Goal: Information Seeking & Learning: Learn about a topic

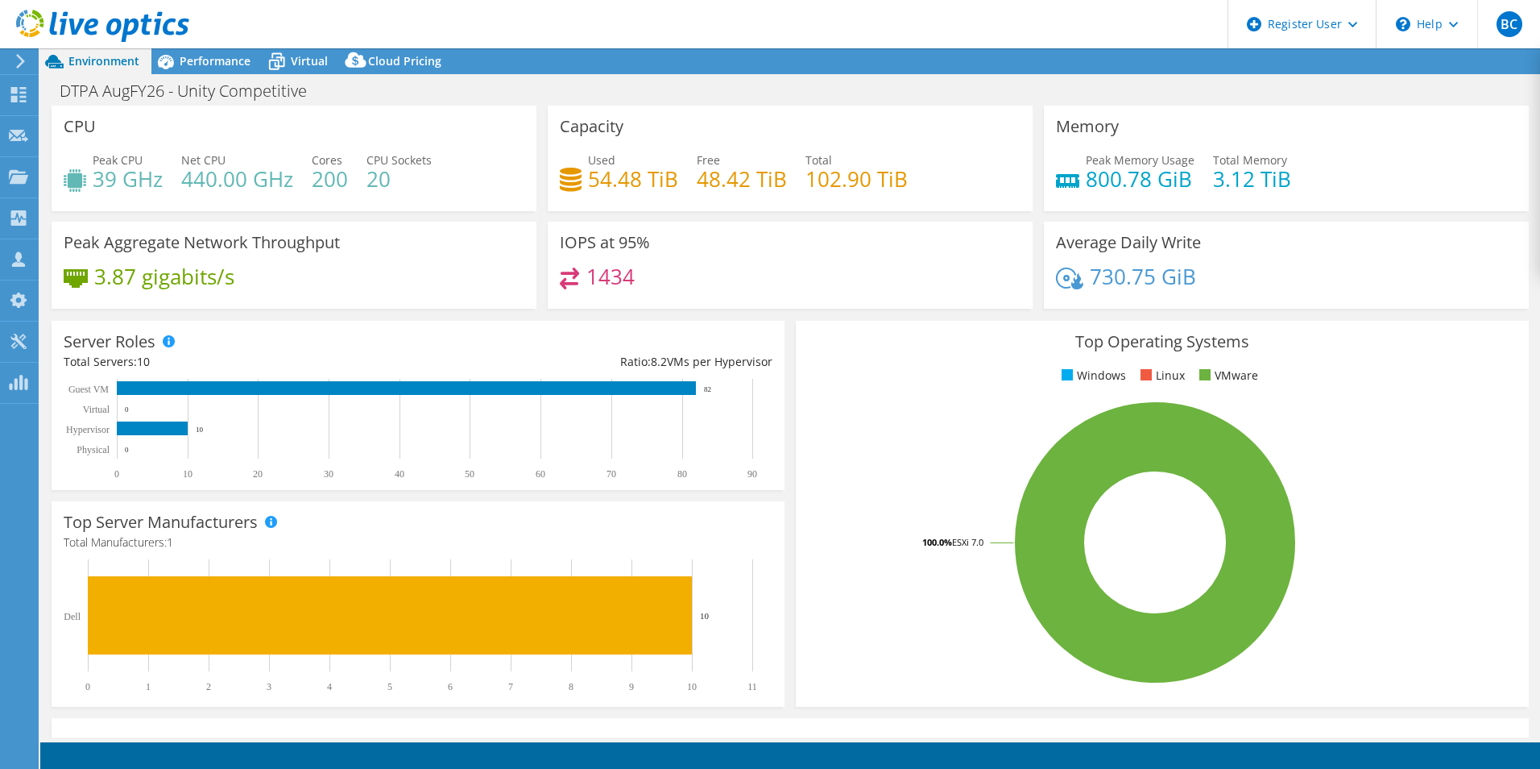
select select "USD"
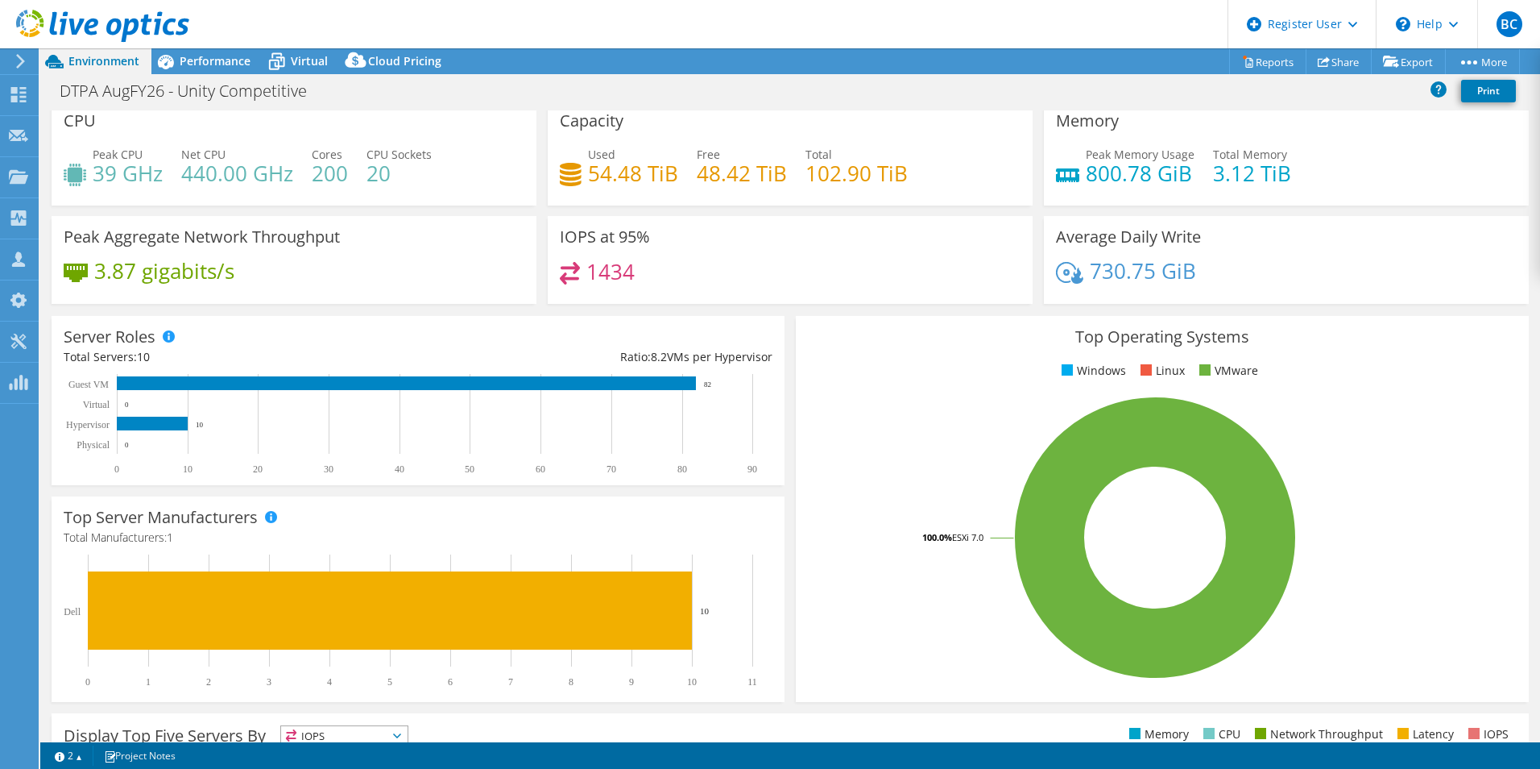
drag, startPoint x: 1062, startPoint y: 274, endPoint x: 1055, endPoint y: 294, distance: 21.1
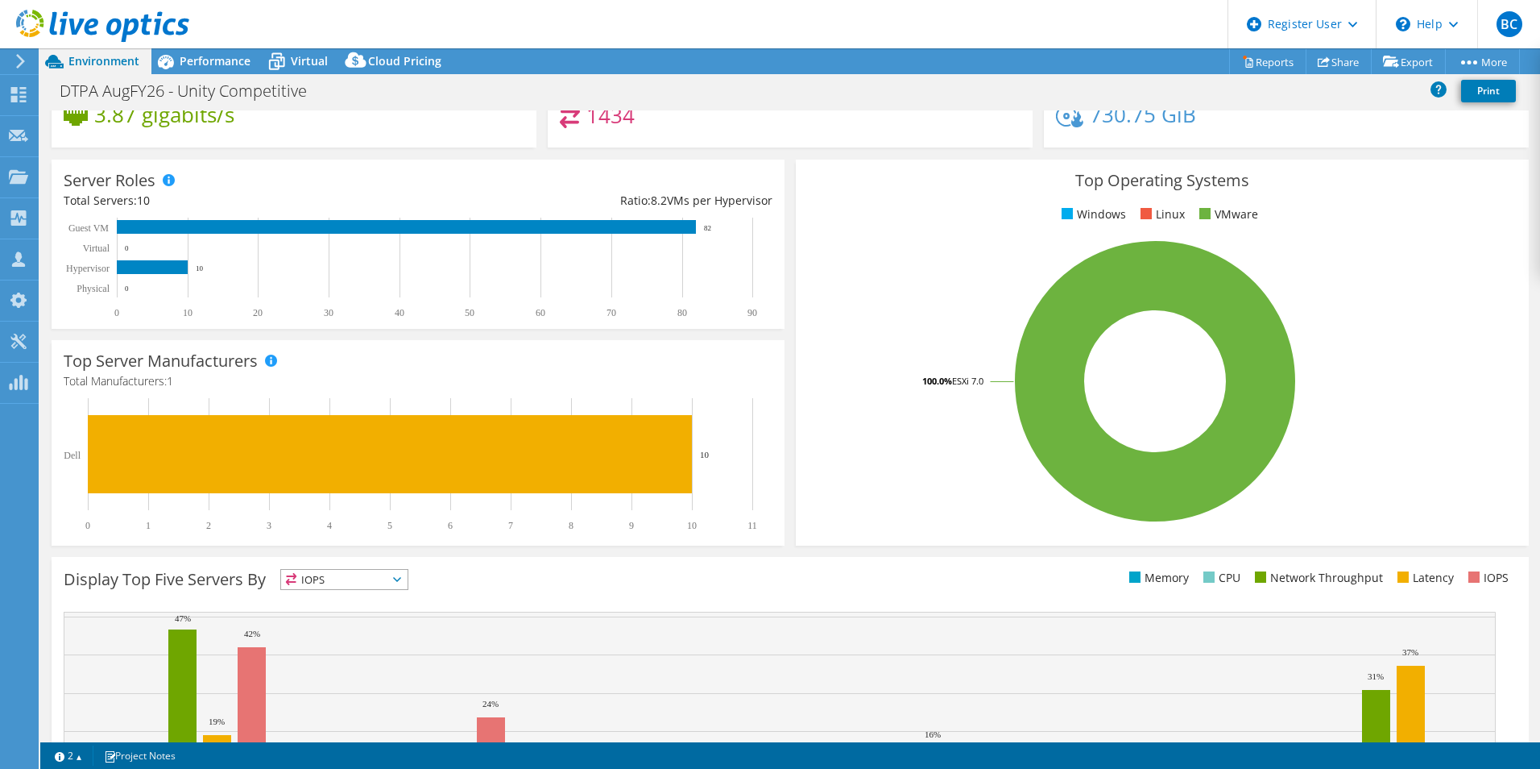
drag, startPoint x: 996, startPoint y: 371, endPoint x: 914, endPoint y: 442, distance: 109.1
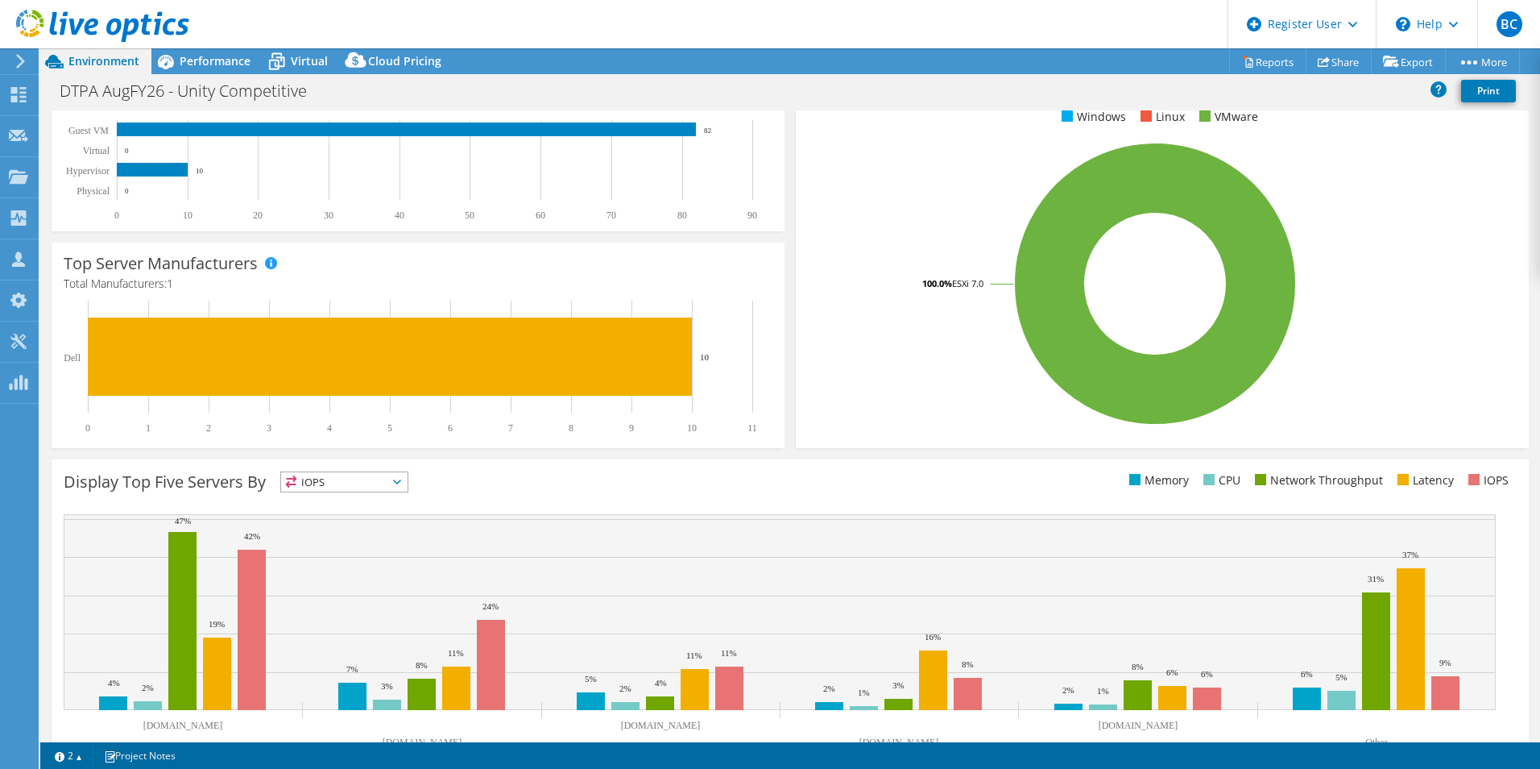
scroll to position [307, 0]
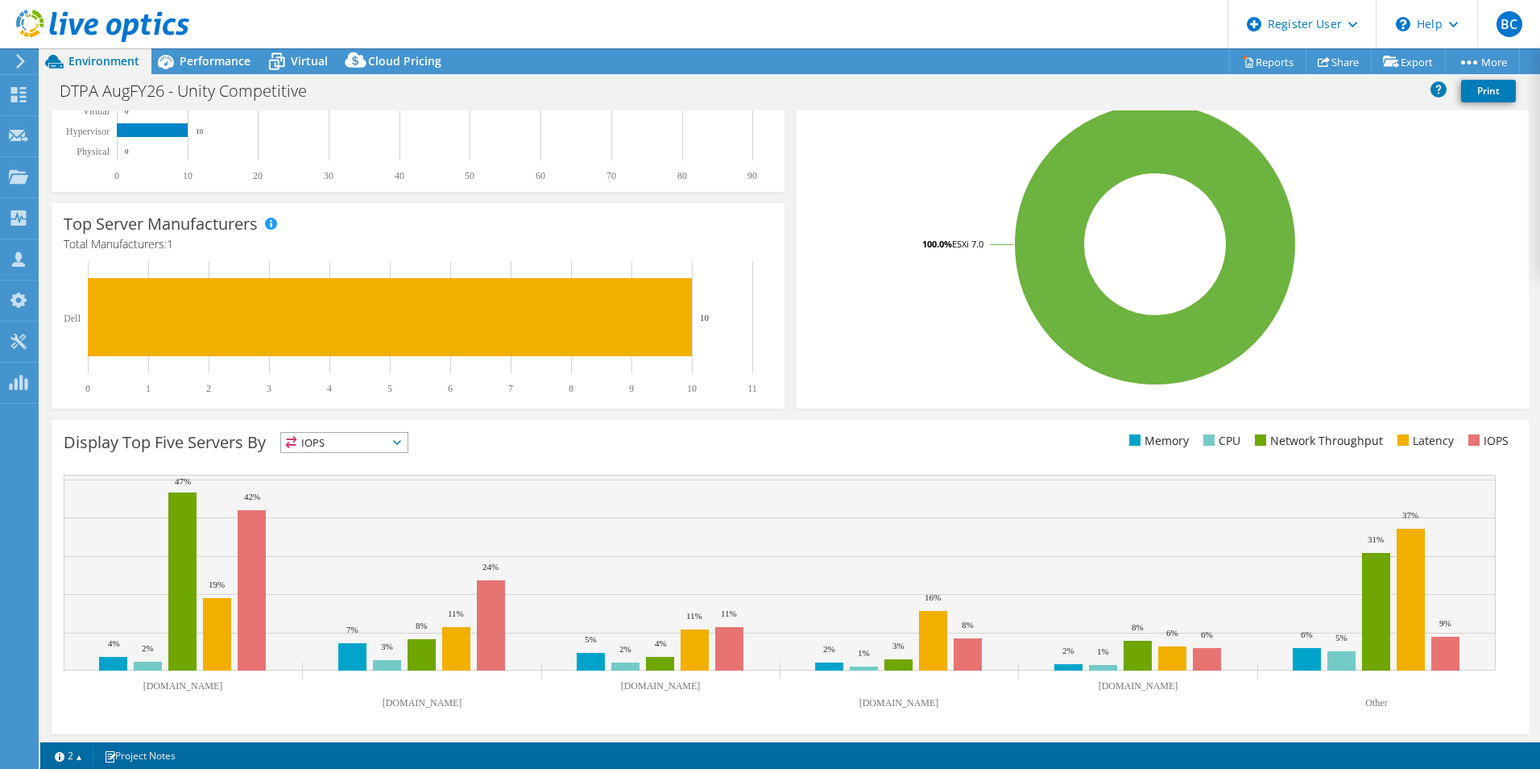
drag, startPoint x: 866, startPoint y: 395, endPoint x: 860, endPoint y: 408, distance: 14.1
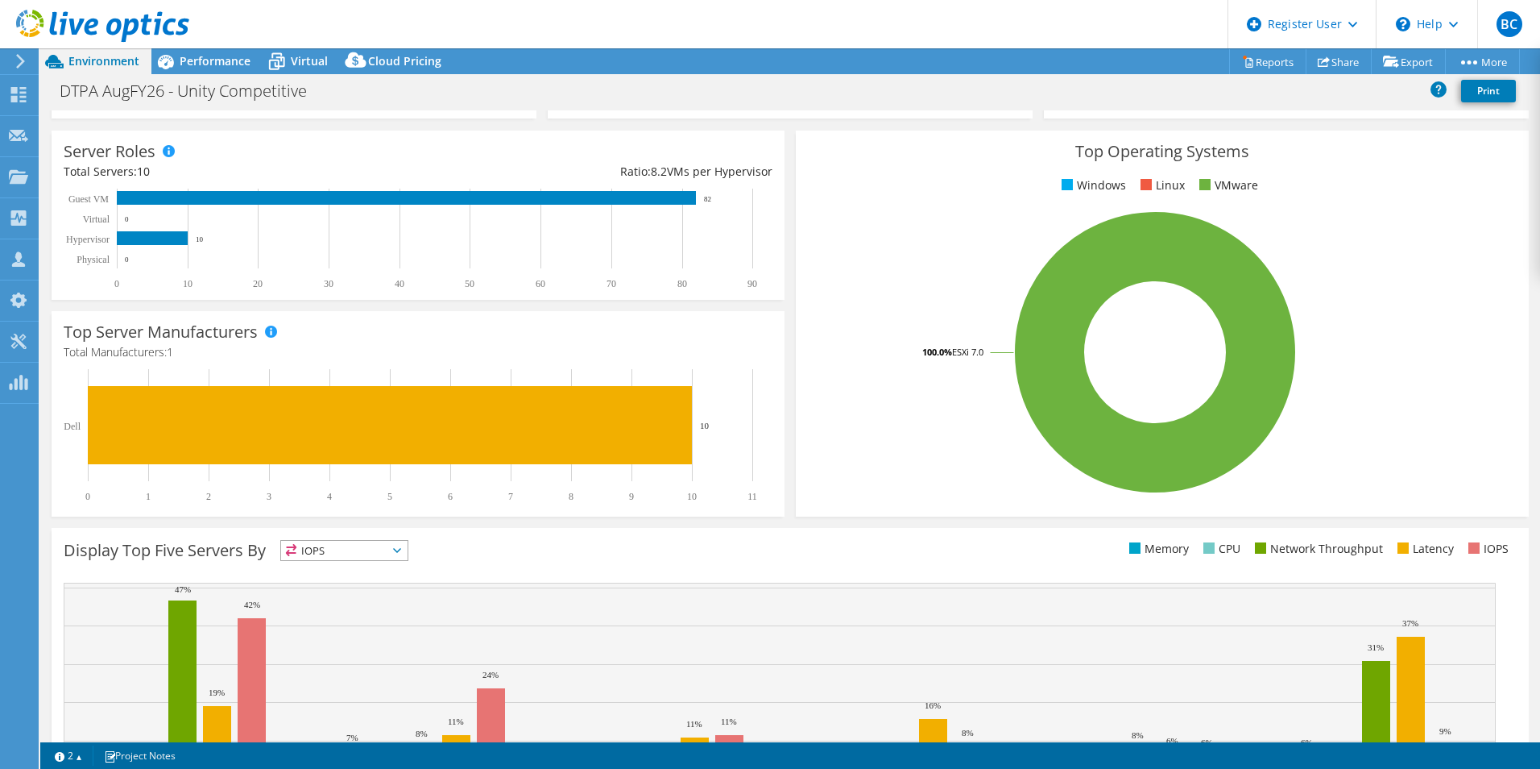
scroll to position [0, 0]
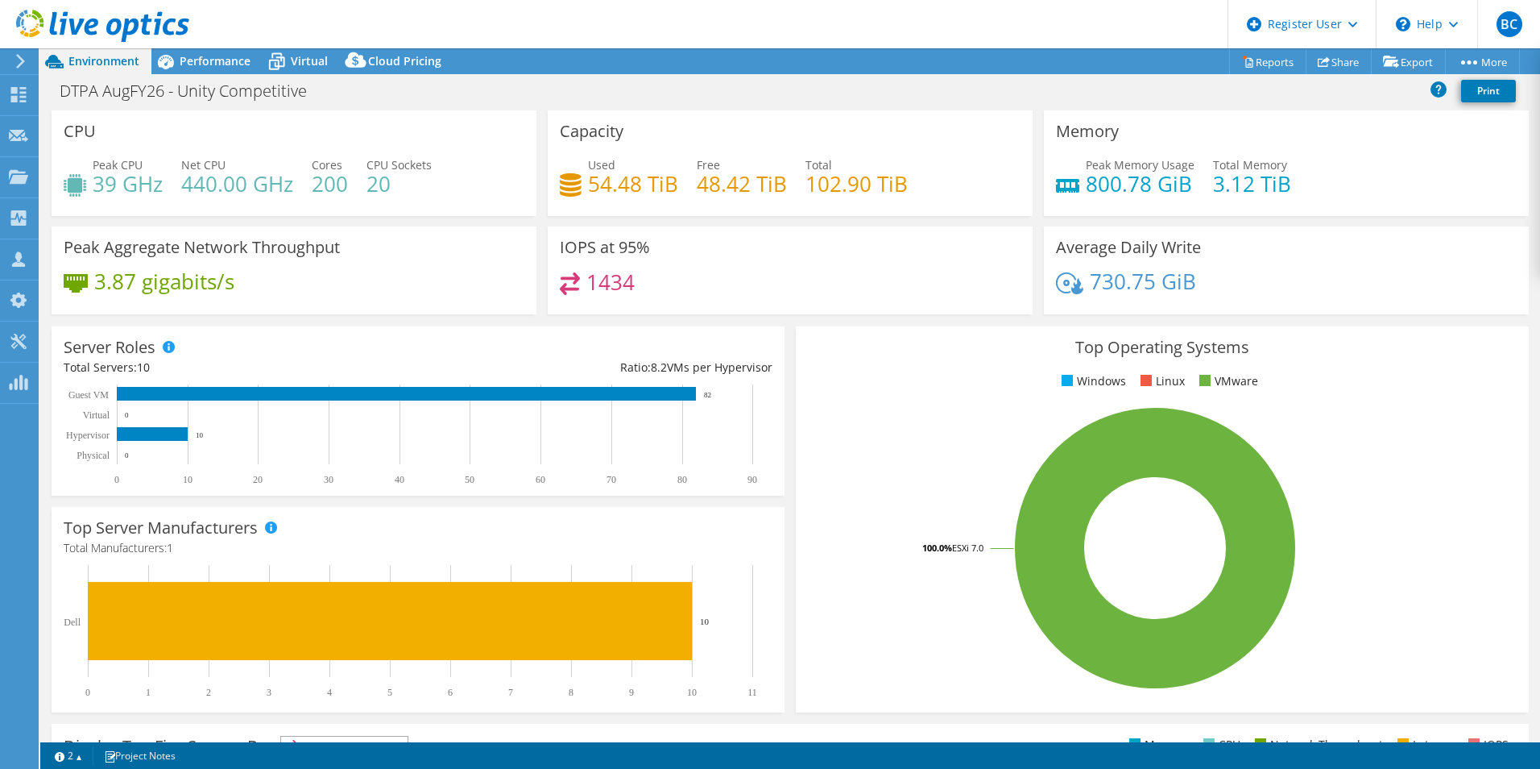
drag, startPoint x: 798, startPoint y: 375, endPoint x: 837, endPoint y: 187, distance: 192.5
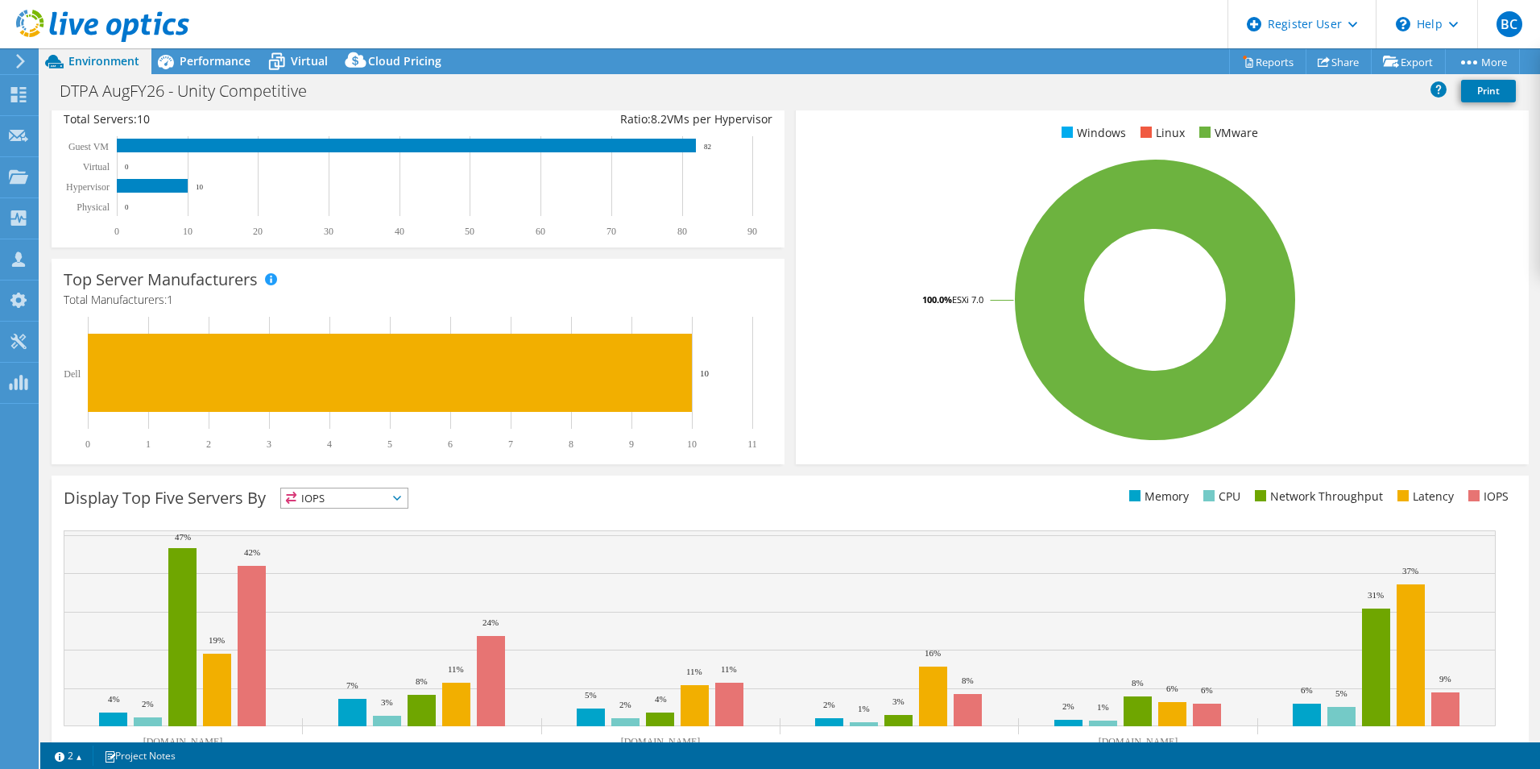
scroll to position [307, 0]
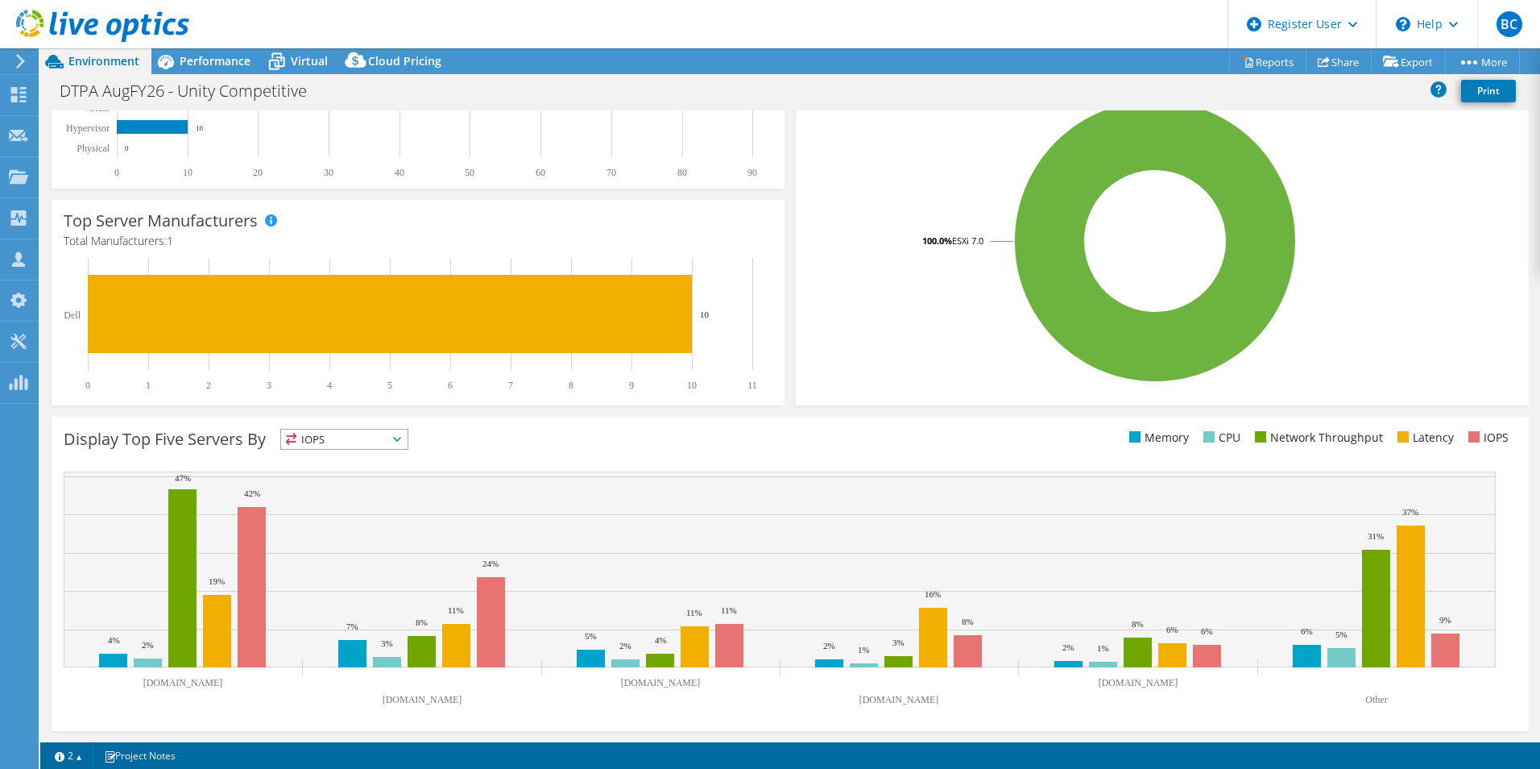
drag, startPoint x: 837, startPoint y: 187, endPoint x: 815, endPoint y: 276, distance: 91.5
click at [373, 450] on div "Display Top Five Servers By IOPS IOPS" at bounding box center [427, 442] width 727 height 27
click at [360, 441] on span "IOPS" at bounding box center [344, 438] width 126 height 19
click at [362, 548] on li "Latency" at bounding box center [344, 550] width 126 height 23
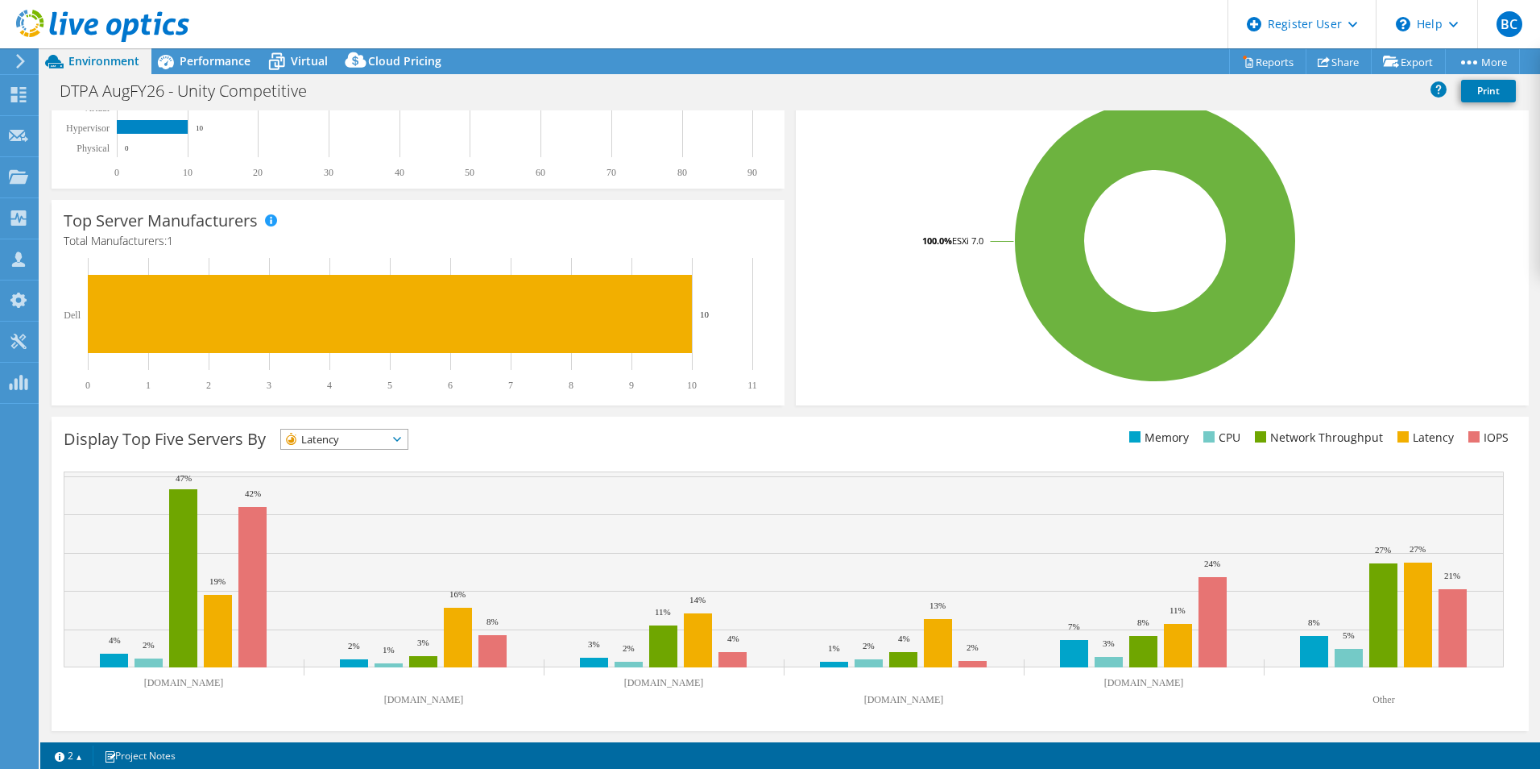
click at [313, 436] on span "Latency" at bounding box center [334, 438] width 106 height 19
click at [362, 456] on li "IOPS" at bounding box center [344, 460] width 126 height 23
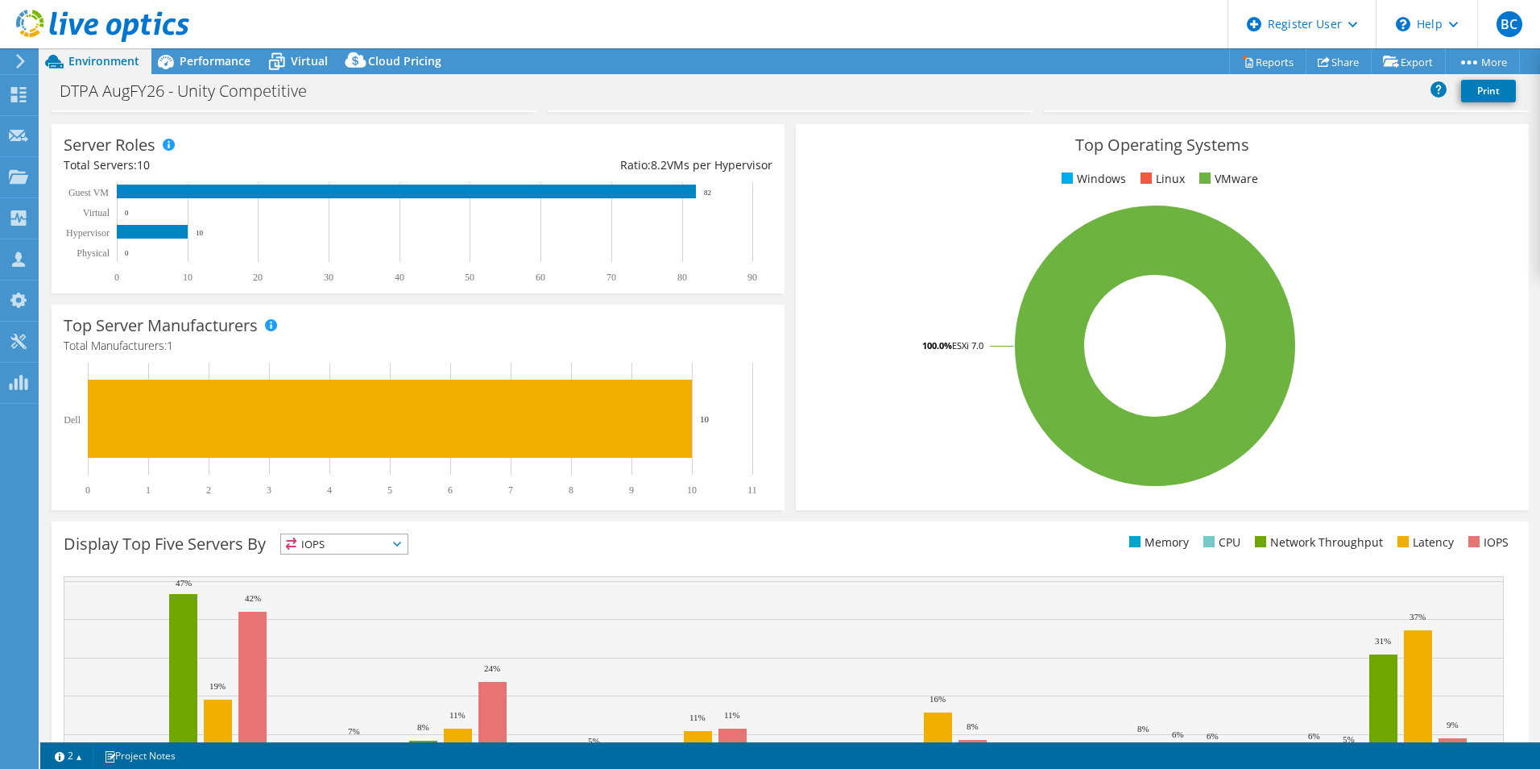
scroll to position [0, 0]
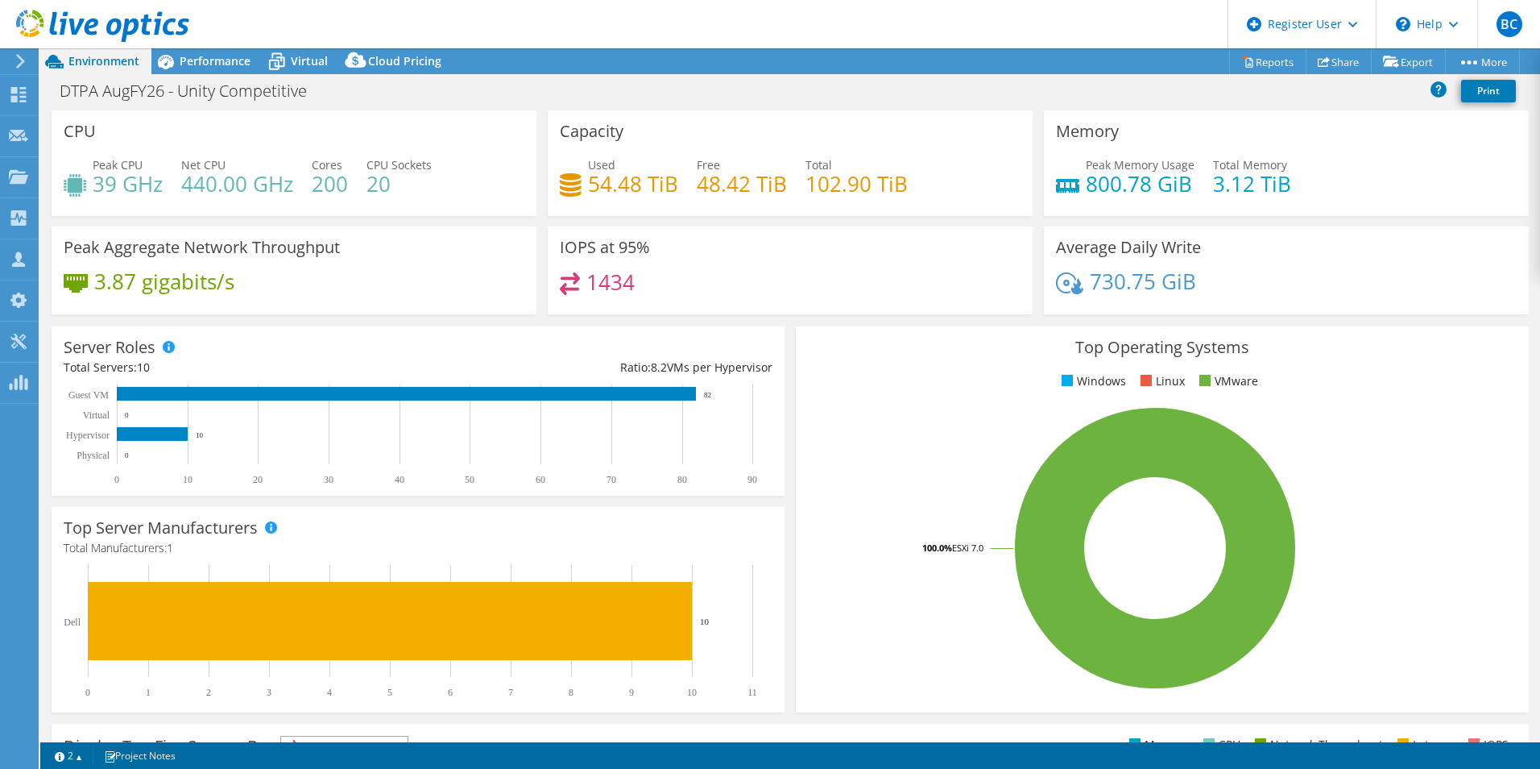
drag, startPoint x: 736, startPoint y: 465, endPoint x: 731, endPoint y: 320, distance: 145.1
click at [218, 61] on span "Performance" at bounding box center [215, 60] width 71 height 15
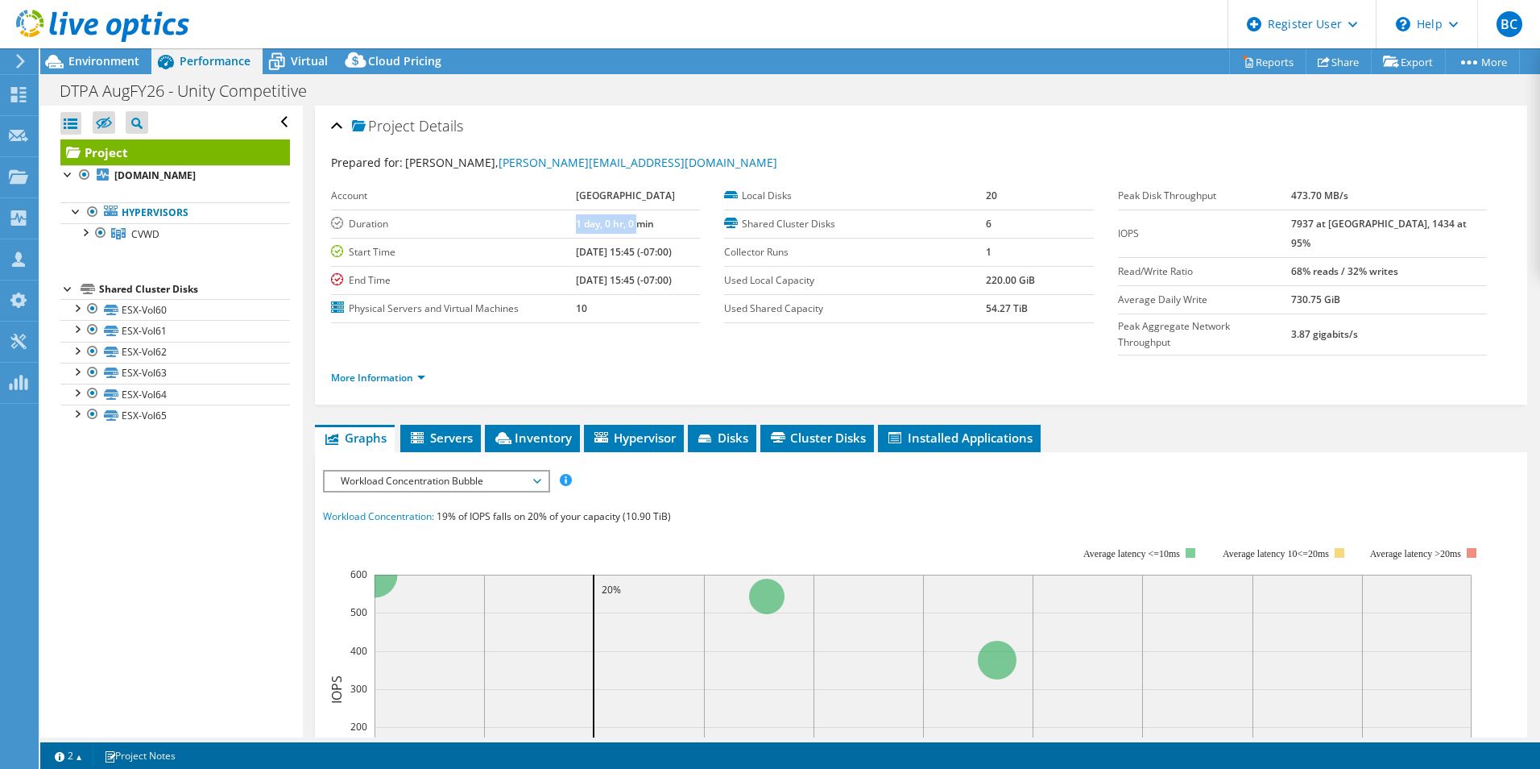
drag, startPoint x: 555, startPoint y: 212, endPoint x: 620, endPoint y: 225, distance: 65.7
click at [620, 225] on tr "Duration 1 day, 0 hr, 0 min" at bounding box center [515, 223] width 369 height 28
click at [620, 225] on b "1 day, 0 hr, 0 min" at bounding box center [615, 224] width 78 height 14
click at [377, 371] on link "More Information" at bounding box center [378, 378] width 94 height 14
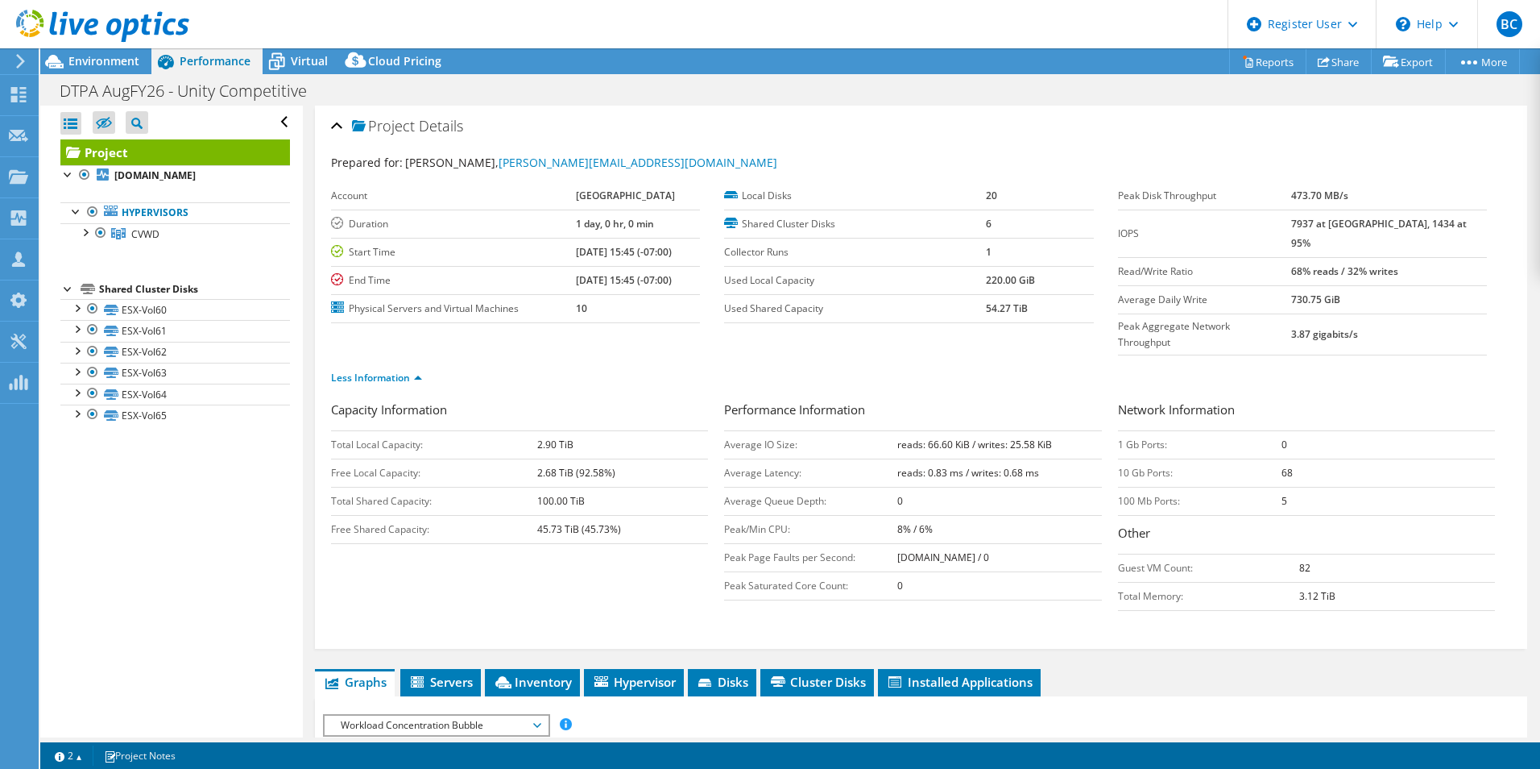
drag, startPoint x: 924, startPoint y: 368, endPoint x: 893, endPoint y: 334, distance: 46.2
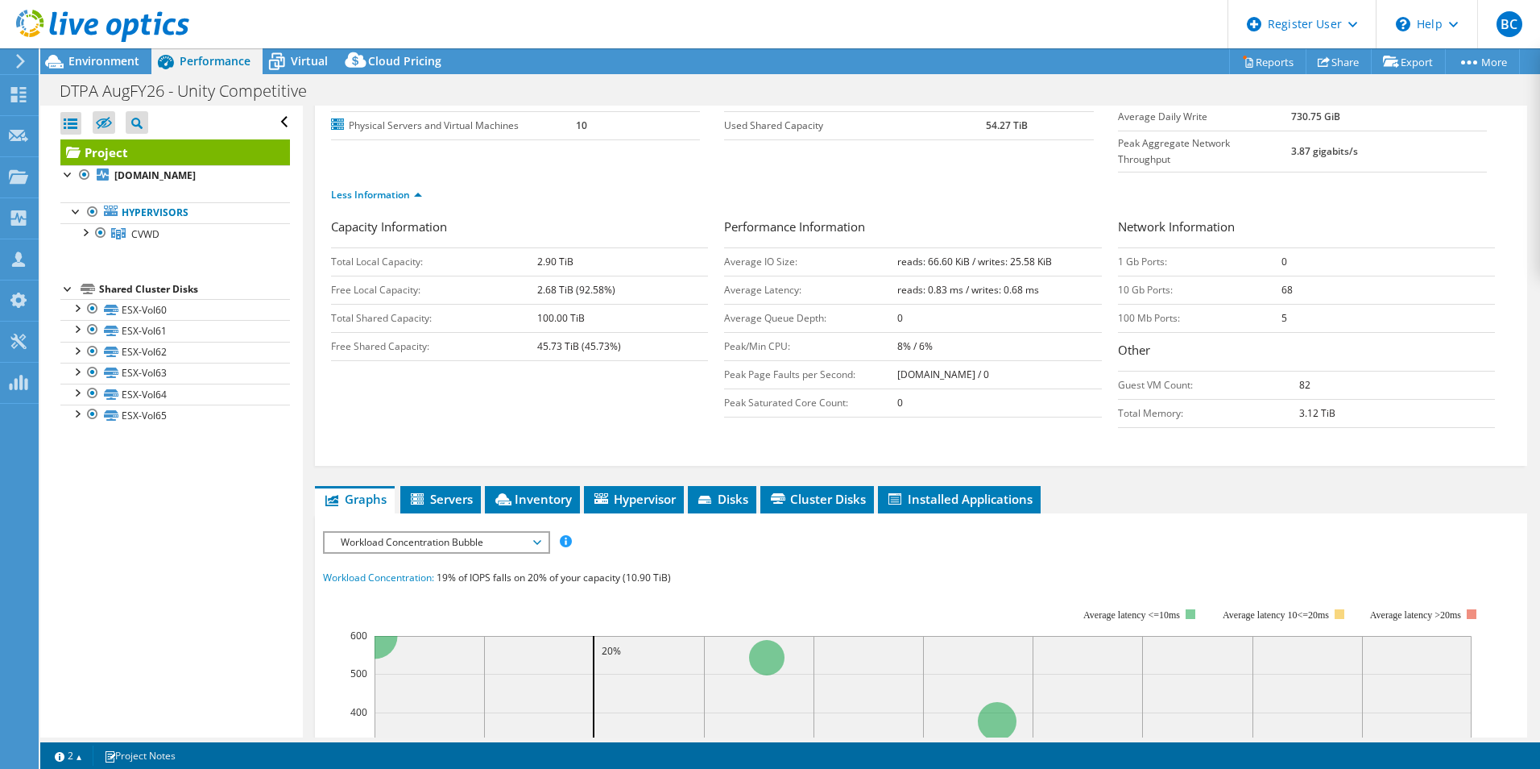
drag, startPoint x: 873, startPoint y: 475, endPoint x: 859, endPoint y: 525, distance: 51.0
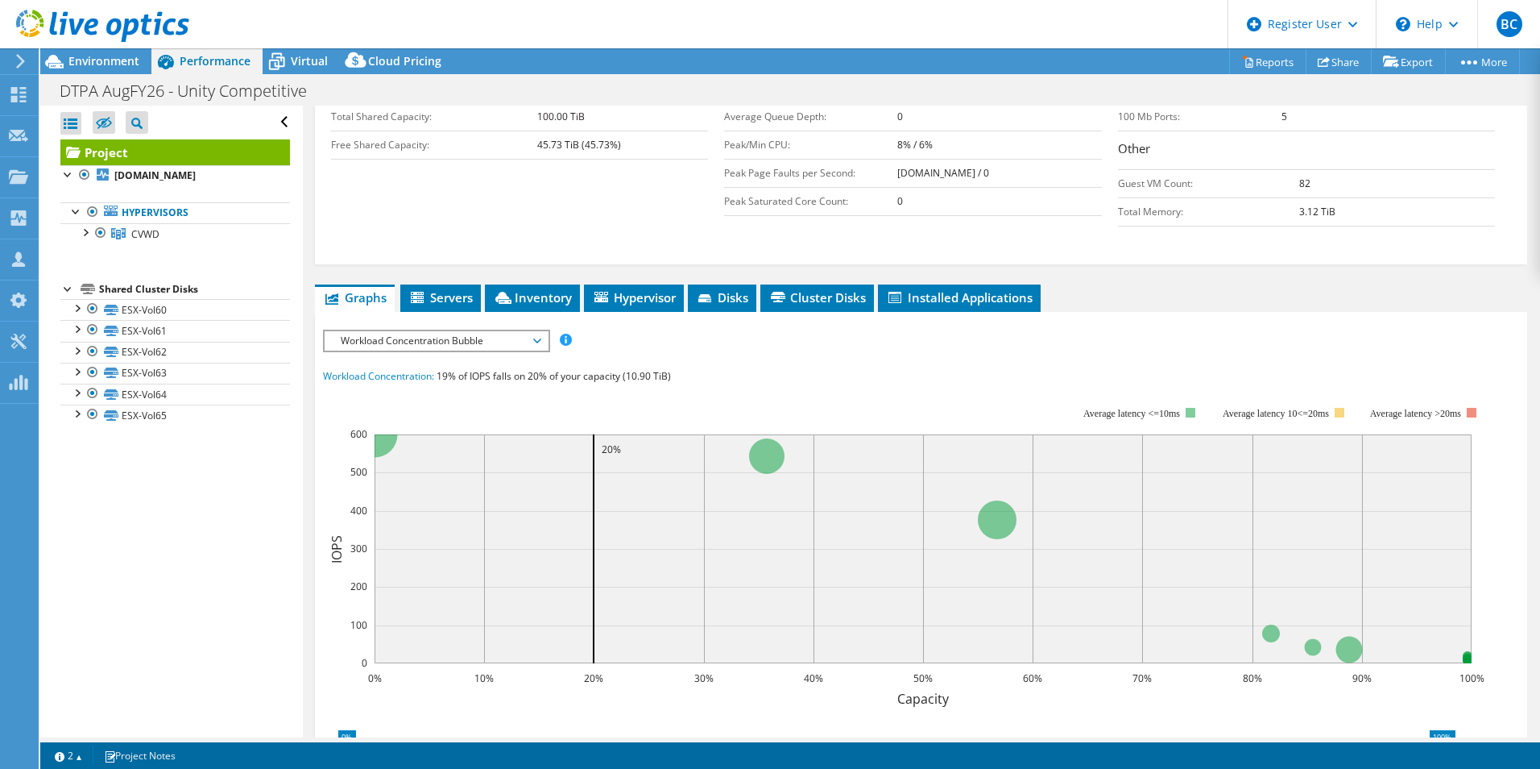
drag, startPoint x: 859, startPoint y: 525, endPoint x: 834, endPoint y: 569, distance: 50.9
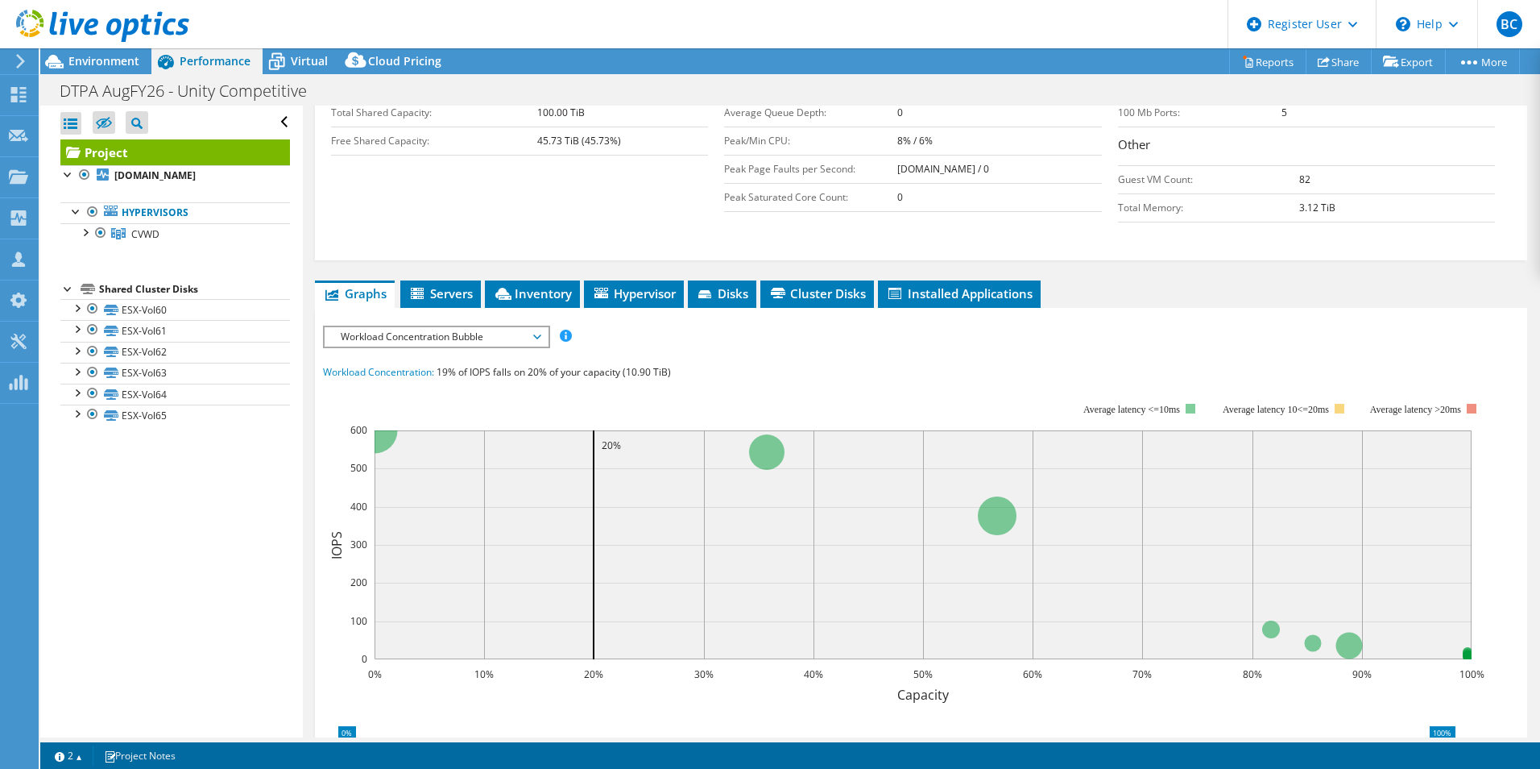
click at [440, 327] on span "Workload Concentration Bubble" at bounding box center [436, 336] width 207 height 19
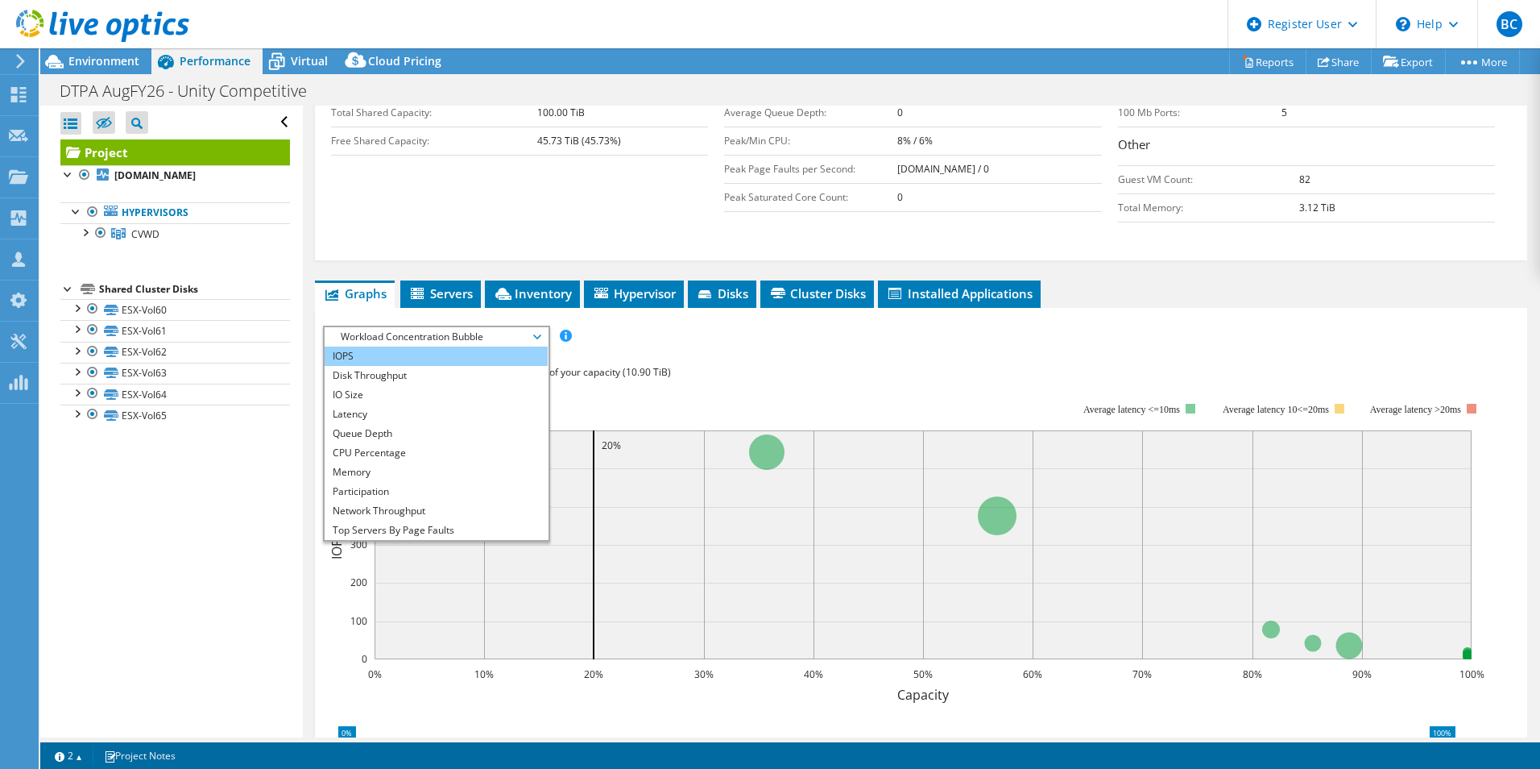
click at [429, 346] on li "IOPS" at bounding box center [436, 355] width 223 height 19
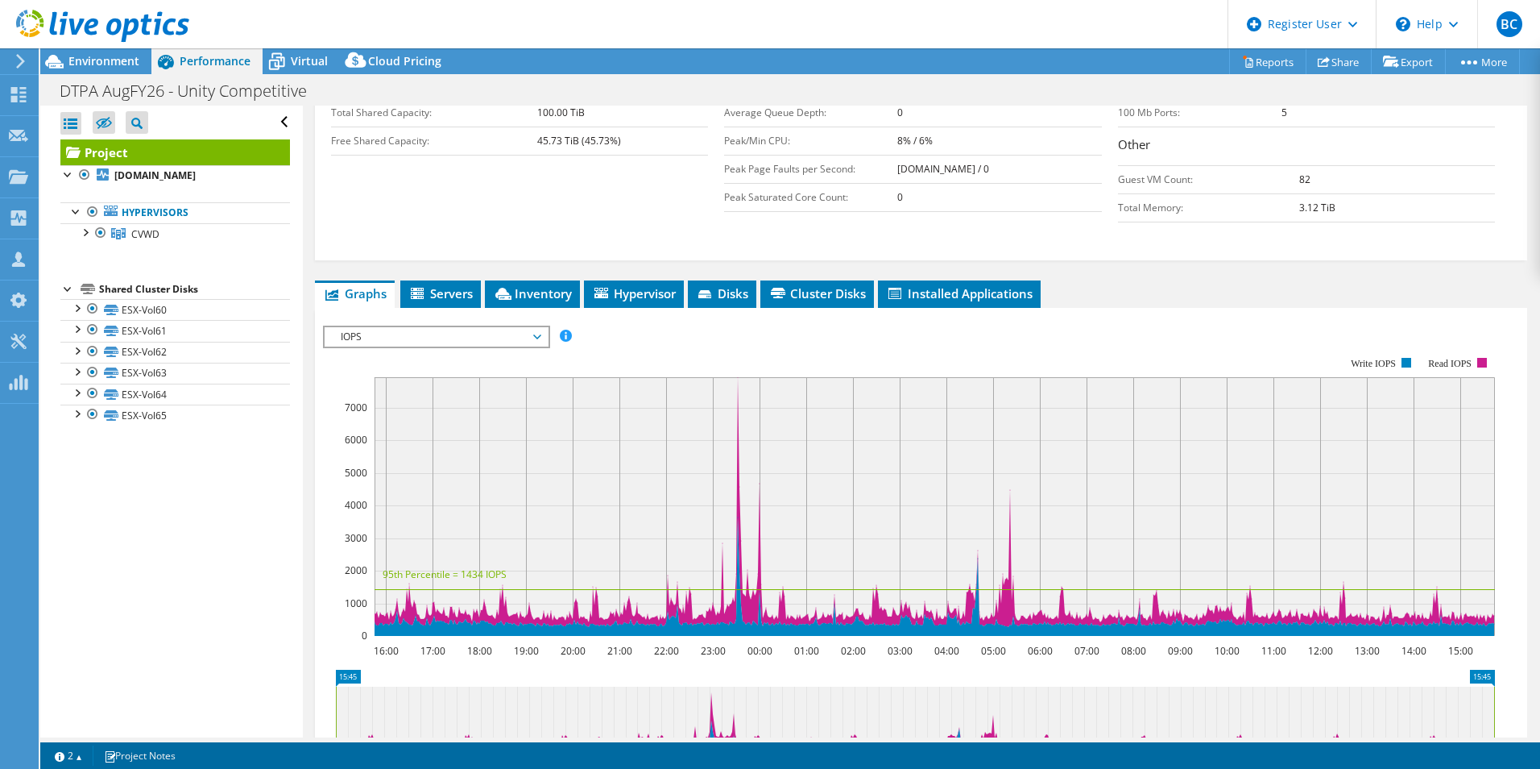
click at [498, 317] on div "IOPS Disk Throughput IO Size Latency Queue Depth CPU Percentage Memory Page Fau…" at bounding box center [921, 596] width 1196 height 558
click at [500, 327] on span "IOPS" at bounding box center [436, 336] width 207 height 19
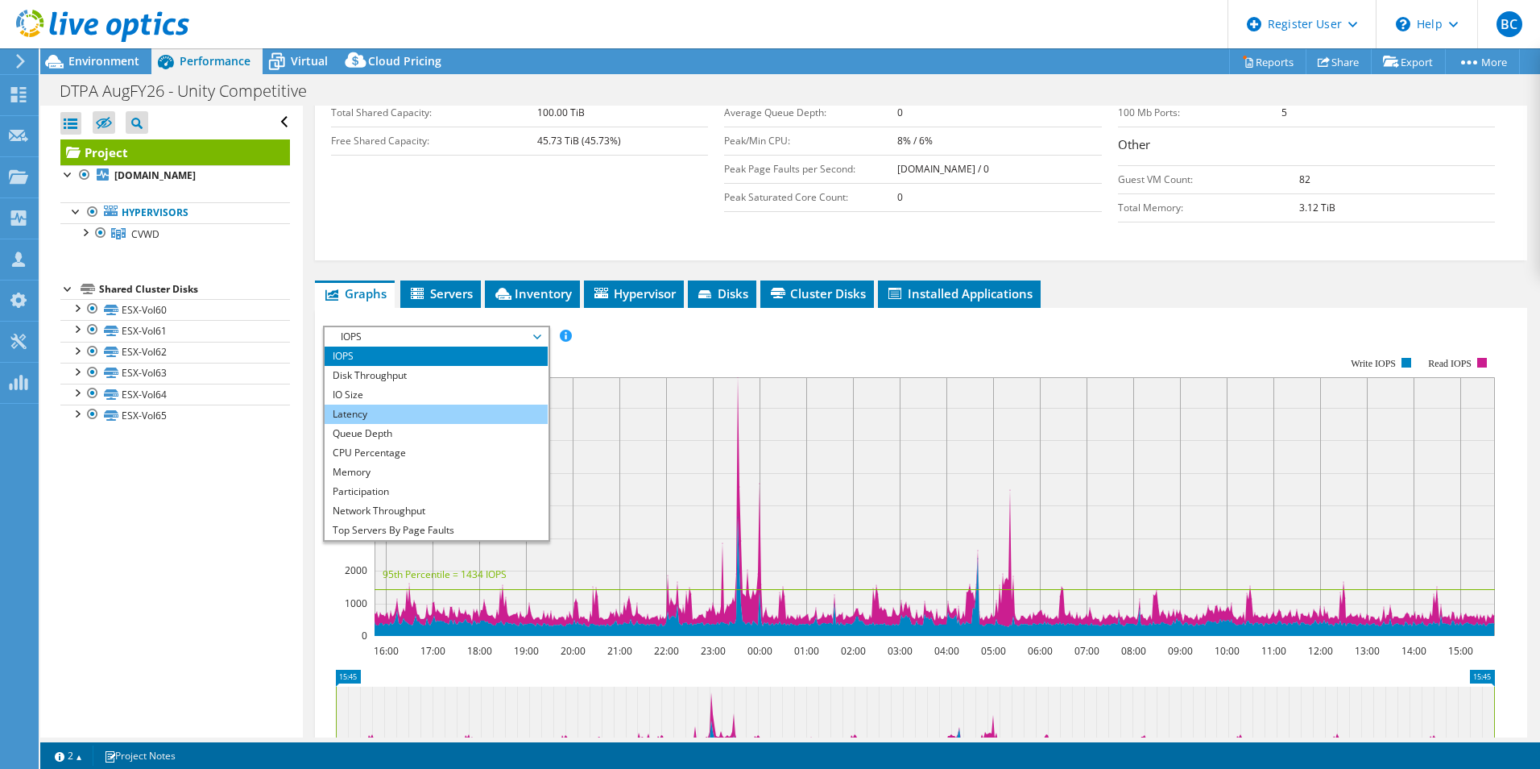
click at [411, 404] on li "Latency" at bounding box center [436, 413] width 223 height 19
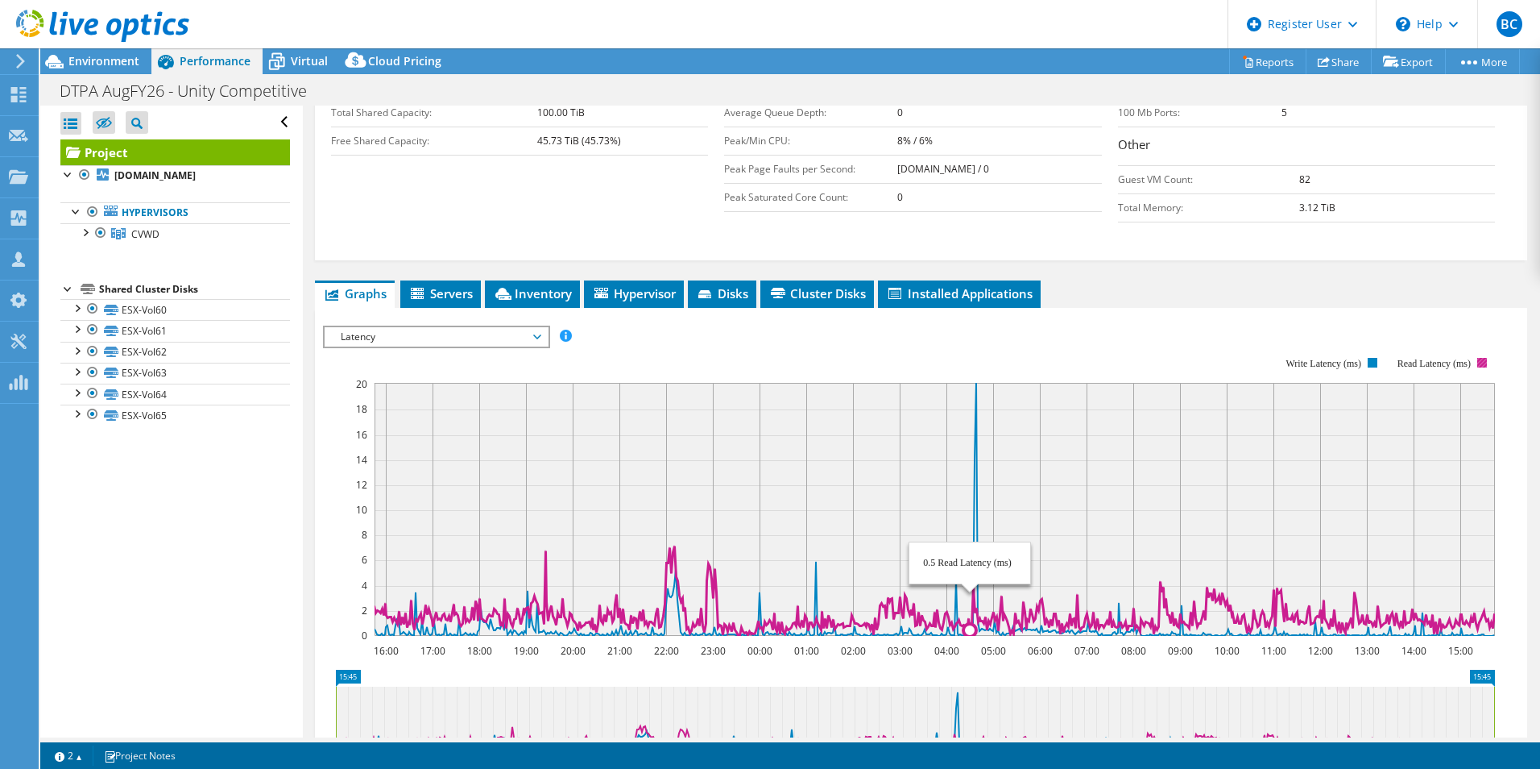
click at [969, 565] on icon at bounding box center [934, 589] width 1121 height 89
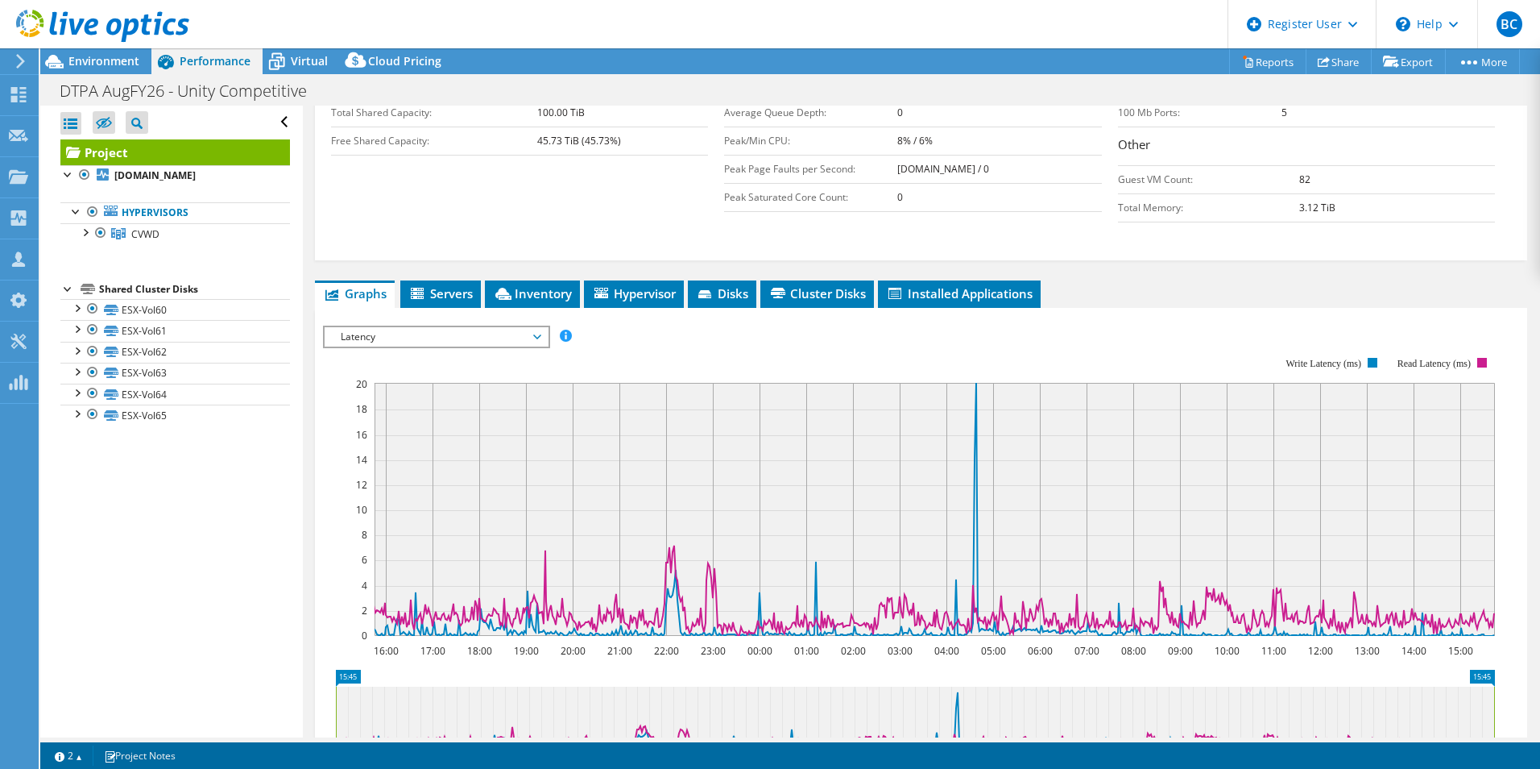
scroll to position [395, 0]
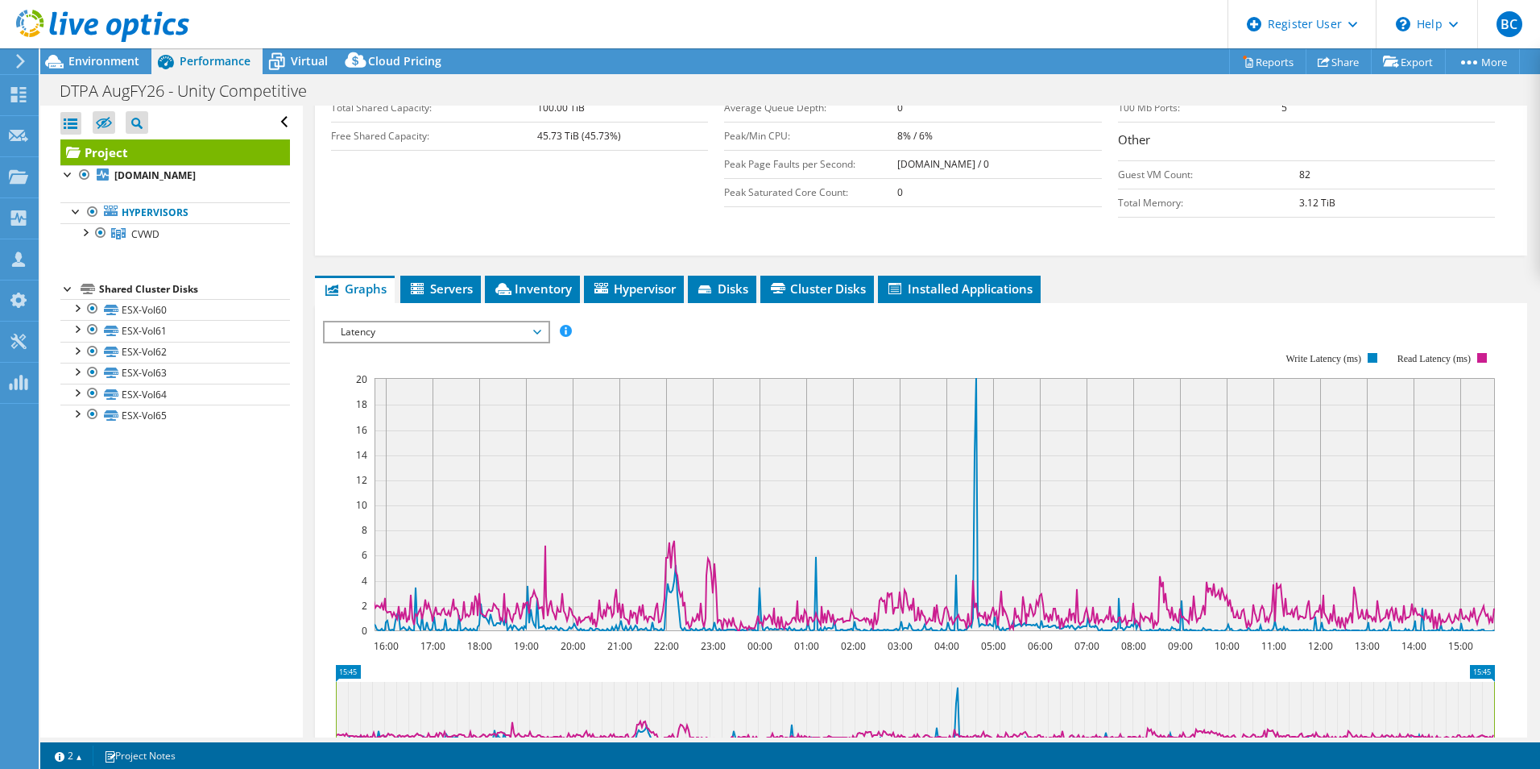
drag, startPoint x: 701, startPoint y: 317, endPoint x: 728, endPoint y: 335, distance: 33.1
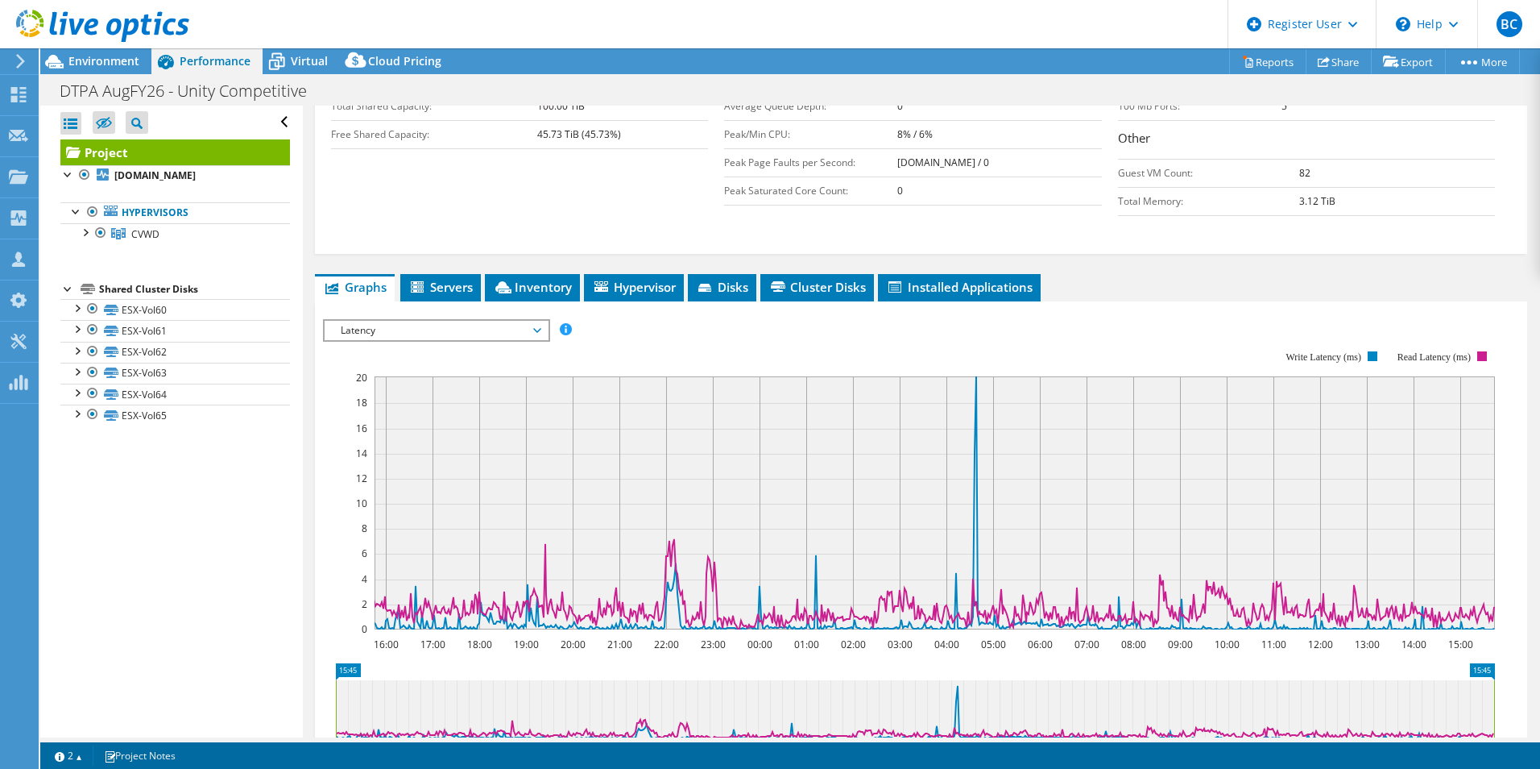
click at [408, 321] on span "Latency" at bounding box center [436, 330] width 207 height 19
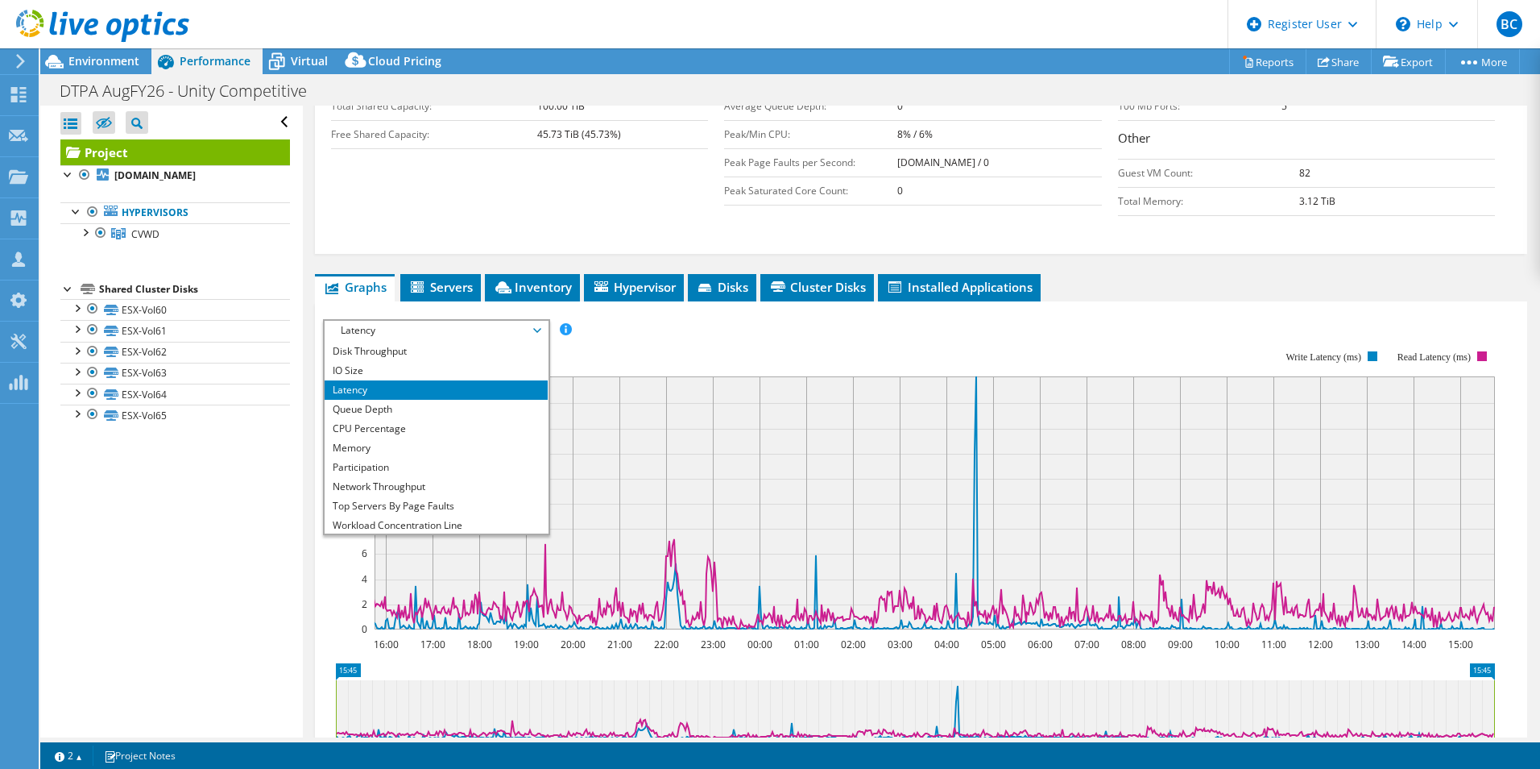
scroll to position [15, 0]
click at [392, 402] on li "Queue Depth" at bounding box center [436, 411] width 223 height 19
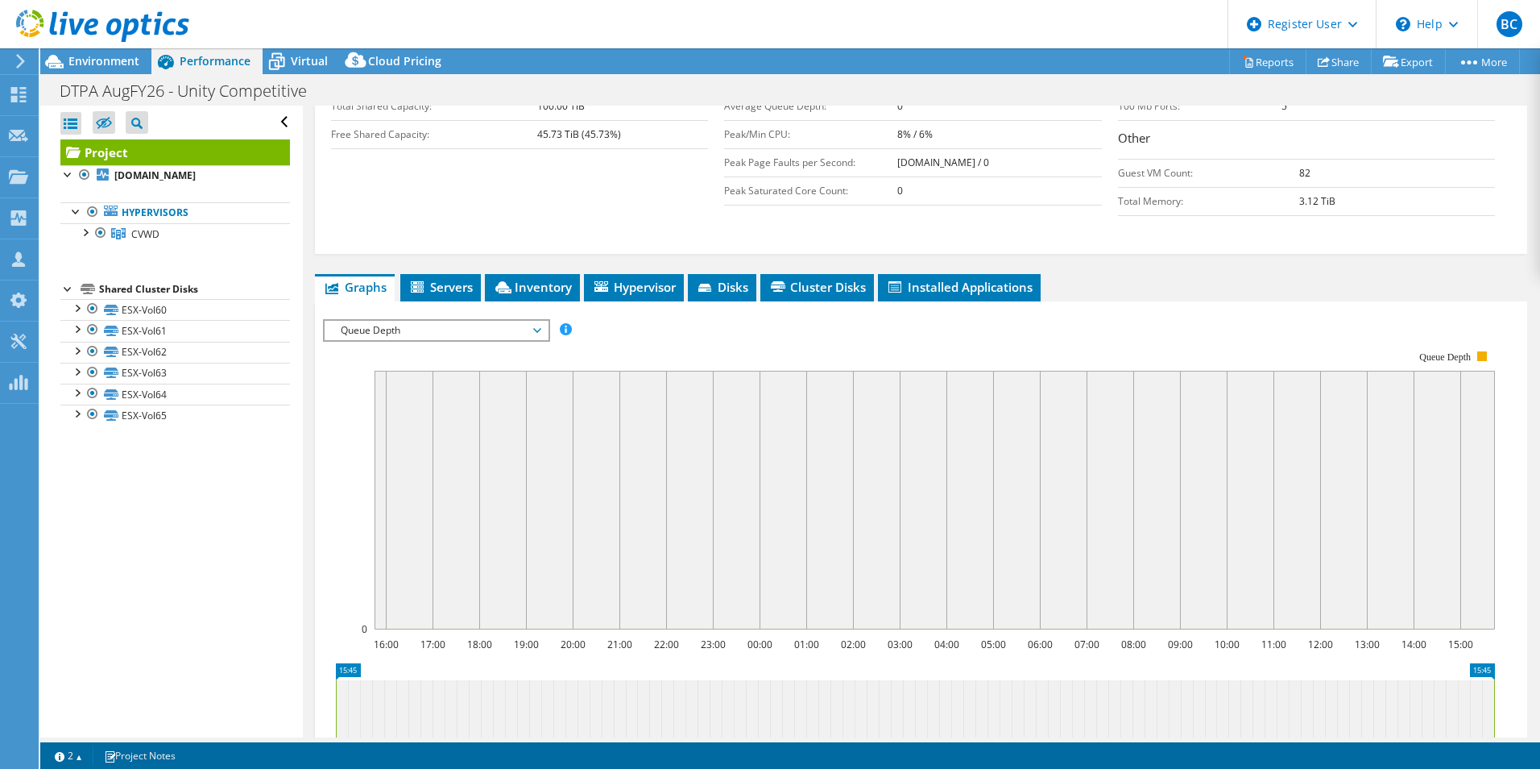
click at [413, 321] on span "Queue Depth" at bounding box center [436, 330] width 207 height 19
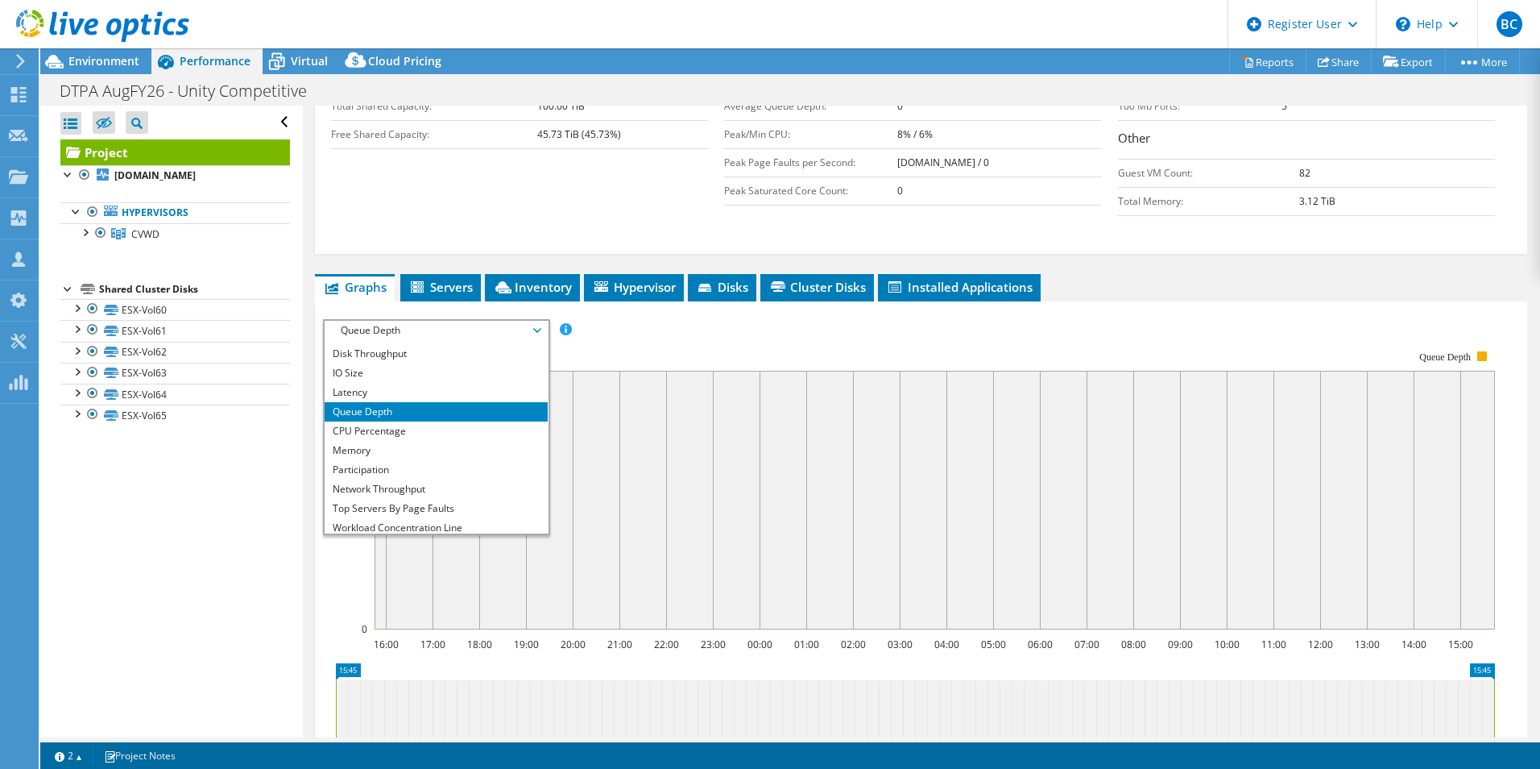
scroll to position [58, 0]
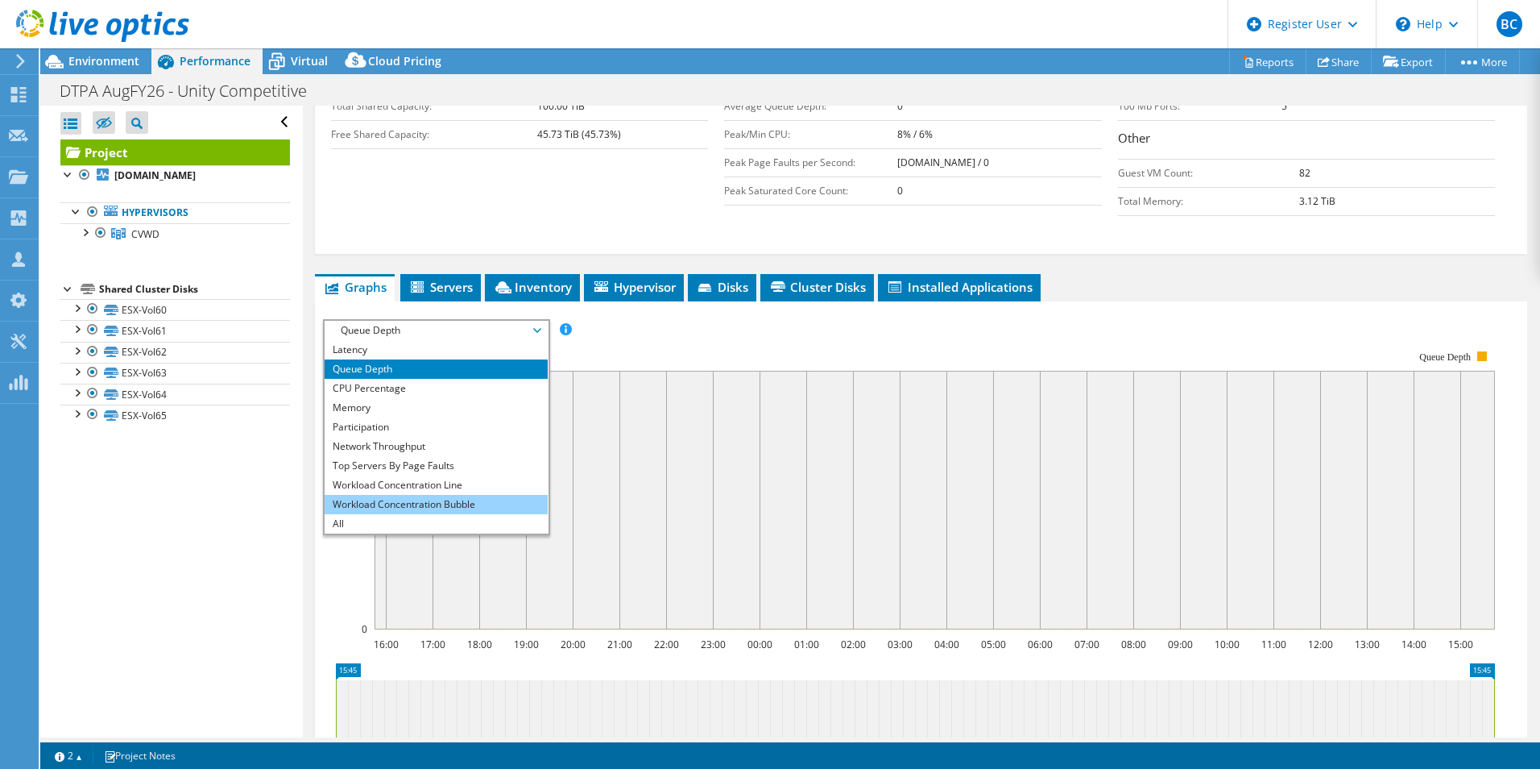
click at [446, 495] on li "Workload Concentration Bubble" at bounding box center [436, 504] width 223 height 19
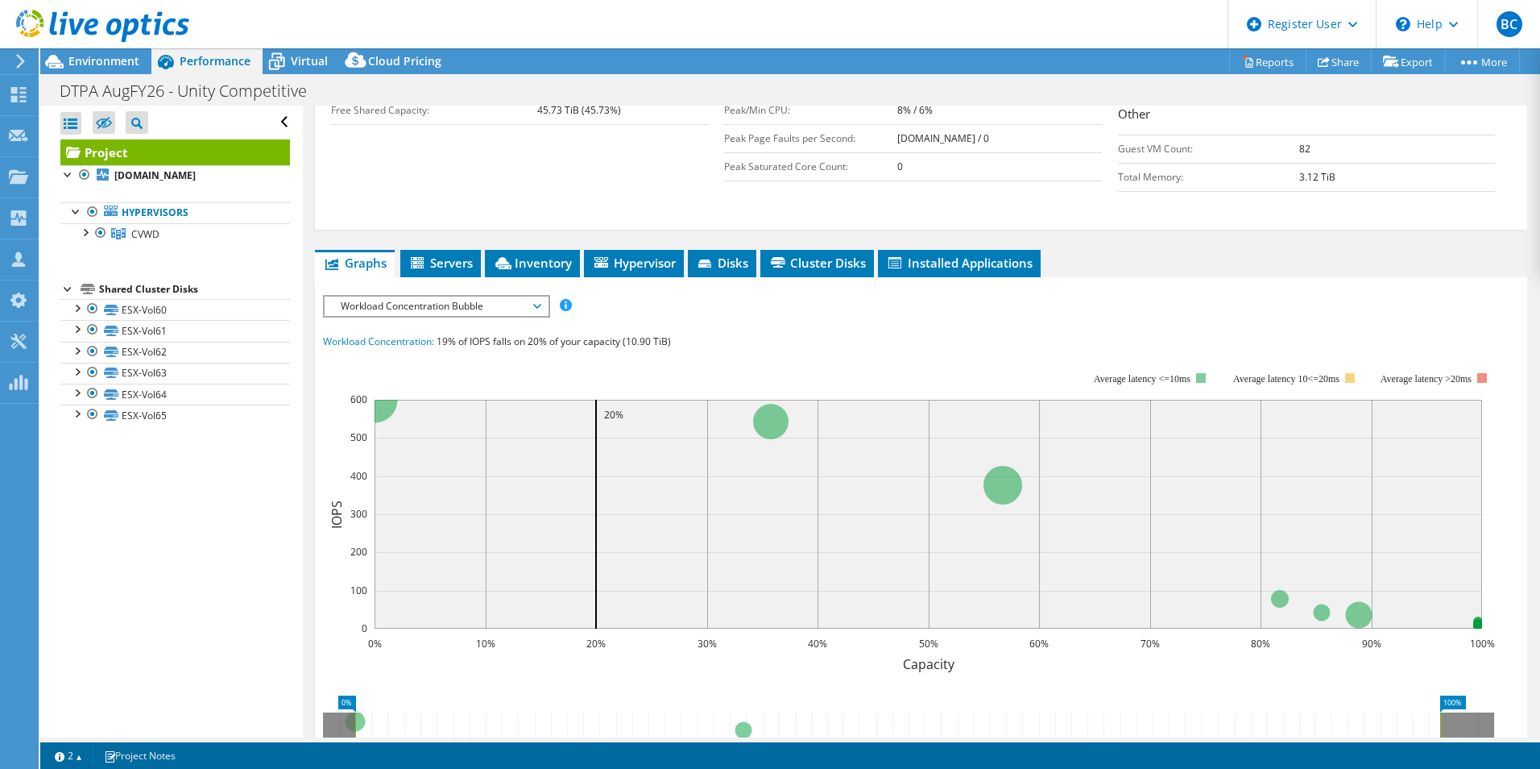
drag, startPoint x: 1167, startPoint y: 316, endPoint x: 1177, endPoint y: 352, distance: 37.5
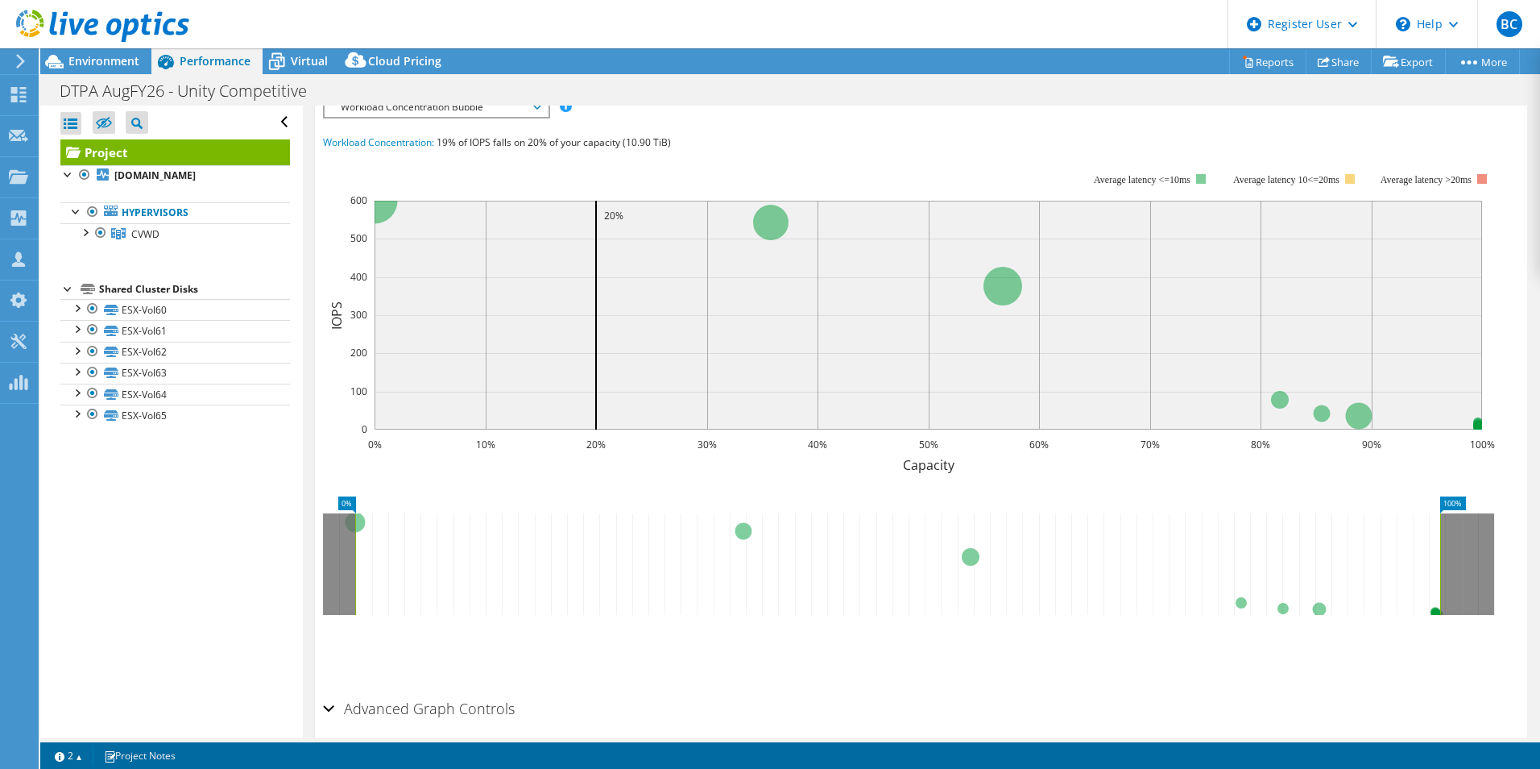
drag, startPoint x: 1143, startPoint y: 265, endPoint x: 1145, endPoint y: 329, distance: 63.7
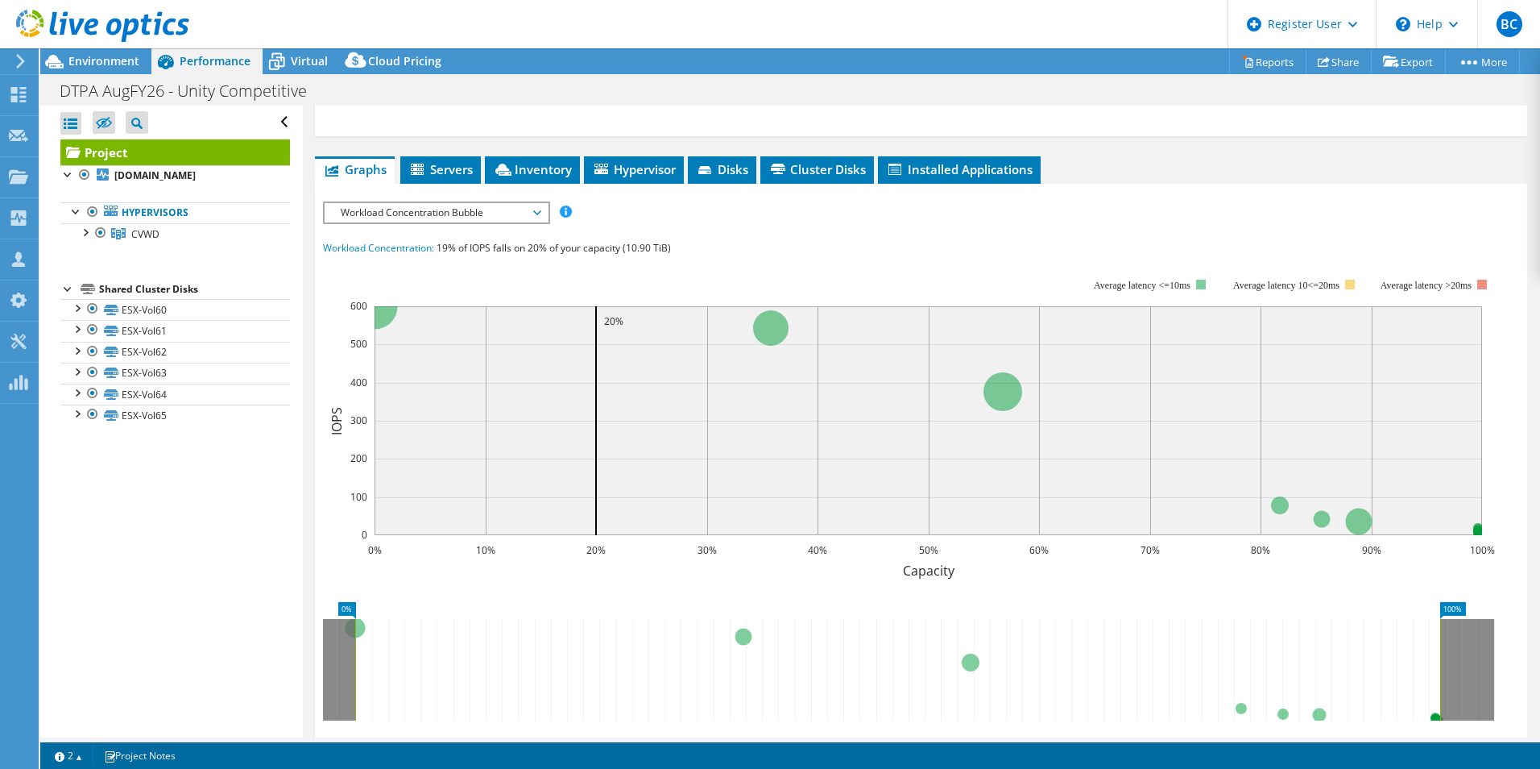
scroll to position [309, 0]
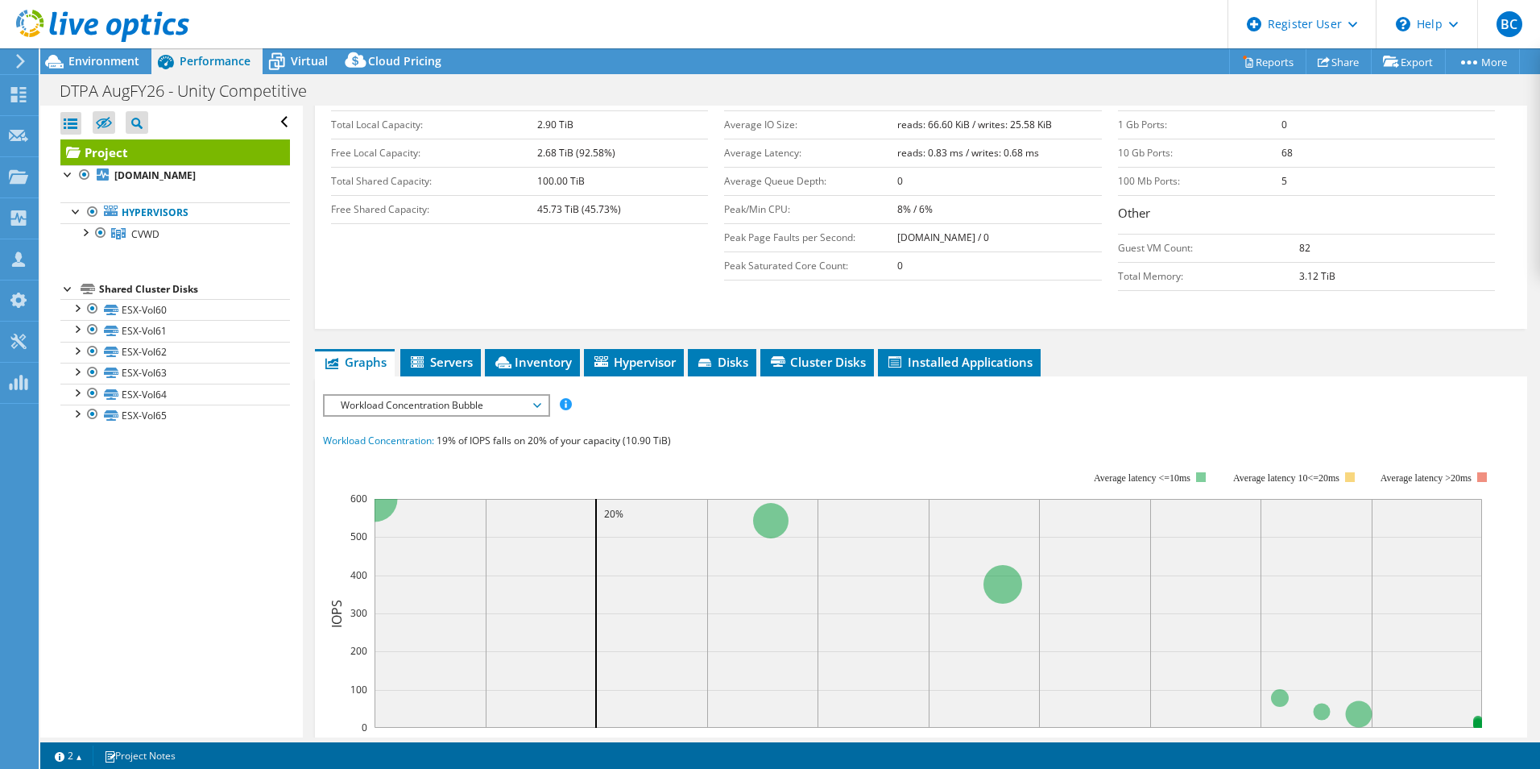
drag, startPoint x: 1195, startPoint y: 421, endPoint x: 1154, endPoint y: 335, distance: 95.5
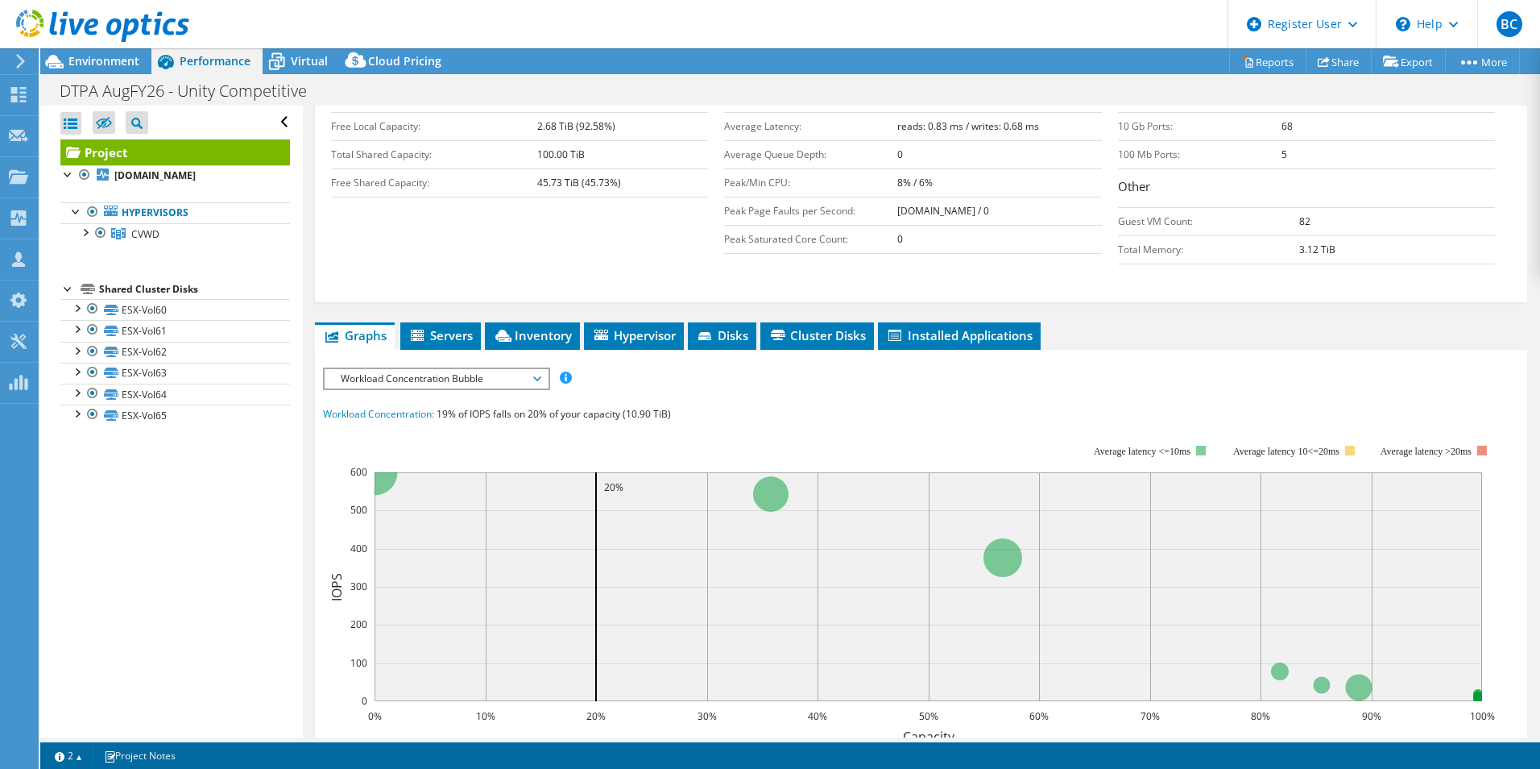
drag, startPoint x: 1154, startPoint y: 335, endPoint x: 1151, endPoint y: 361, distance: 26.0
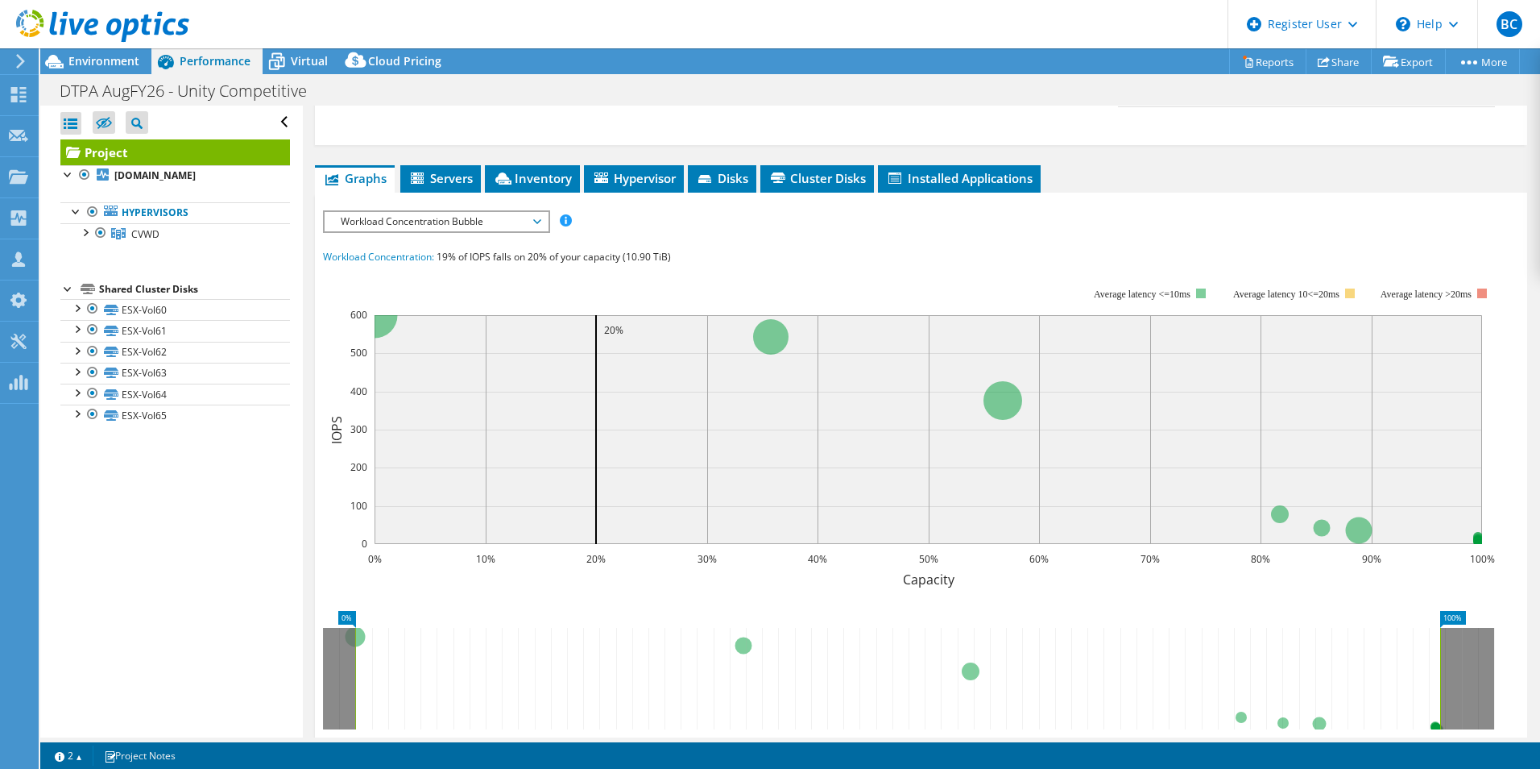
scroll to position [415, 0]
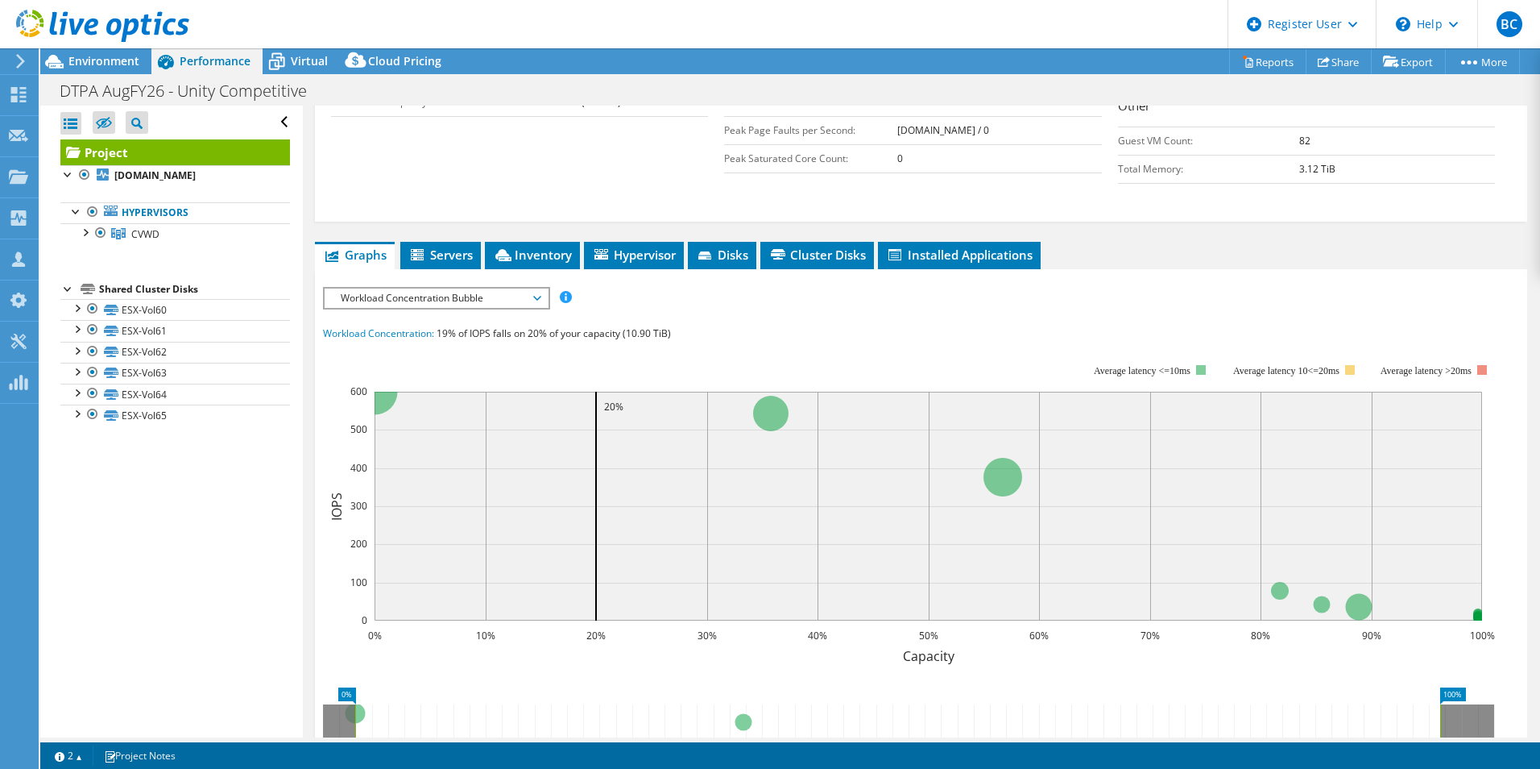
drag, startPoint x: 1122, startPoint y: 342, endPoint x: 1131, endPoint y: 271, distance: 71.6
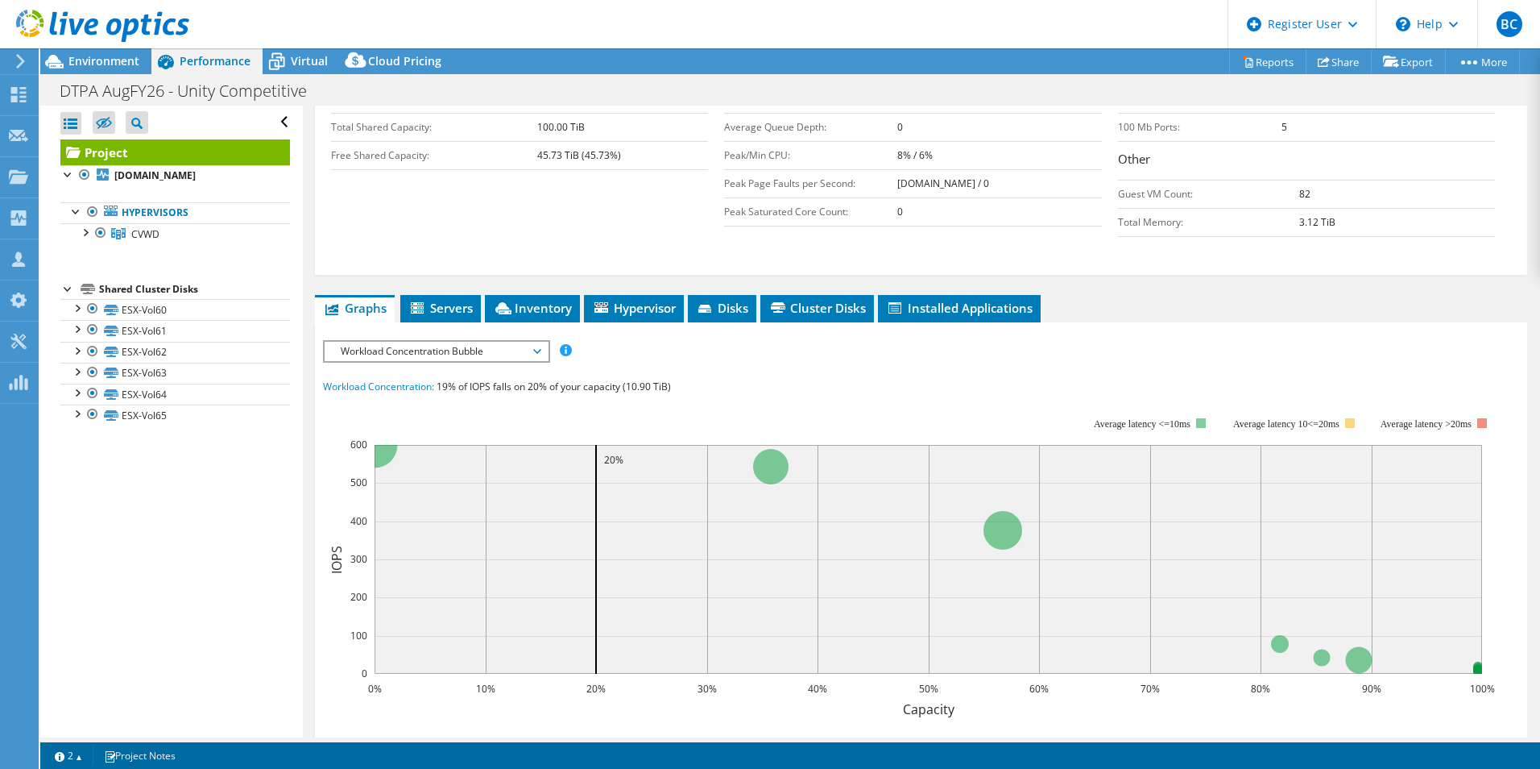
scroll to position [143, 0]
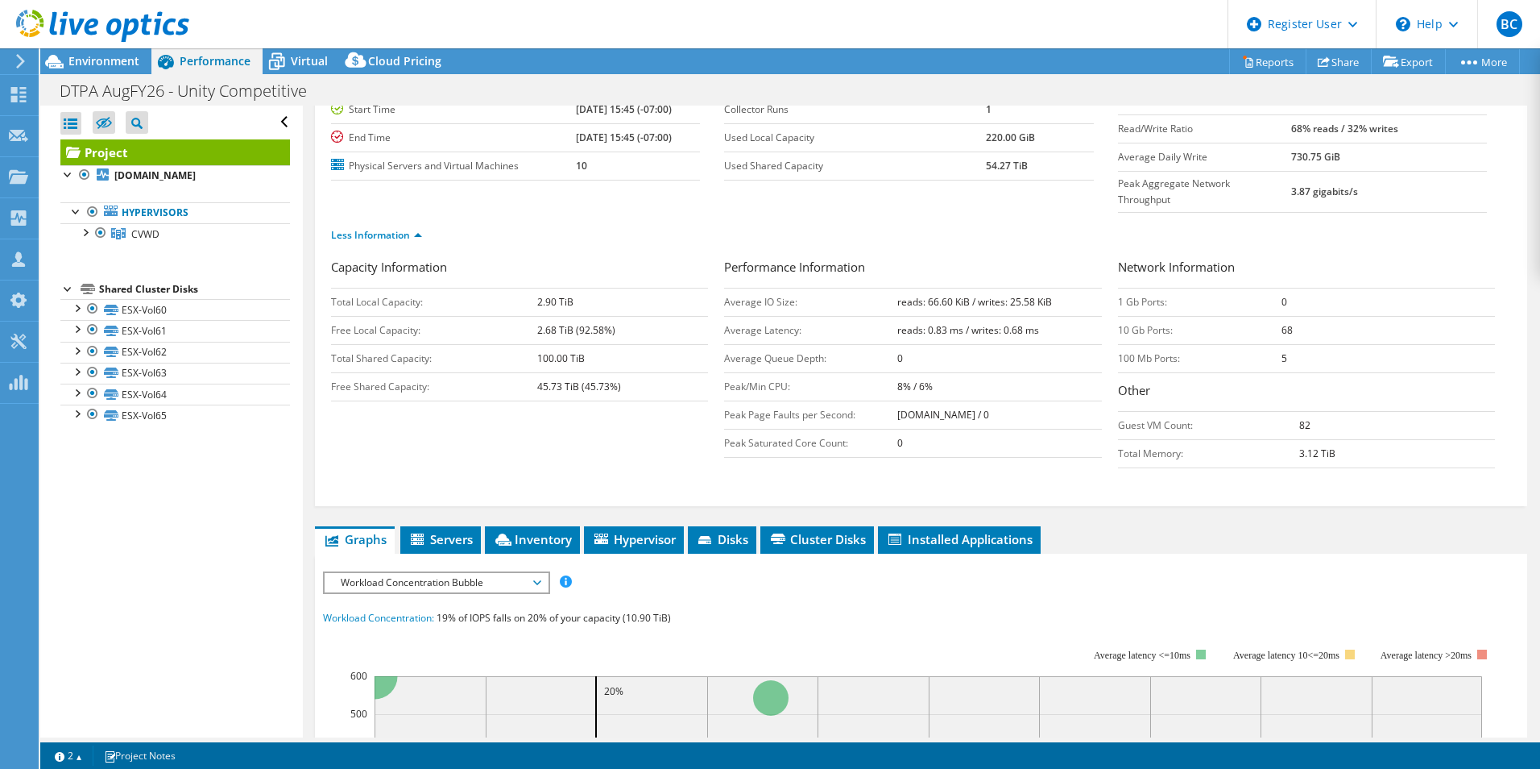
drag, startPoint x: 946, startPoint y: 269, endPoint x: 925, endPoint y: 156, distance: 114.7
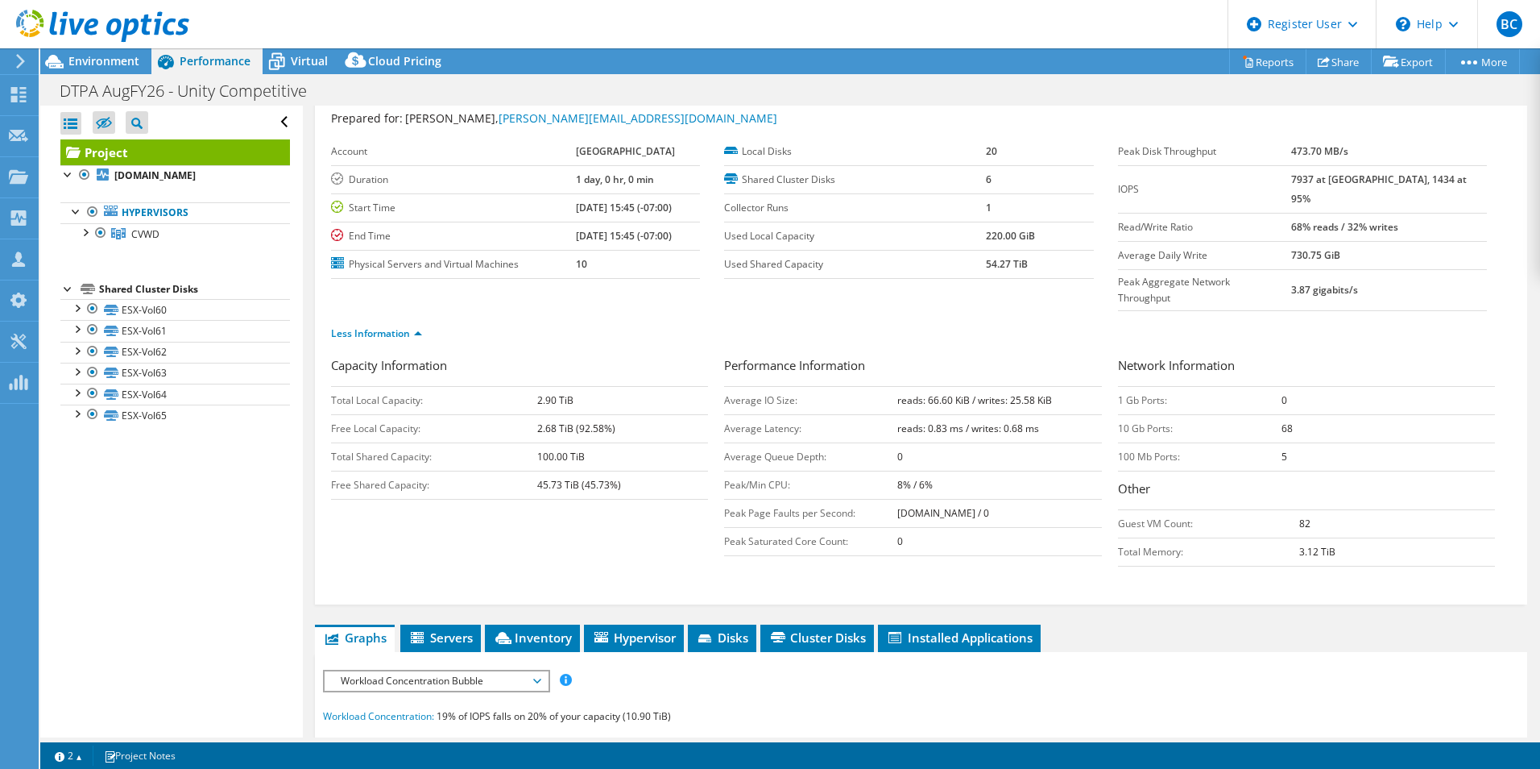
drag, startPoint x: 839, startPoint y: 363, endPoint x: 835, endPoint y: 371, distance: 9.4
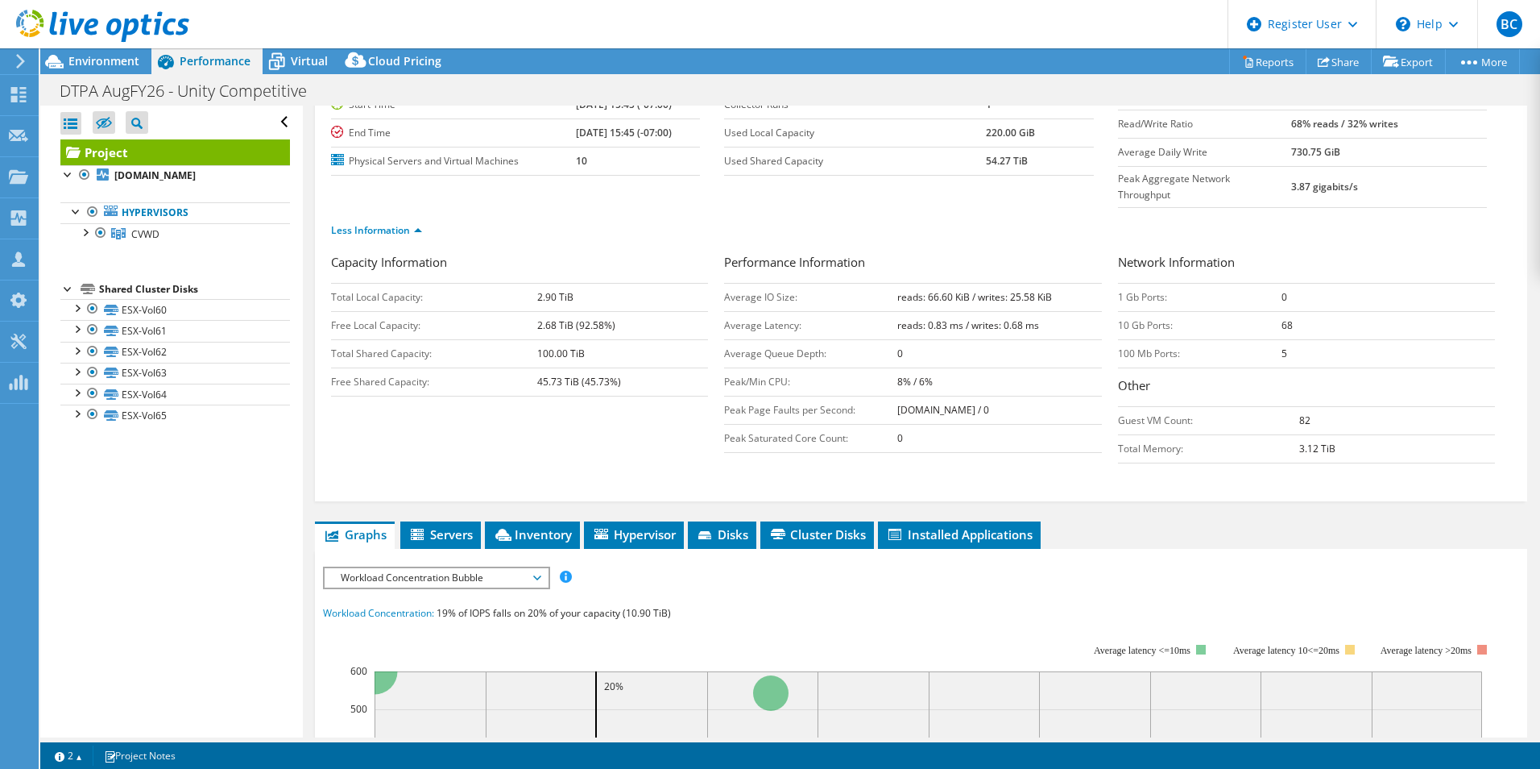
drag, startPoint x: 631, startPoint y: 462, endPoint x: 603, endPoint y: 583, distance: 124.1
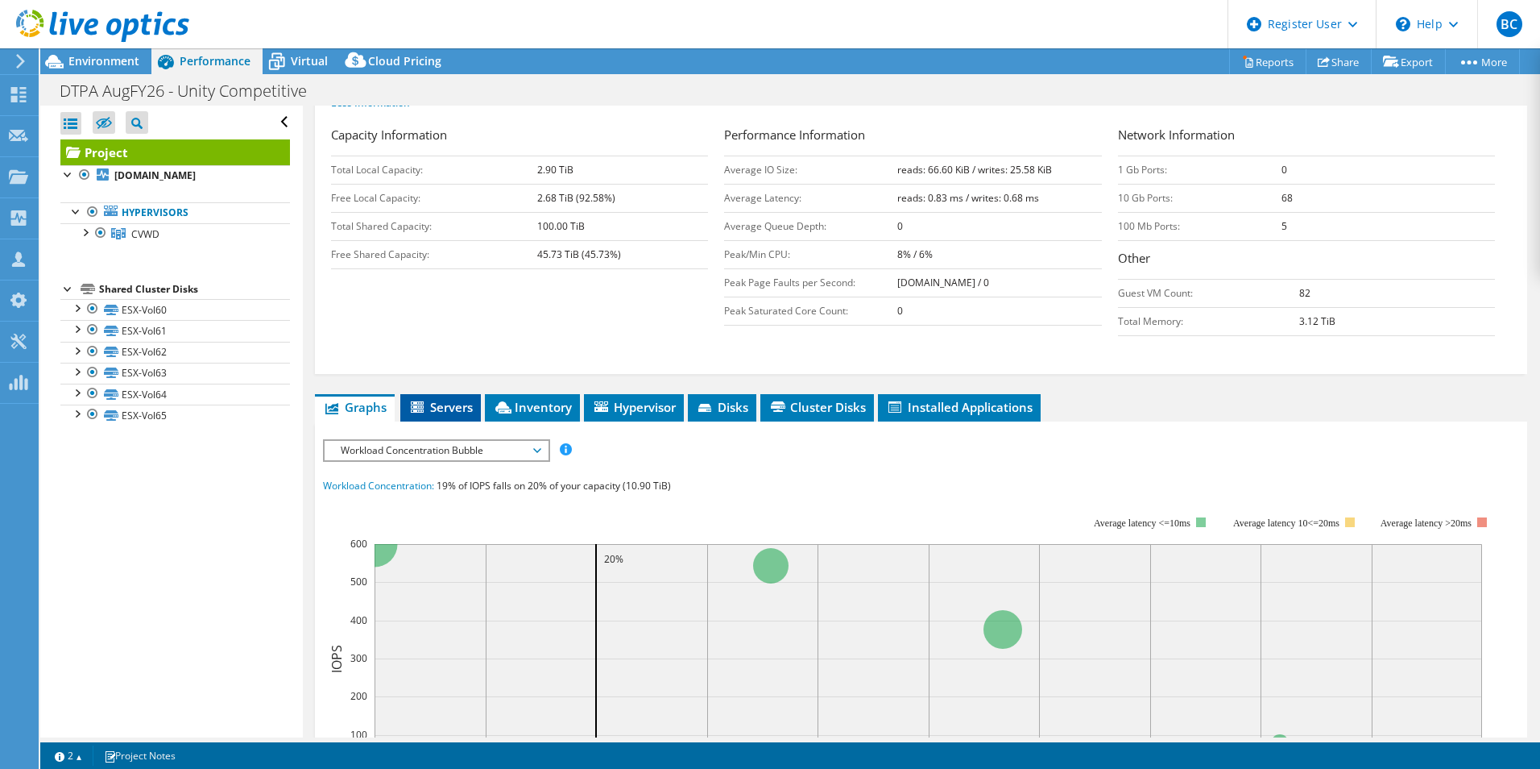
click at [439, 399] on span "Servers" at bounding box center [440, 407] width 64 height 16
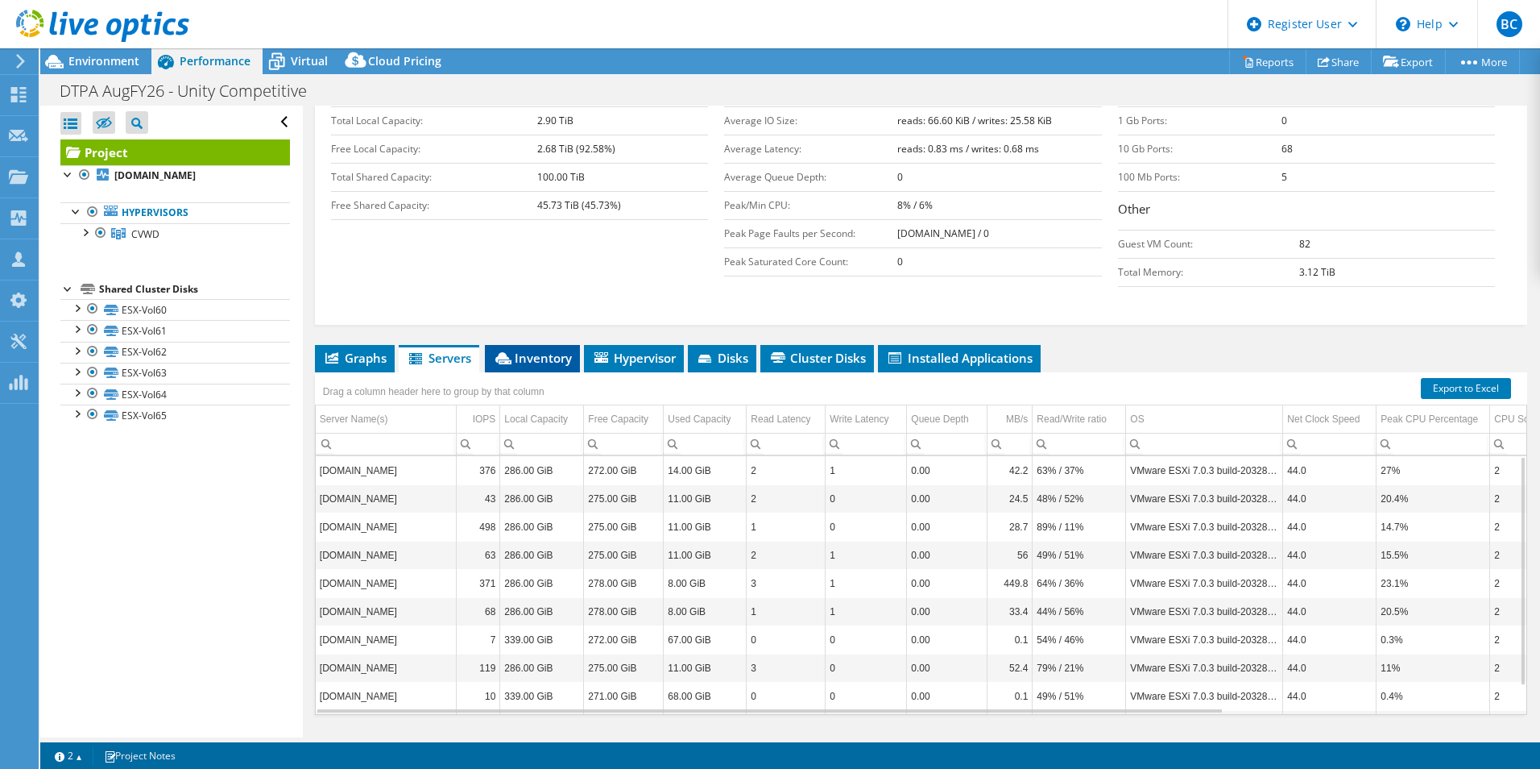
scroll to position [330, 0]
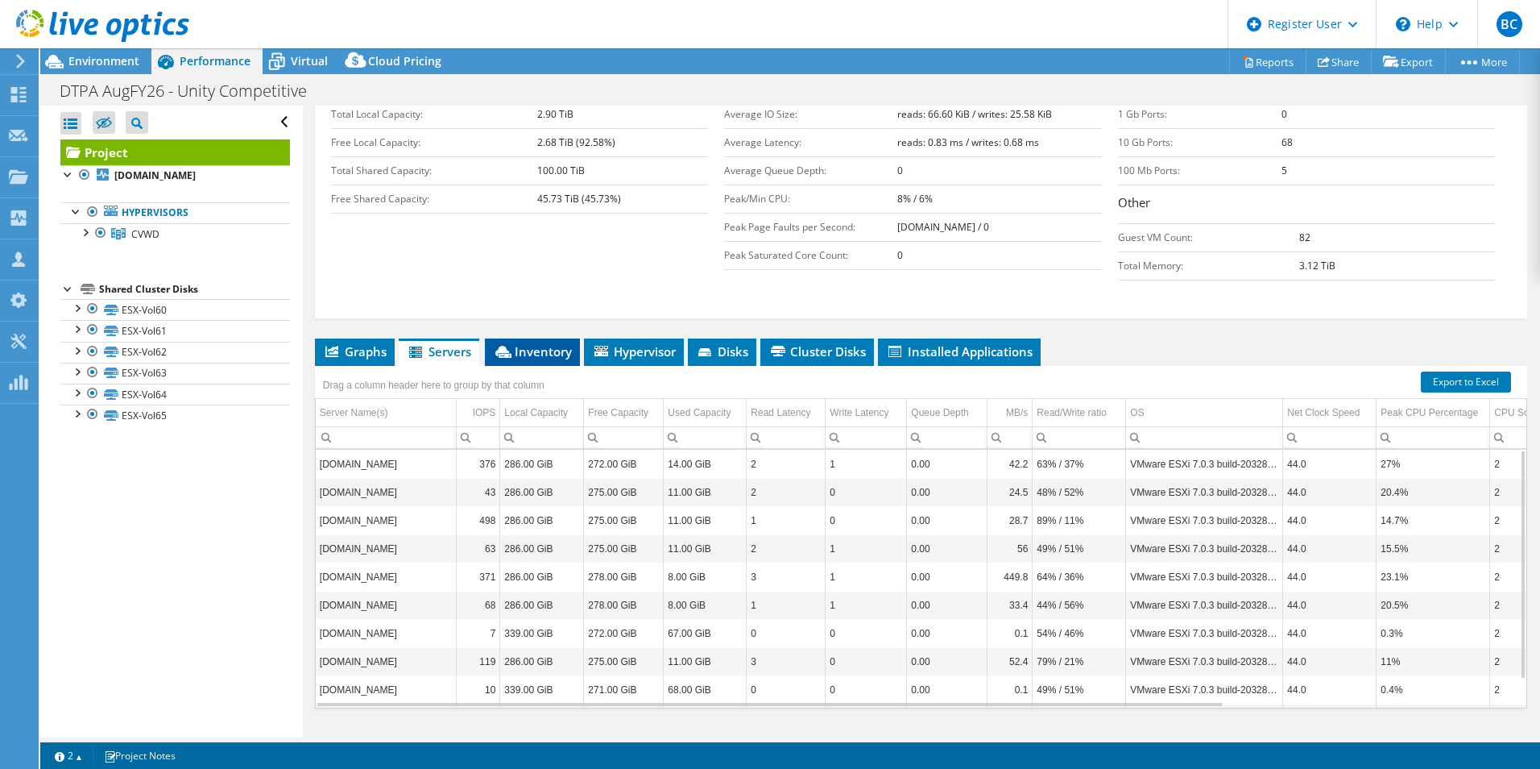
drag, startPoint x: 500, startPoint y: 278, endPoint x: 500, endPoint y: 320, distance: 41.9
click at [530, 343] on span "Inventory" at bounding box center [532, 351] width 79 height 16
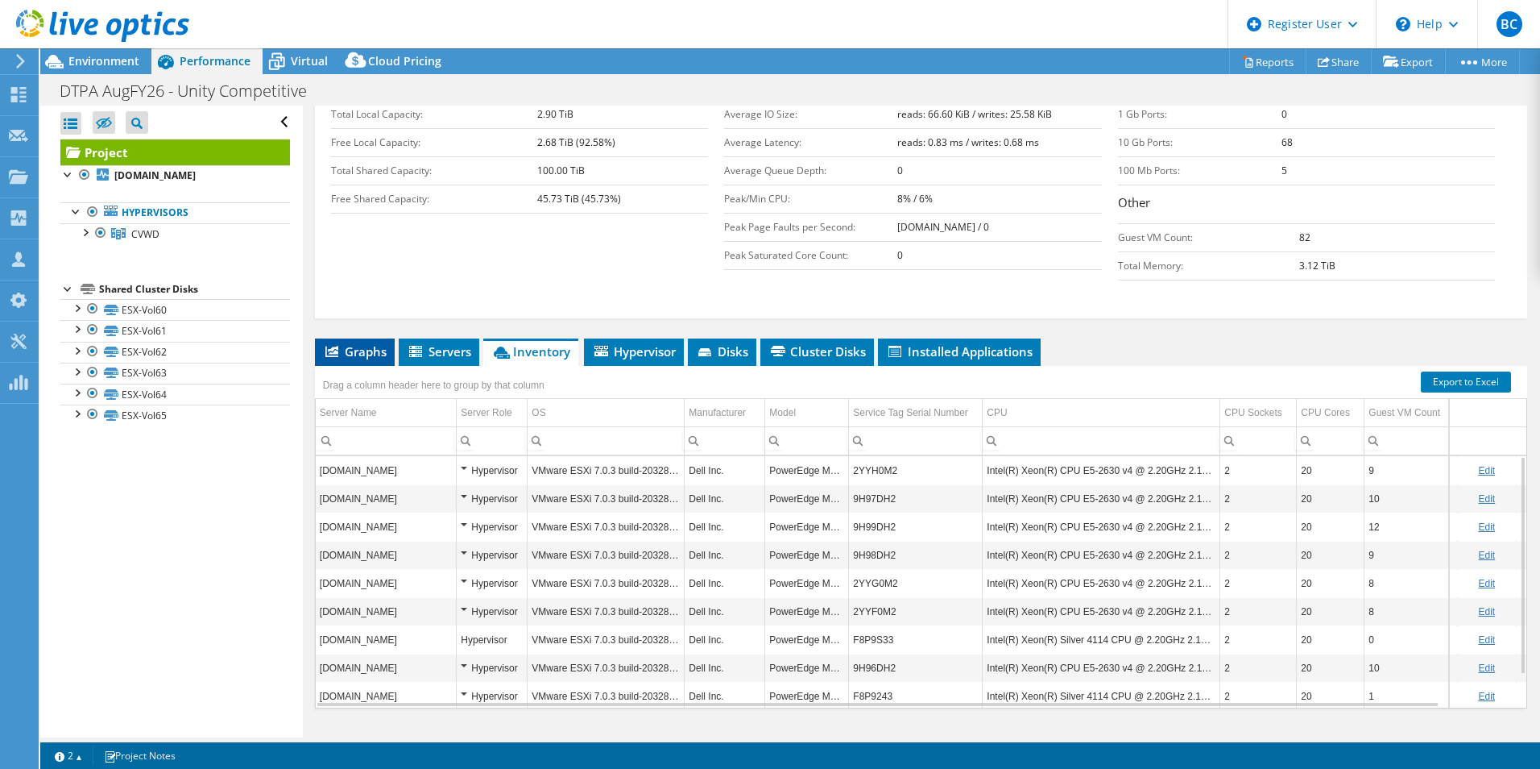
click at [363, 343] on span "Graphs" at bounding box center [355, 351] width 64 height 16
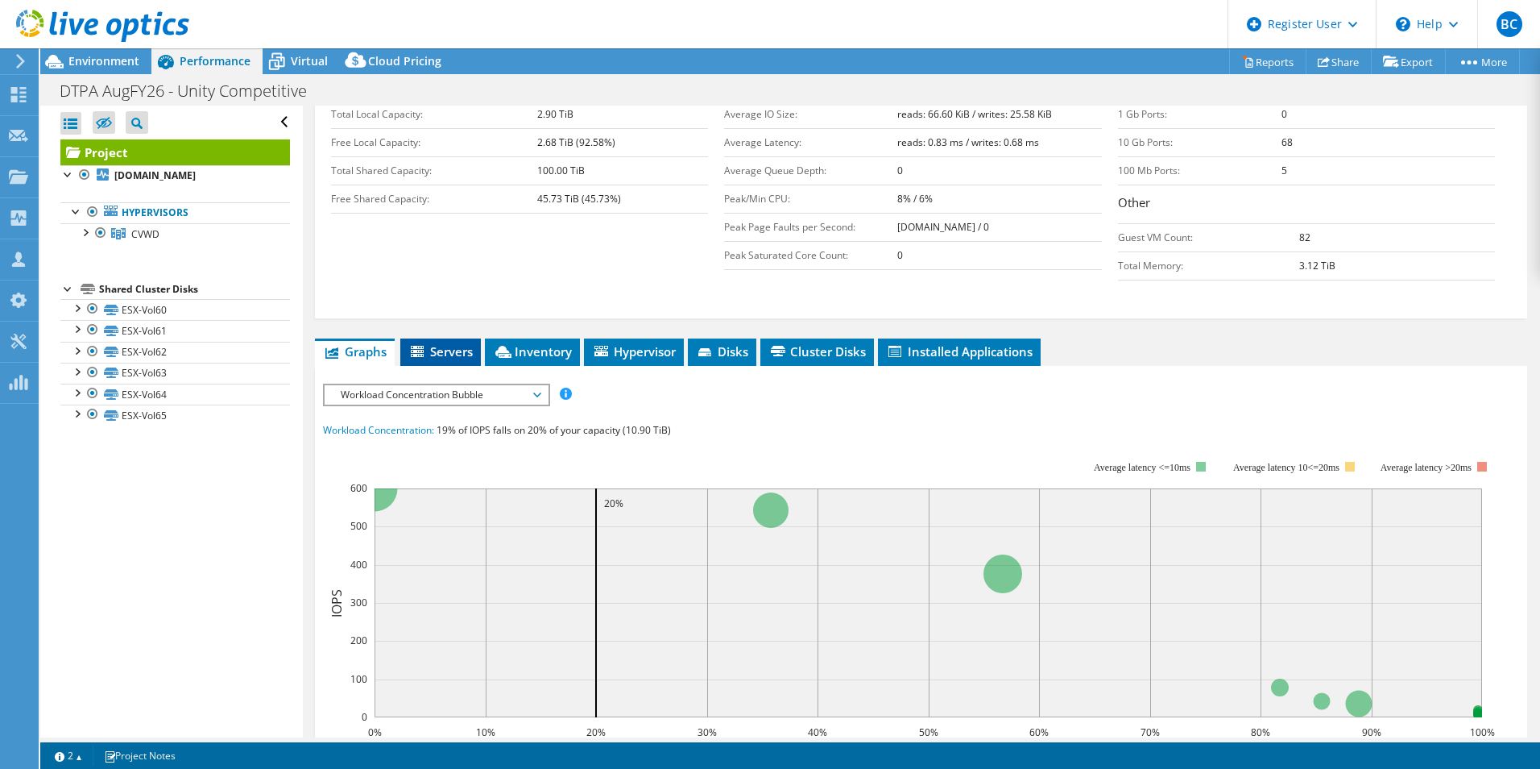
click at [450, 338] on li "Servers" at bounding box center [440, 351] width 81 height 27
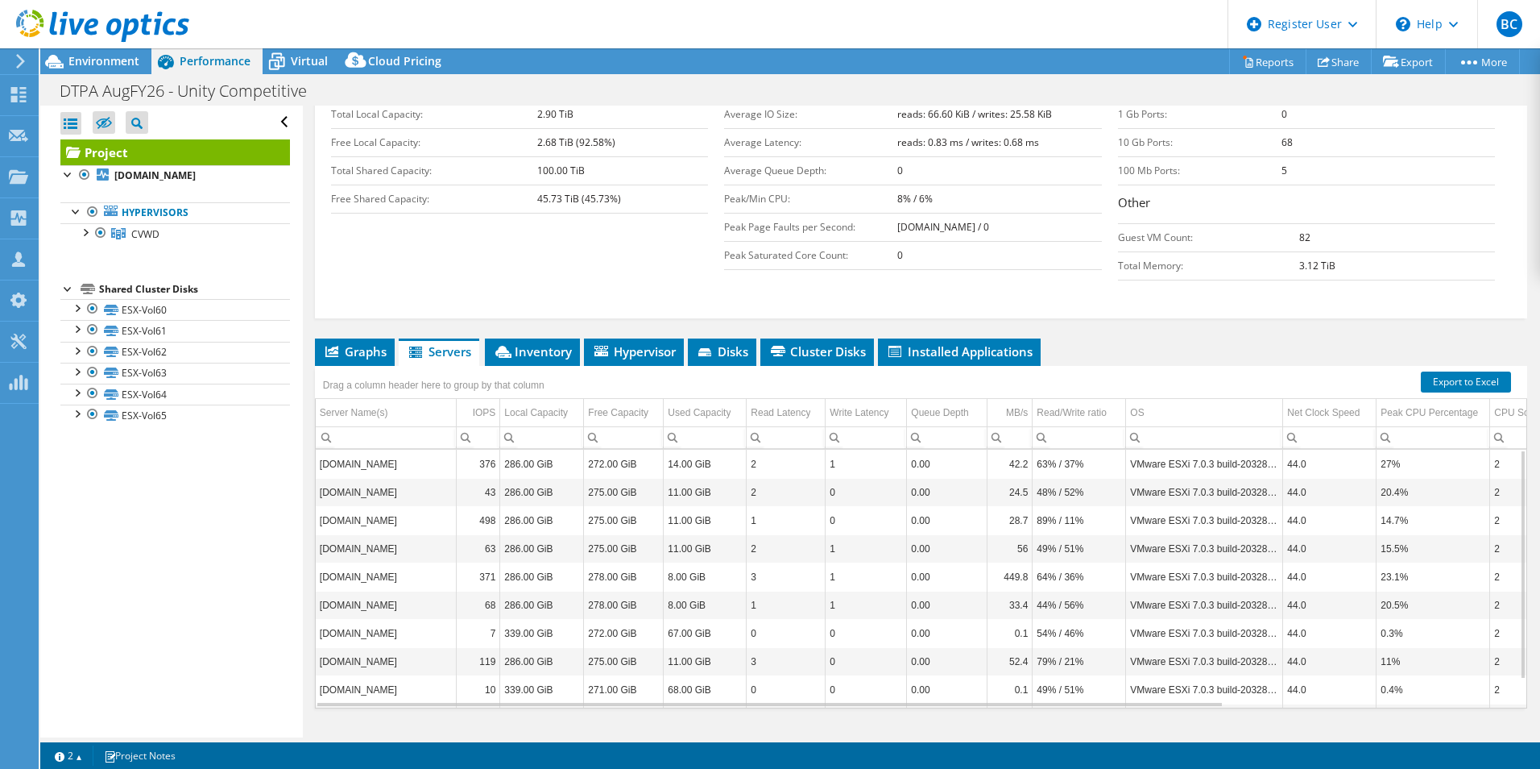
drag, startPoint x: 624, startPoint y: 475, endPoint x: 634, endPoint y: 619, distance: 143.7
drag, startPoint x: 631, startPoint y: 575, endPoint x: 663, endPoint y: 652, distance: 83.0
drag, startPoint x: 675, startPoint y: 596, endPoint x: 687, endPoint y: 798, distance: 202.6
drag, startPoint x: 806, startPoint y: 545, endPoint x: 814, endPoint y: 641, distance: 97.0
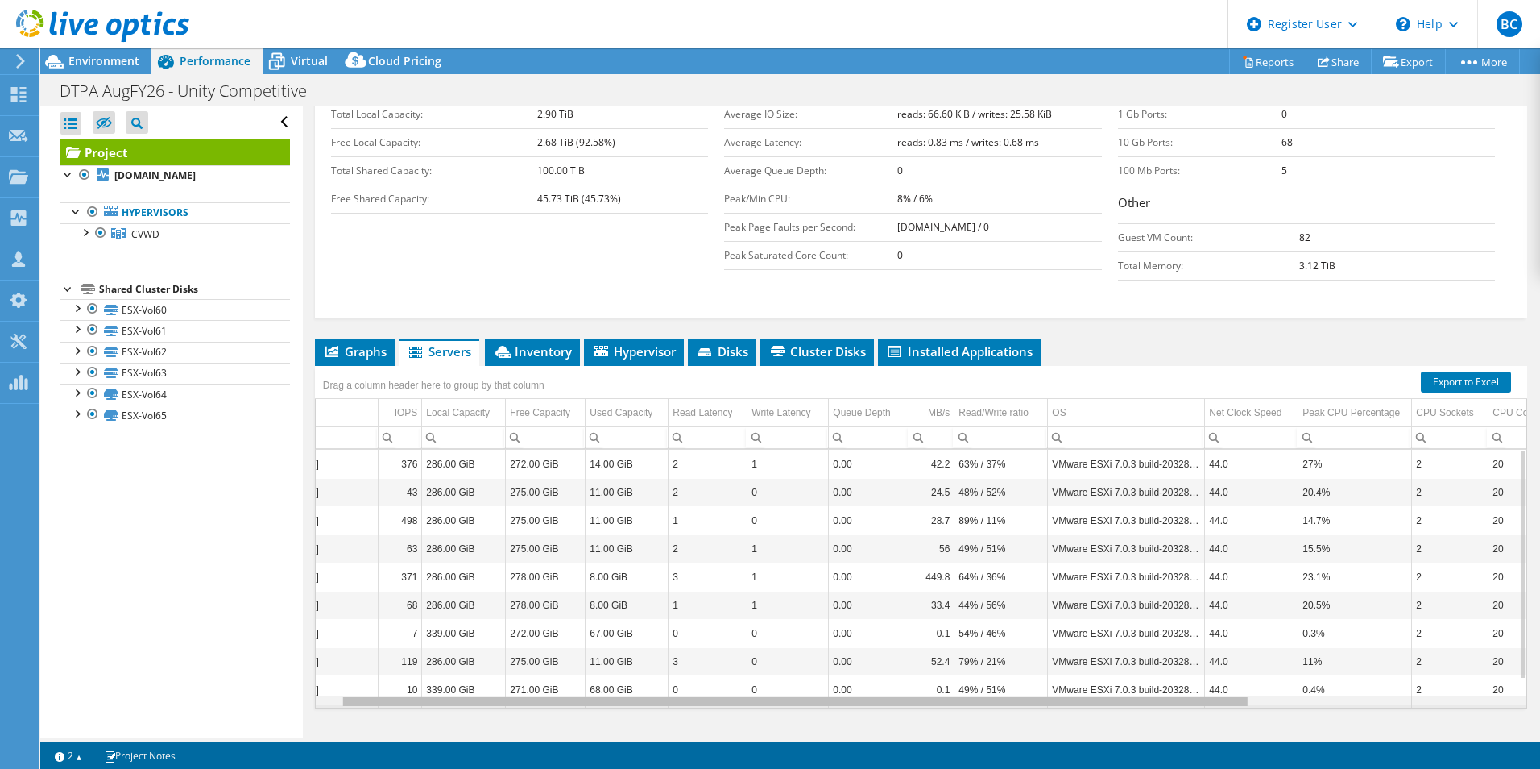
scroll to position [0, 0]
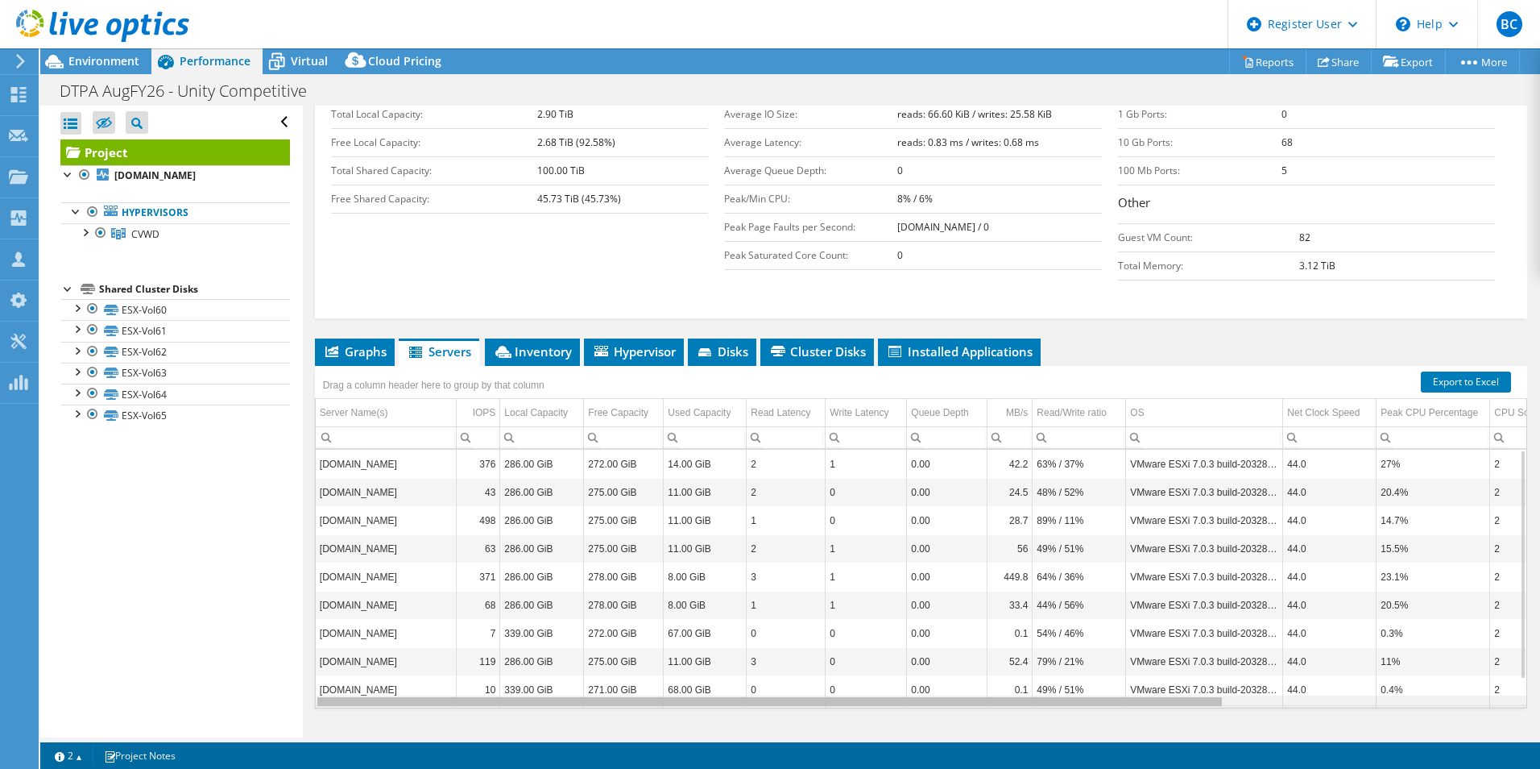
drag, startPoint x: 1178, startPoint y: 670, endPoint x: 1179, endPoint y: 692, distance: 22.6
click at [1179, 692] on body "BC Dell User Brendan Clayton Brendan.Clayton@dell.com Dell My Profile Log Out \…" at bounding box center [770, 384] width 1540 height 769
drag, startPoint x: 1040, startPoint y: 671, endPoint x: 608, endPoint y: 583, distance: 440.7
click at [661, 634] on body "BC Dell User Brendan Clayton Brendan.Clayton@dell.com Dell My Profile Log Out \…" at bounding box center [770, 384] width 1540 height 769
click at [526, 338] on li "Inventory" at bounding box center [532, 351] width 95 height 27
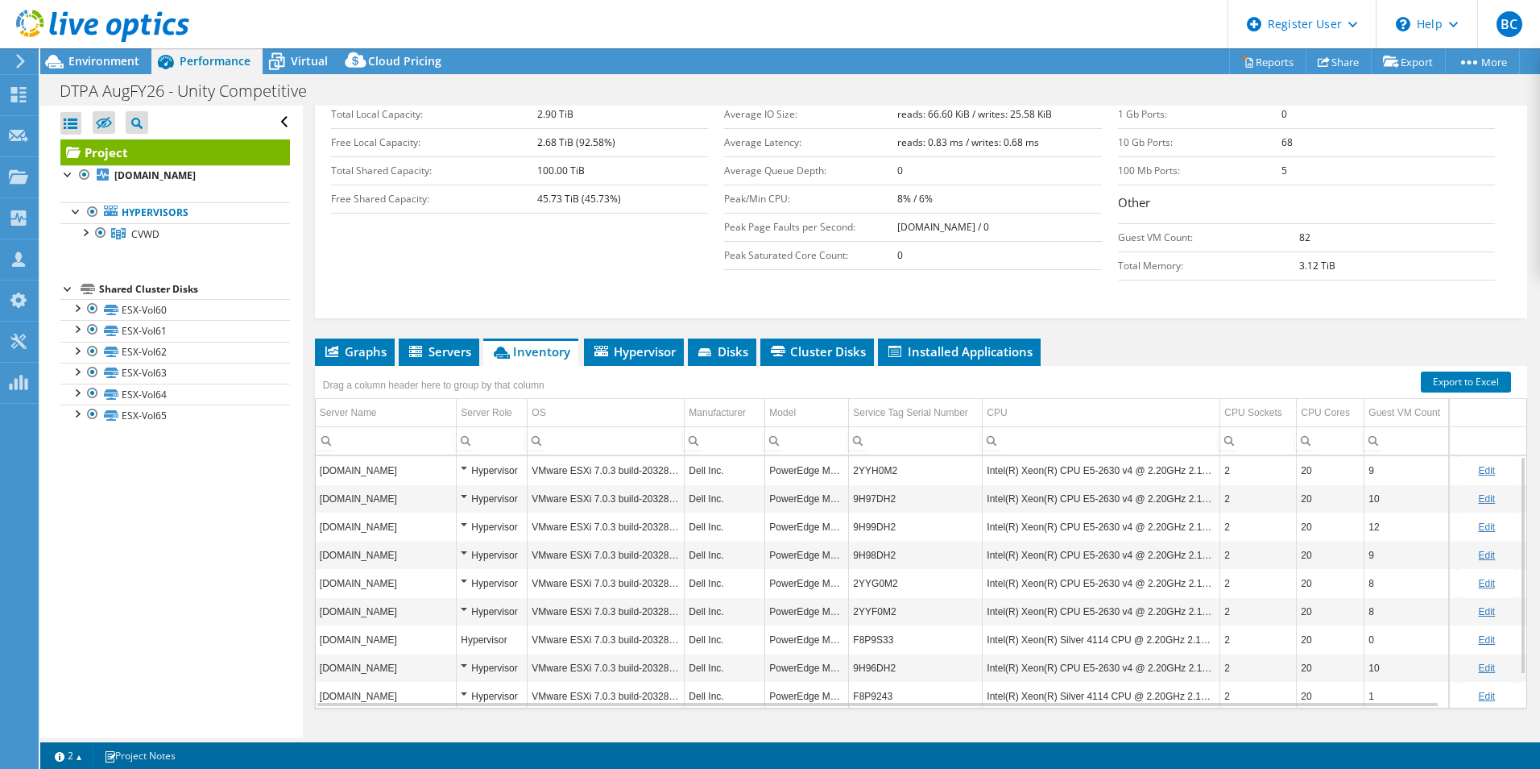
drag, startPoint x: 566, startPoint y: 498, endPoint x: 566, endPoint y: 545, distance: 47.5
drag, startPoint x: 550, startPoint y: 545, endPoint x: 586, endPoint y: 567, distance: 42.0
drag, startPoint x: 591, startPoint y: 569, endPoint x: 659, endPoint y: 568, distance: 67.7
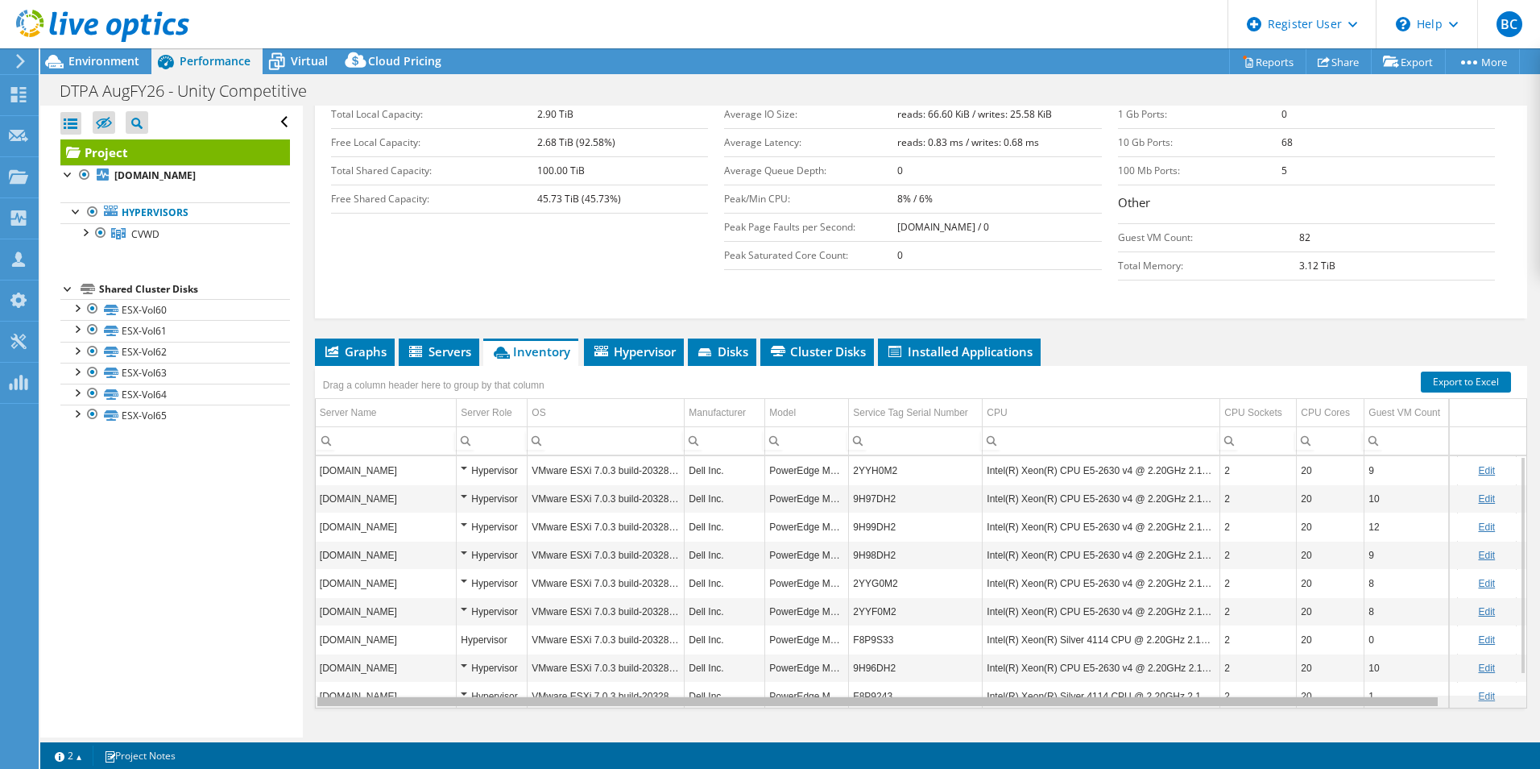
drag, startPoint x: 1038, startPoint y: 674, endPoint x: 823, endPoint y: 652, distance: 215.5
click at [823, 652] on body "BC Dell User Brendan Clayton Brendan.Clayton@dell.com Dell My Profile Log Out \…" at bounding box center [770, 384] width 1540 height 769
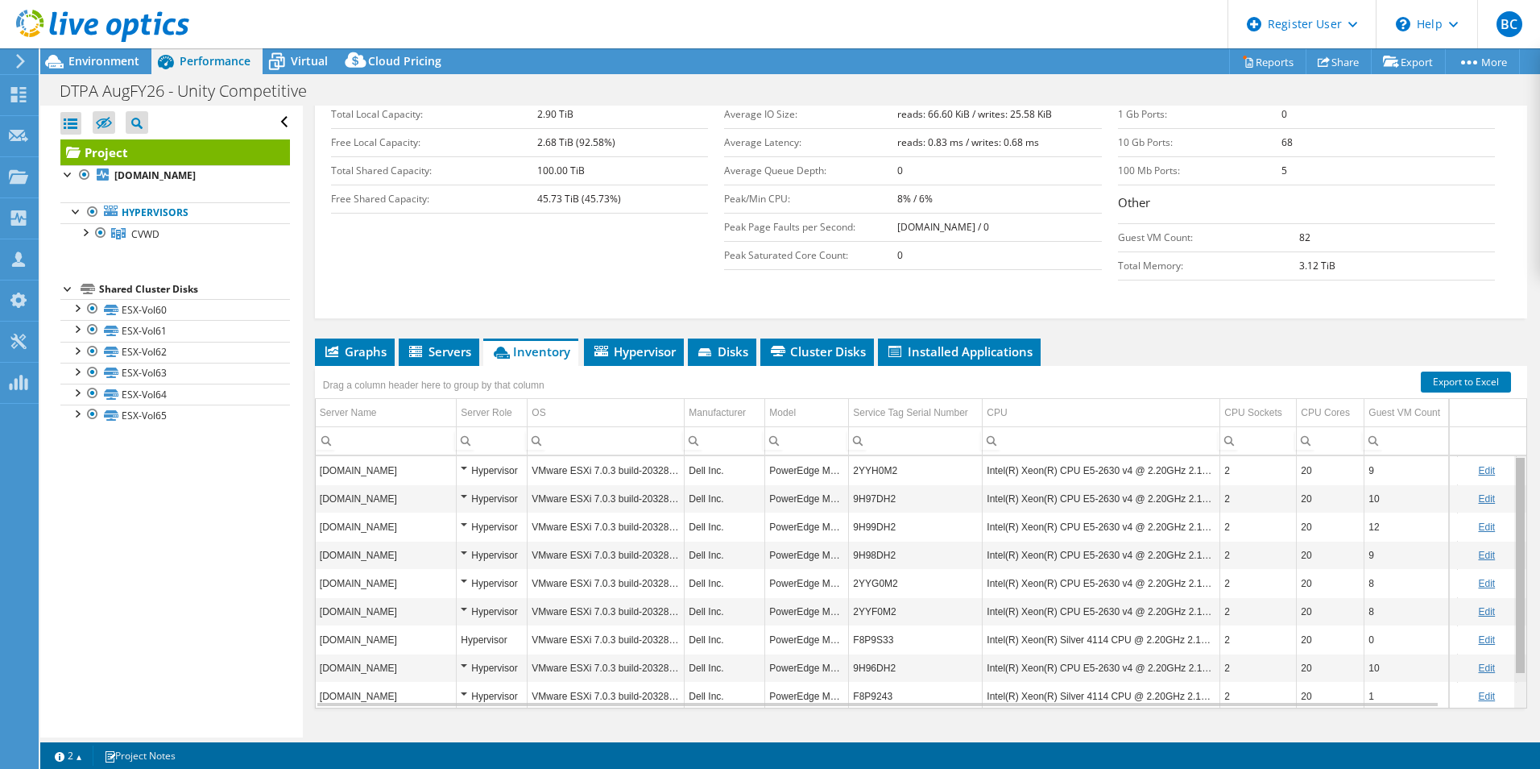
drag, startPoint x: 1513, startPoint y: 591, endPoint x: 1490, endPoint y: 547, distance: 50.1
click at [1490, 547] on body "BC Dell User Brendan Clayton Brendan.Clayton@dell.com Dell My Profile Log Out \…" at bounding box center [770, 384] width 1540 height 769
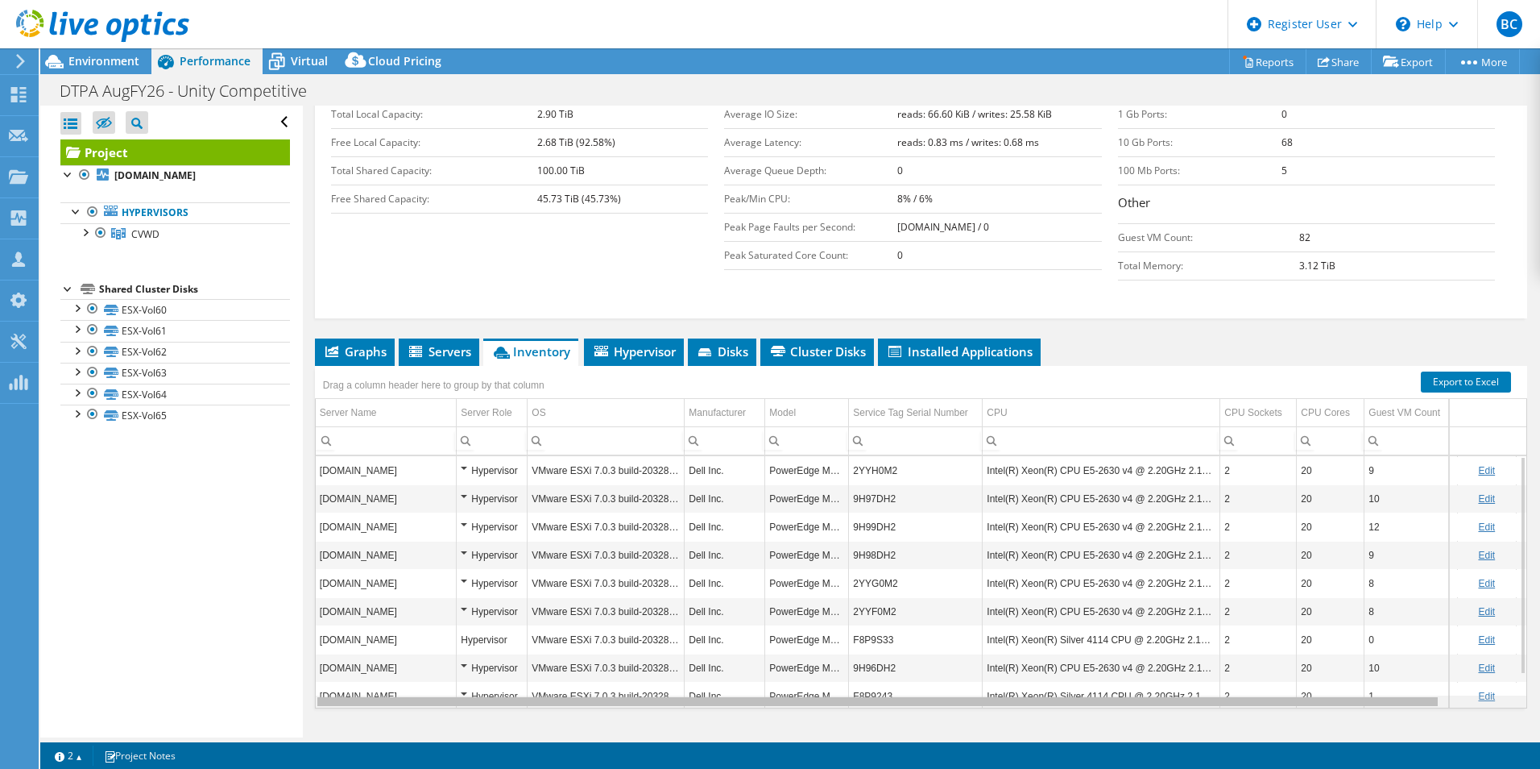
drag, startPoint x: 961, startPoint y: 670, endPoint x: 693, endPoint y: 504, distance: 315.5
click at [851, 641] on body "BC Dell User Brendan Clayton Brendan.Clayton@dell.com Dell My Profile Log Out \…" at bounding box center [770, 384] width 1540 height 769
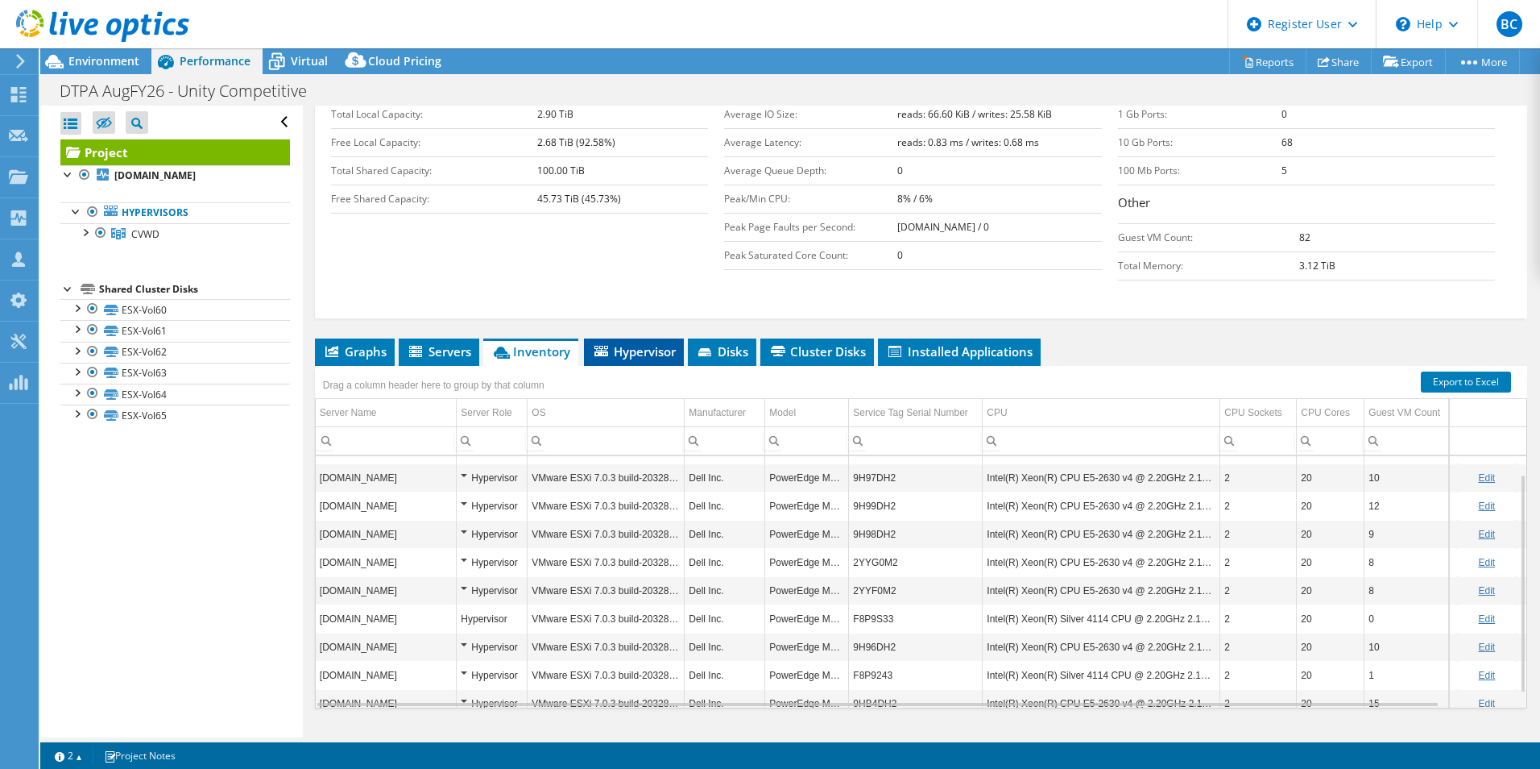
click at [650, 343] on span "Hypervisor" at bounding box center [634, 351] width 84 height 16
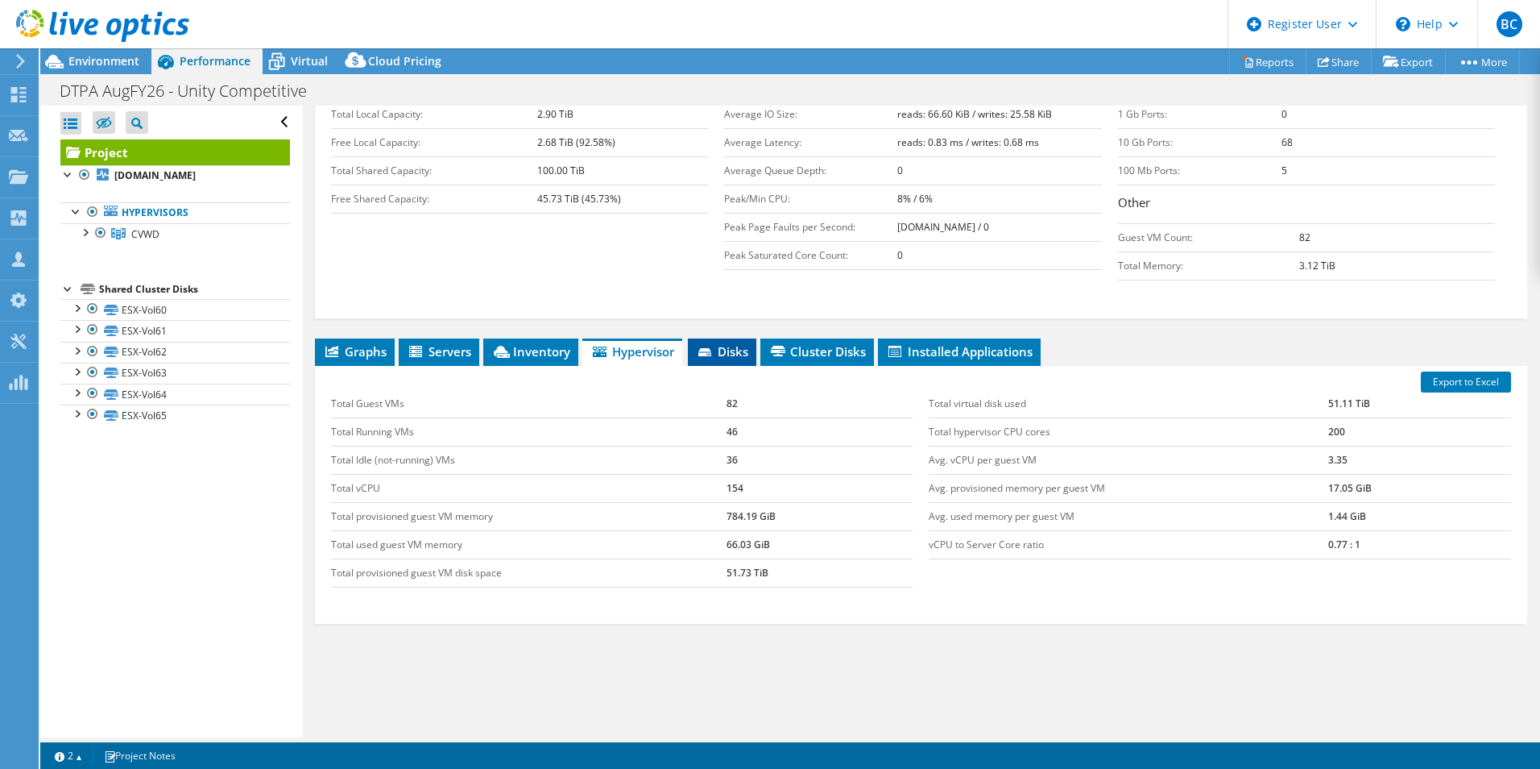
click at [708, 348] on icon at bounding box center [705, 352] width 13 height 8
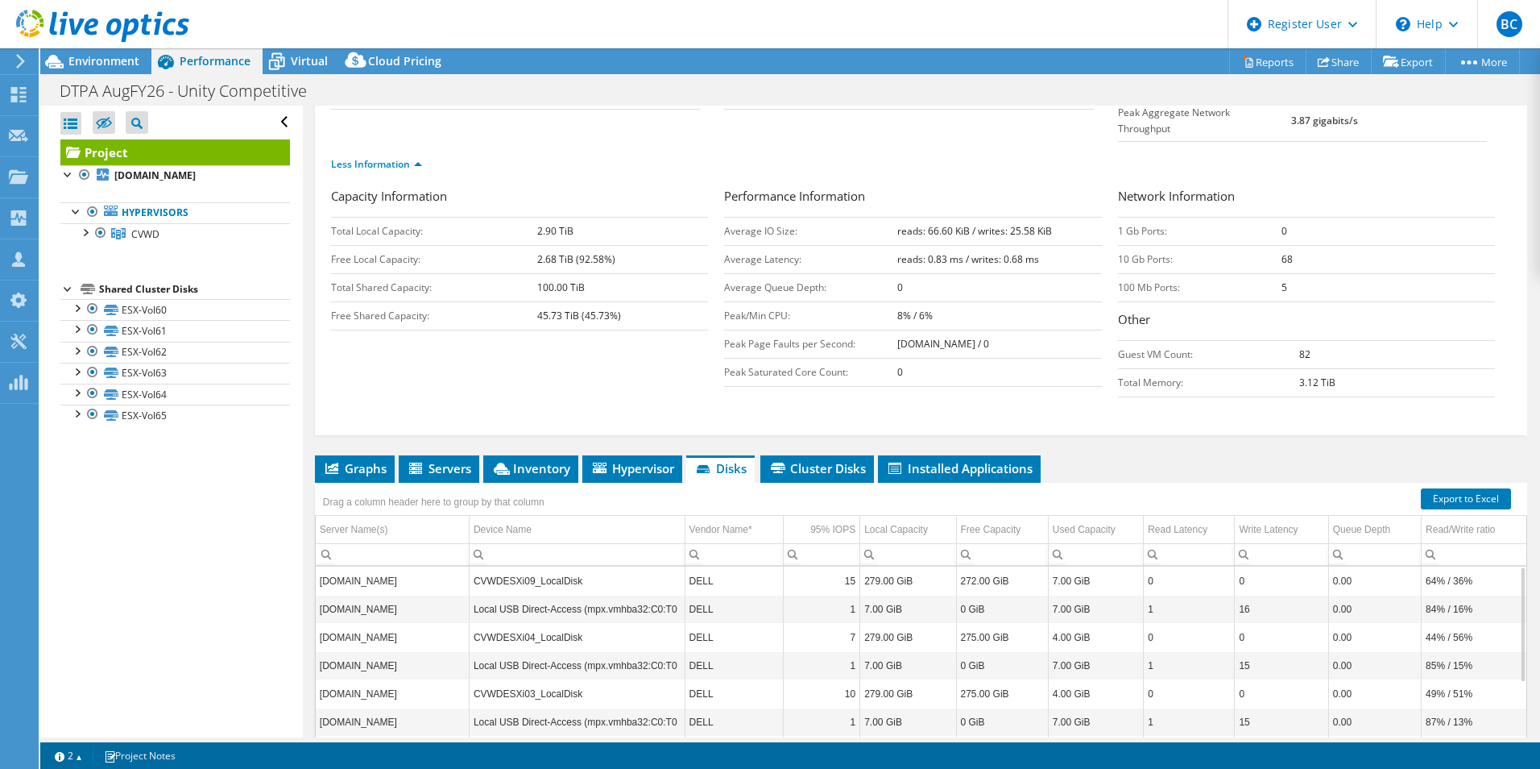
drag, startPoint x: 1208, startPoint y: 360, endPoint x: 1179, endPoint y: 314, distance: 54.3
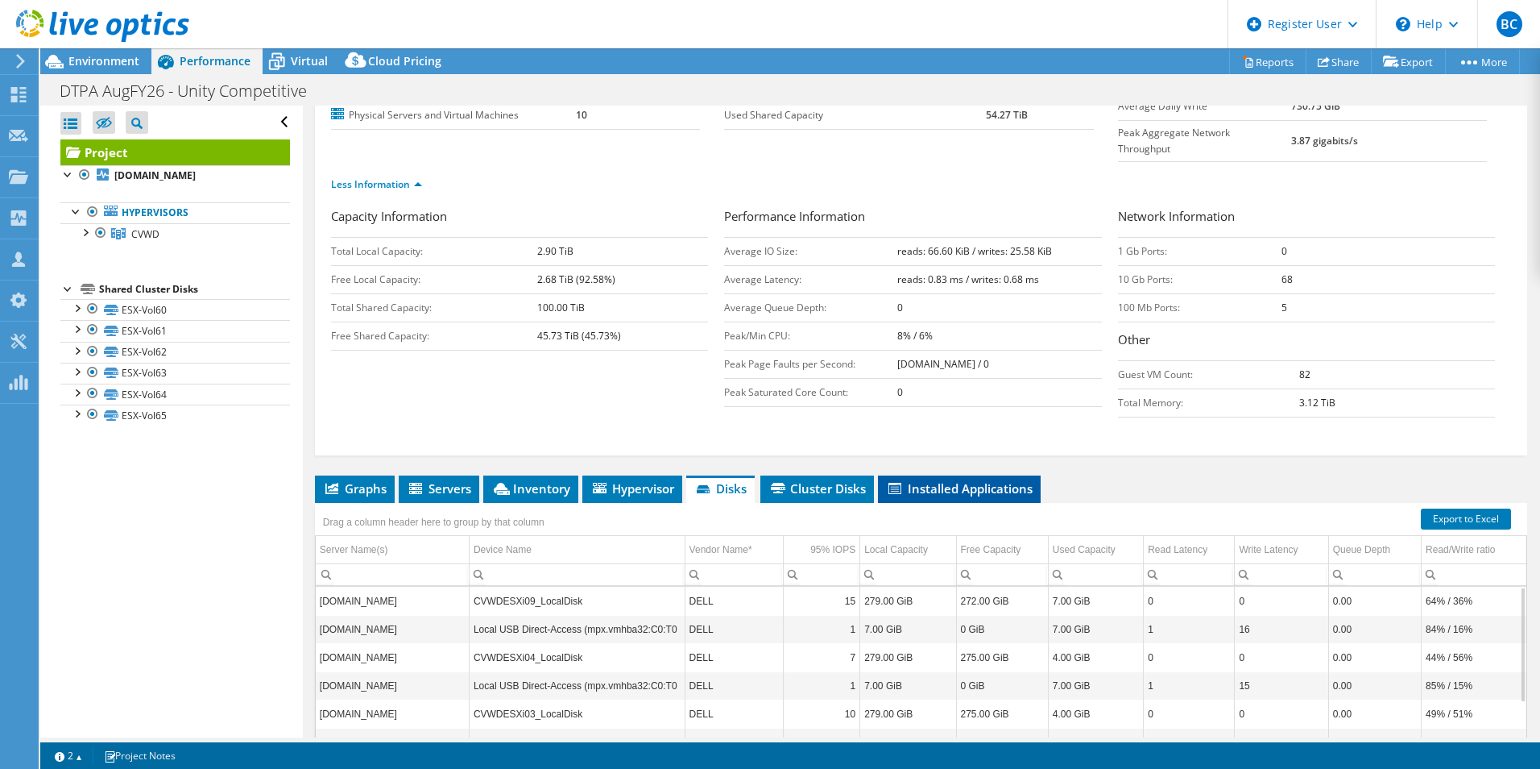
click at [1005, 475] on li "Installed Applications" at bounding box center [959, 488] width 163 height 27
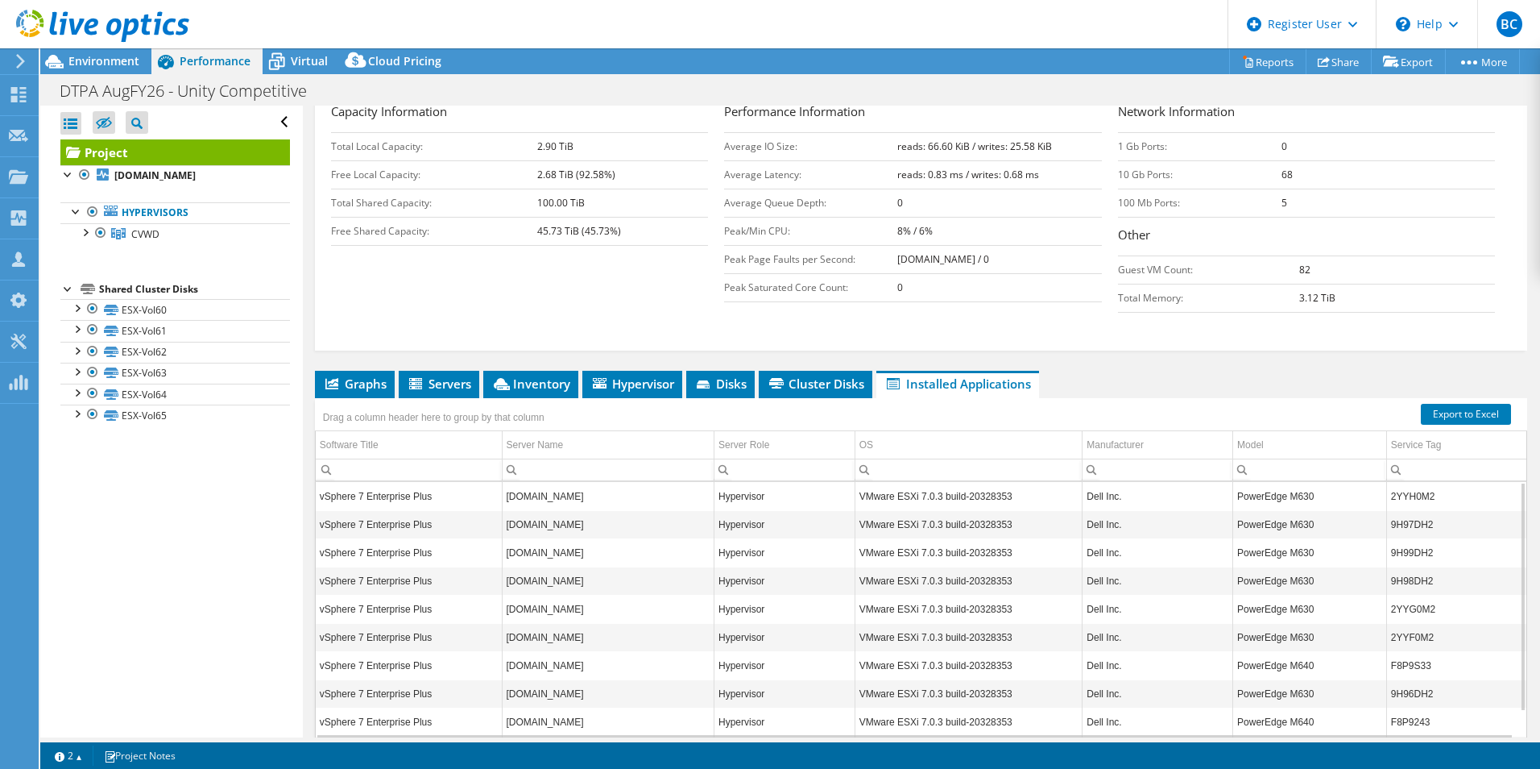
drag, startPoint x: 1116, startPoint y: 459, endPoint x: 1117, endPoint y: 485, distance: 25.8
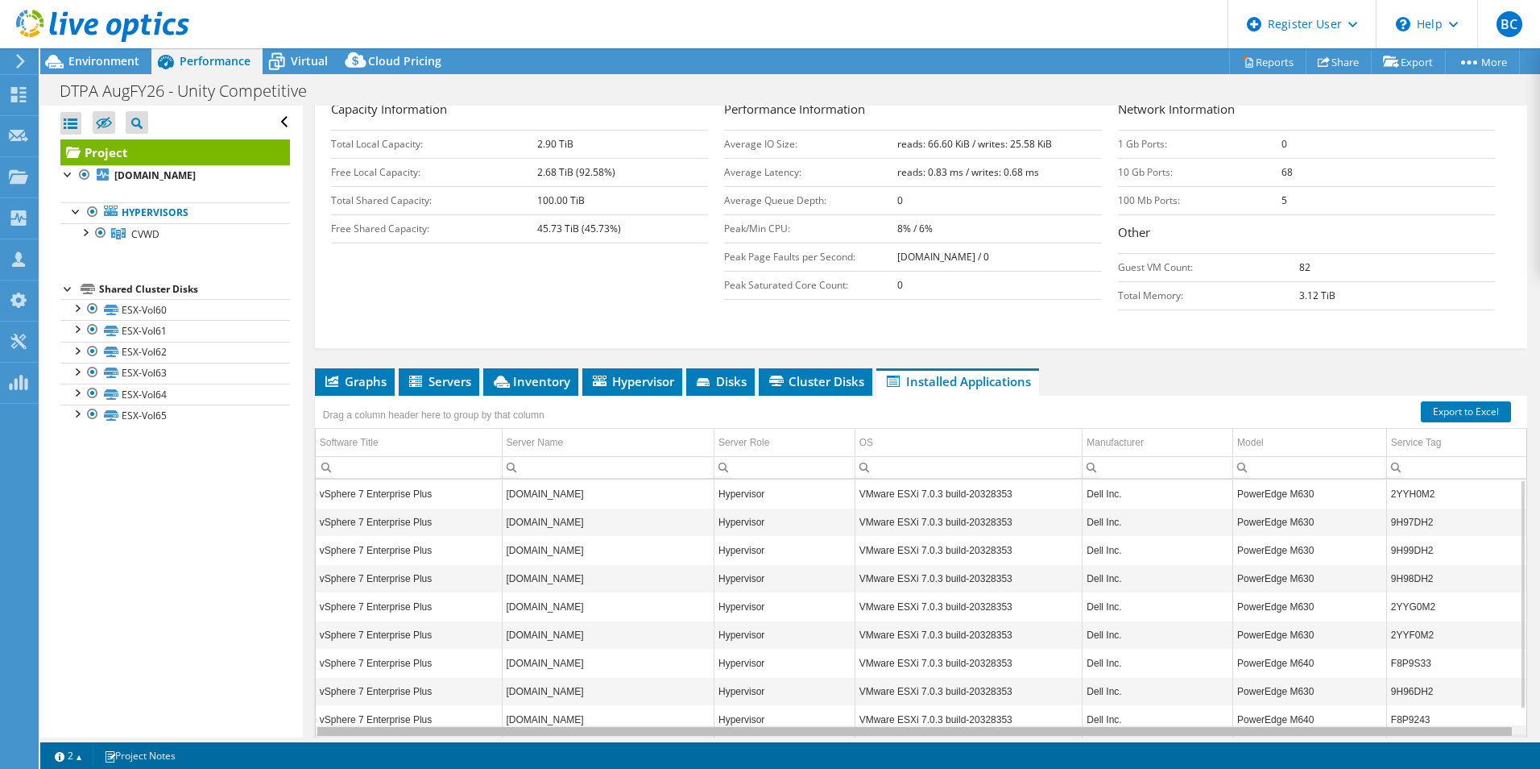
drag, startPoint x: 617, startPoint y: 699, endPoint x: 531, endPoint y: 669, distance: 91.2
click at [531, 669] on body "BC Dell User Brendan Clayton Brendan.Clayton@dell.com Dell My Profile Log Out \…" at bounding box center [770, 384] width 1540 height 769
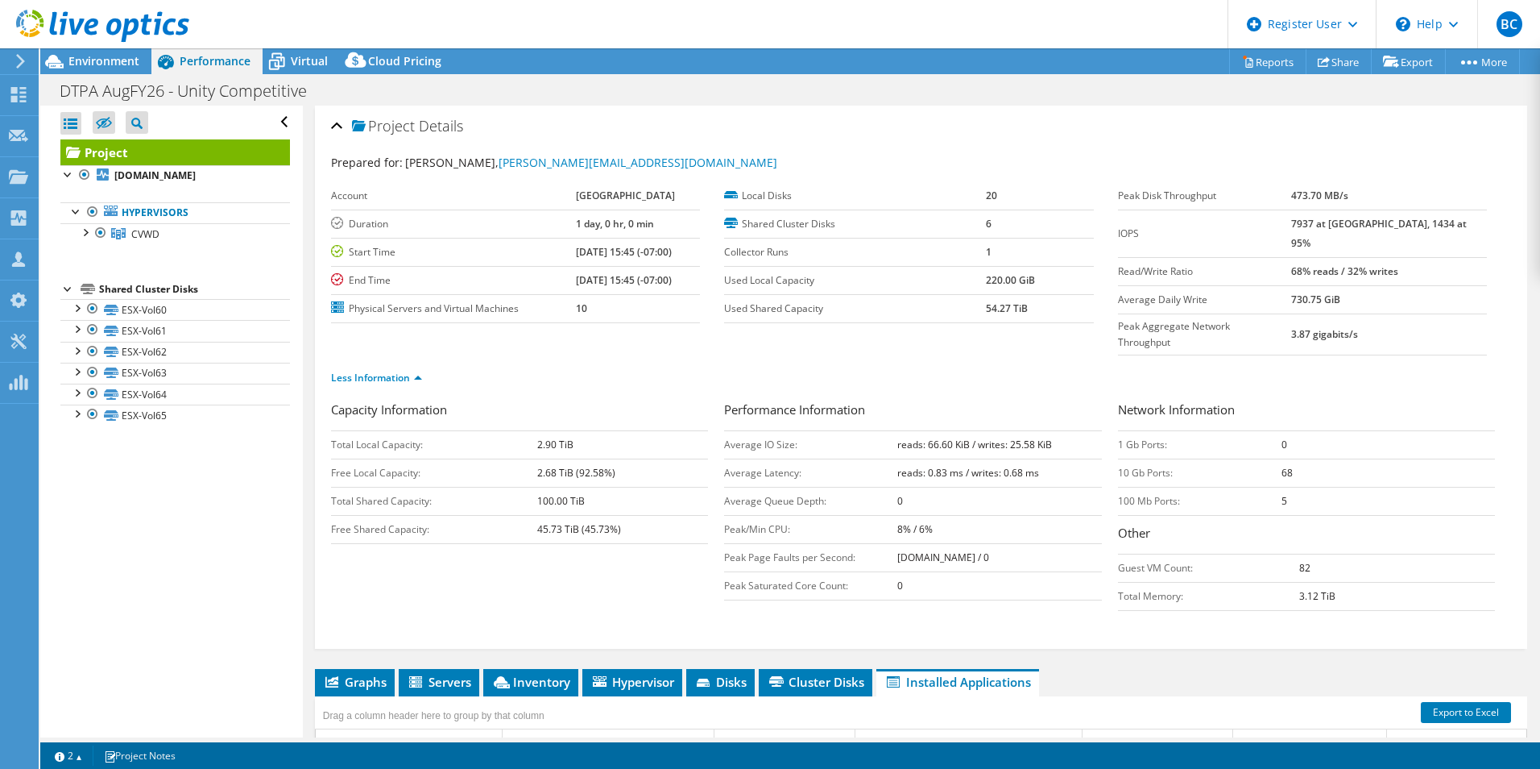
drag, startPoint x: 623, startPoint y: 562, endPoint x: 648, endPoint y: 376, distance: 187.0
click at [312, 61] on span "Virtual" at bounding box center [309, 60] width 37 height 15
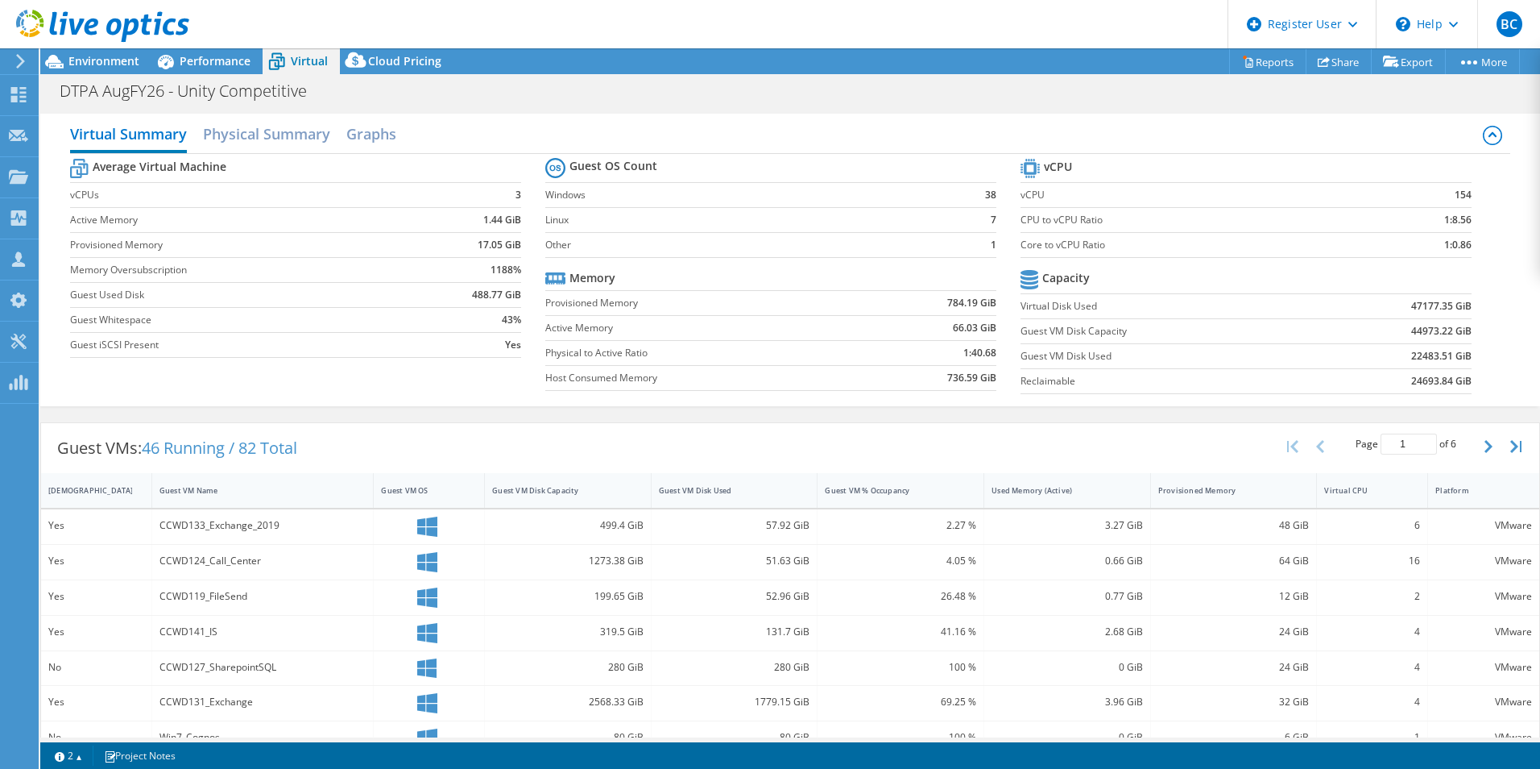
drag, startPoint x: 280, startPoint y: 261, endPoint x: 267, endPoint y: 223, distance: 40.0
click at [252, 136] on h2 "Physical Summary" at bounding box center [266, 135] width 127 height 35
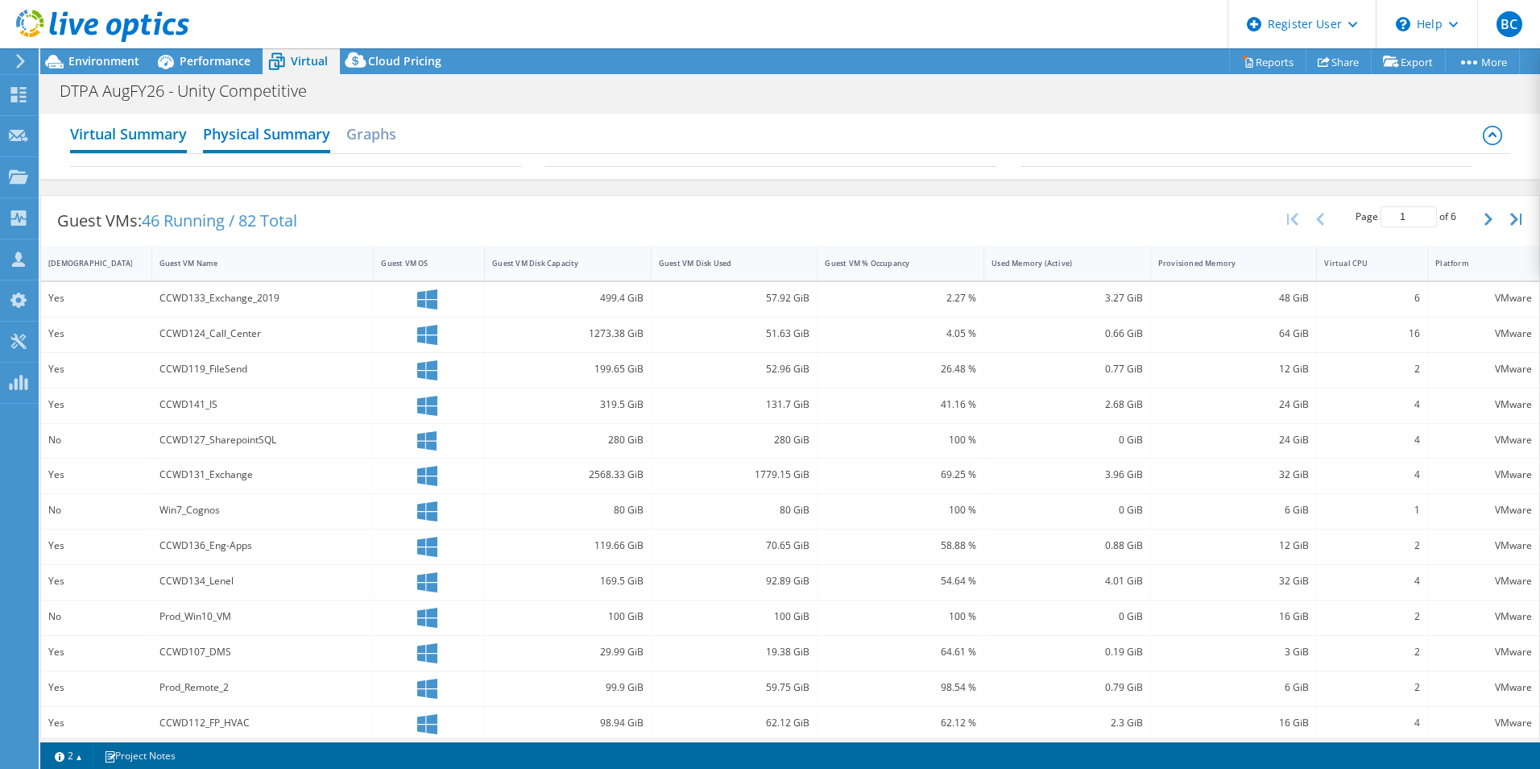
click at [143, 137] on h2 "Virtual Summary" at bounding box center [128, 135] width 117 height 35
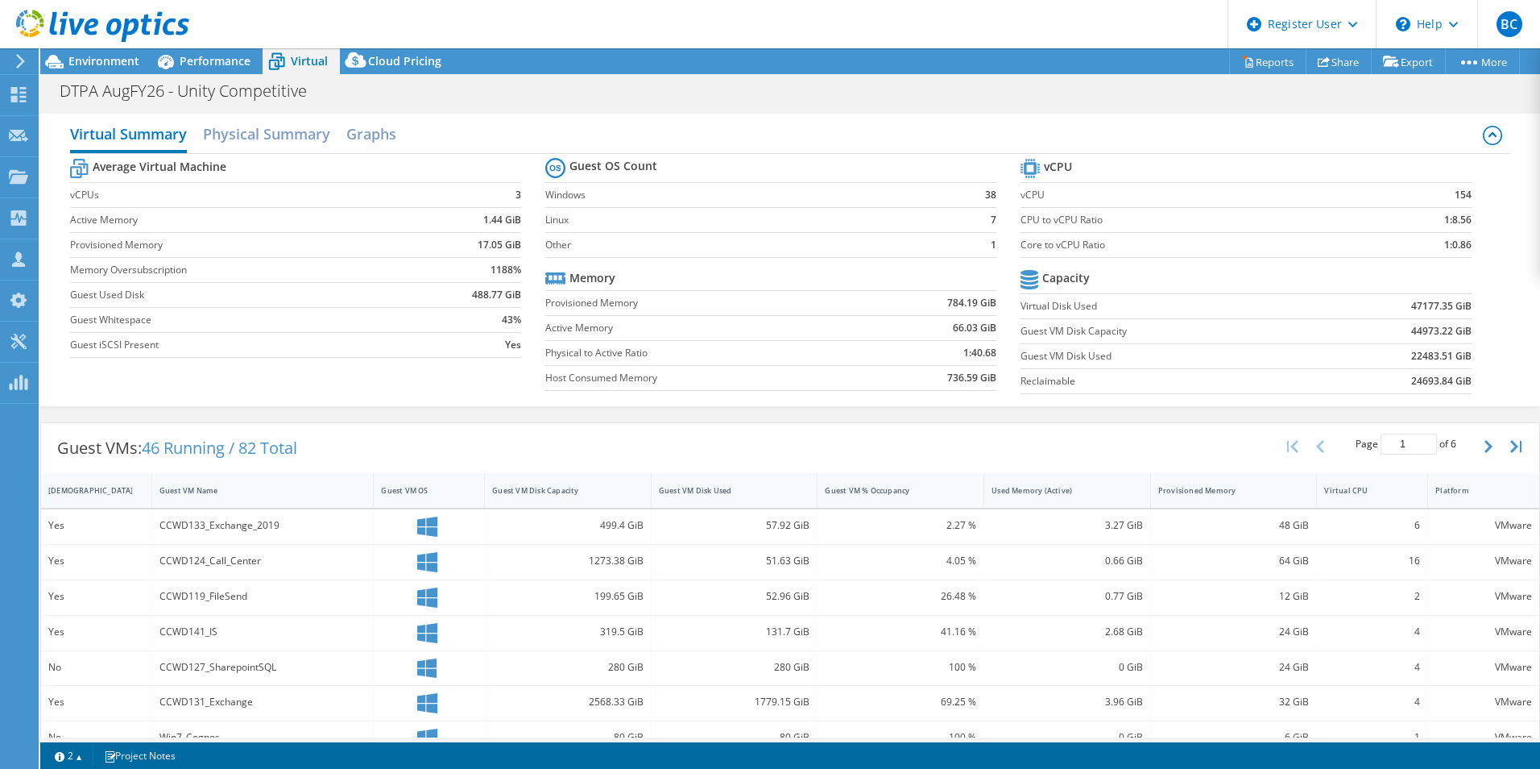
drag, startPoint x: 559, startPoint y: 261, endPoint x: 520, endPoint y: 222, distance: 55.3
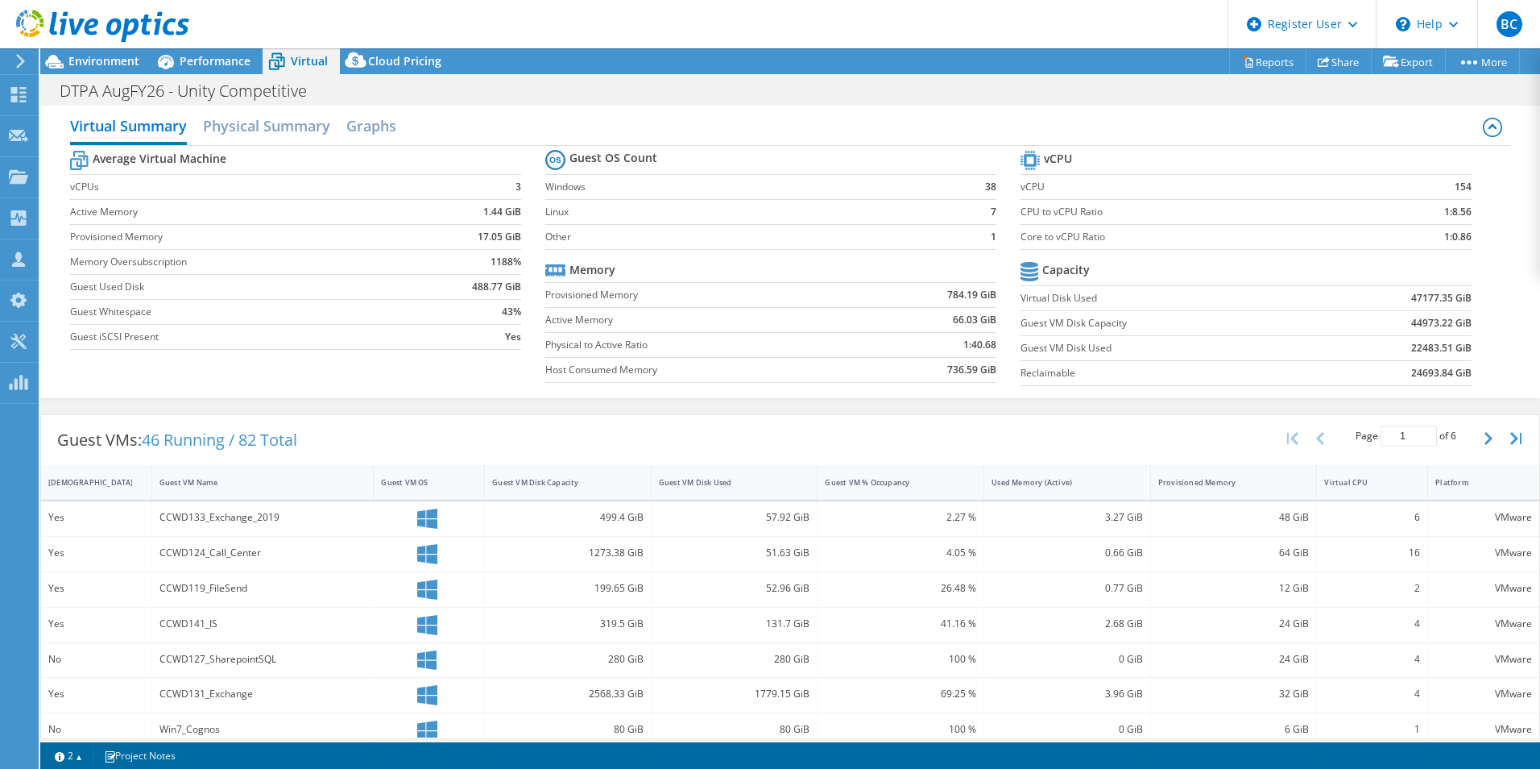
scroll to position [13, 0]
drag, startPoint x: 520, startPoint y: 222, endPoint x: 499, endPoint y: 238, distance: 27.6
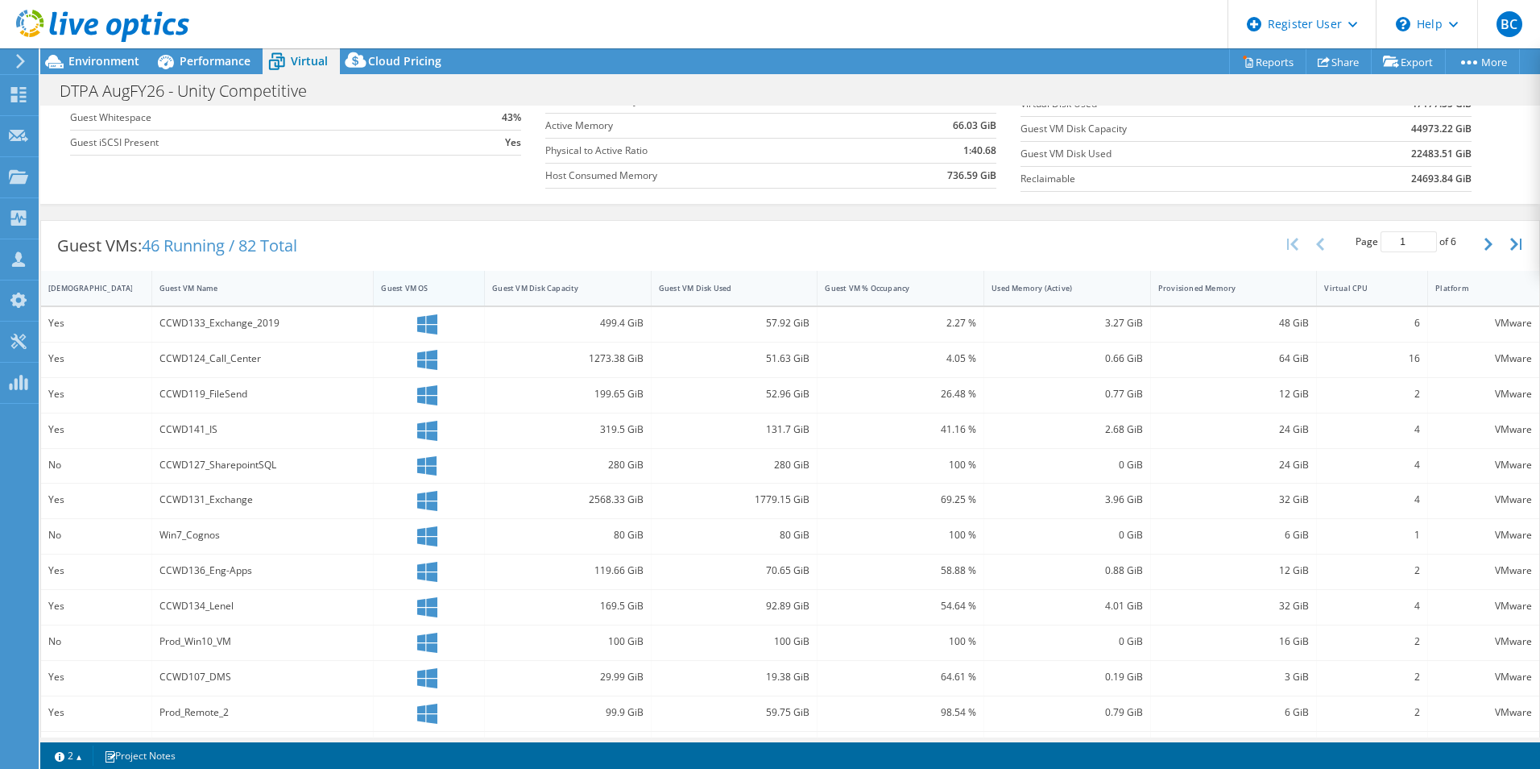
drag, startPoint x: 457, startPoint y: 276, endPoint x: 407, endPoint y: 279, distance: 50.1
click at [568, 287] on div "Guest VM Disk Capacity" at bounding box center [558, 288] width 132 height 10
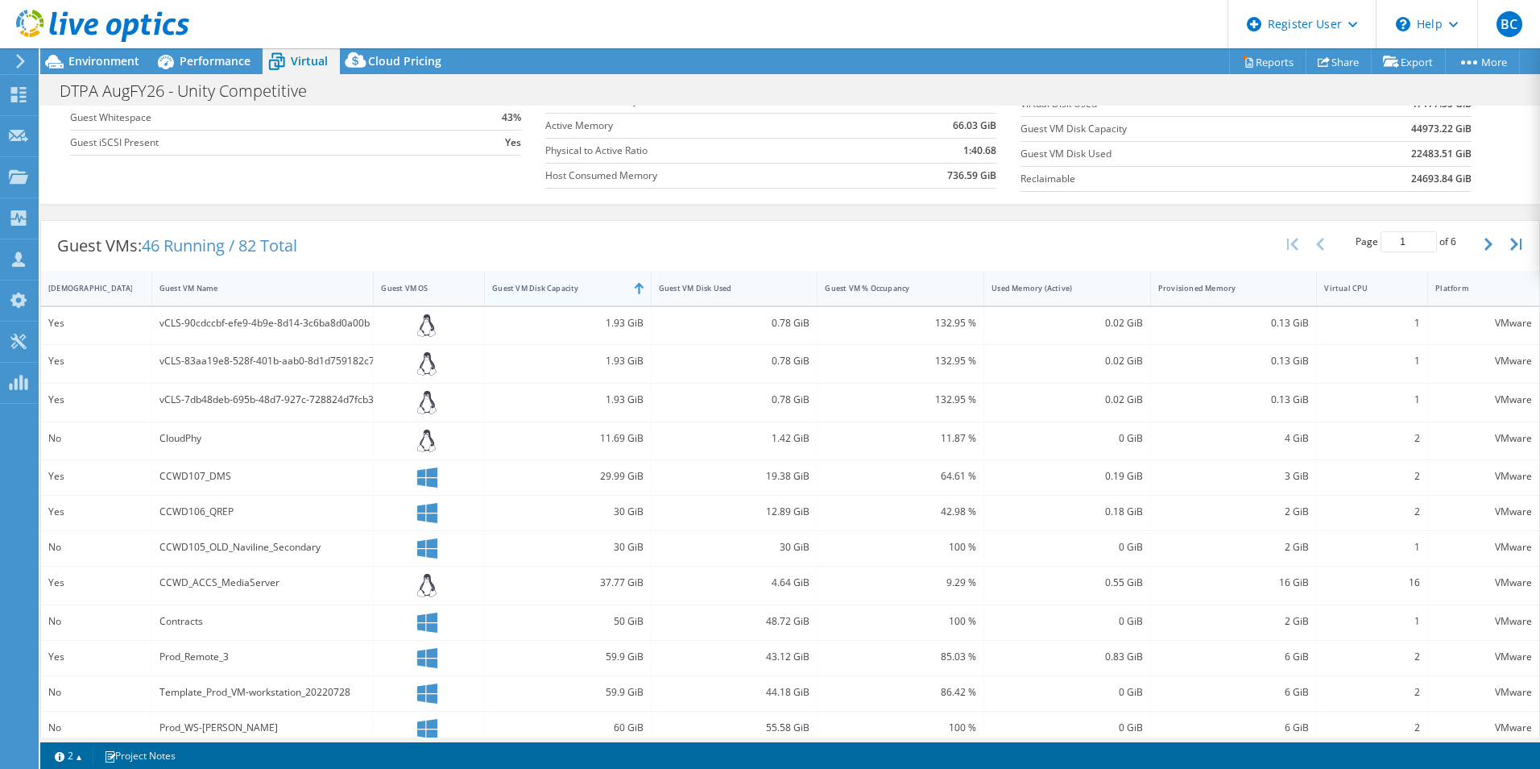
click at [568, 287] on div "Guest VM Disk Capacity" at bounding box center [558, 288] width 132 height 10
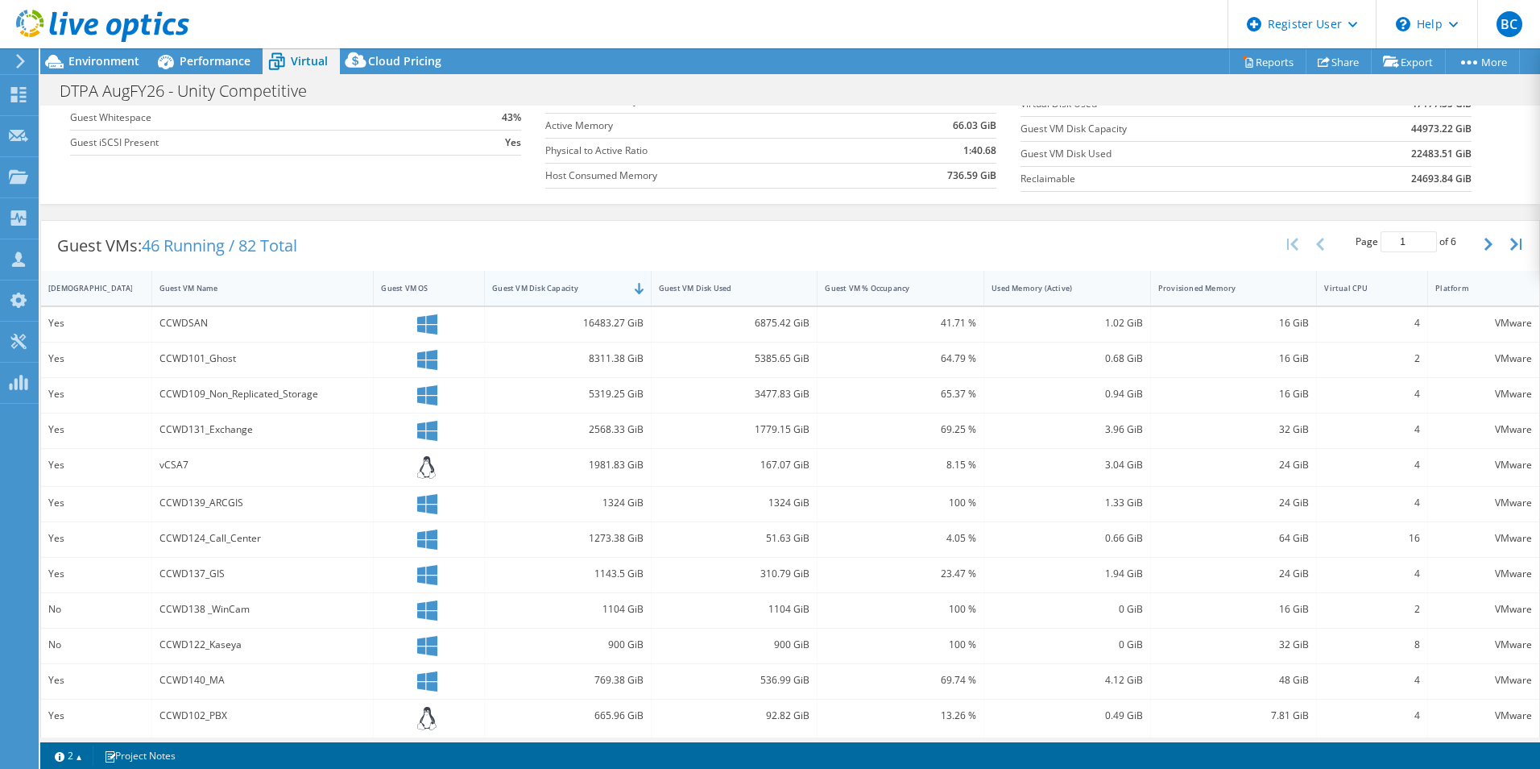
click at [568, 287] on div "Guest VM Disk Capacity" at bounding box center [558, 288] width 132 height 10
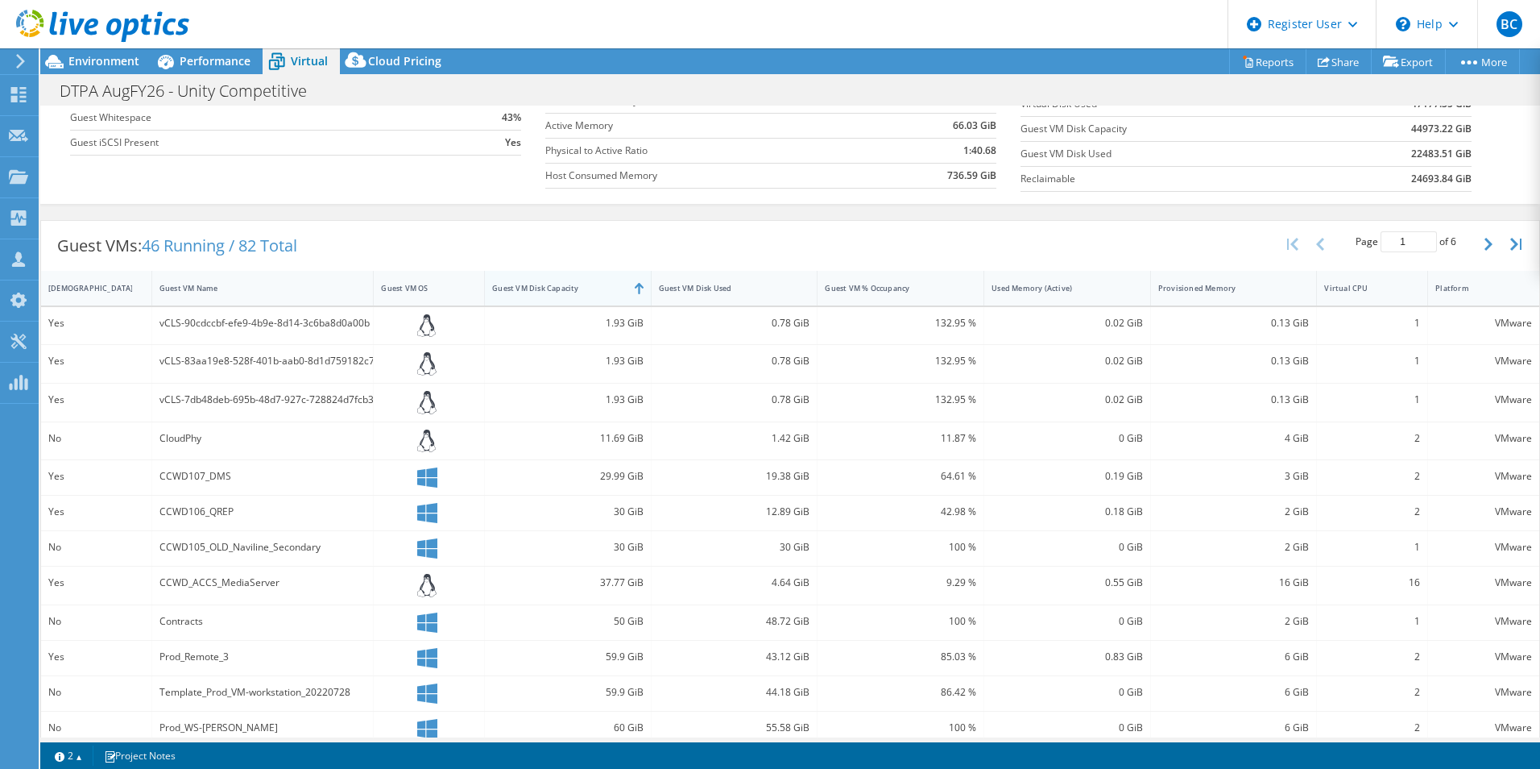
click at [568, 287] on div "Guest VM Disk Capacity" at bounding box center [558, 288] width 132 height 10
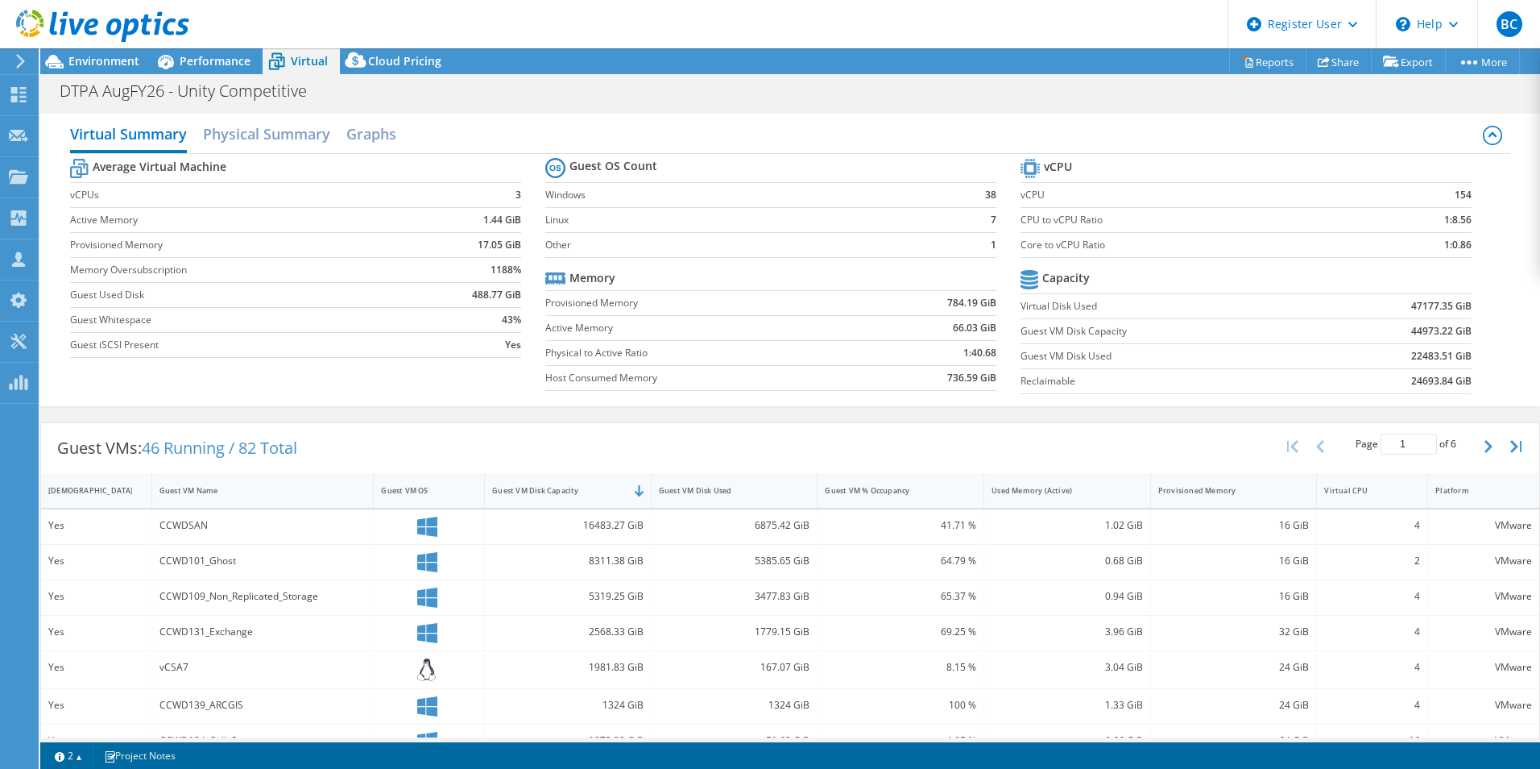
drag, startPoint x: 568, startPoint y: 226, endPoint x: 500, endPoint y: 207, distance: 71.2
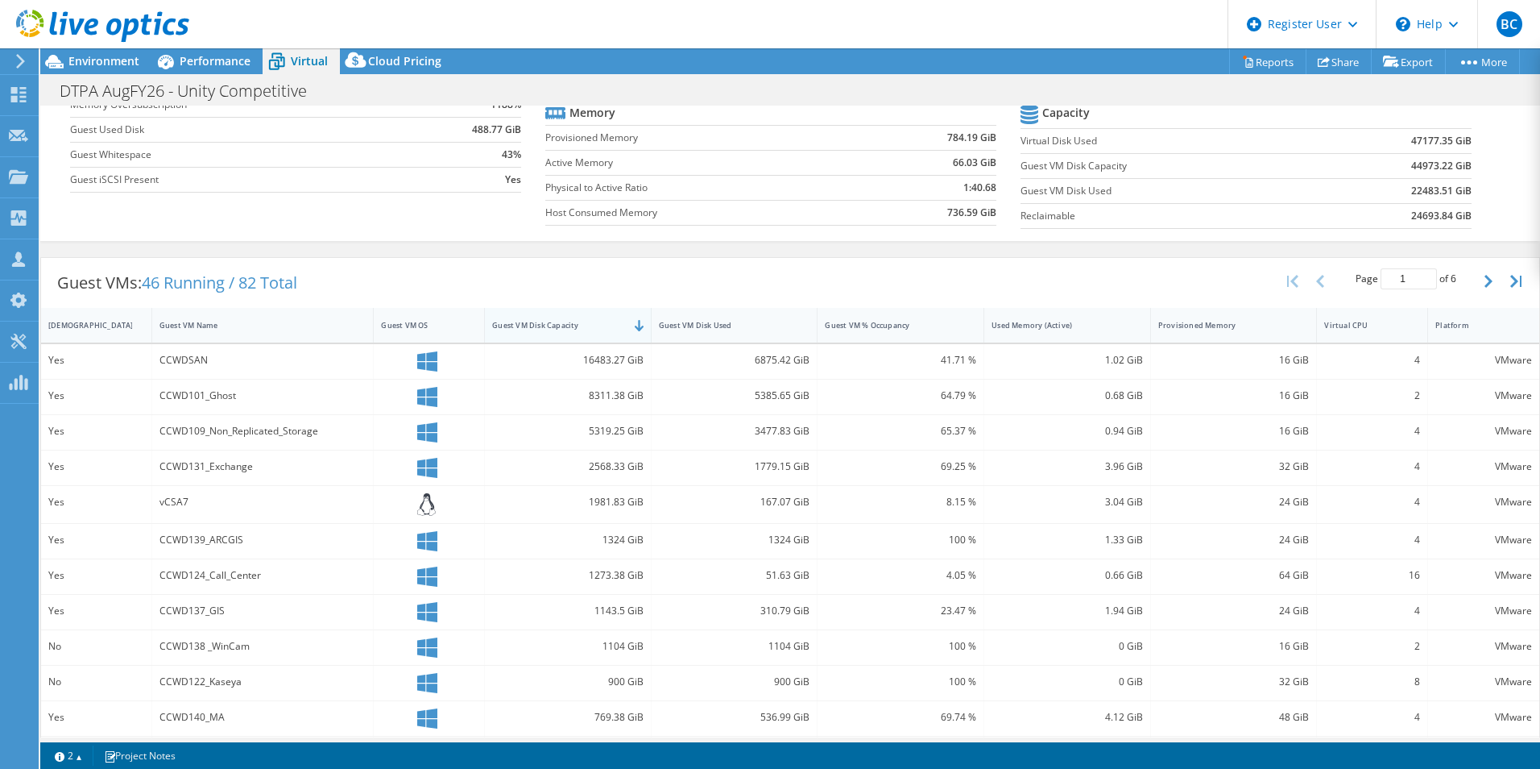
drag, startPoint x: 583, startPoint y: 253, endPoint x: 559, endPoint y: 313, distance: 64.3
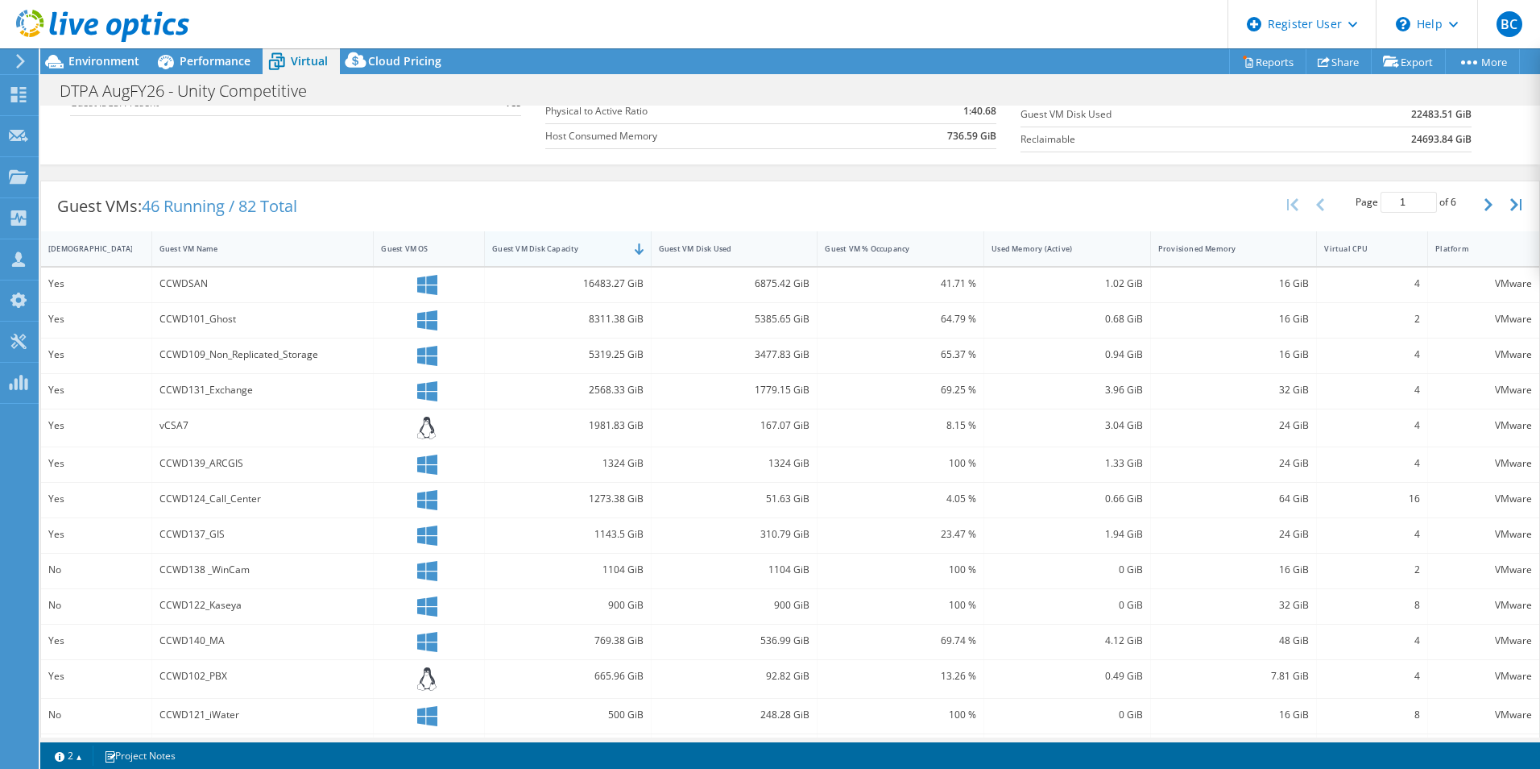
drag, startPoint x: 542, startPoint y: 250, endPoint x: 532, endPoint y: 226, distance: 25.6
drag, startPoint x: 575, startPoint y: 232, endPoint x: 647, endPoint y: 232, distance: 71.7
drag, startPoint x: 686, startPoint y: 315, endPoint x: 829, endPoint y: 313, distance: 143.4
click at [779, 281] on div "6875.42 GiB" at bounding box center [734, 286] width 151 height 18
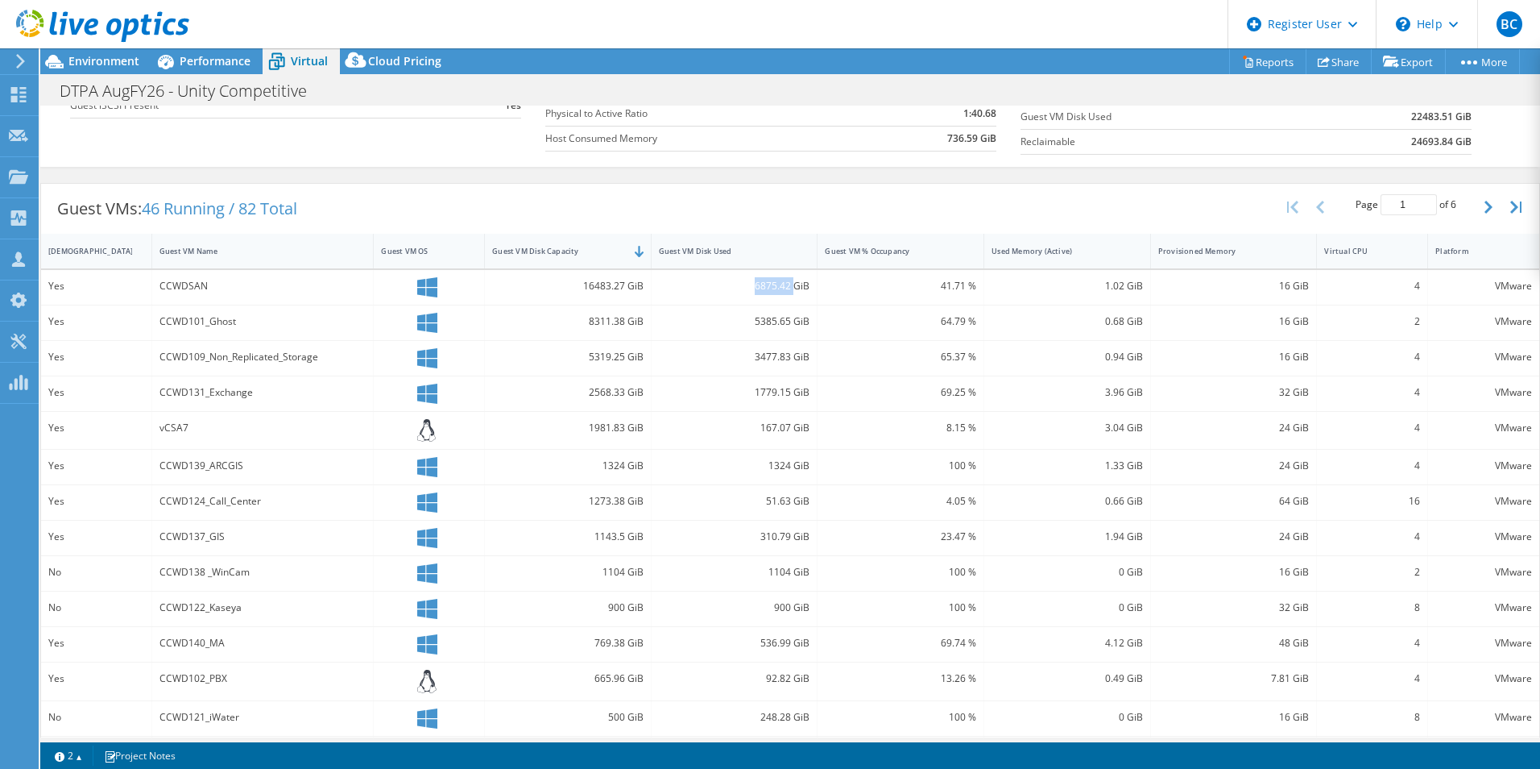
click at [779, 281] on div "6875.42 GiB" at bounding box center [734, 286] width 151 height 18
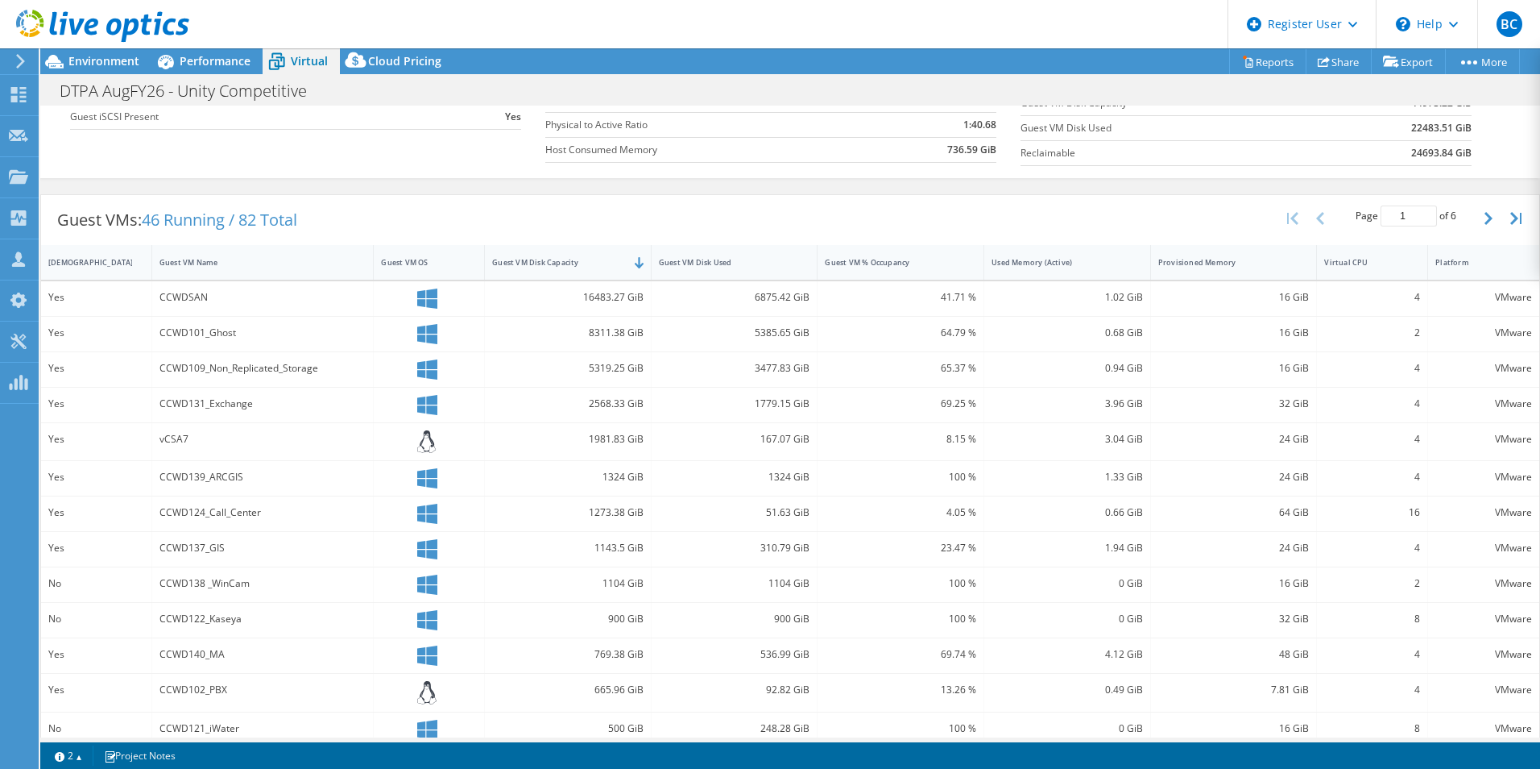
drag, startPoint x: 815, startPoint y: 303, endPoint x: 860, endPoint y: 274, distance: 54.3
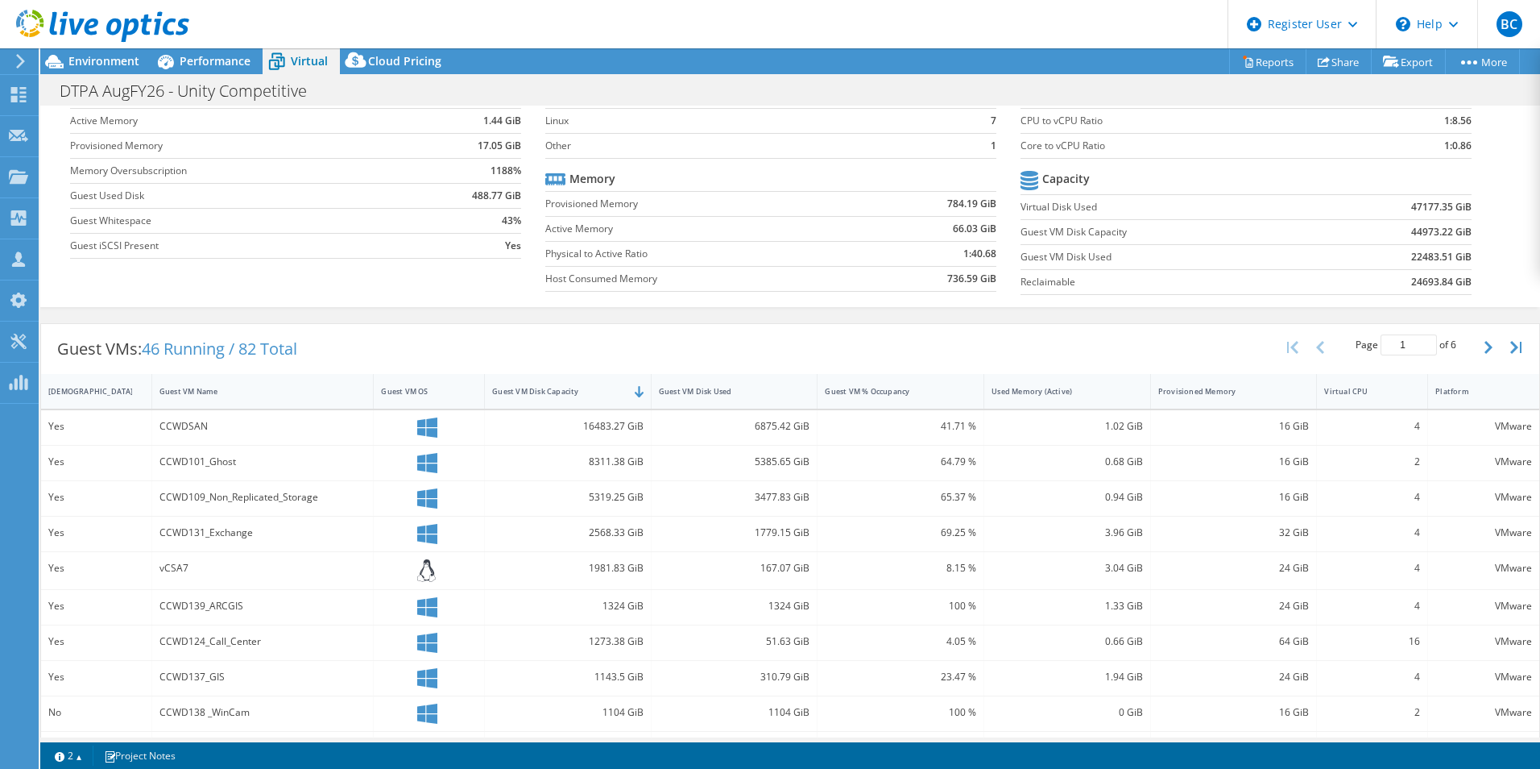
scroll to position [0, 0]
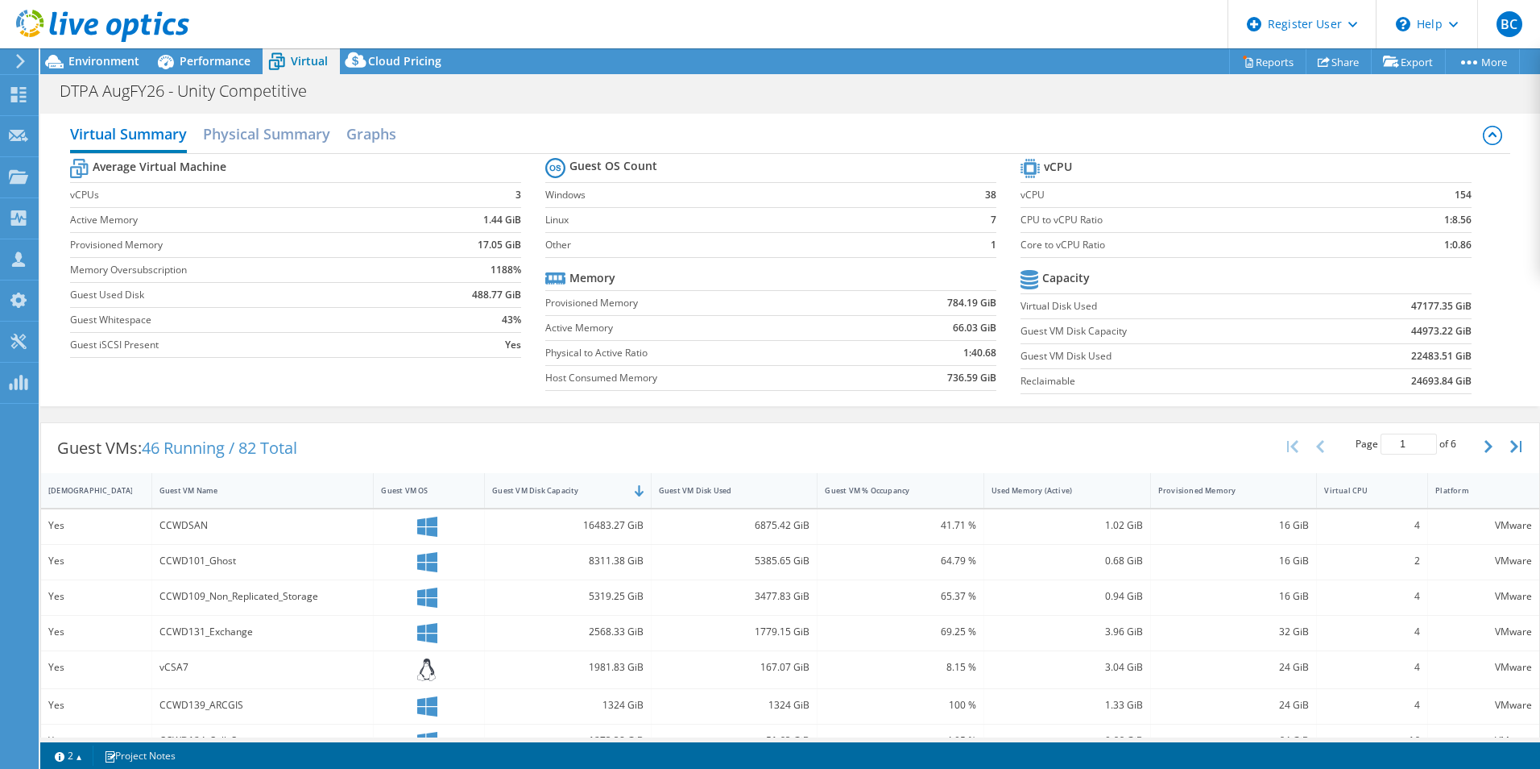
drag, startPoint x: 504, startPoint y: 380, endPoint x: 488, endPoint y: 265, distance: 116.3
click at [371, 127] on h2 "Graphs" at bounding box center [371, 135] width 50 height 35
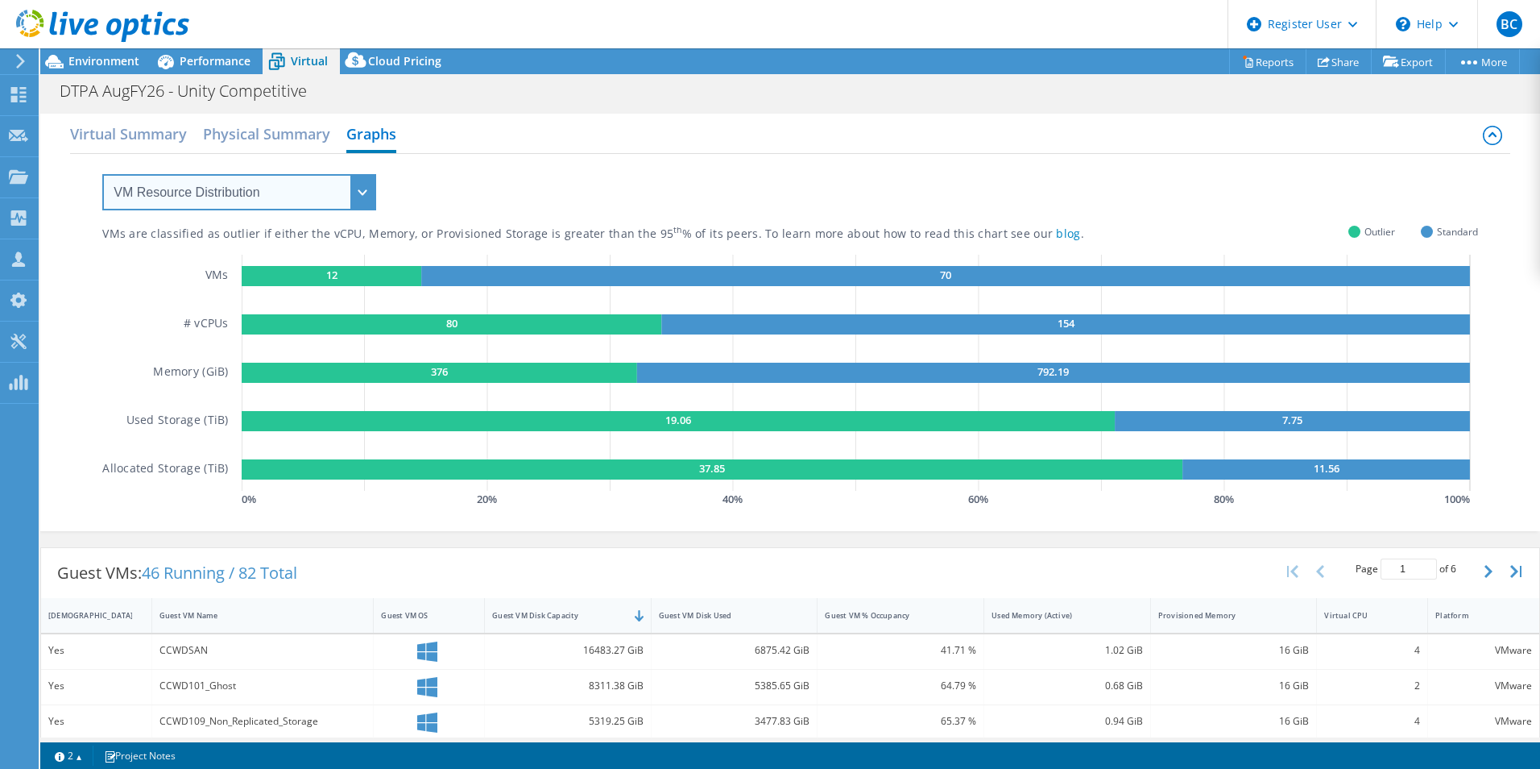
click at [342, 186] on select "VM Resource Distribution Provisioning Contrast Over Provisioning" at bounding box center [239, 192] width 274 height 36
select select "Over Provisioning"
click at [102, 174] on select "VM Resource Distribution Provisioning Contrast Over Provisioning" at bounding box center [239, 192] width 274 height 36
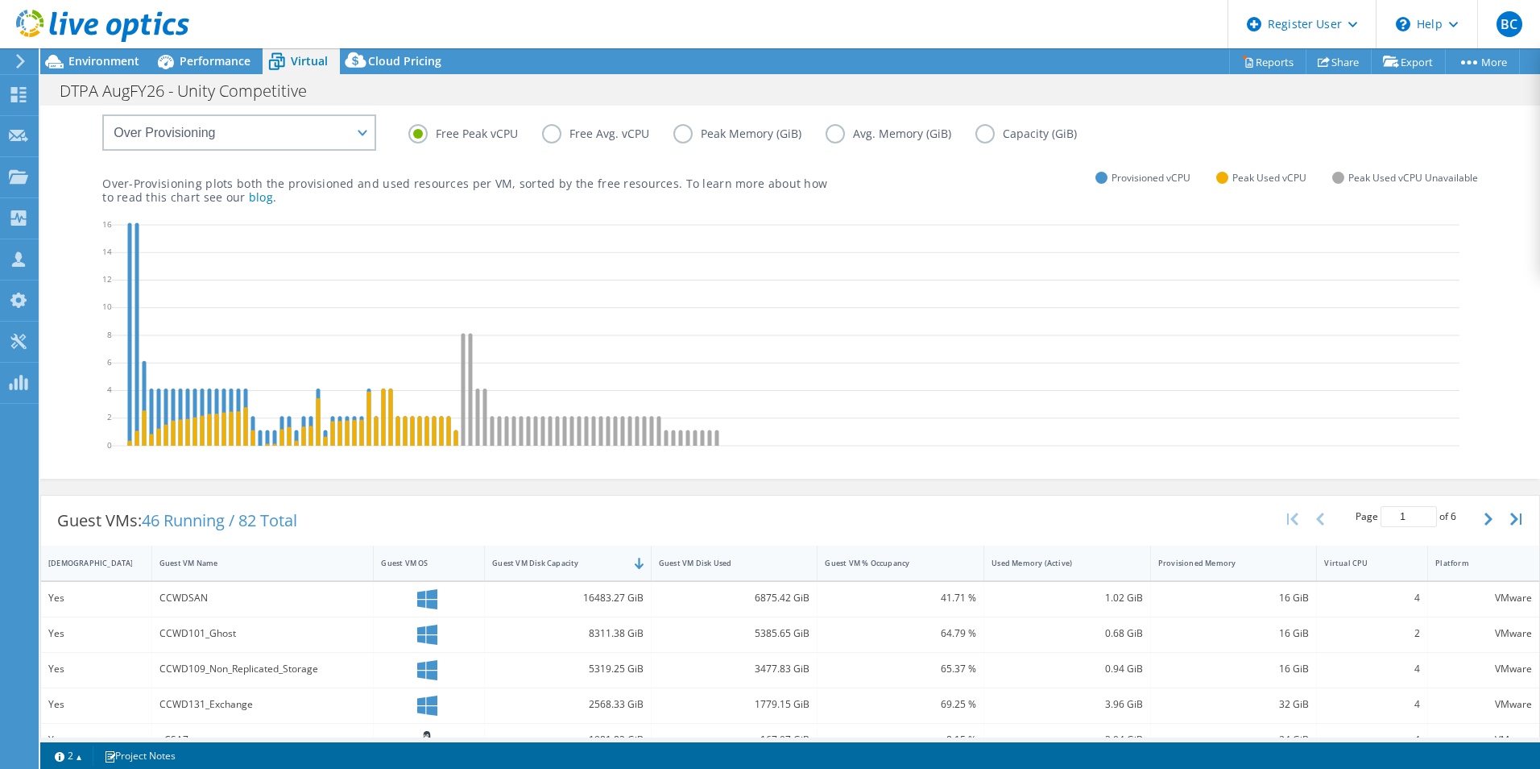
drag, startPoint x: 808, startPoint y: 475, endPoint x: 819, endPoint y: 526, distance: 52.6
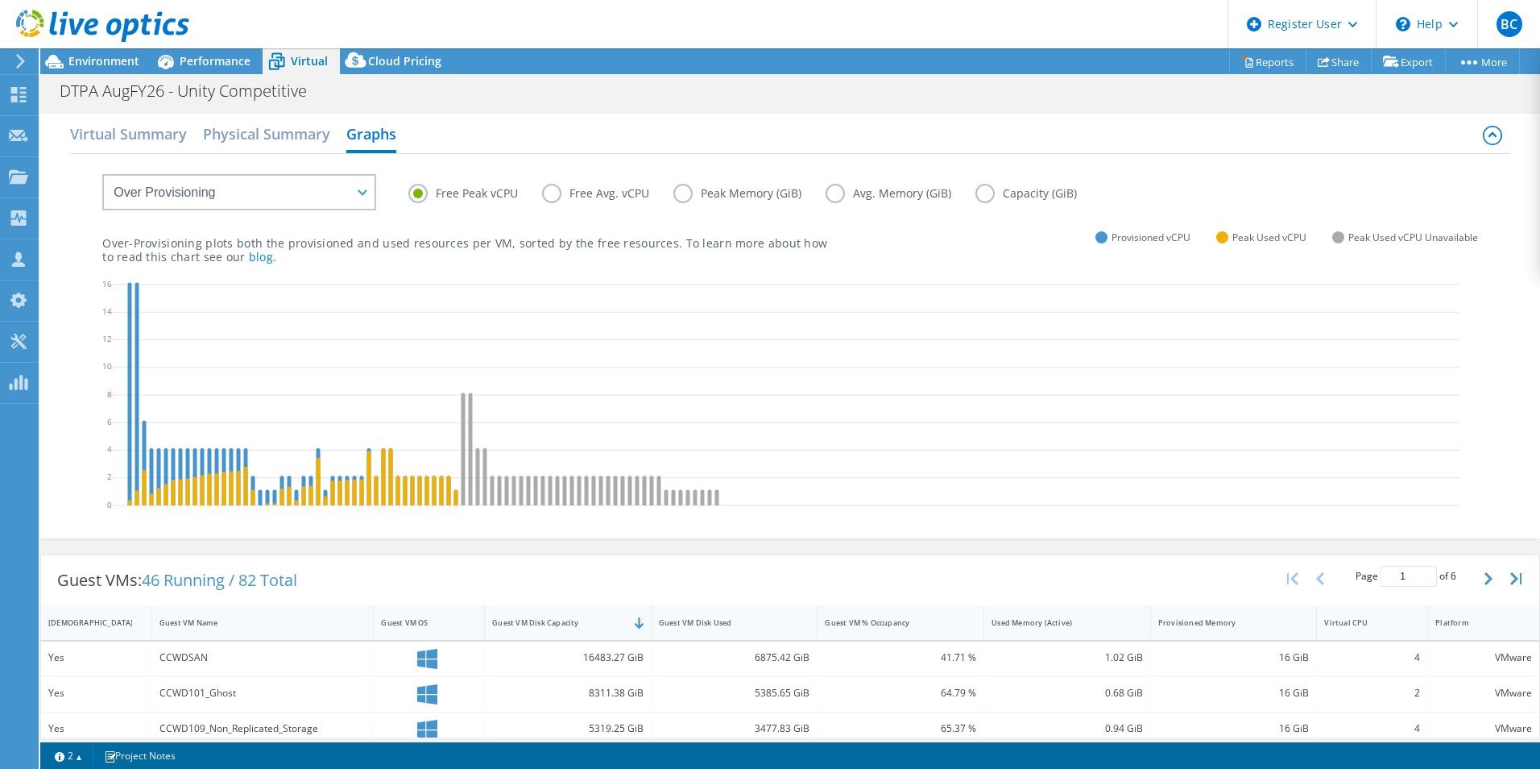
drag, startPoint x: 1038, startPoint y: 363, endPoint x: 1046, endPoint y: 306, distance: 57.0
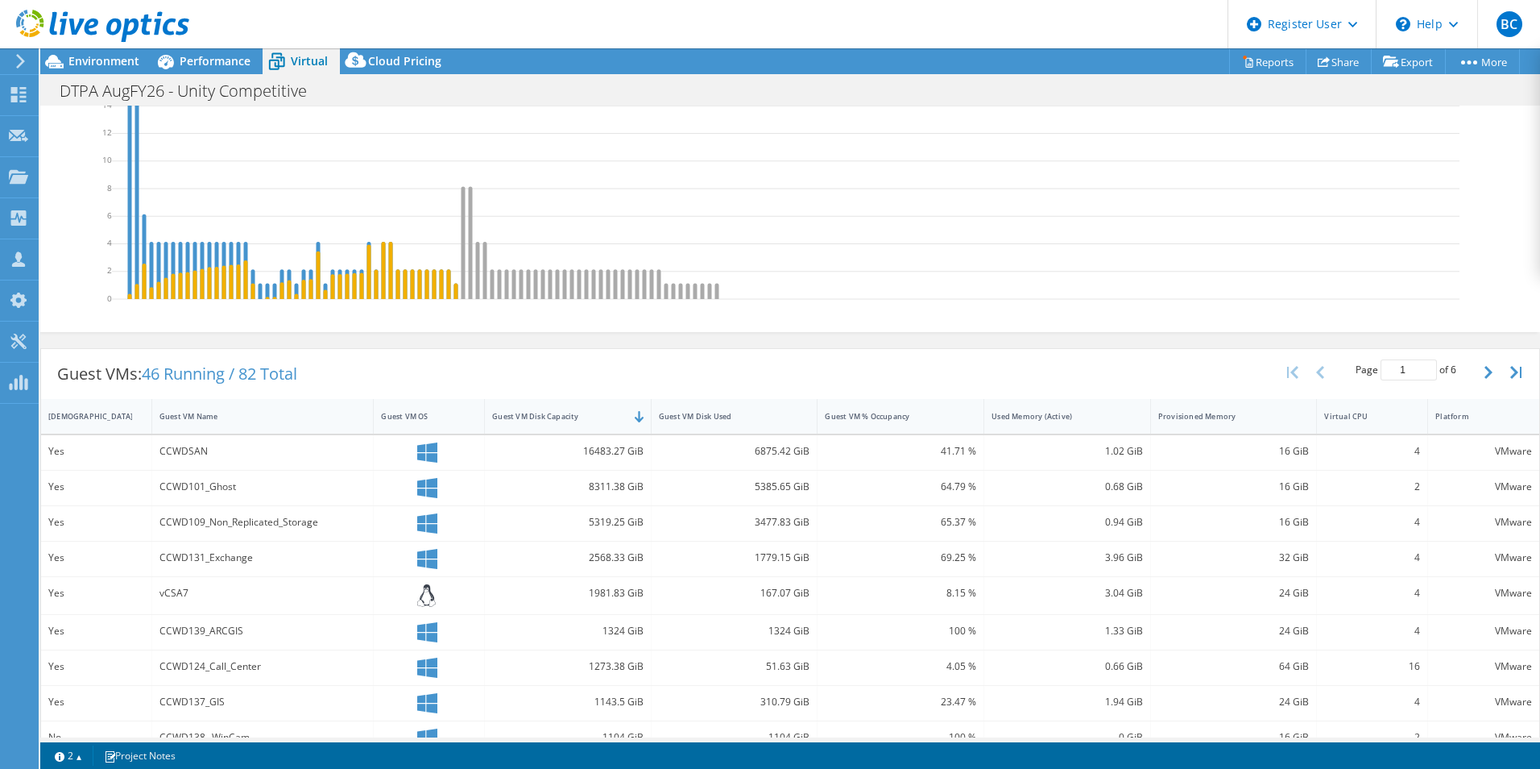
drag, startPoint x: 906, startPoint y: 548, endPoint x: 910, endPoint y: 573, distance: 25.3
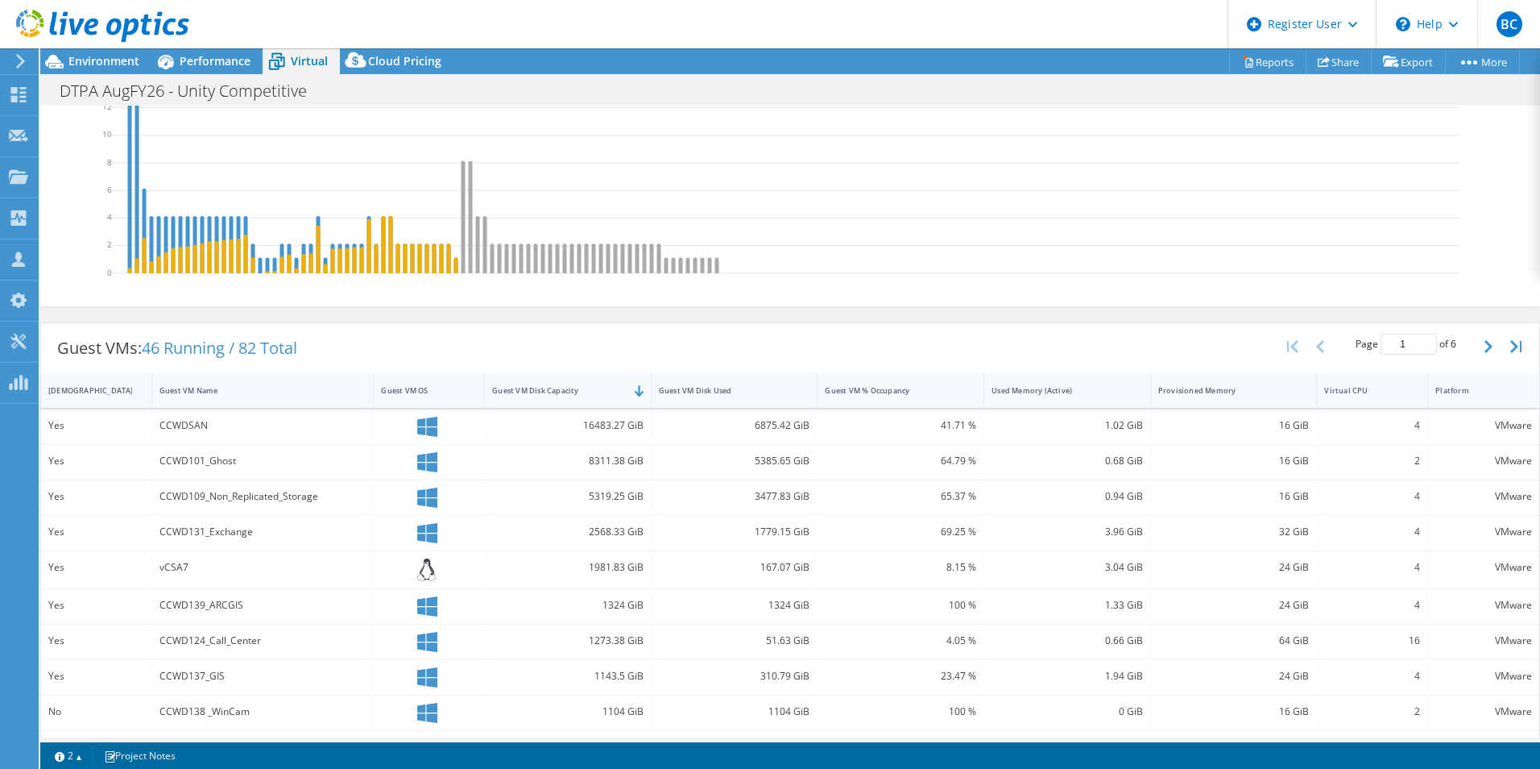
drag, startPoint x: 607, startPoint y: 509, endPoint x: 617, endPoint y: 516, distance: 11.6
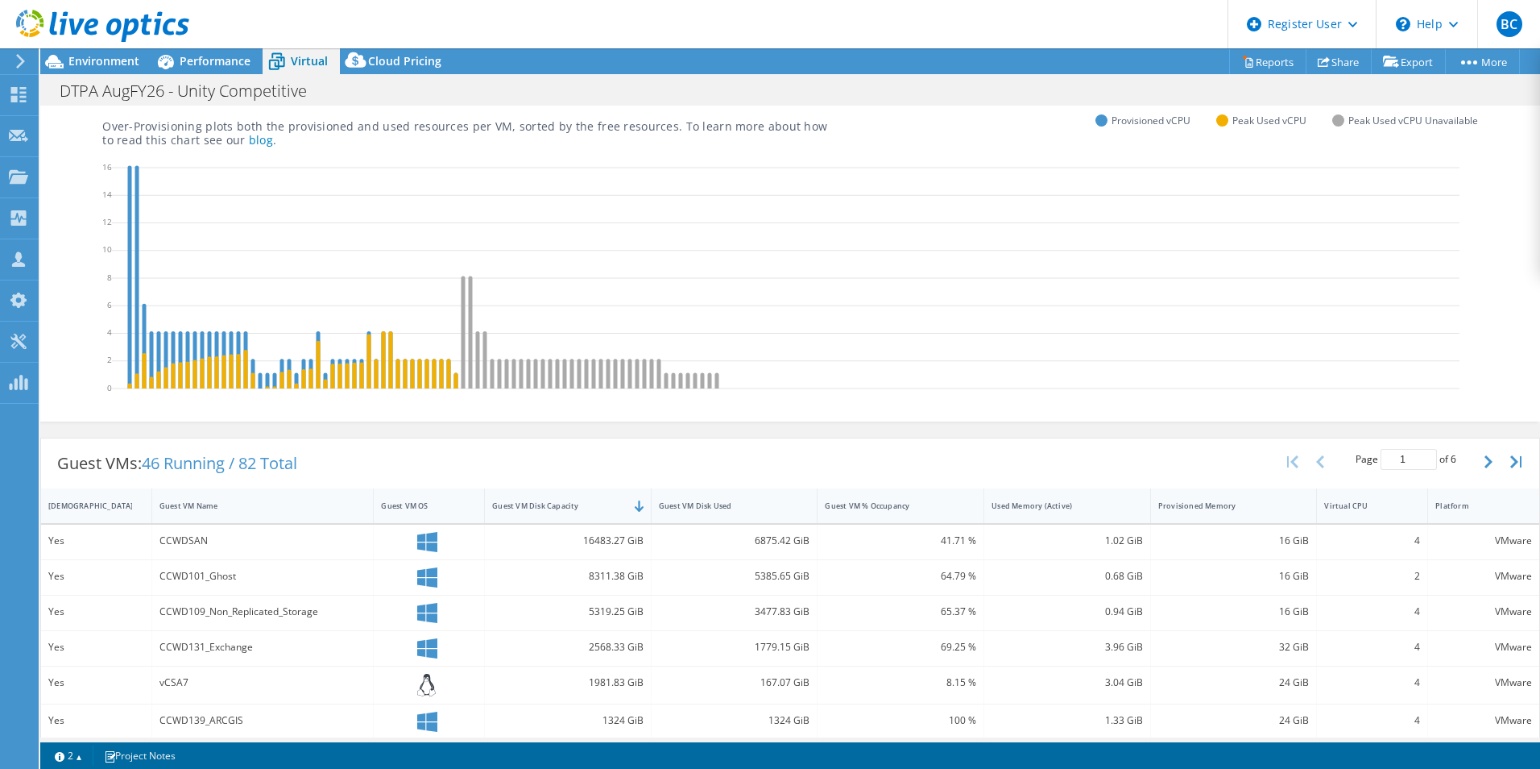
scroll to position [0, 0]
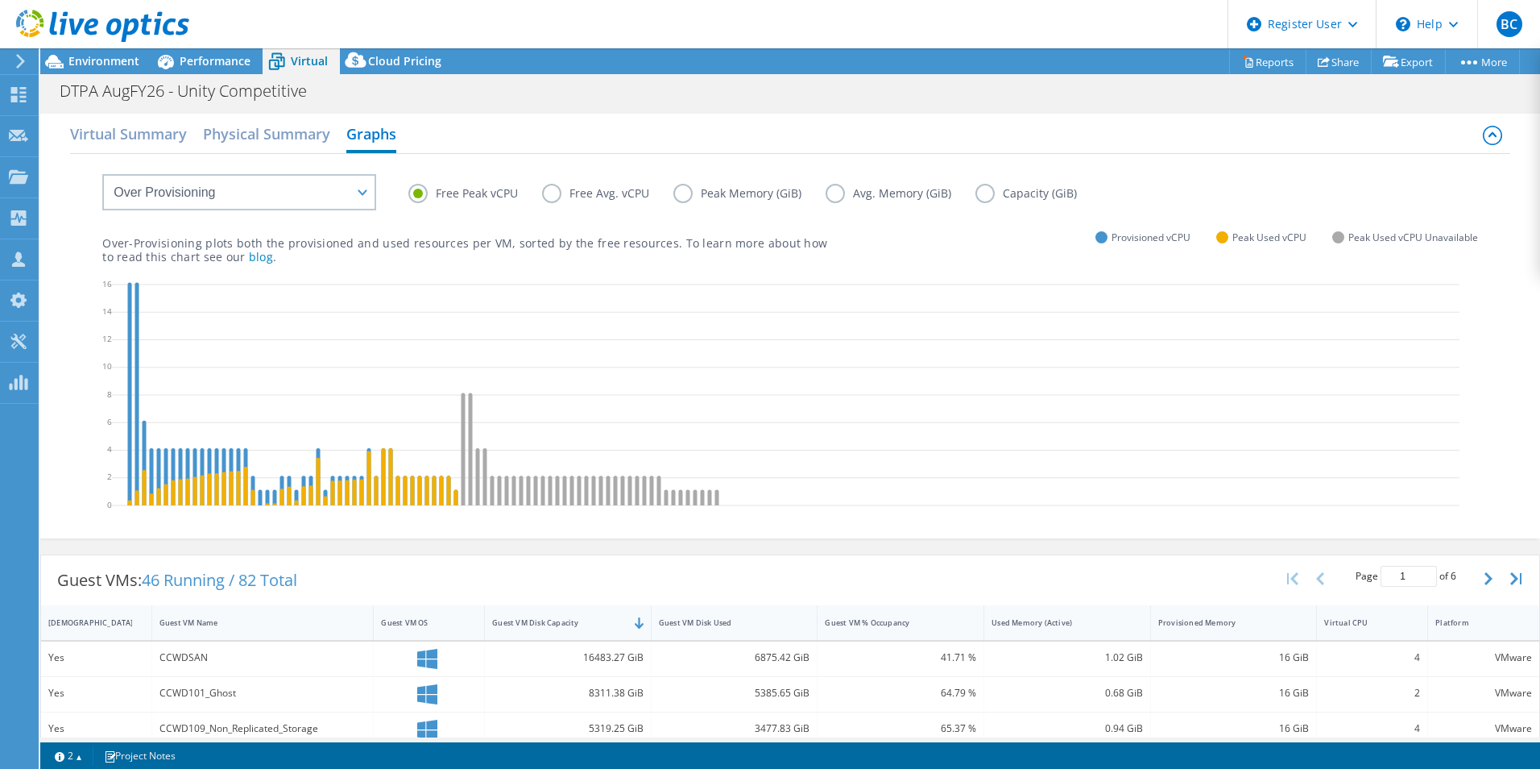
drag, startPoint x: 587, startPoint y: 507, endPoint x: 562, endPoint y: 355, distance: 153.6
click at [111, 57] on span "Environment" at bounding box center [103, 60] width 71 height 15
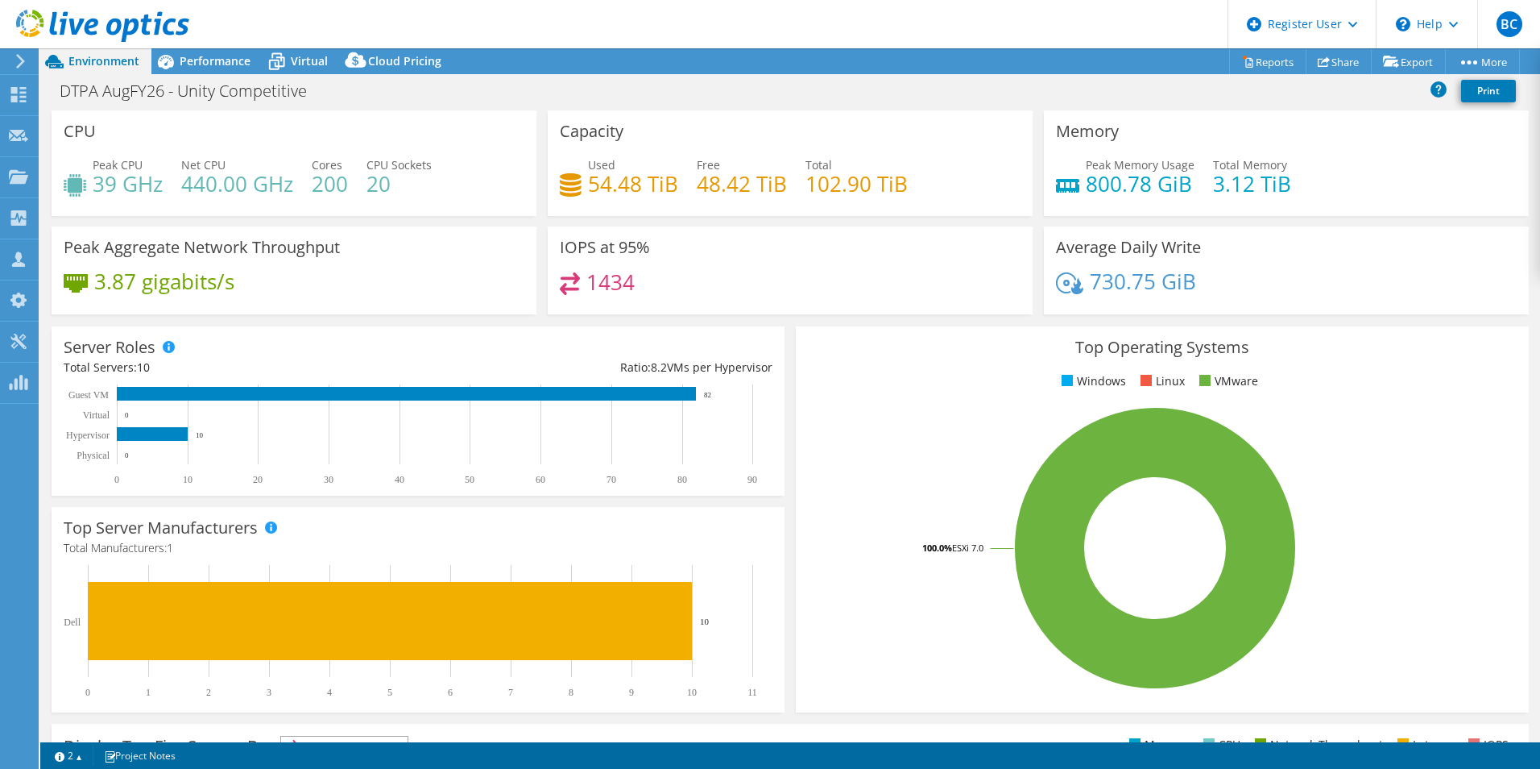
click at [570, 280] on icon at bounding box center [570, 283] width 20 height 23
click at [578, 284] on div "1434" at bounding box center [597, 281] width 75 height 19
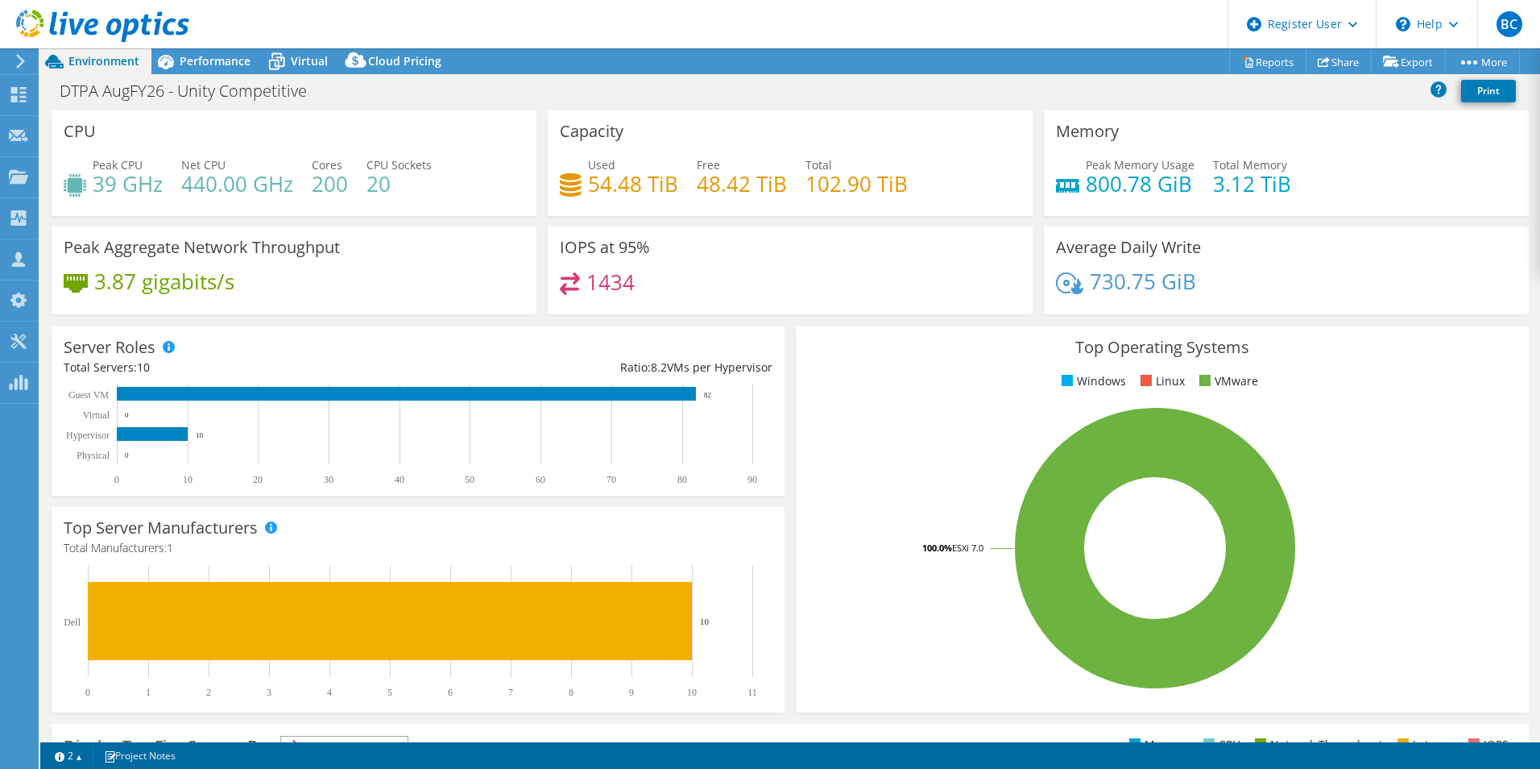
click at [587, 281] on h4 "1434" at bounding box center [611, 282] width 48 height 18
drag, startPoint x: 587, startPoint y: 281, endPoint x: 583, endPoint y: 255, distance: 26.1
click at [583, 255] on h3 "IOPS at 95%" at bounding box center [605, 247] width 90 height 18
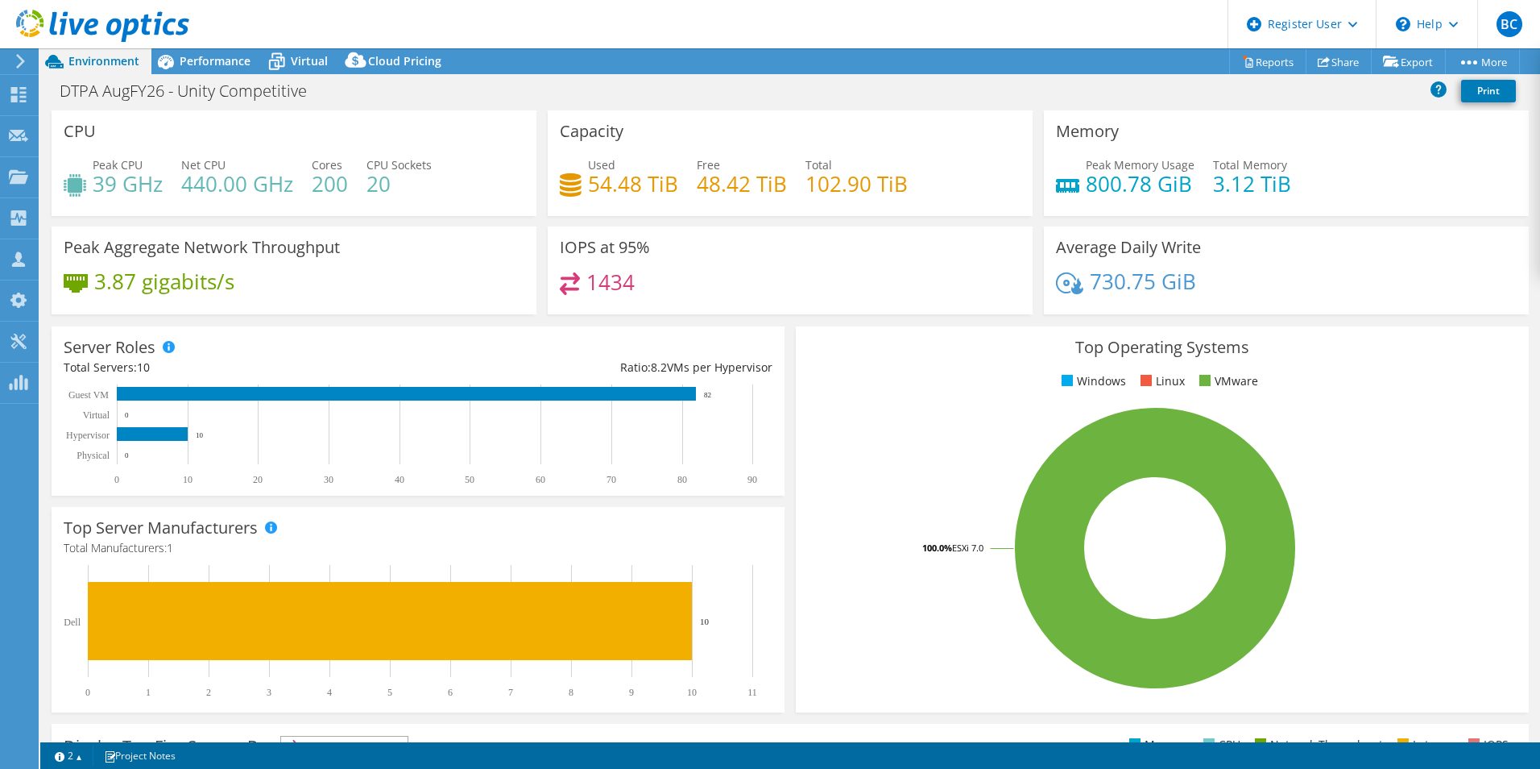
drag, startPoint x: 914, startPoint y: 552, endPoint x: 881, endPoint y: 446, distance: 110.6
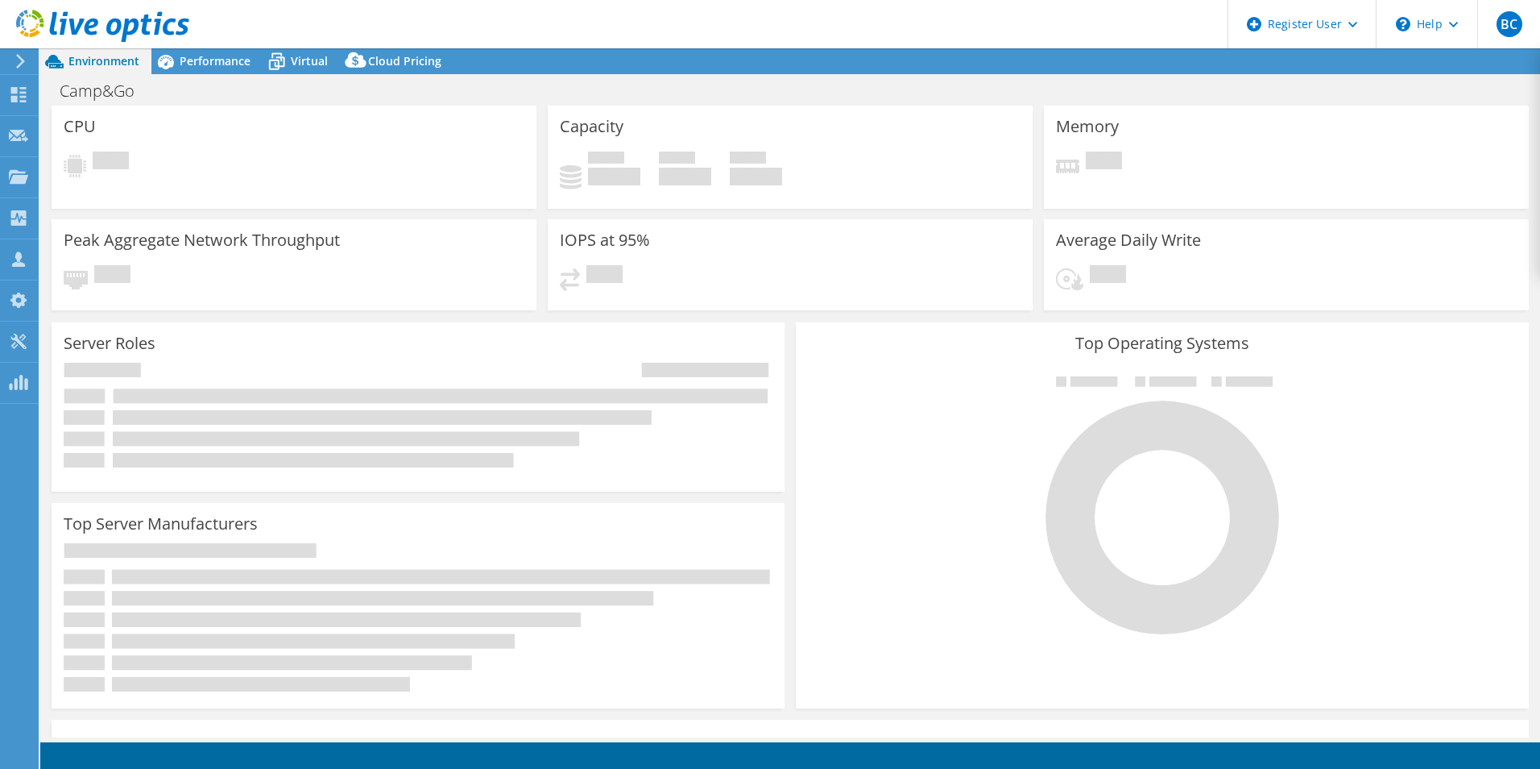
select select "USEast"
select select "USD"
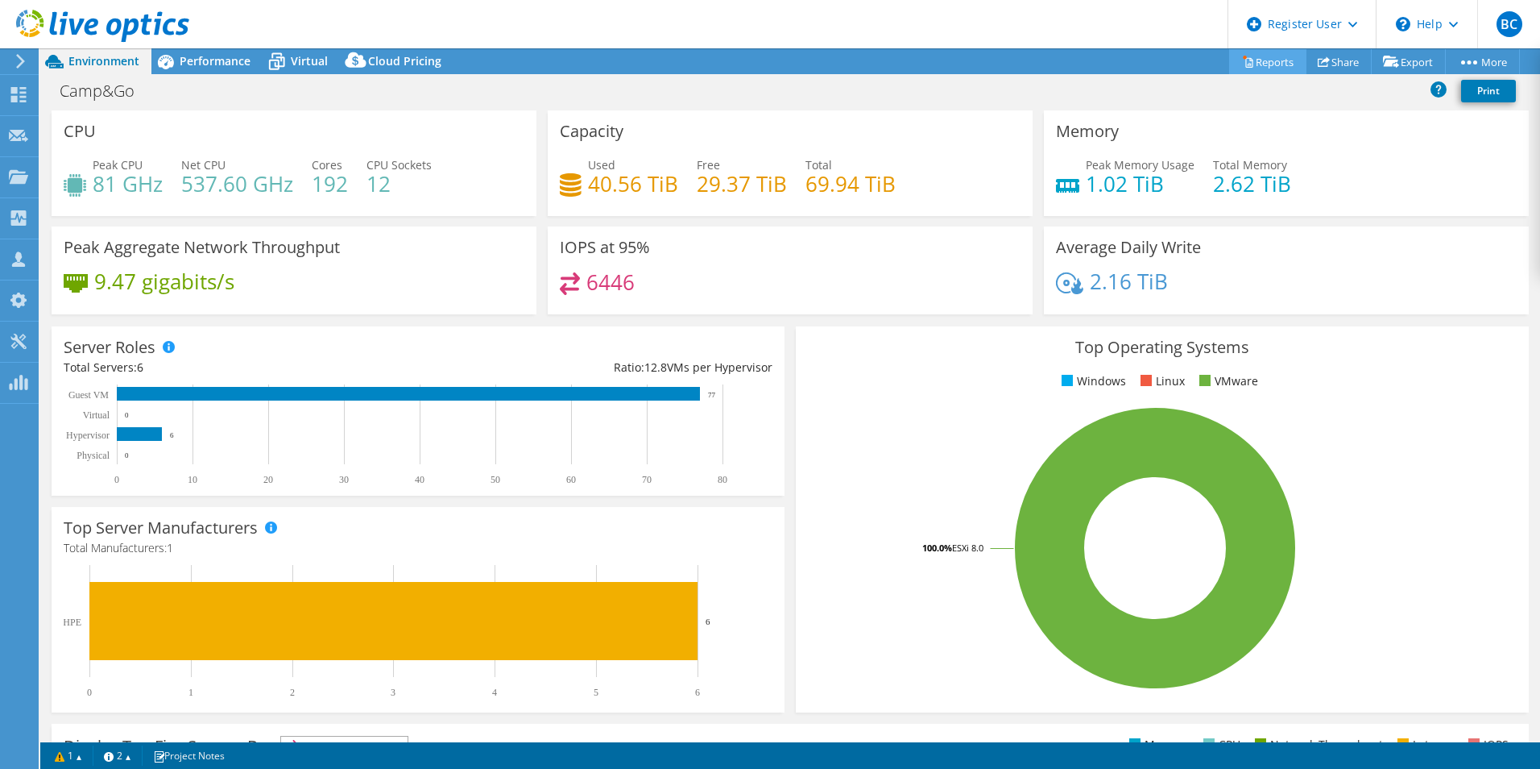
click at [1259, 70] on link "Reports" at bounding box center [1267, 61] width 77 height 25
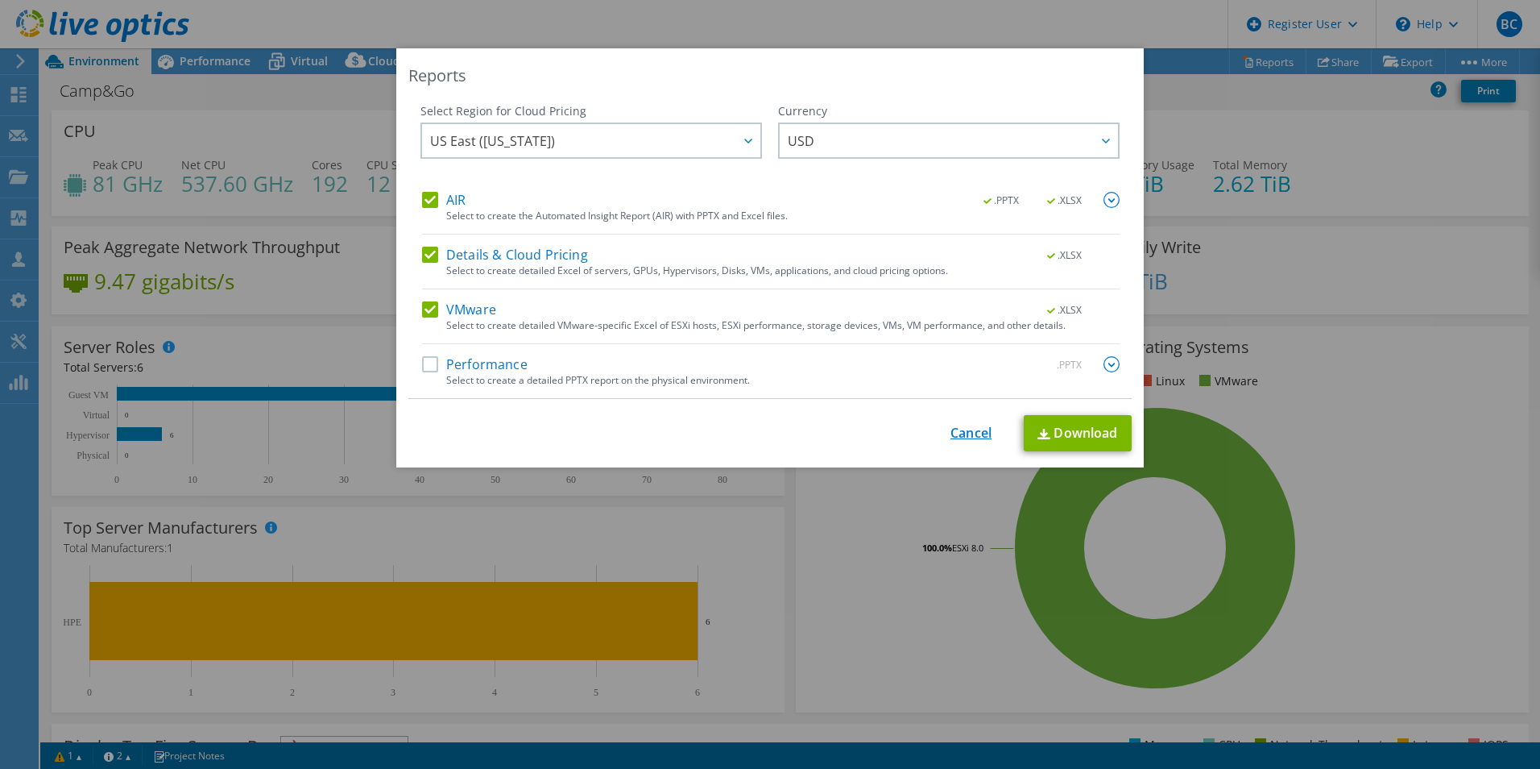
click at [952, 431] on link "Cancel" at bounding box center [971, 432] width 41 height 15
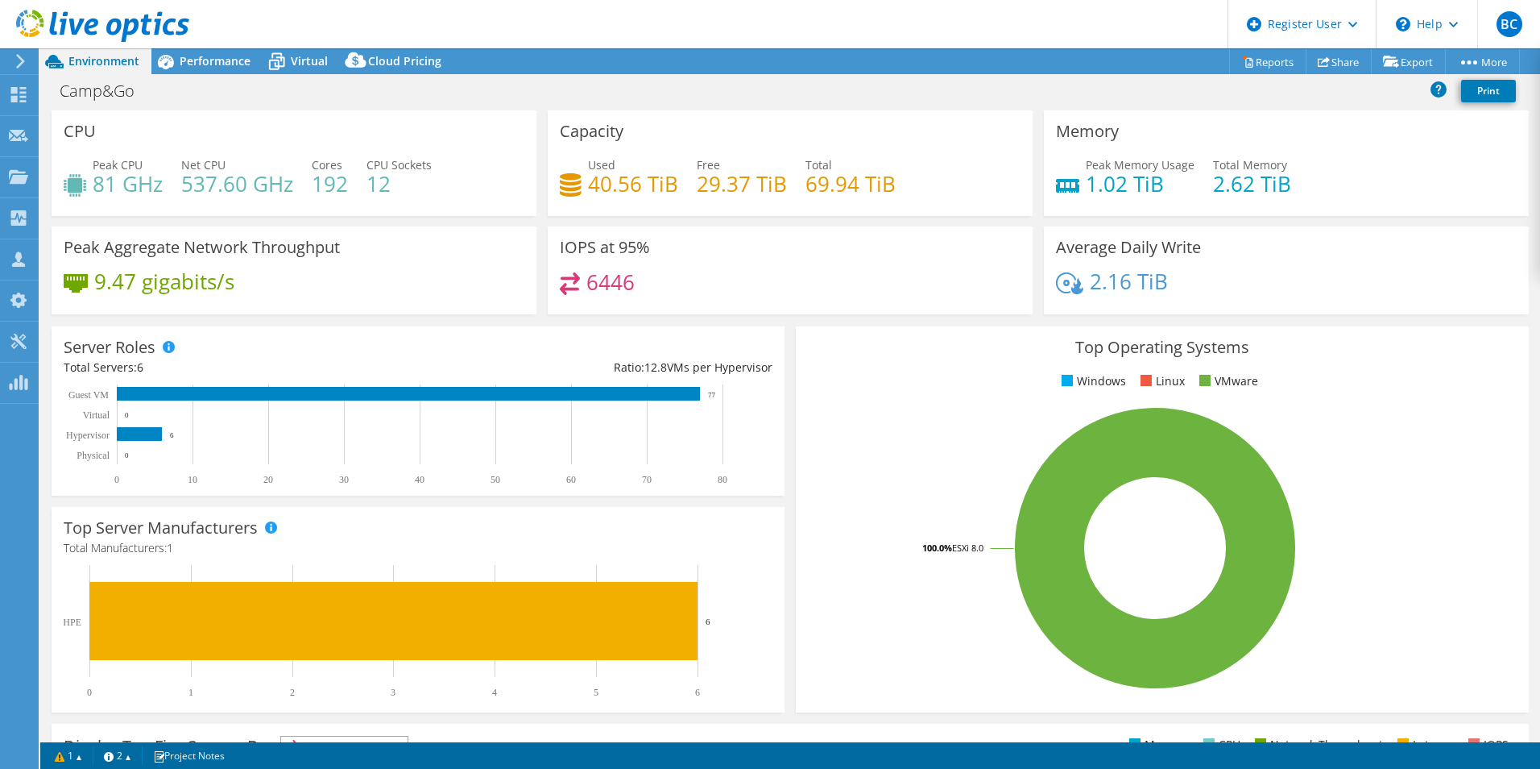
drag, startPoint x: 824, startPoint y: 386, endPoint x: 757, endPoint y: 207, distance: 191.2
click at [81, 754] on link "1" at bounding box center [69, 755] width 50 height 20
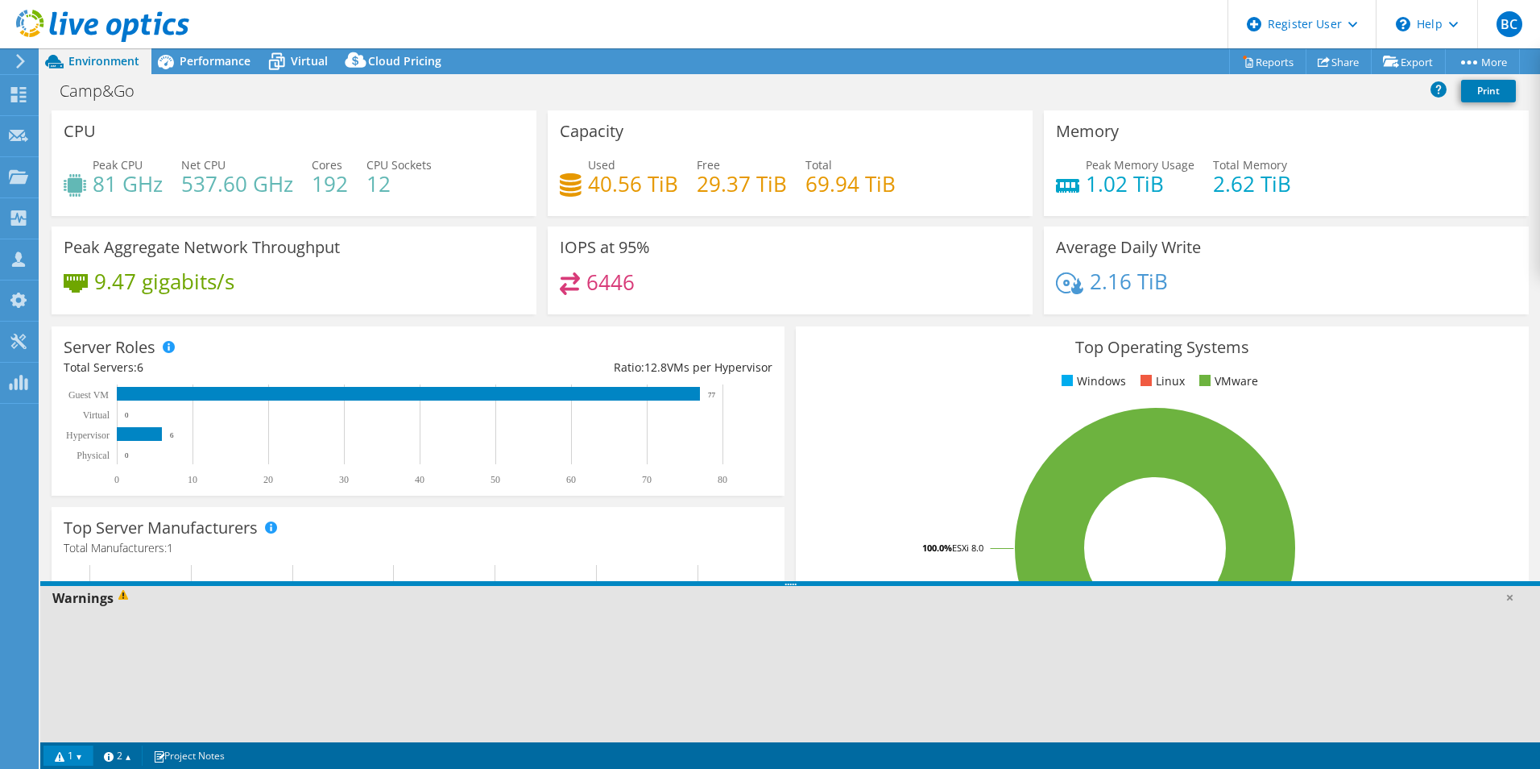
click at [81, 754] on link "1" at bounding box center [69, 755] width 50 height 20
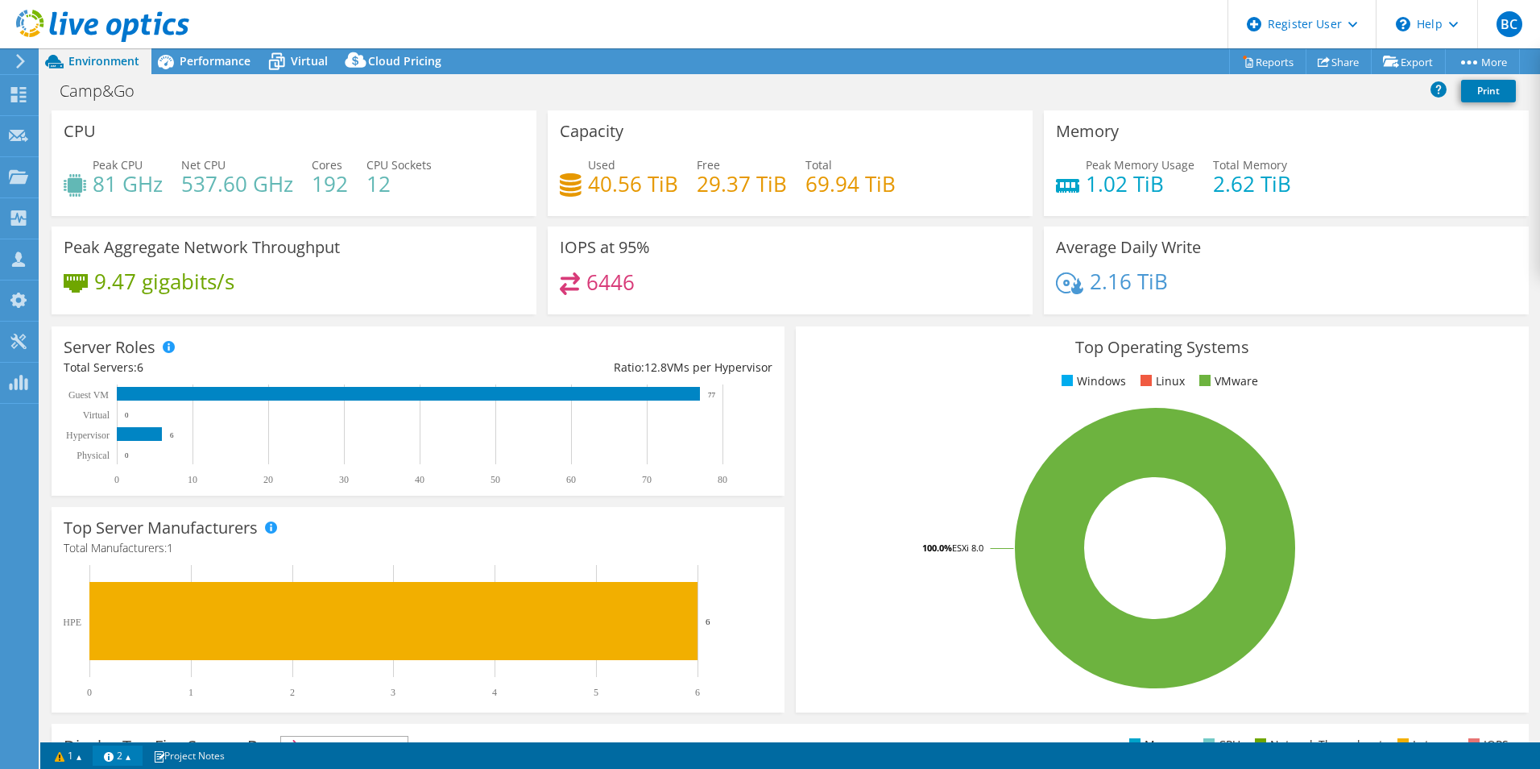
click at [139, 755] on link "2" at bounding box center [118, 755] width 50 height 20
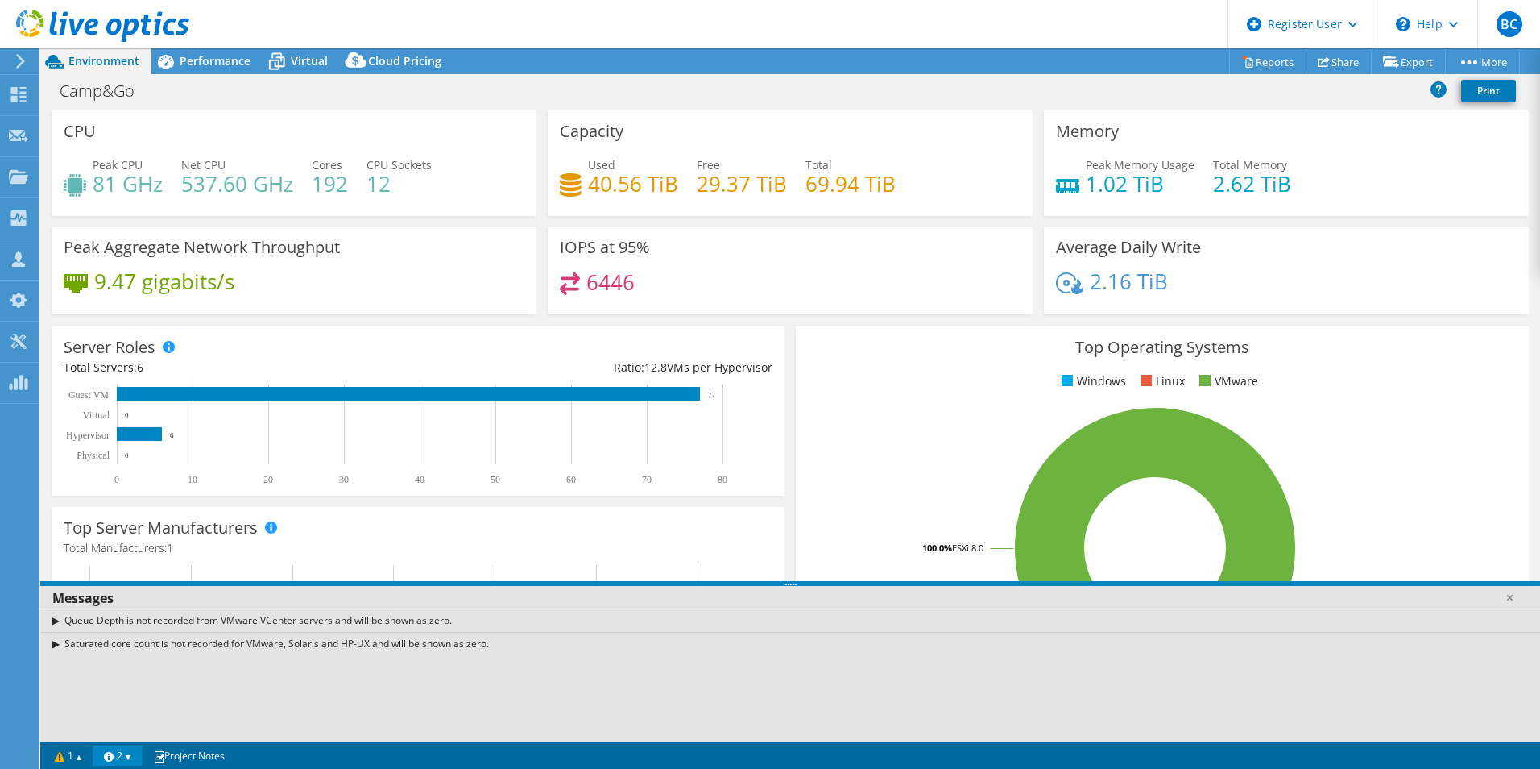
click at [139, 755] on link "2" at bounding box center [118, 755] width 50 height 20
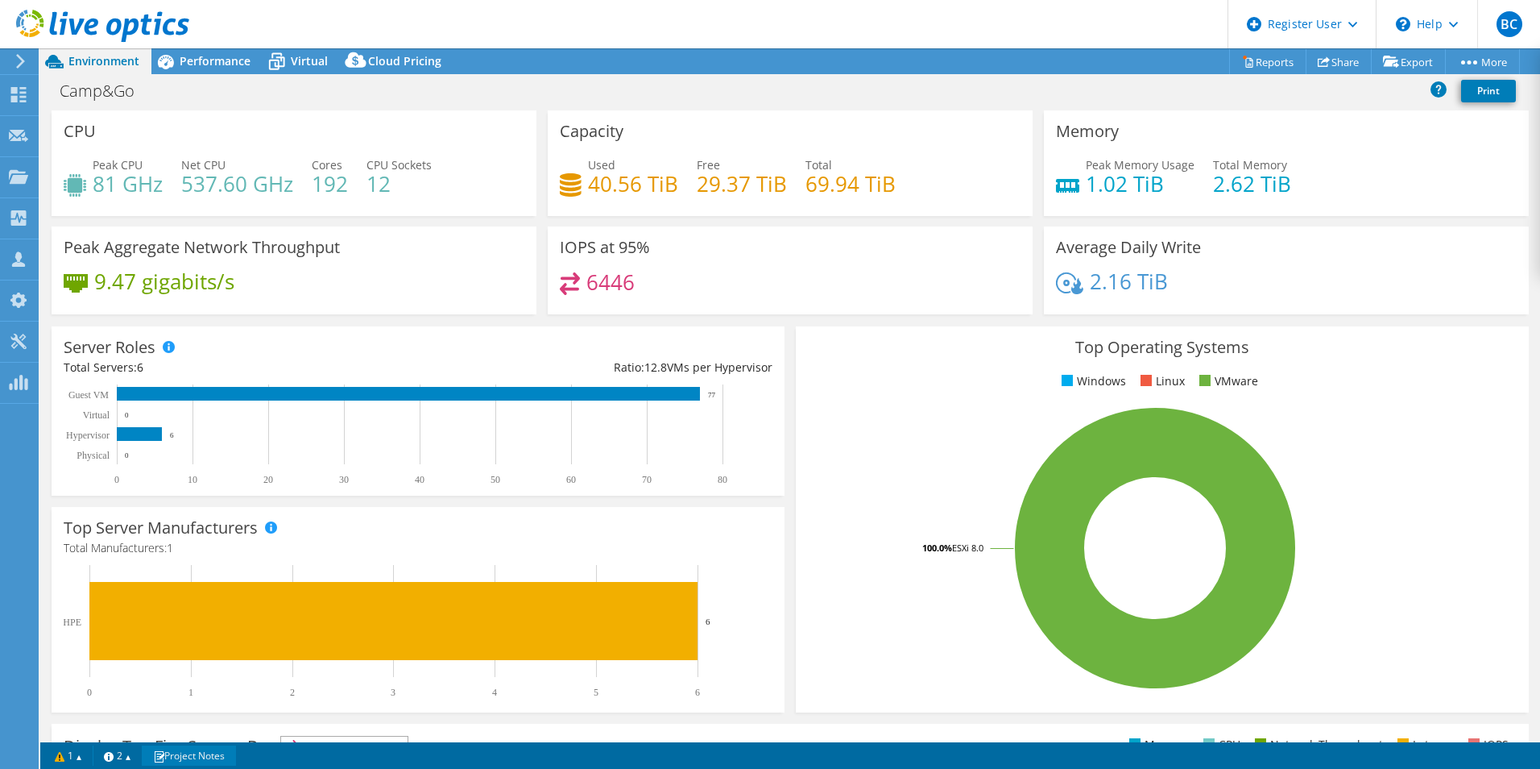
click at [193, 753] on link "Project Notes" at bounding box center [189, 755] width 94 height 20
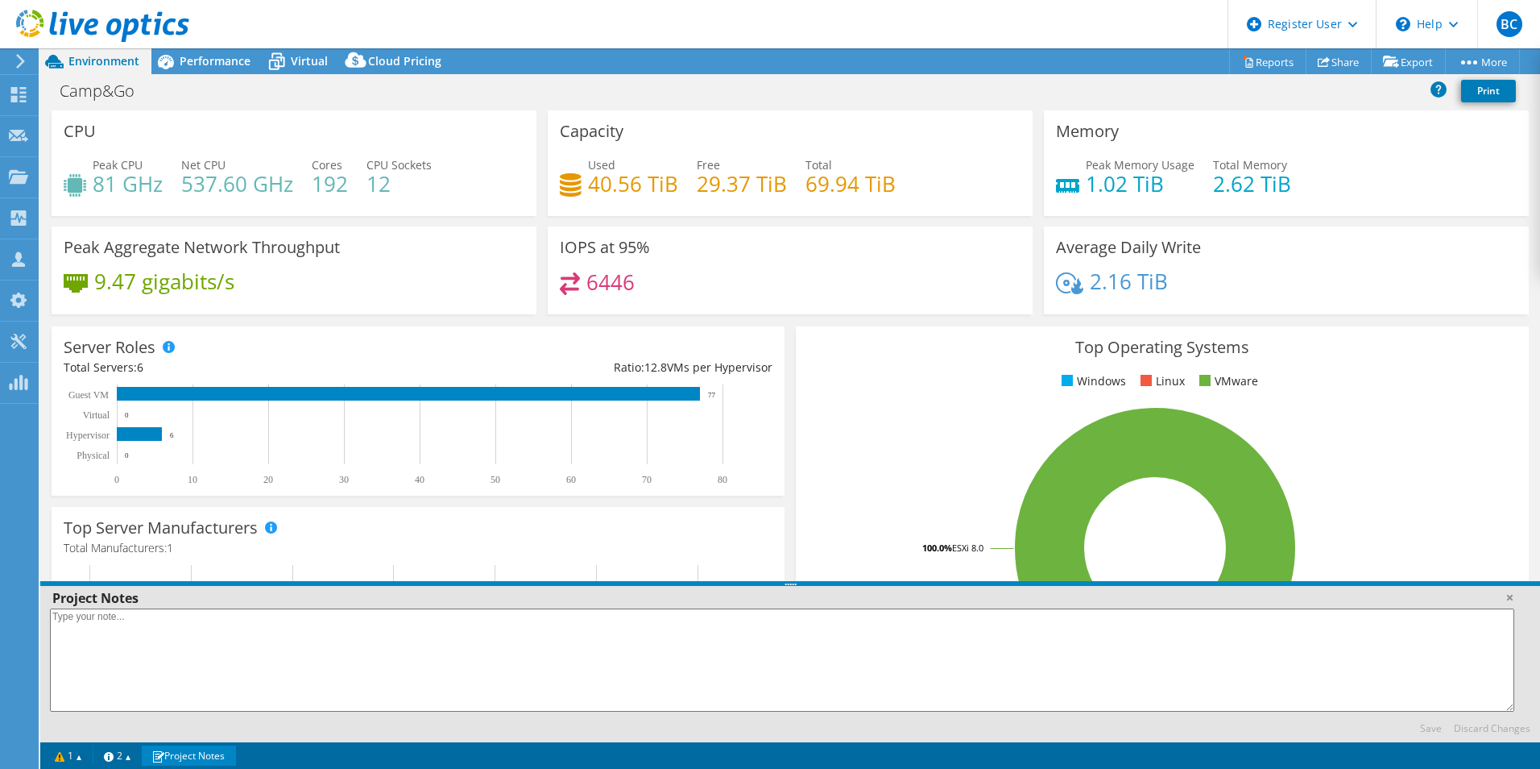
click at [193, 753] on link "Project Notes" at bounding box center [189, 755] width 94 height 20
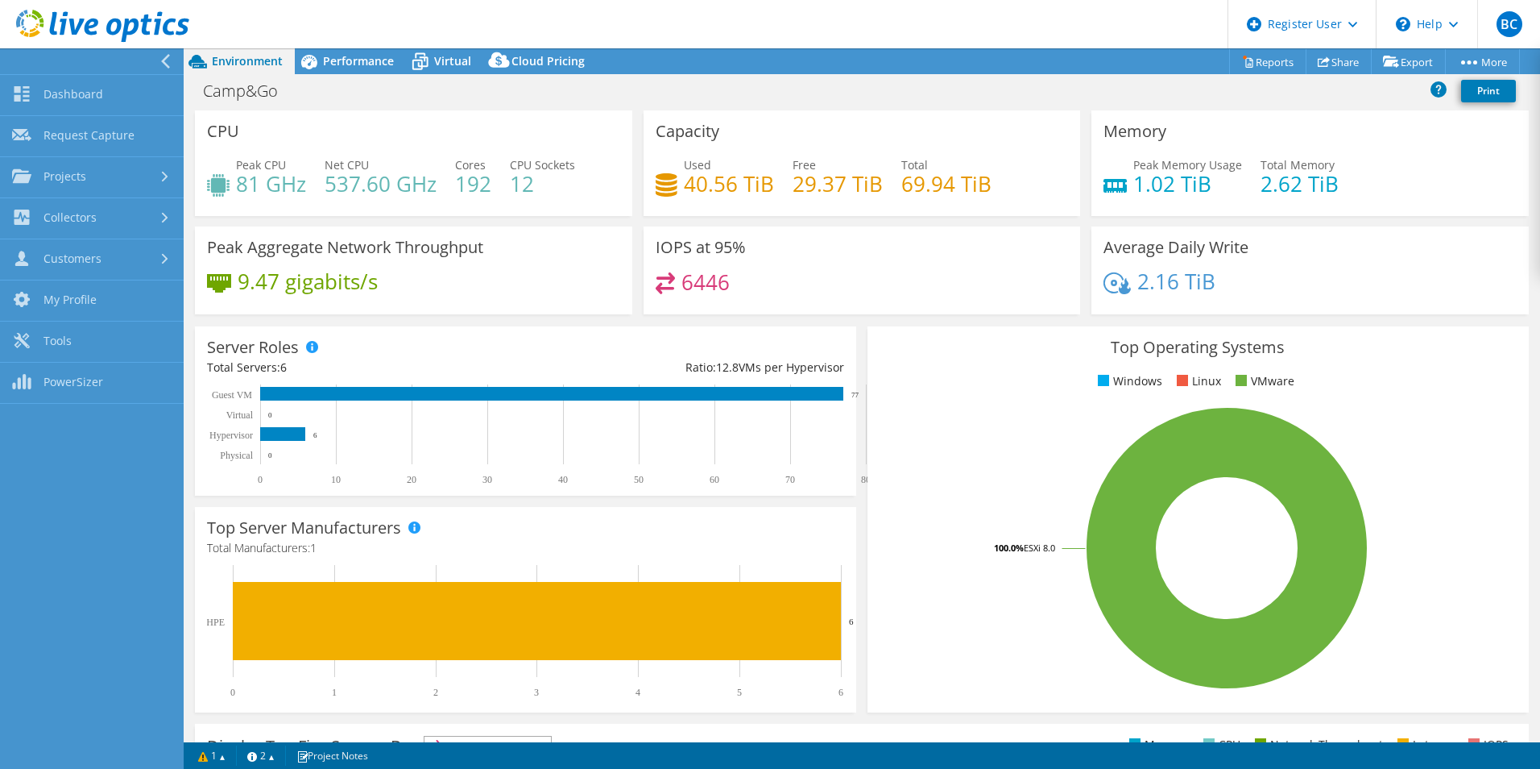
click at [176, 56] on div at bounding box center [169, 61] width 18 height 15
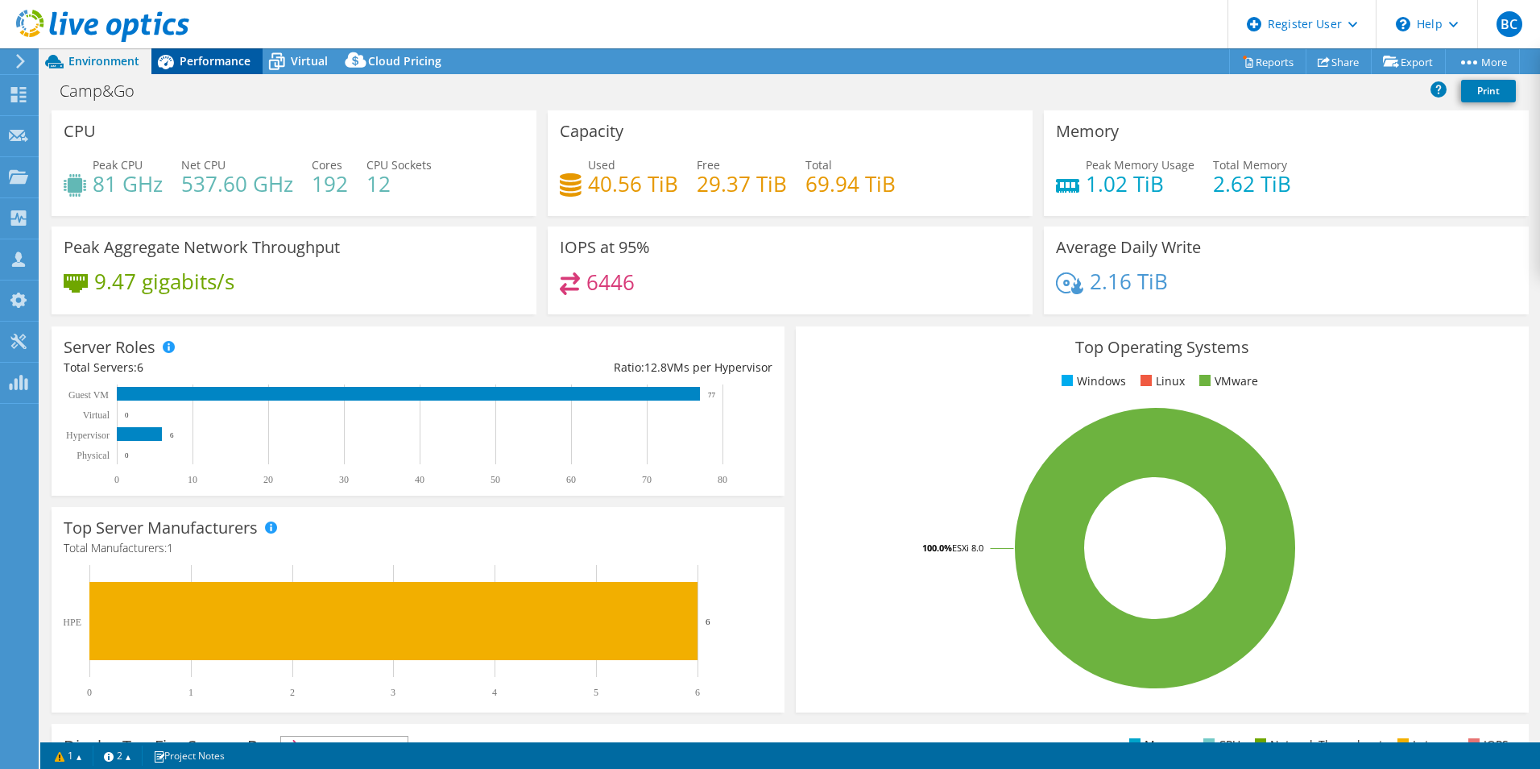
click at [216, 60] on span "Performance" at bounding box center [215, 60] width 71 height 15
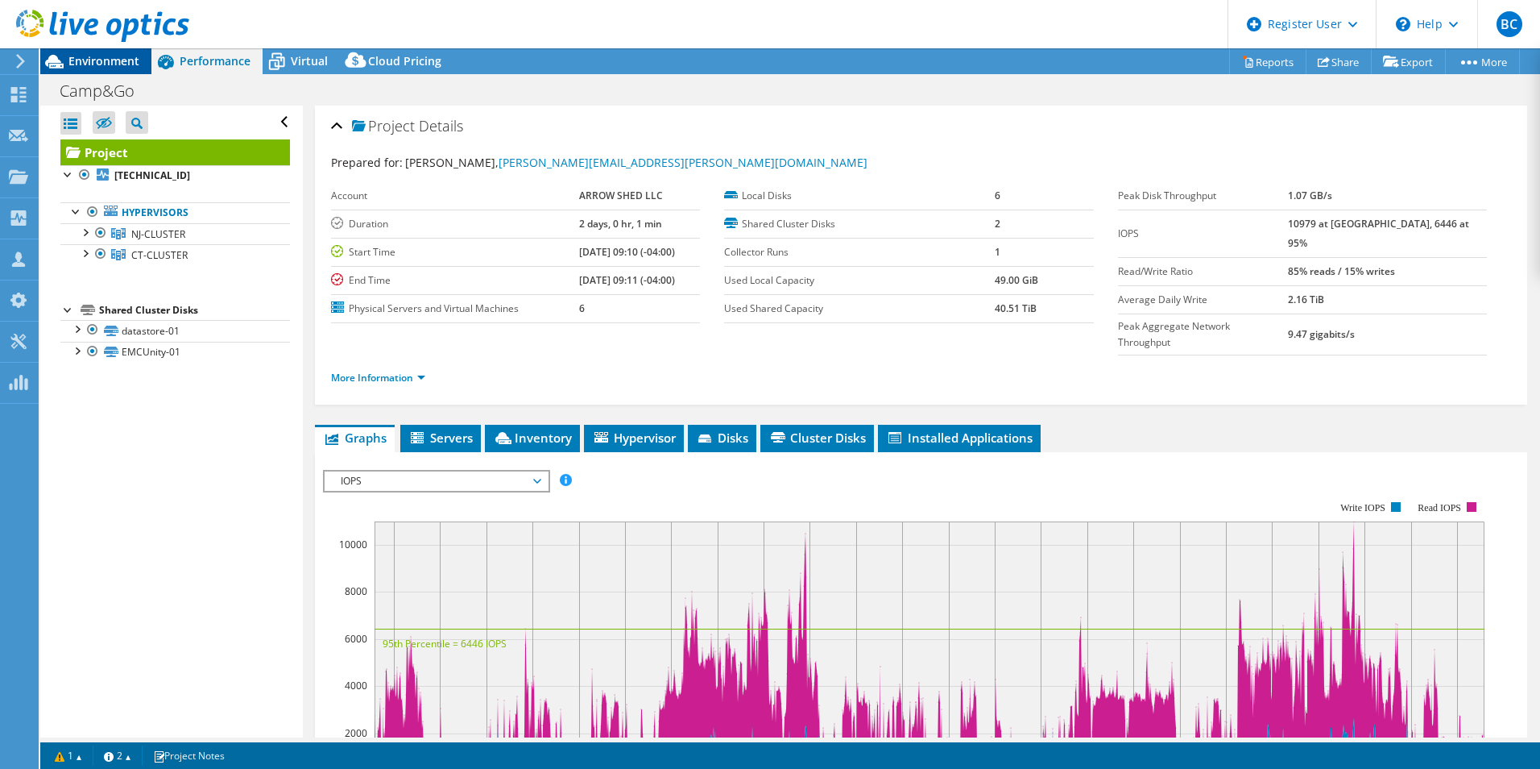
click at [116, 69] on div "Environment" at bounding box center [95, 61] width 111 height 26
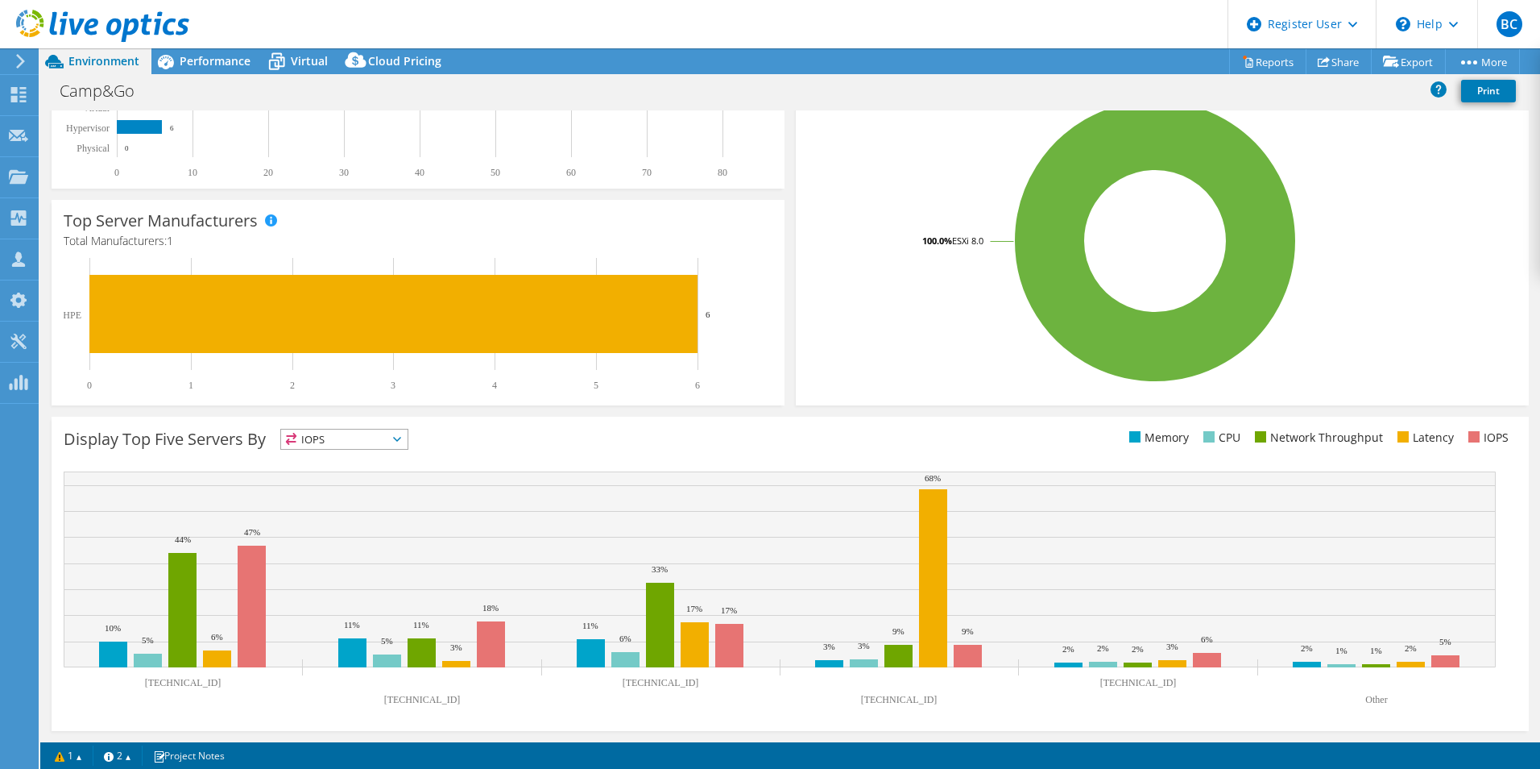
drag, startPoint x: 191, startPoint y: 182, endPoint x: 176, endPoint y: 267, distance: 86.0
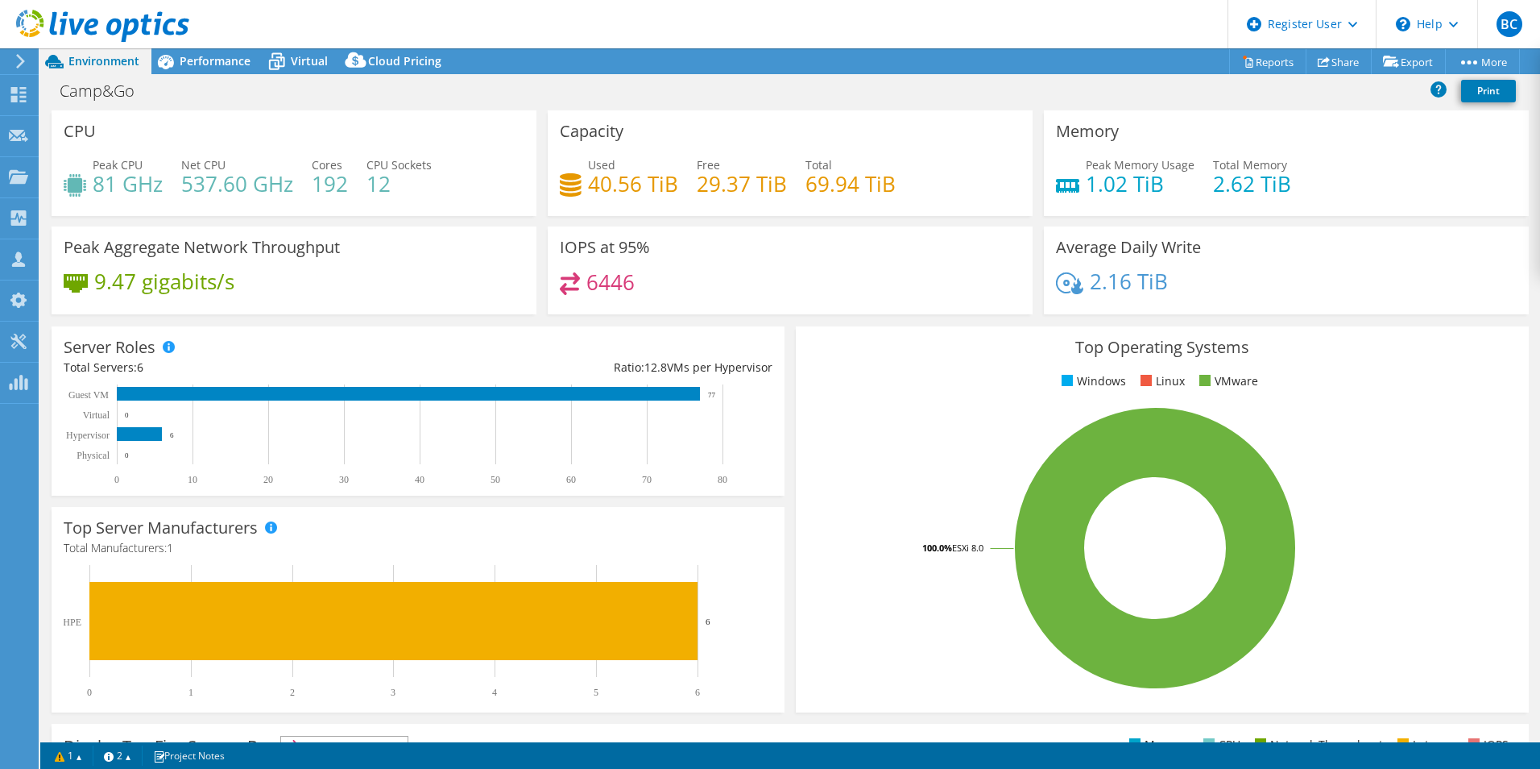
drag, startPoint x: 176, startPoint y: 267, endPoint x: 169, endPoint y: 175, distance: 92.9
click at [193, 63] on span "Performance" at bounding box center [215, 60] width 71 height 15
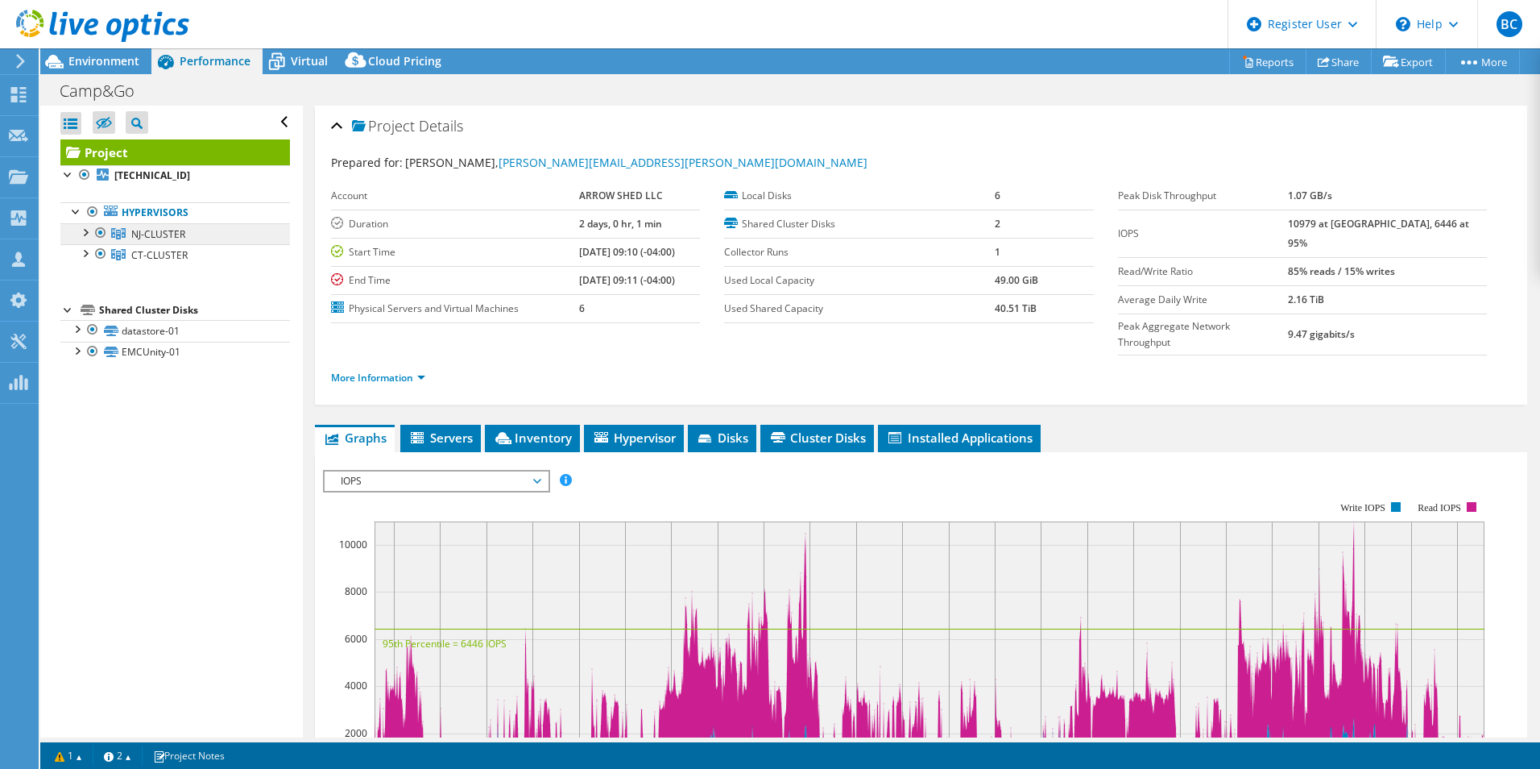
click at [173, 227] on span "NJ-CLUSTER" at bounding box center [158, 234] width 54 height 14
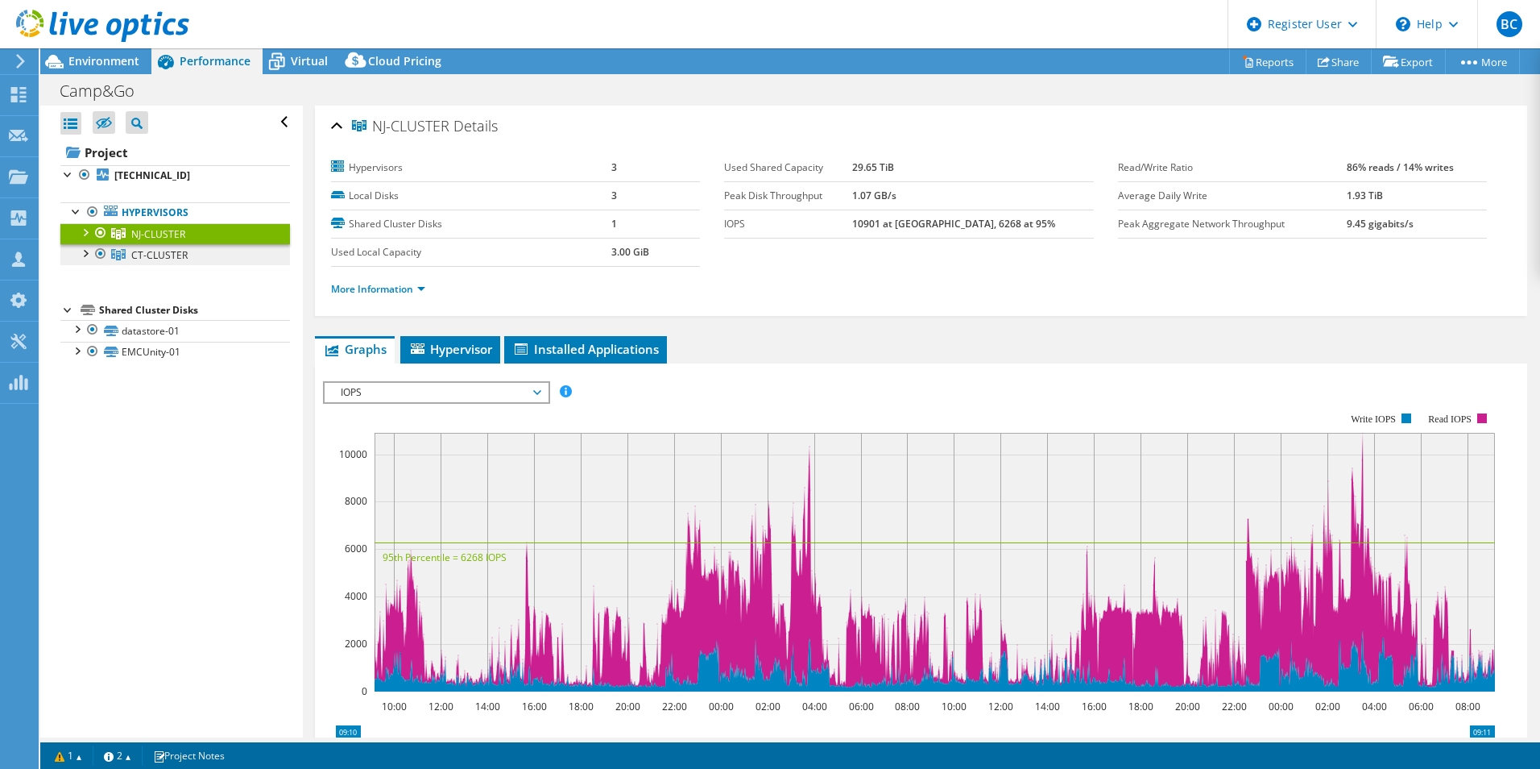
click at [189, 247] on link "CT-CLUSTER" at bounding box center [175, 254] width 230 height 21
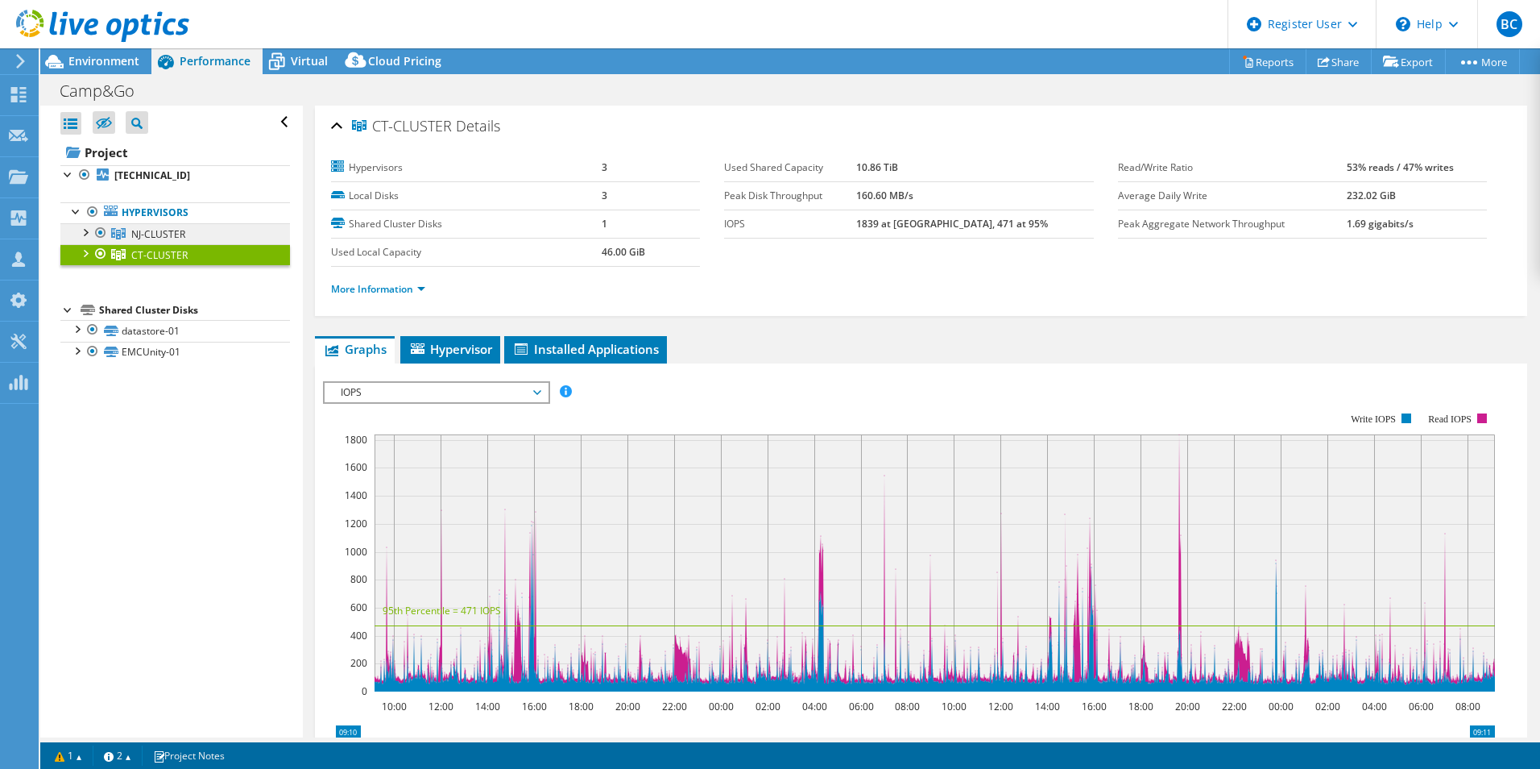
click at [160, 227] on span "NJ-CLUSTER" at bounding box center [158, 234] width 54 height 14
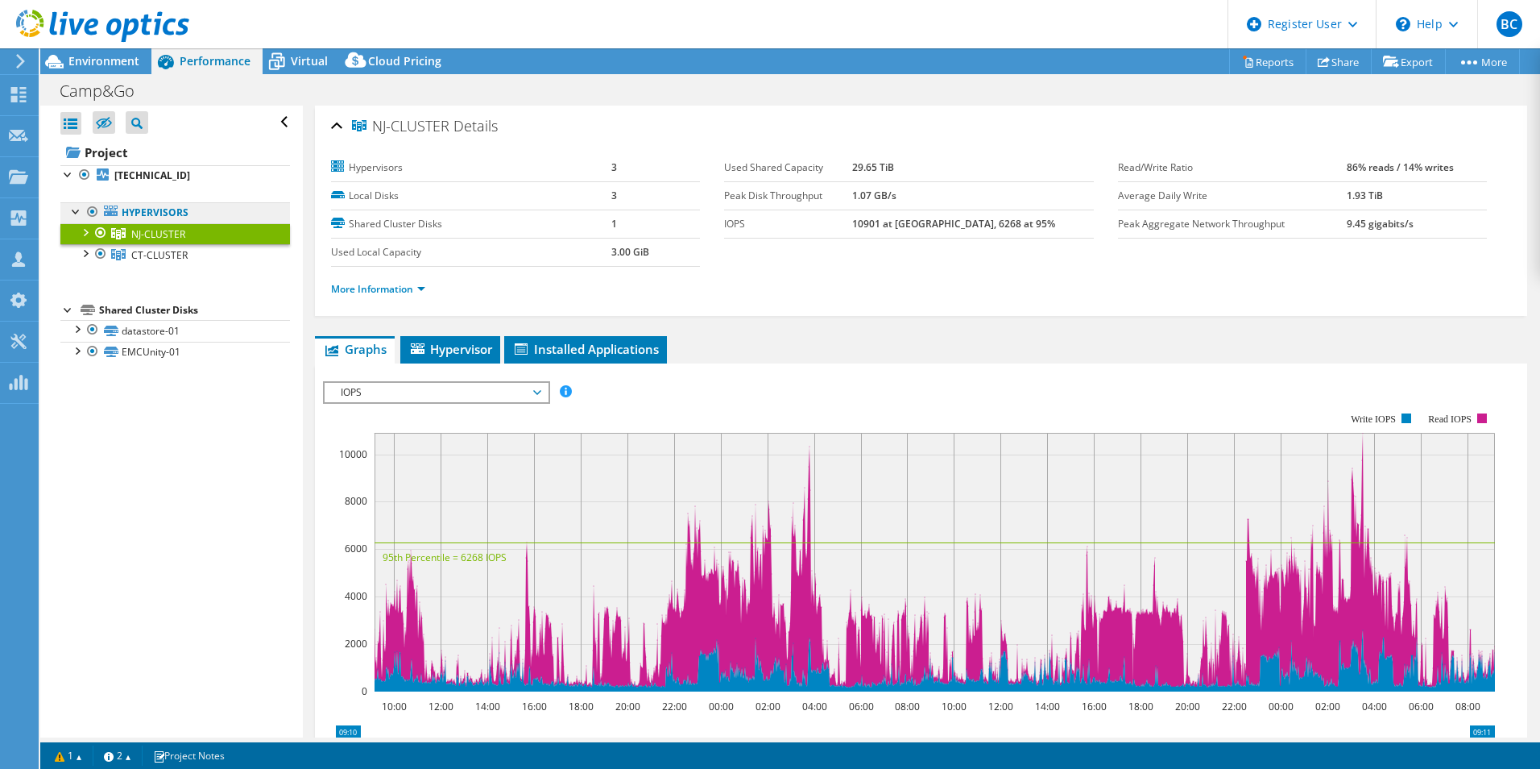
click at [175, 211] on link "Hypervisors" at bounding box center [175, 212] width 230 height 21
click at [138, 169] on b "[TECHNICAL_ID]" at bounding box center [152, 175] width 76 height 14
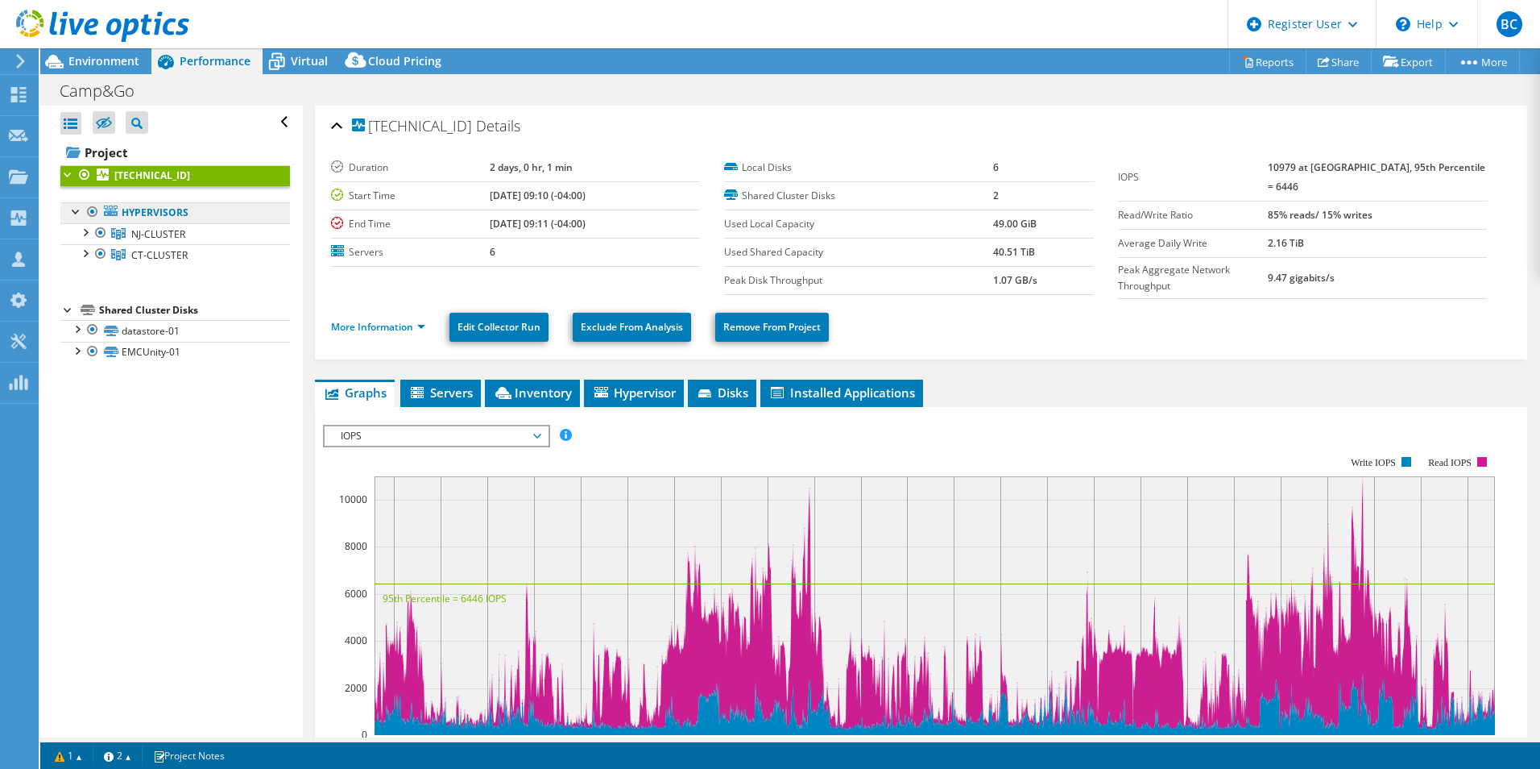
click at [147, 218] on link "Hypervisors" at bounding box center [175, 212] width 230 height 21
click at [71, 182] on link "[TECHNICAL_ID]" at bounding box center [175, 175] width 230 height 21
click at [77, 208] on div at bounding box center [76, 210] width 16 height 16
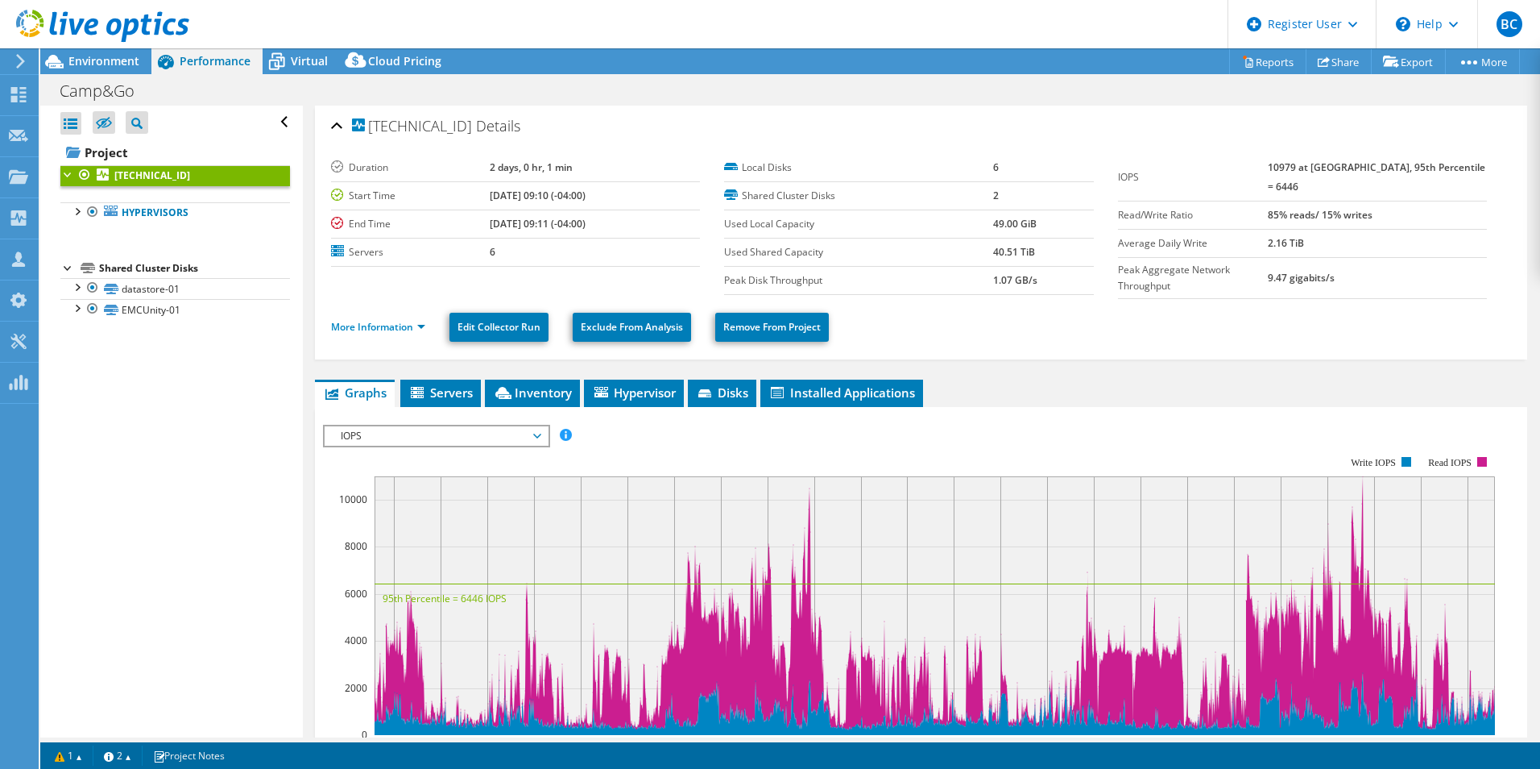
click at [66, 171] on div at bounding box center [68, 173] width 16 height 16
click at [67, 172] on div at bounding box center [68, 173] width 16 height 16
click at [82, 213] on div at bounding box center [76, 210] width 16 height 16
click at [158, 235] on span "NJ-CLUSTER" at bounding box center [158, 234] width 54 height 14
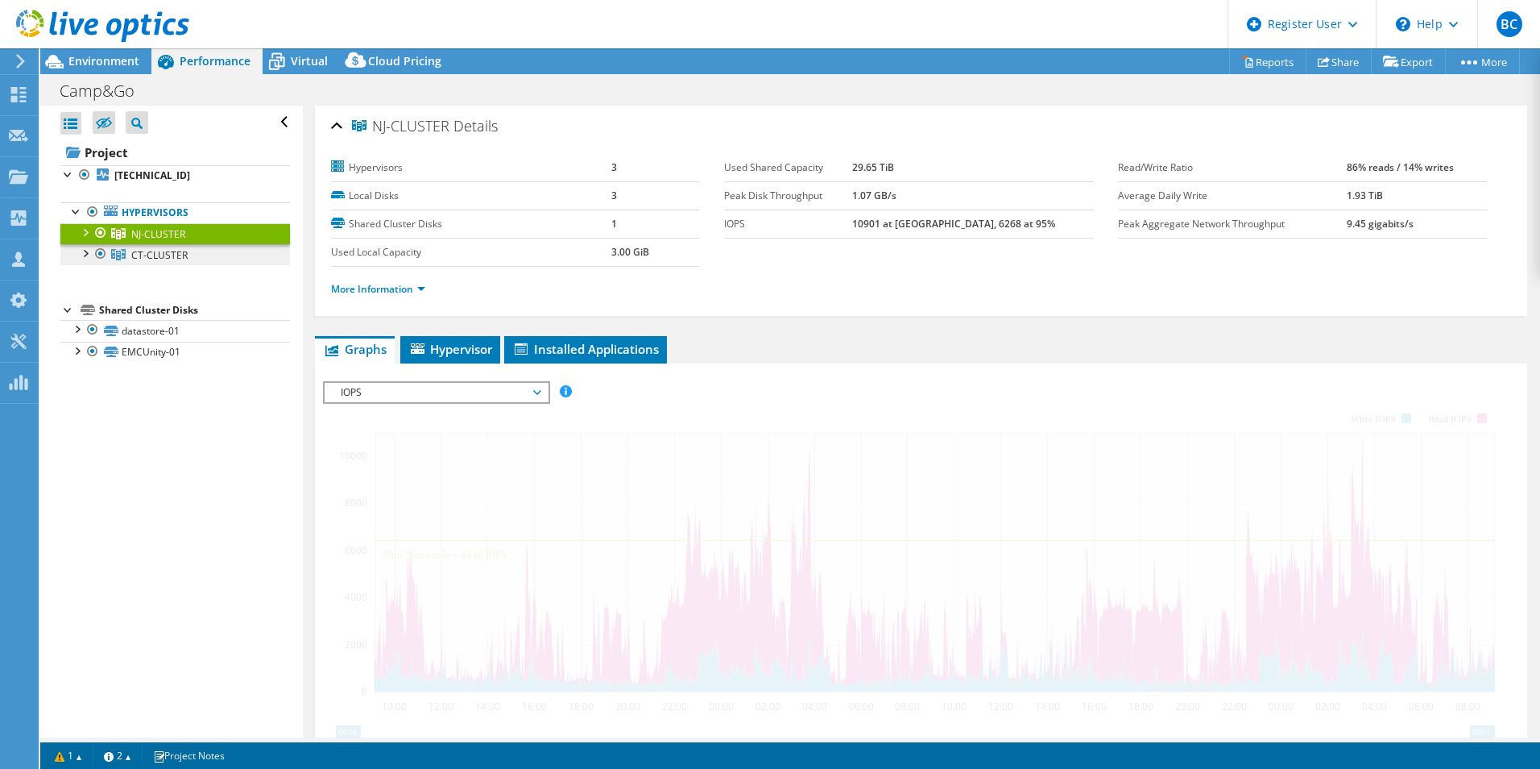
click at [168, 251] on span "CT-CLUSTER" at bounding box center [159, 255] width 56 height 14
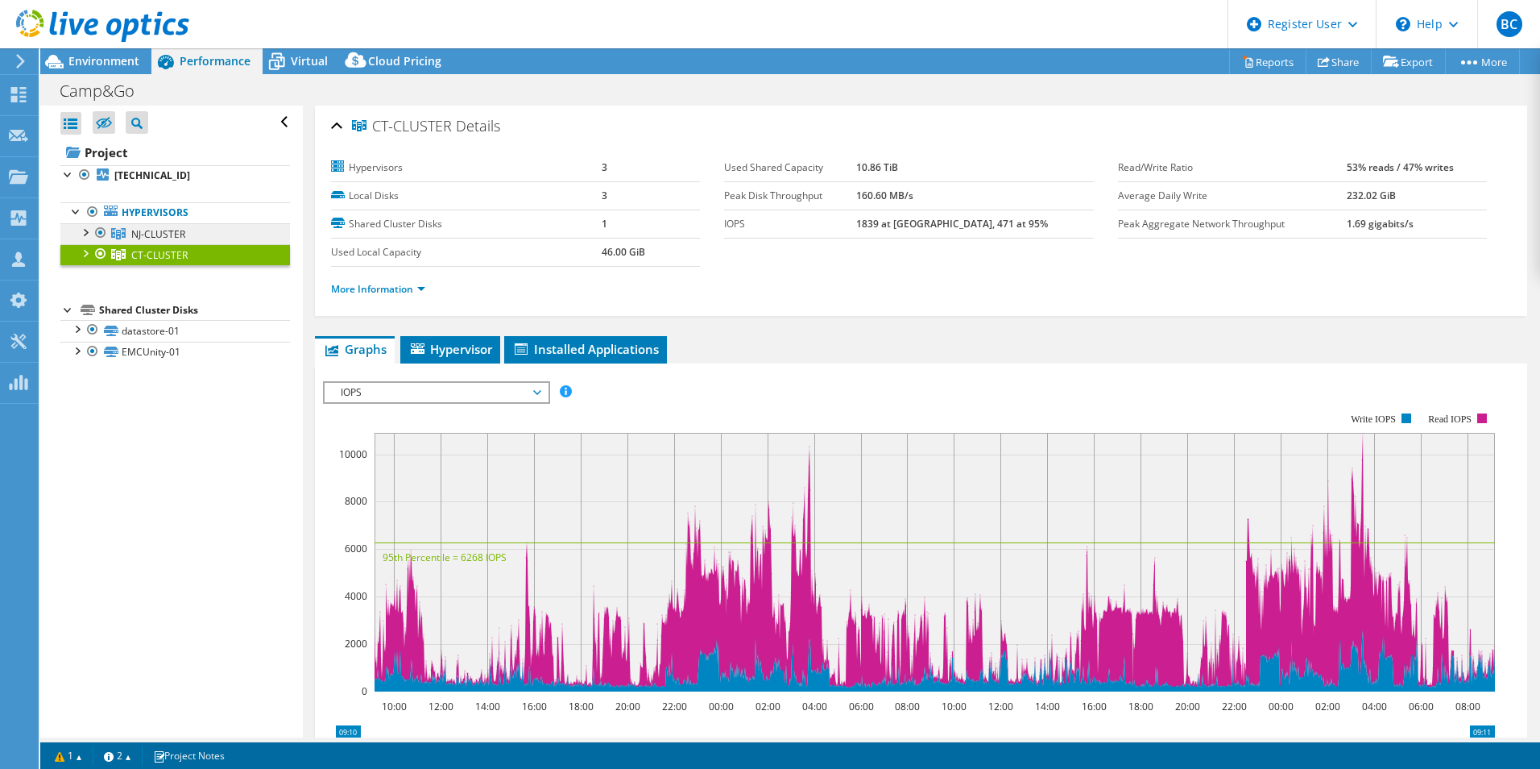
click at [164, 229] on span "NJ-CLUSTER" at bounding box center [158, 234] width 54 height 14
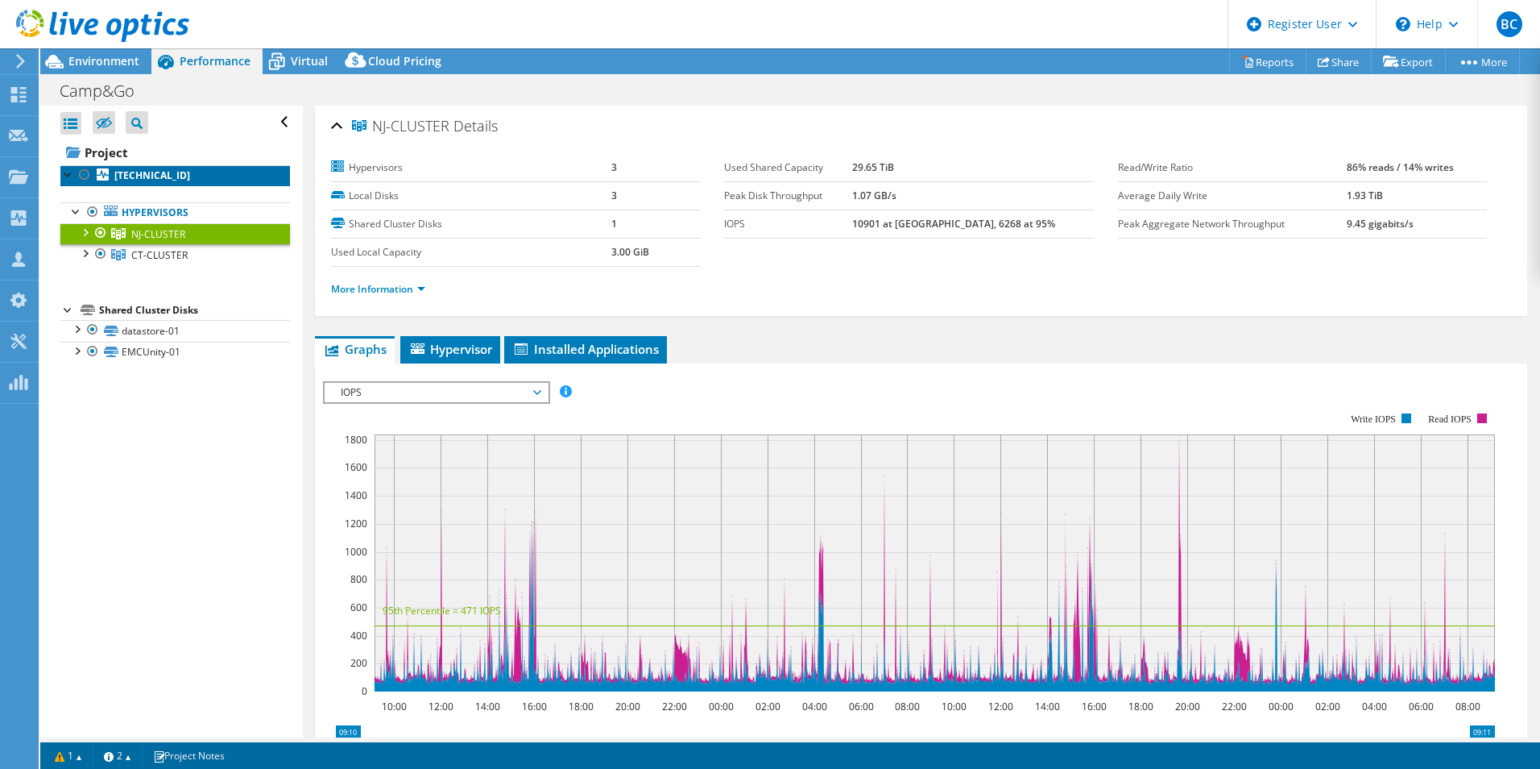
click at [156, 172] on b "[TECHNICAL_ID]" at bounding box center [152, 175] width 76 height 14
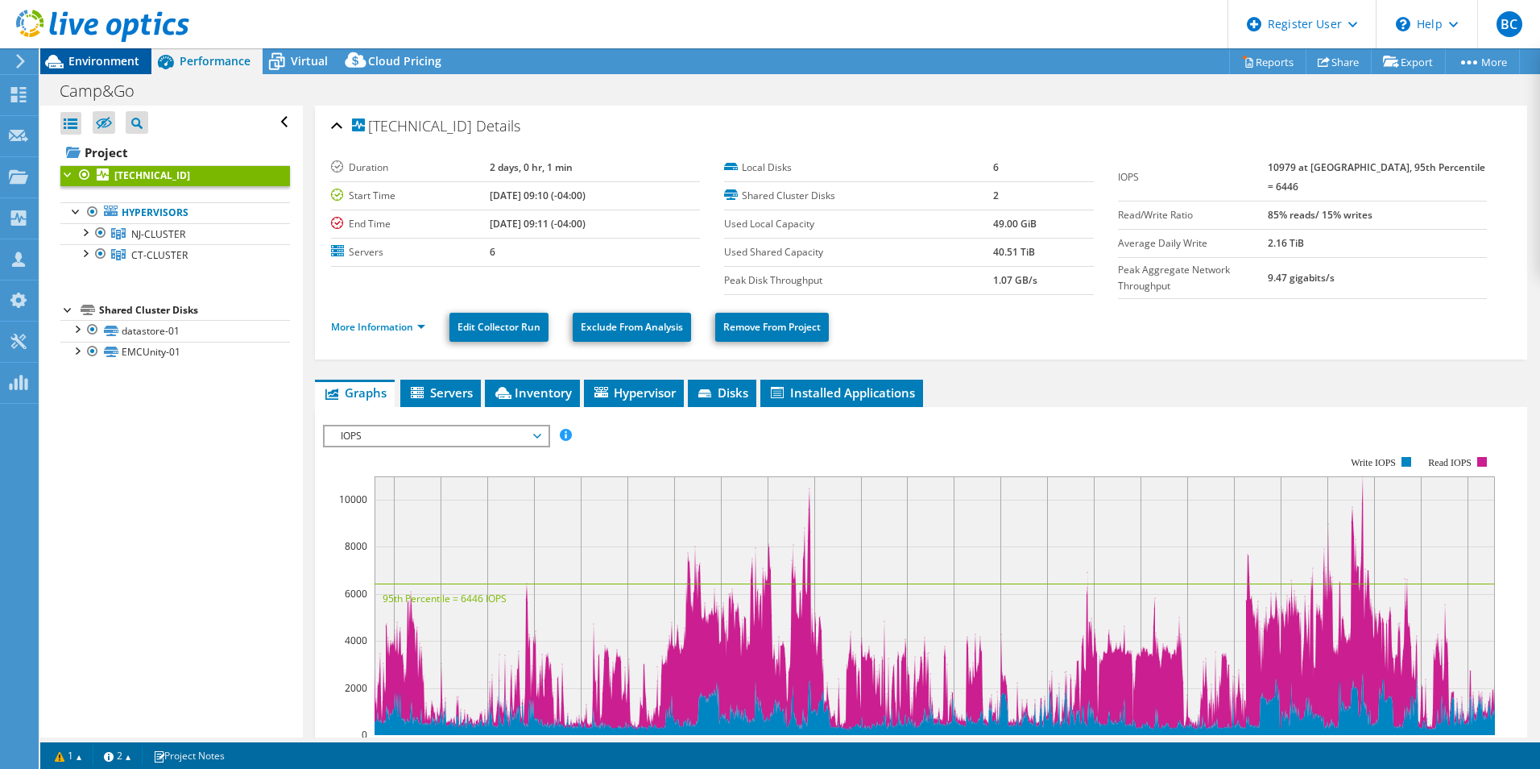
click at [123, 60] on span "Environment" at bounding box center [103, 60] width 71 height 15
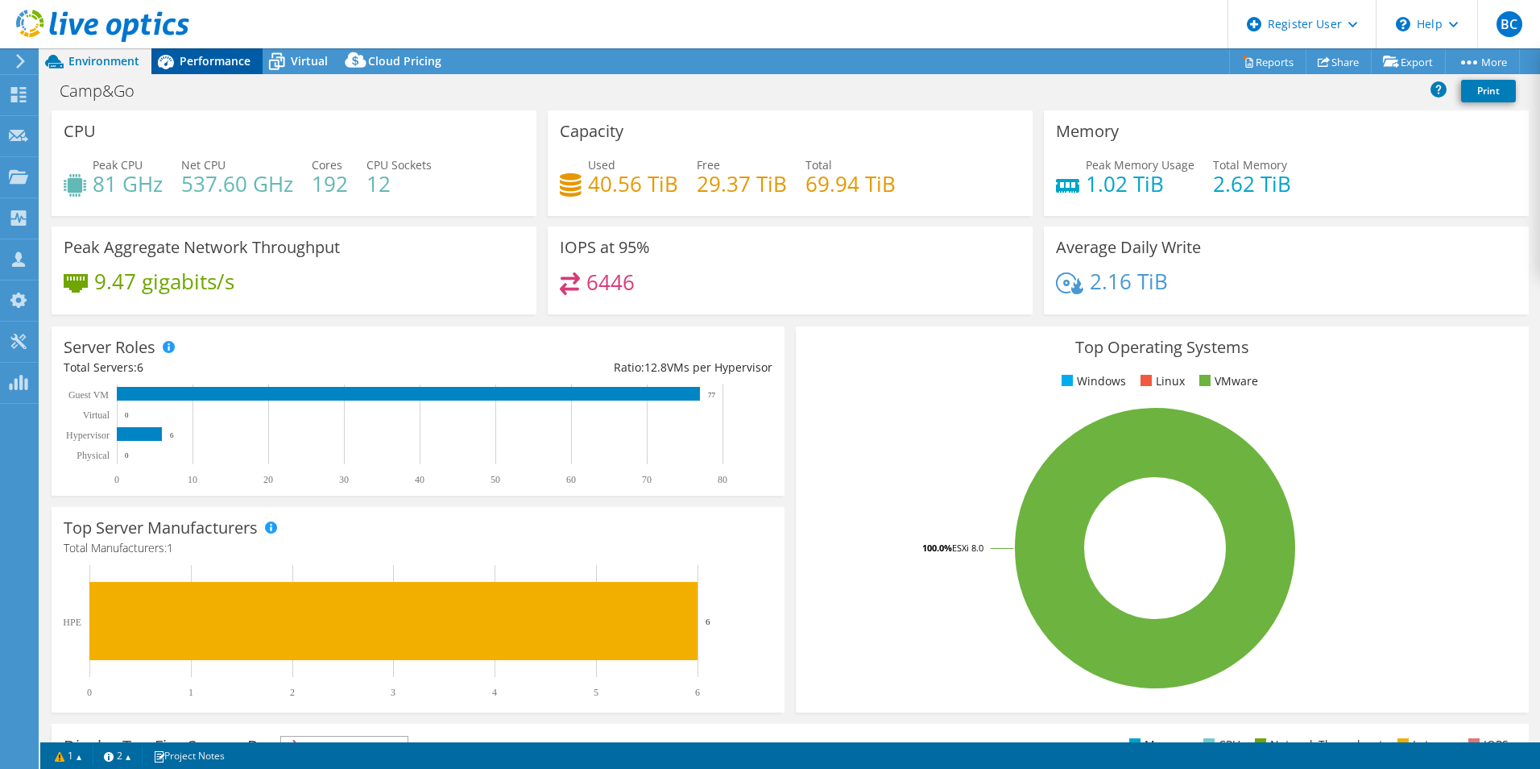
click at [168, 64] on icon at bounding box center [166, 62] width 16 height 15
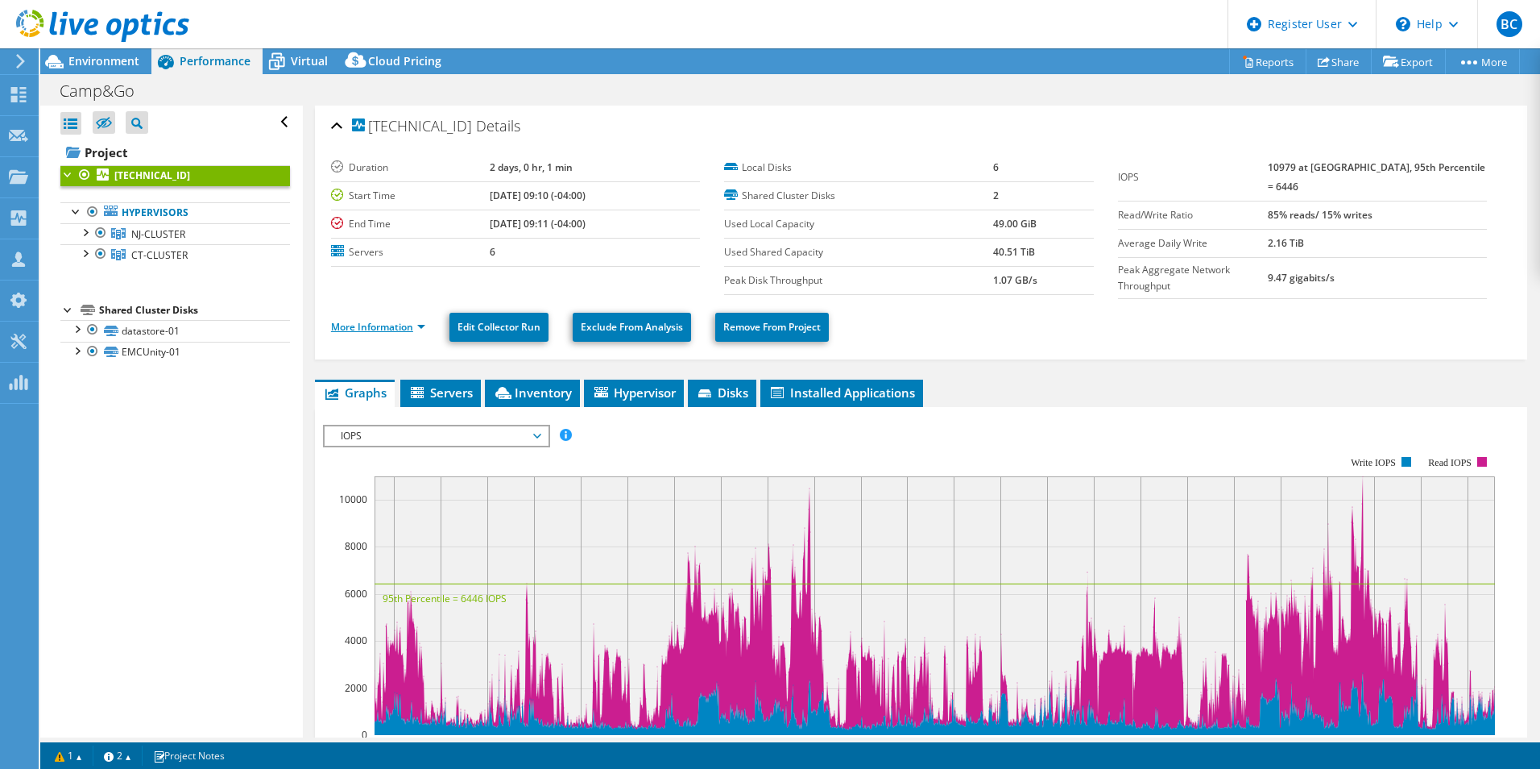
click at [390, 320] on link "More Information" at bounding box center [378, 327] width 94 height 14
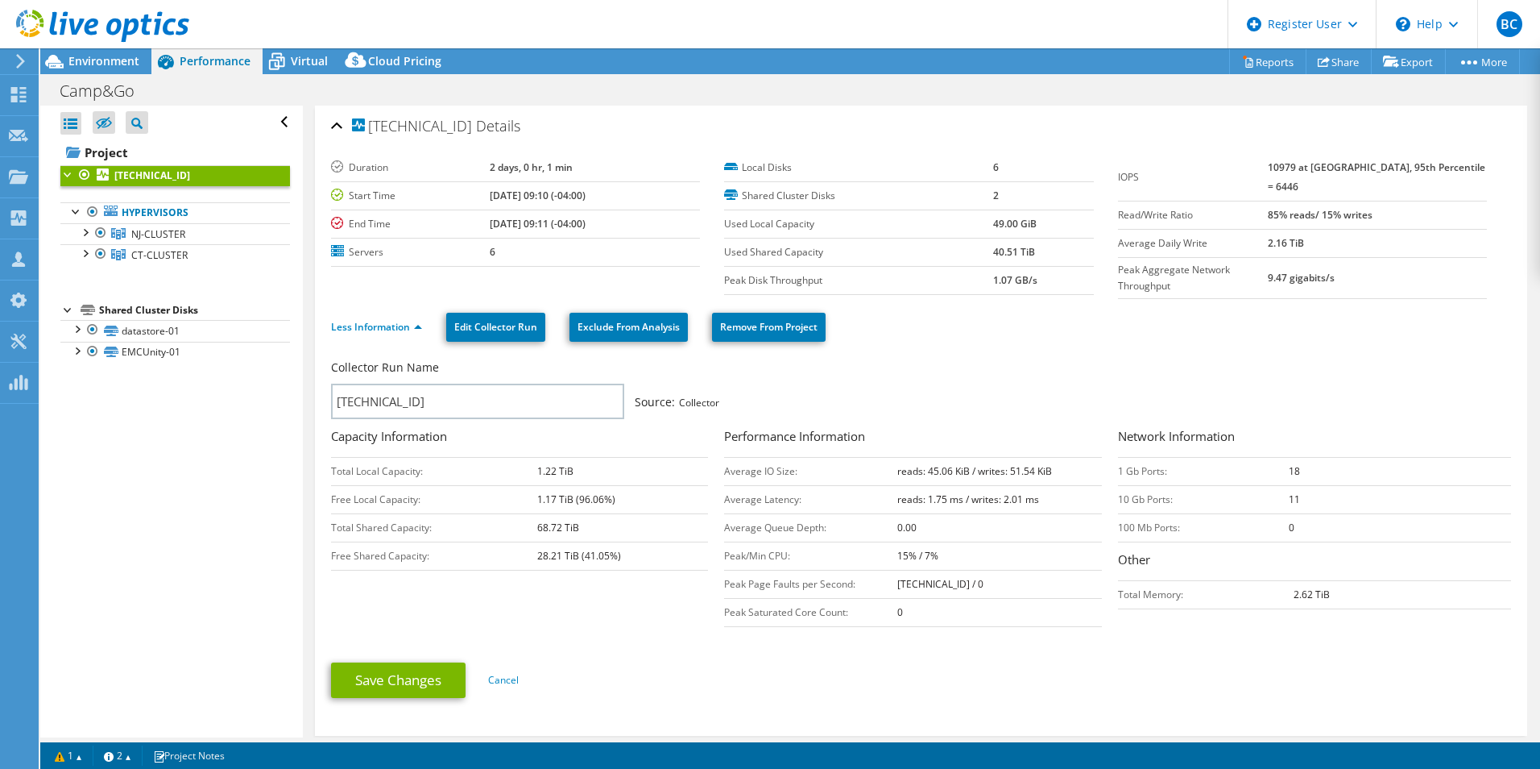
click at [106, 52] on div at bounding box center [94, 27] width 189 height 54
click at [110, 59] on span "Environment" at bounding box center [103, 60] width 71 height 15
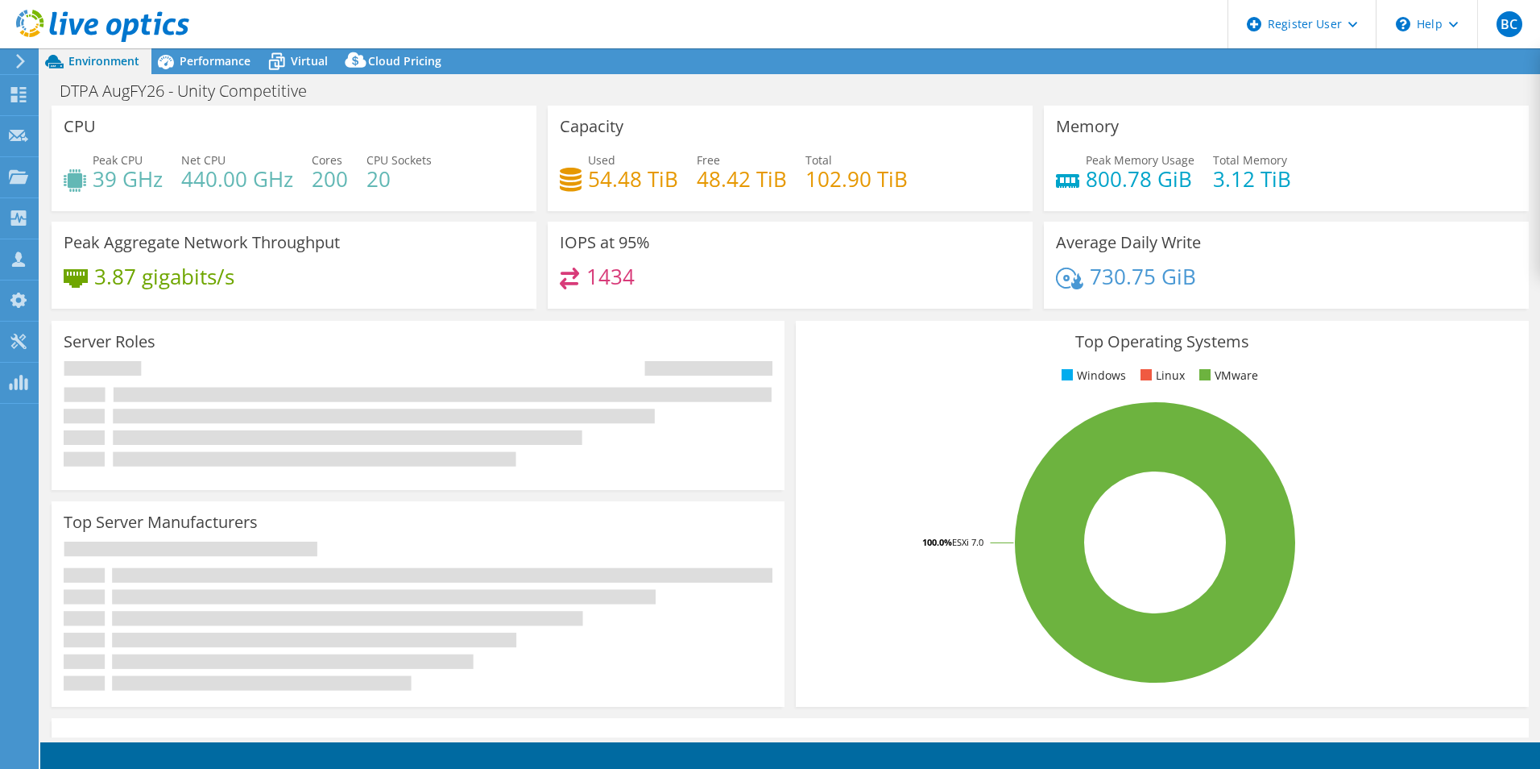
select select "USD"
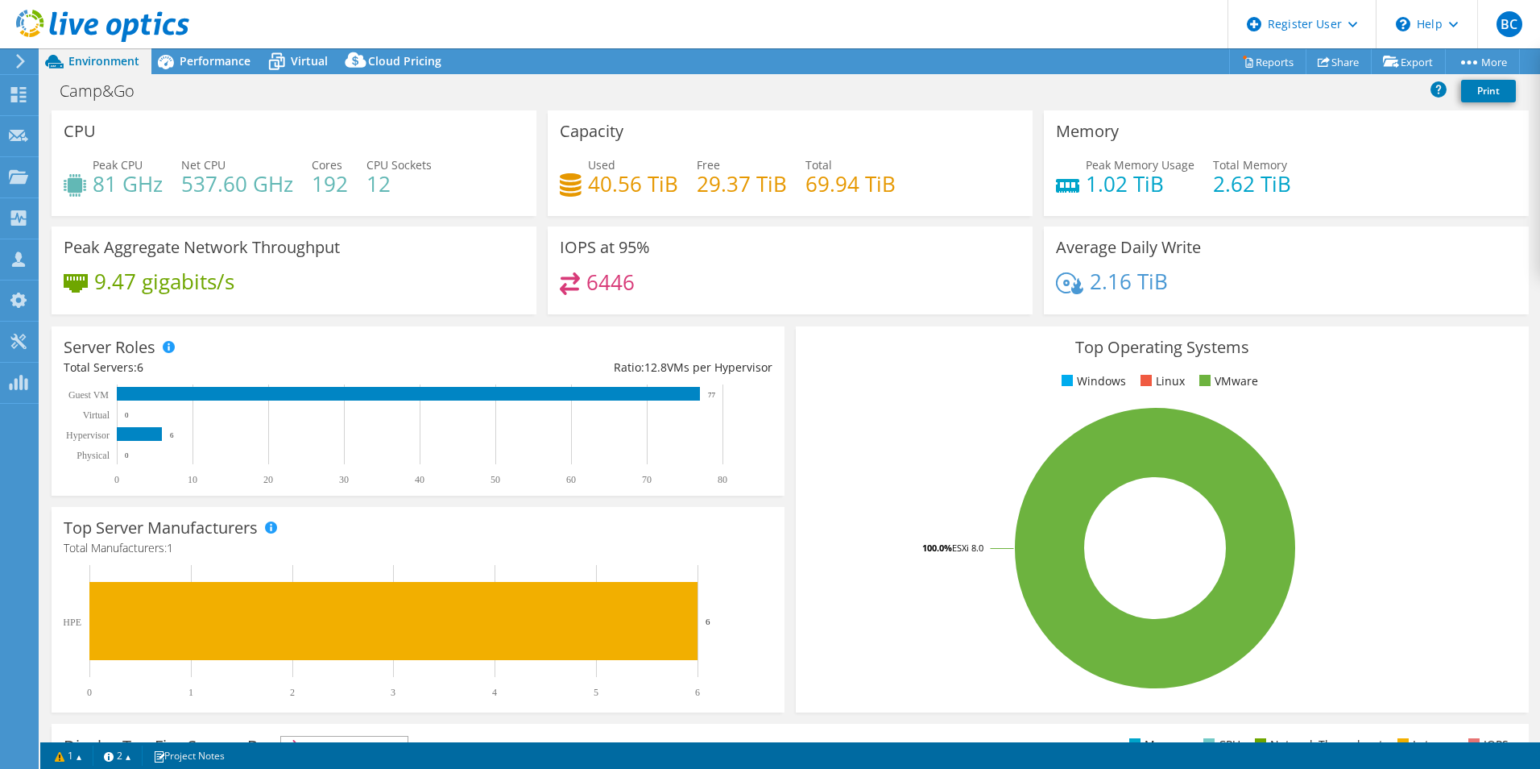
select select "USEast"
select select "USD"
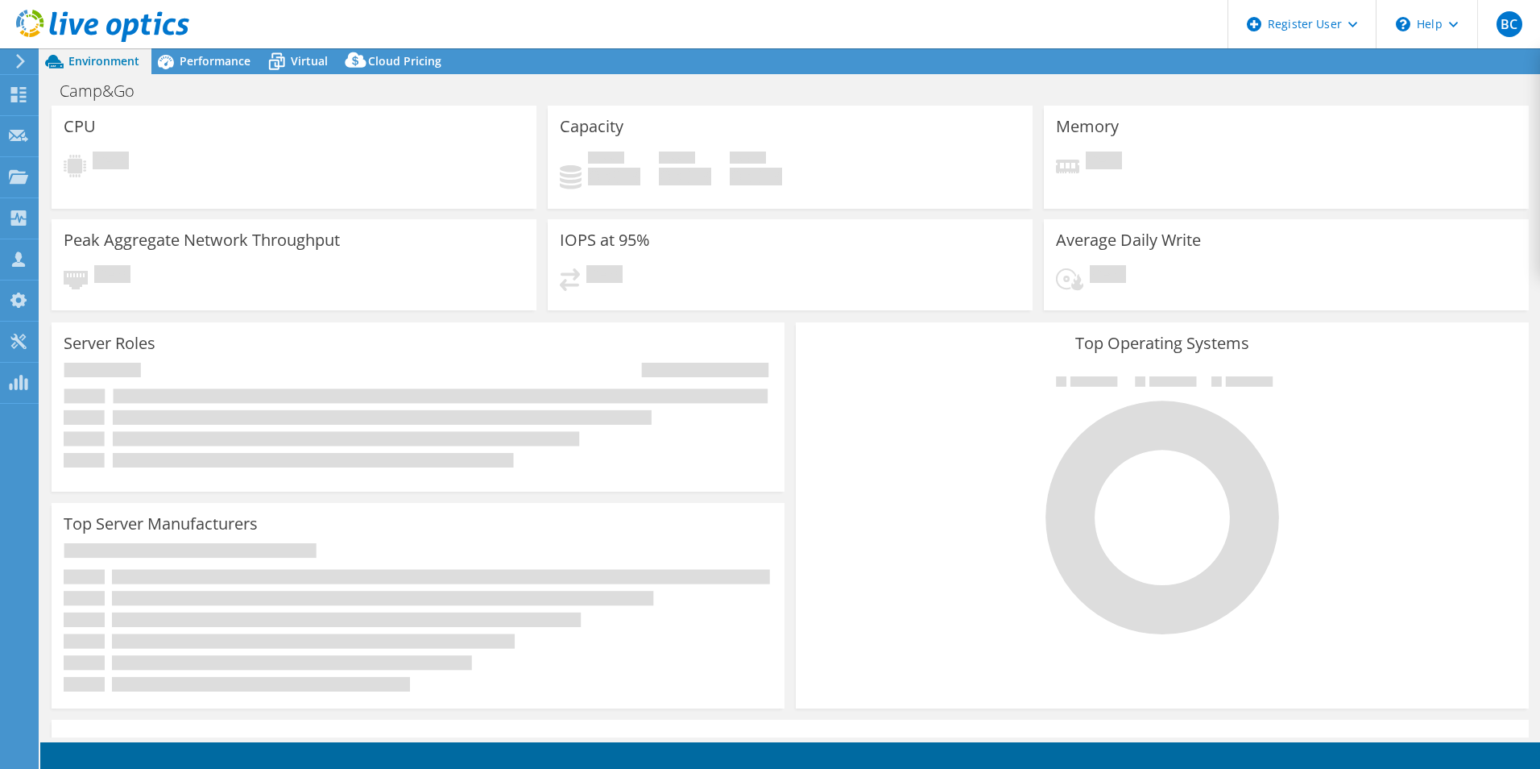
select select "USD"
select select "USEast"
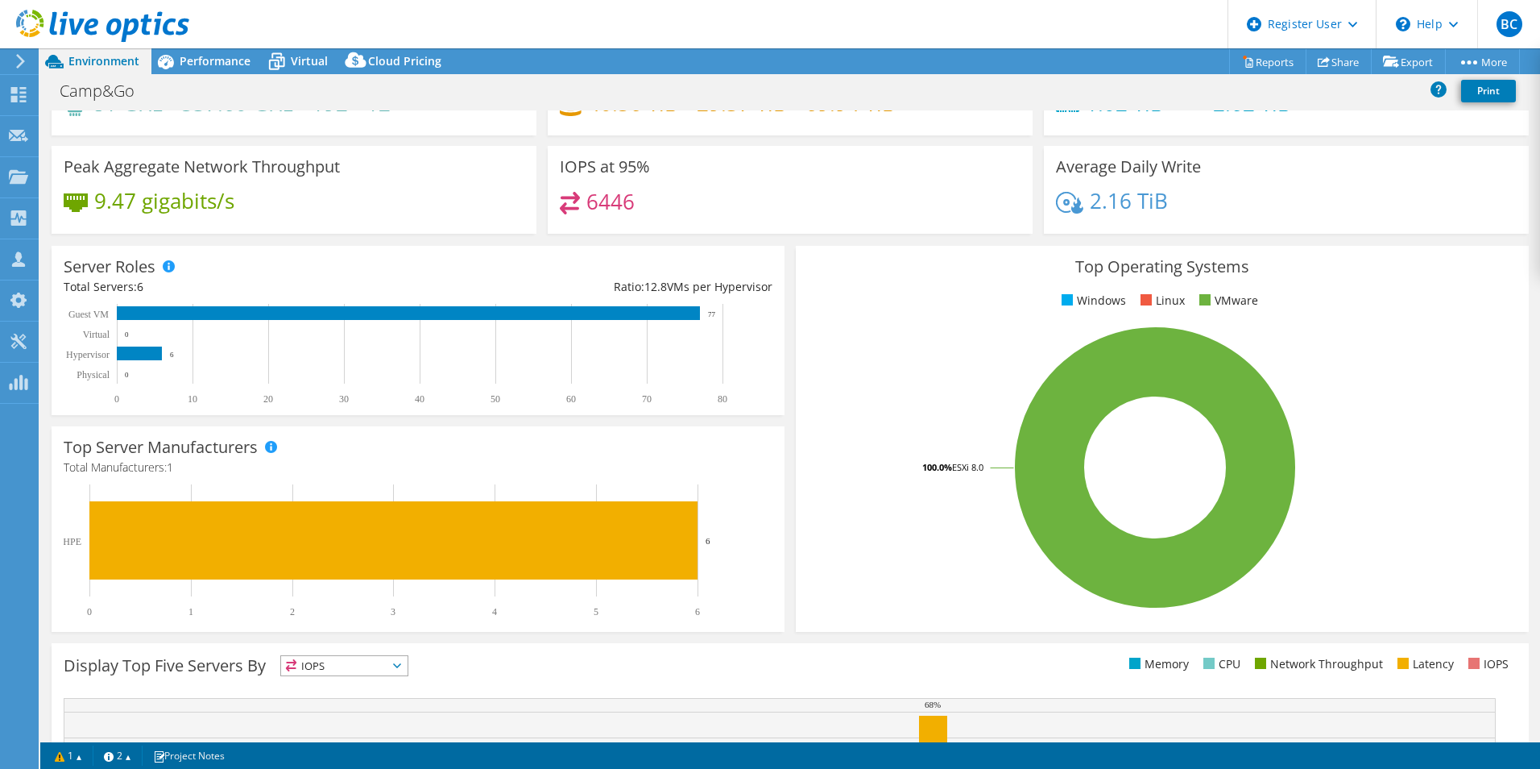
scroll to position [307, 0]
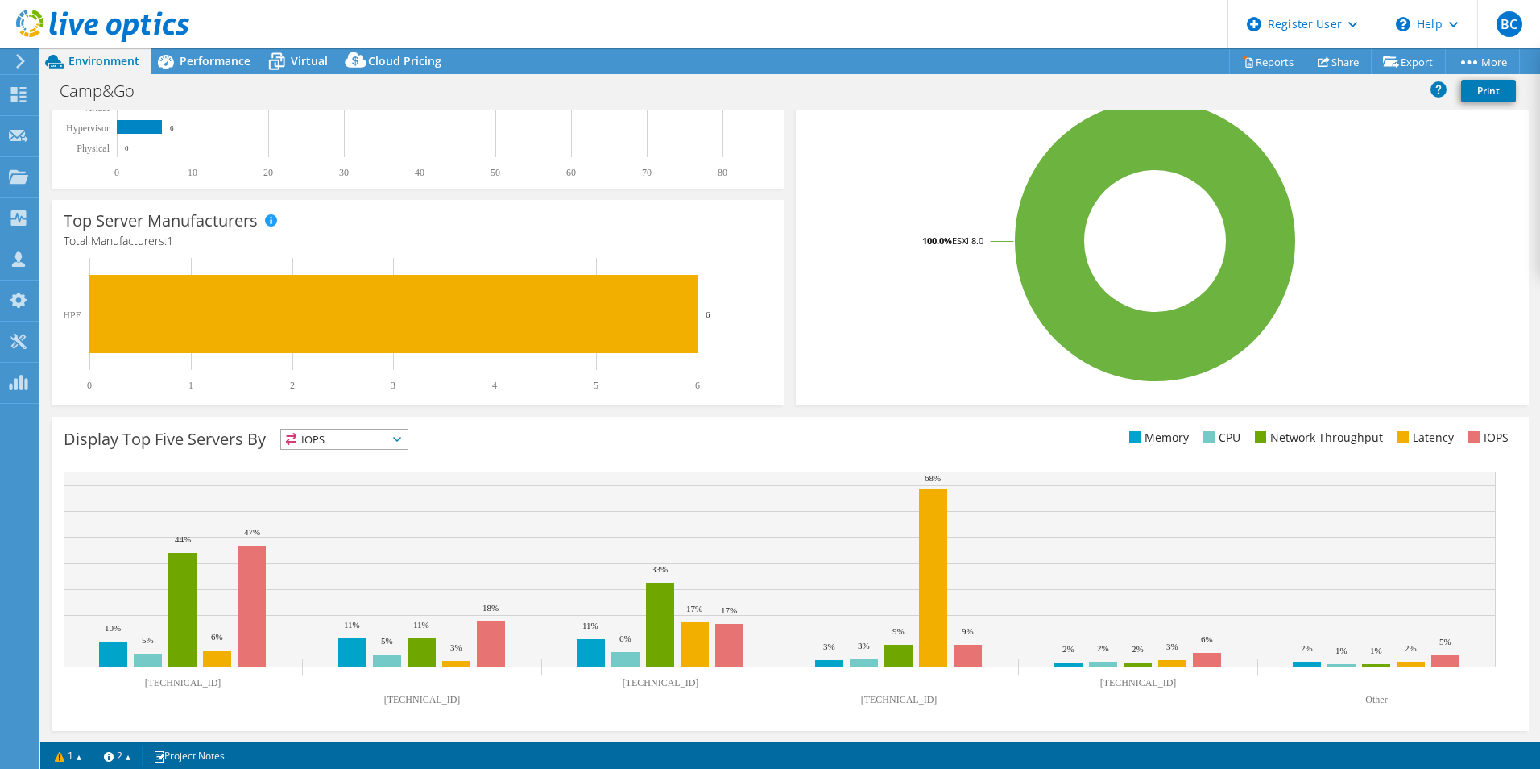
drag, startPoint x: 885, startPoint y: 495, endPoint x: 860, endPoint y: 609, distance: 117.3
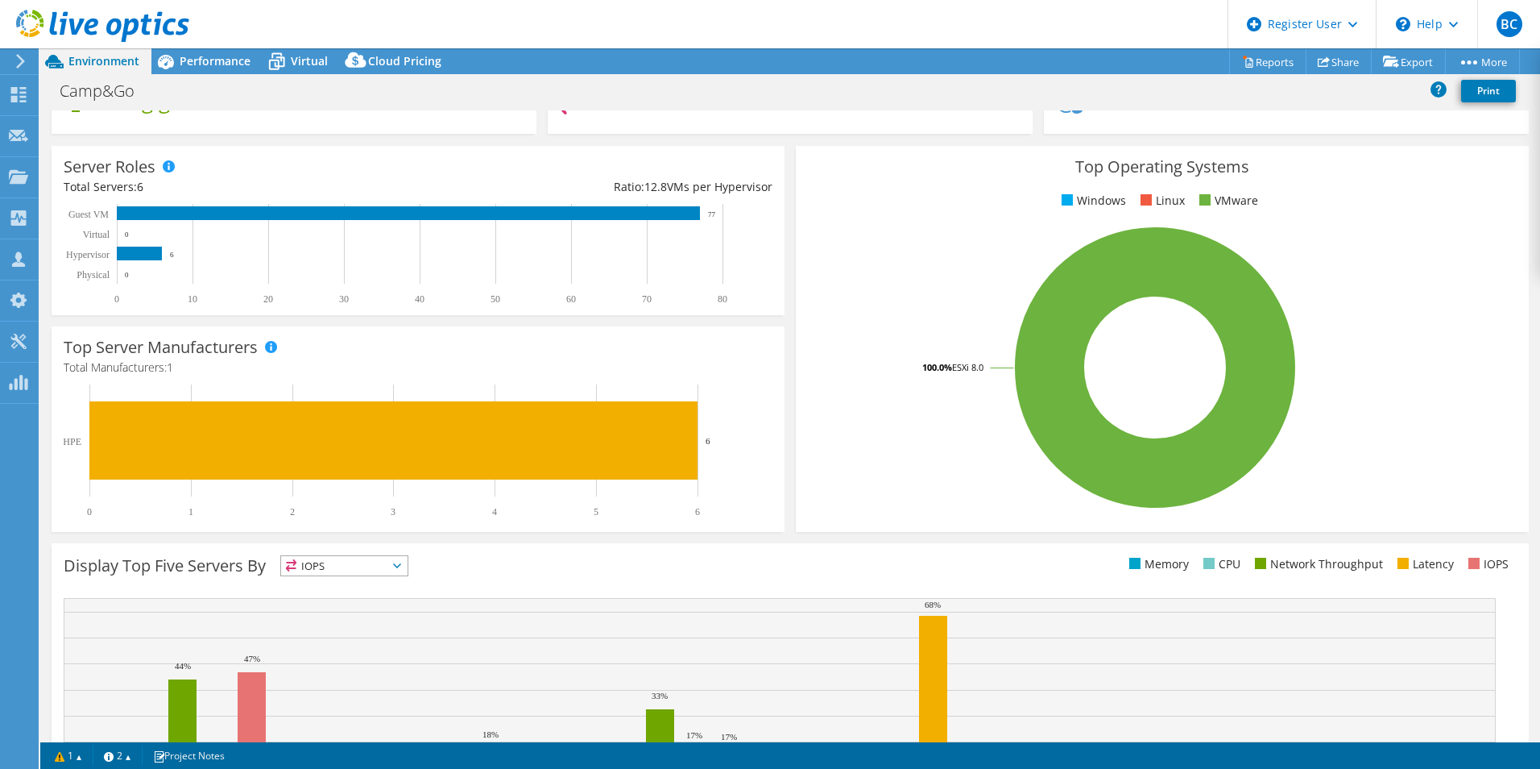
scroll to position [0, 0]
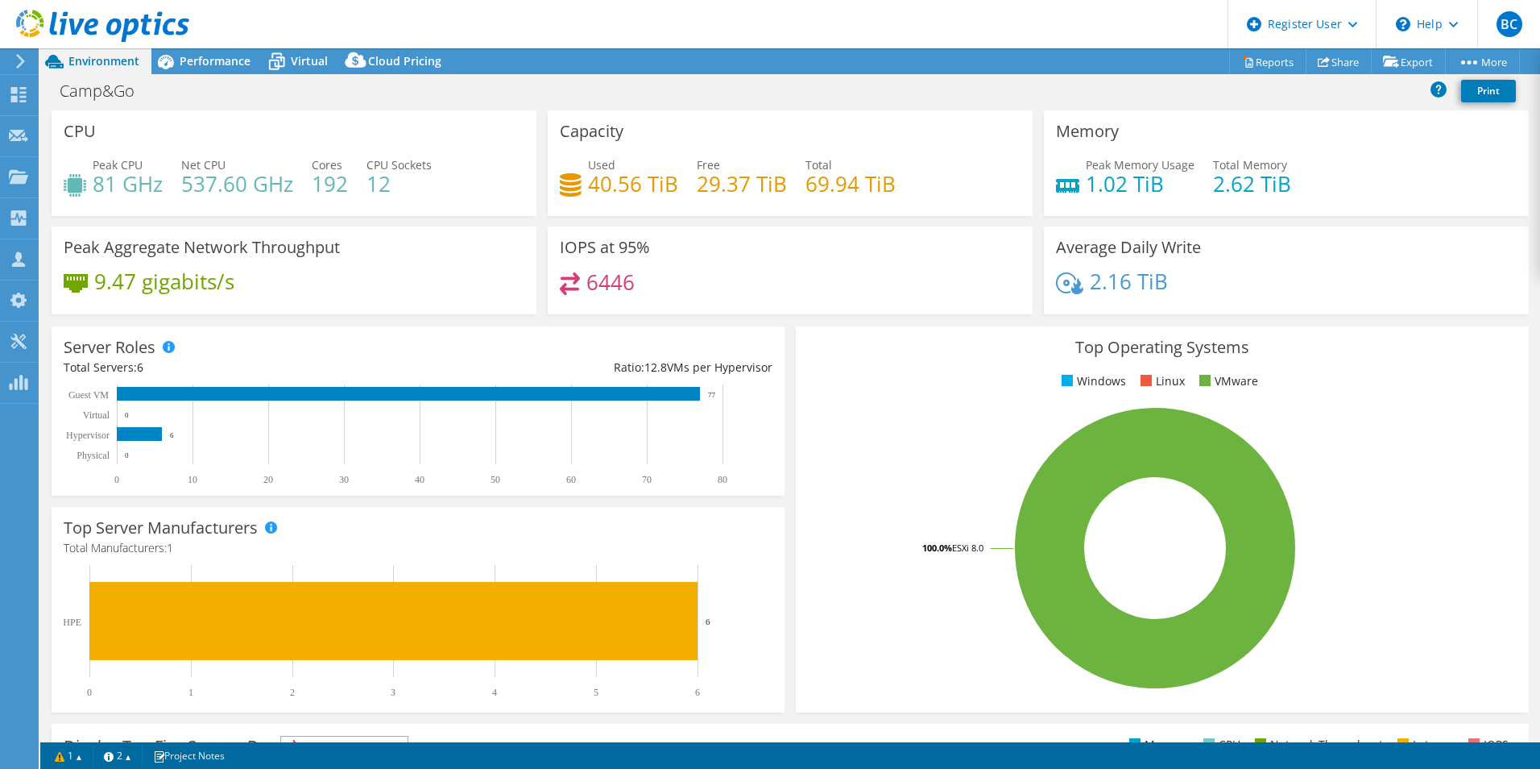
drag, startPoint x: 852, startPoint y: 604, endPoint x: 801, endPoint y: 414, distance: 196.8
click at [209, 67] on span "Performance" at bounding box center [215, 60] width 71 height 15
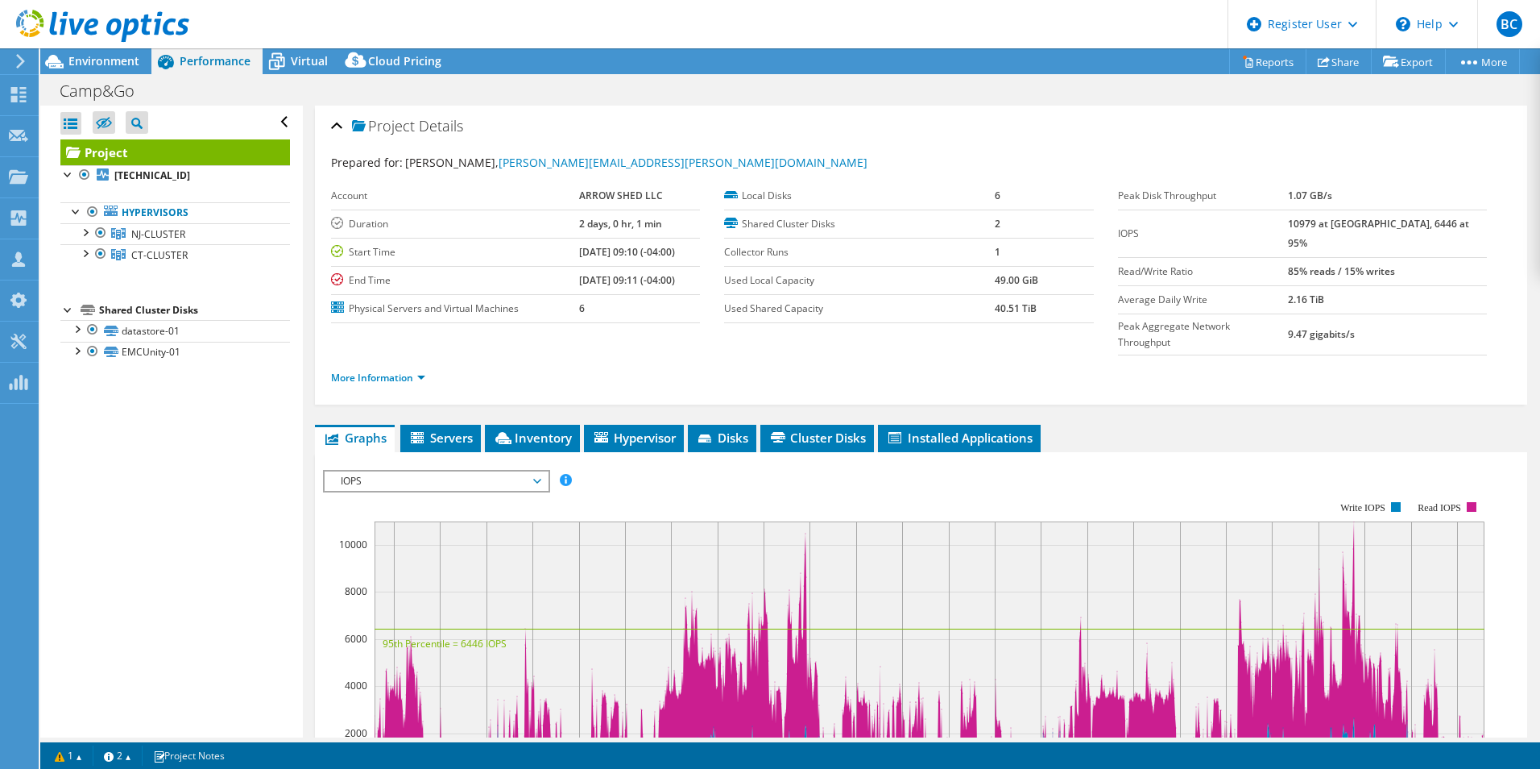
drag, startPoint x: 127, startPoint y: 375, endPoint x: 103, endPoint y: 422, distance: 53.3
click at [157, 352] on link "EMCUnity-01" at bounding box center [175, 352] width 230 height 21
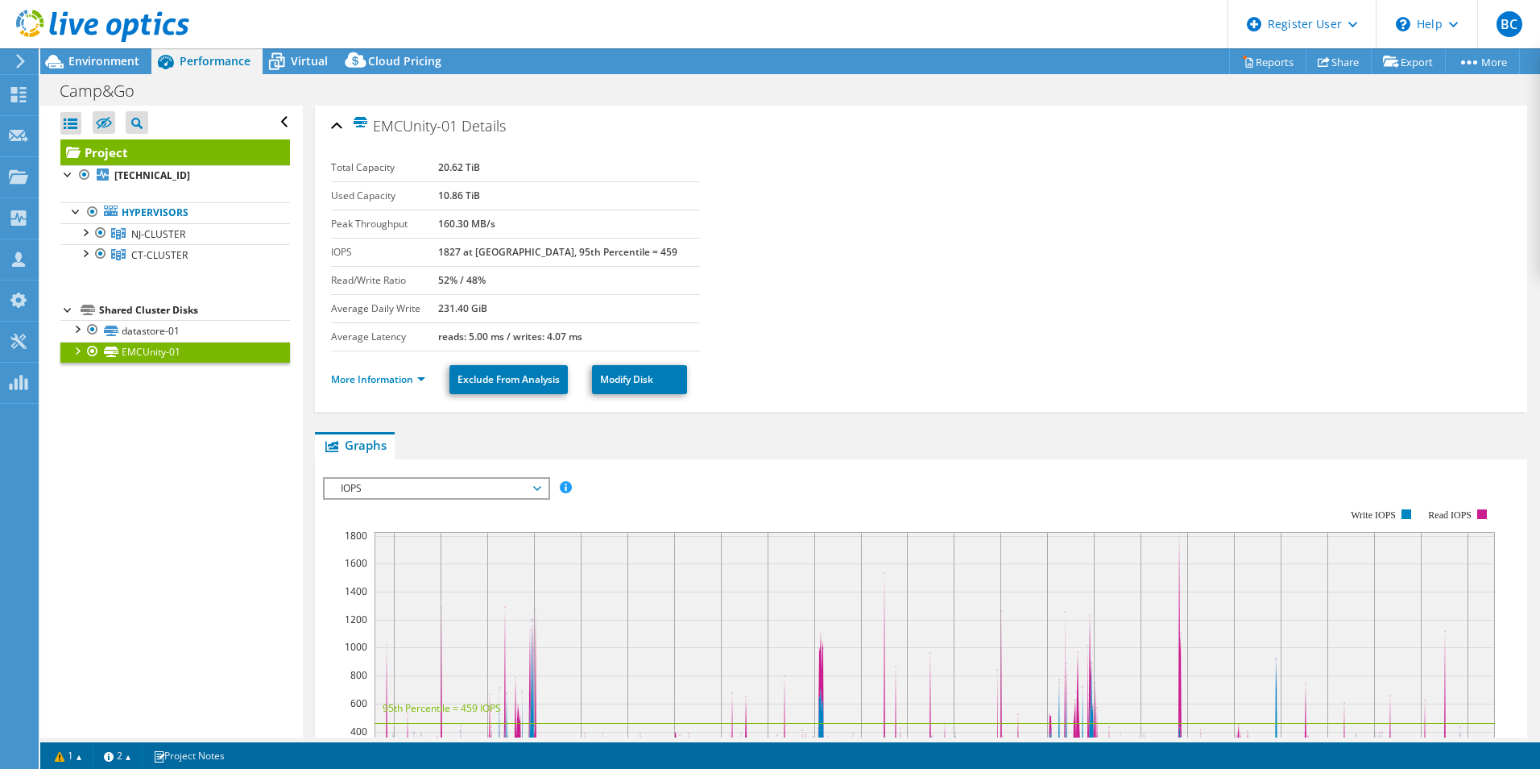
drag, startPoint x: 170, startPoint y: 462, endPoint x: 168, endPoint y: 516, distance: 54.8
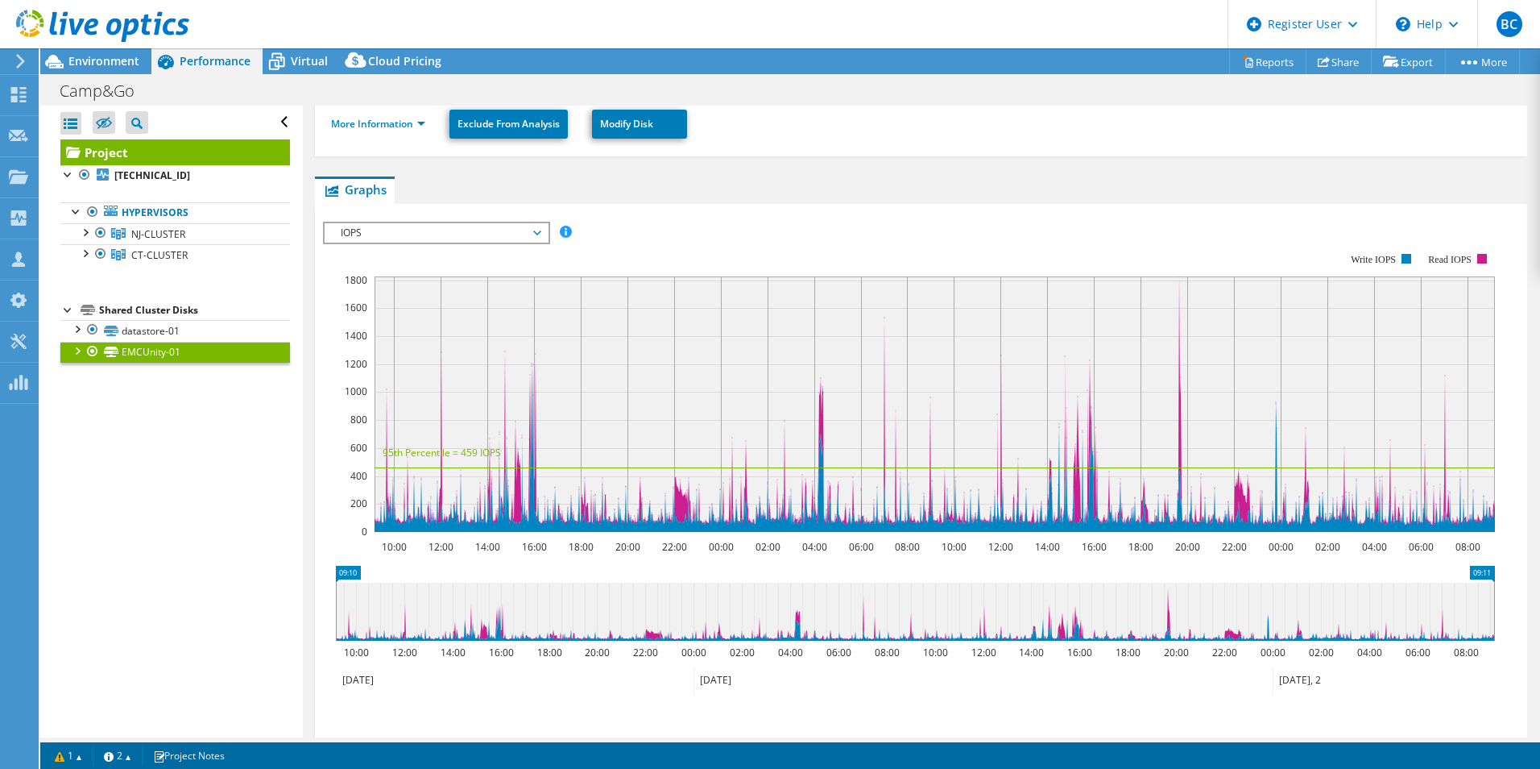
scroll to position [24, 0]
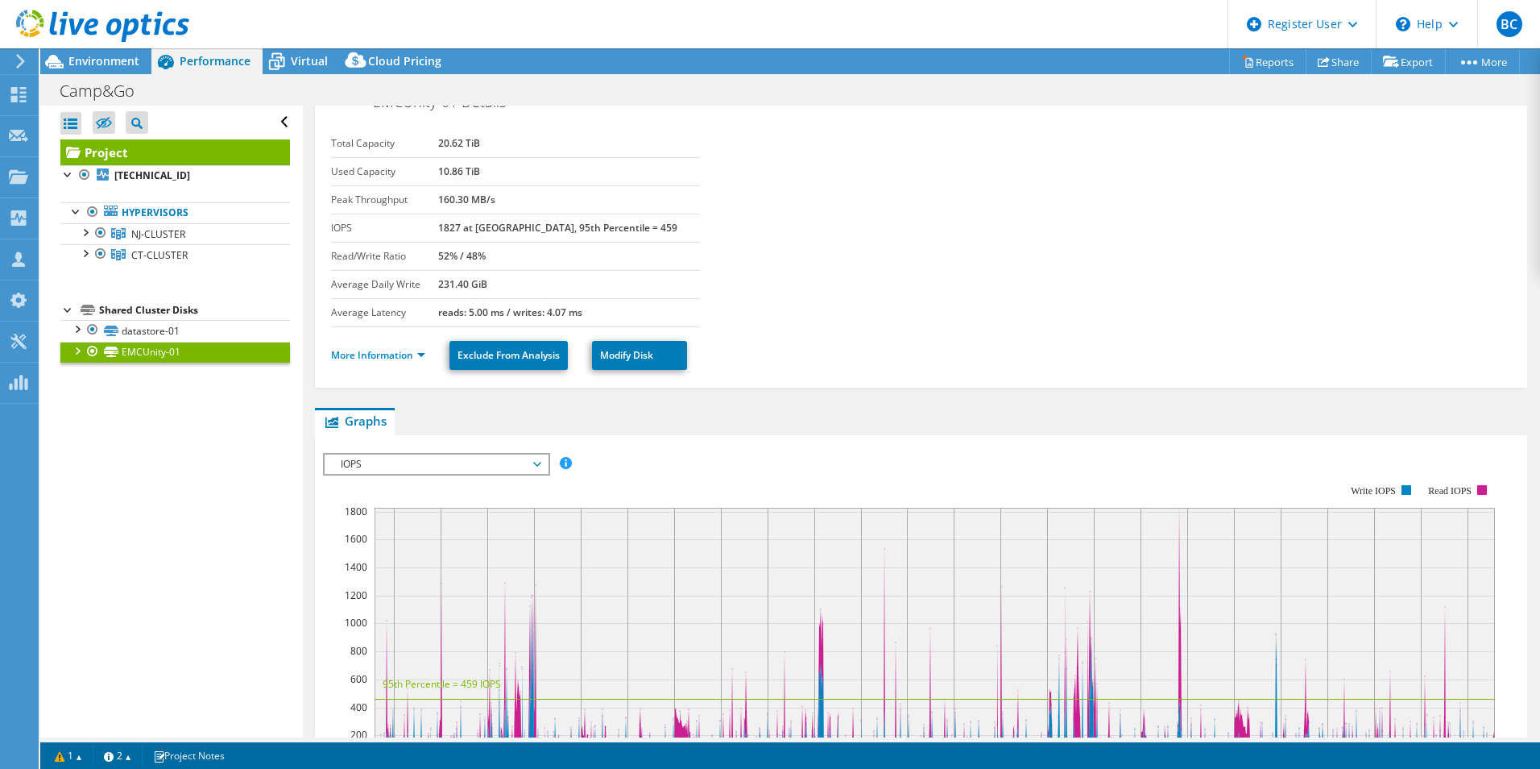
drag, startPoint x: 1008, startPoint y: 466, endPoint x: 953, endPoint y: 364, distance: 116.1
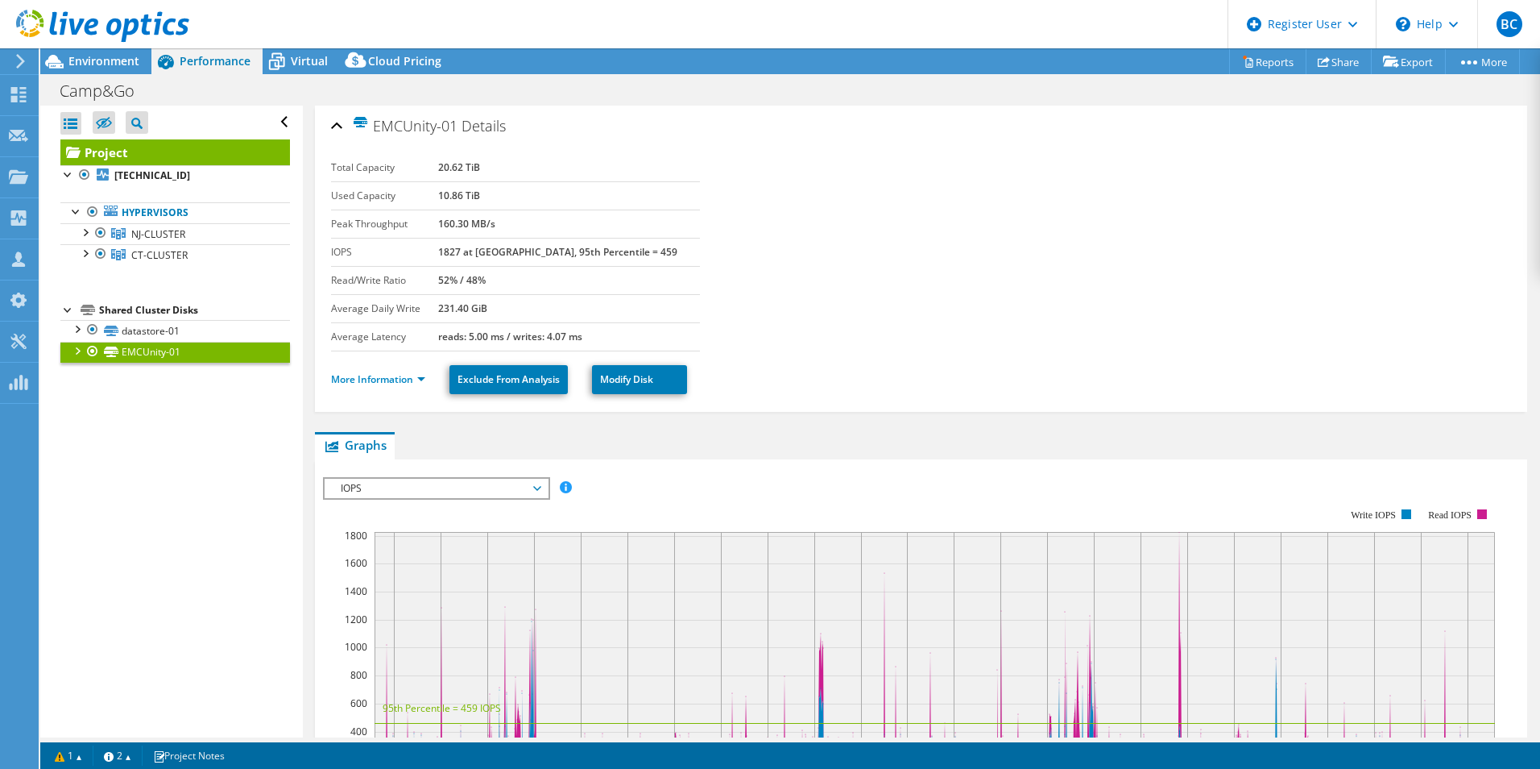
drag, startPoint x: 883, startPoint y: 415, endPoint x: 889, endPoint y: 356, distance: 59.2
click at [177, 326] on link "datastore-01" at bounding box center [175, 330] width 230 height 21
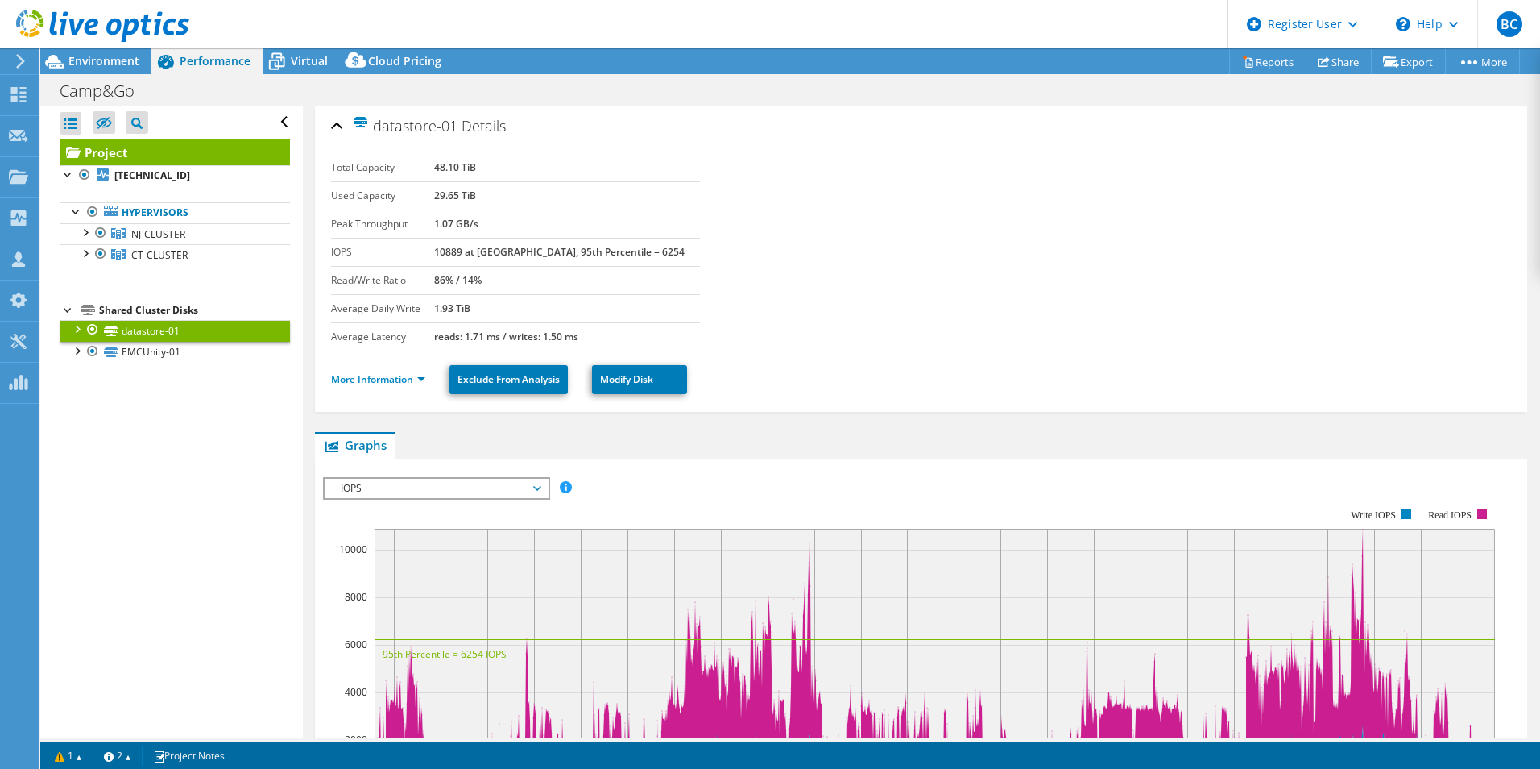
click at [68, 326] on link "datastore-01" at bounding box center [175, 330] width 230 height 21
click at [81, 334] on div at bounding box center [76, 328] width 16 height 16
click at [164, 180] on link "[TECHNICAL_ID]" at bounding box center [175, 175] width 230 height 21
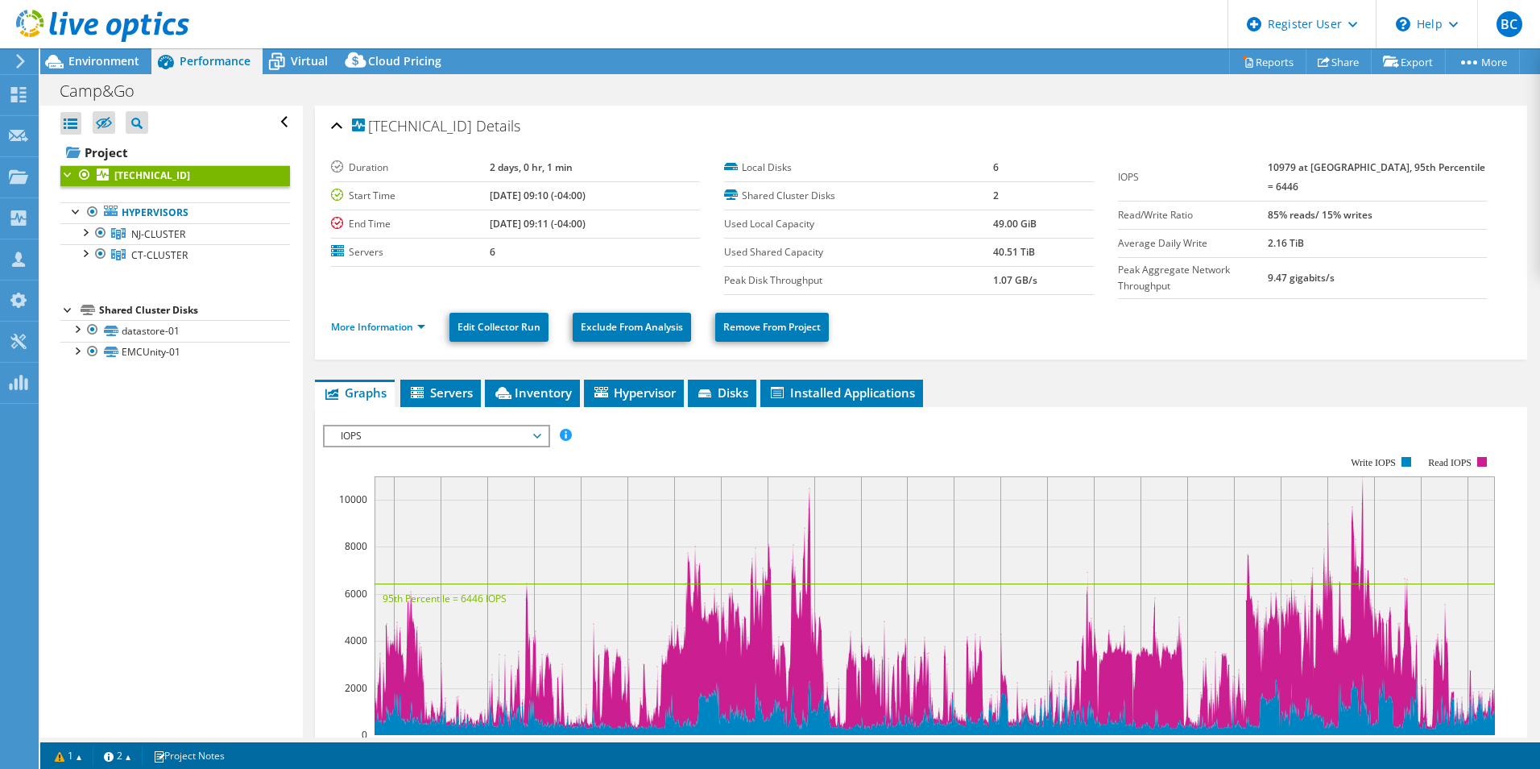
drag, startPoint x: 203, startPoint y: 466, endPoint x: 201, endPoint y: 505, distance: 39.6
click at [729, 384] on span "Disks" at bounding box center [722, 392] width 52 height 16
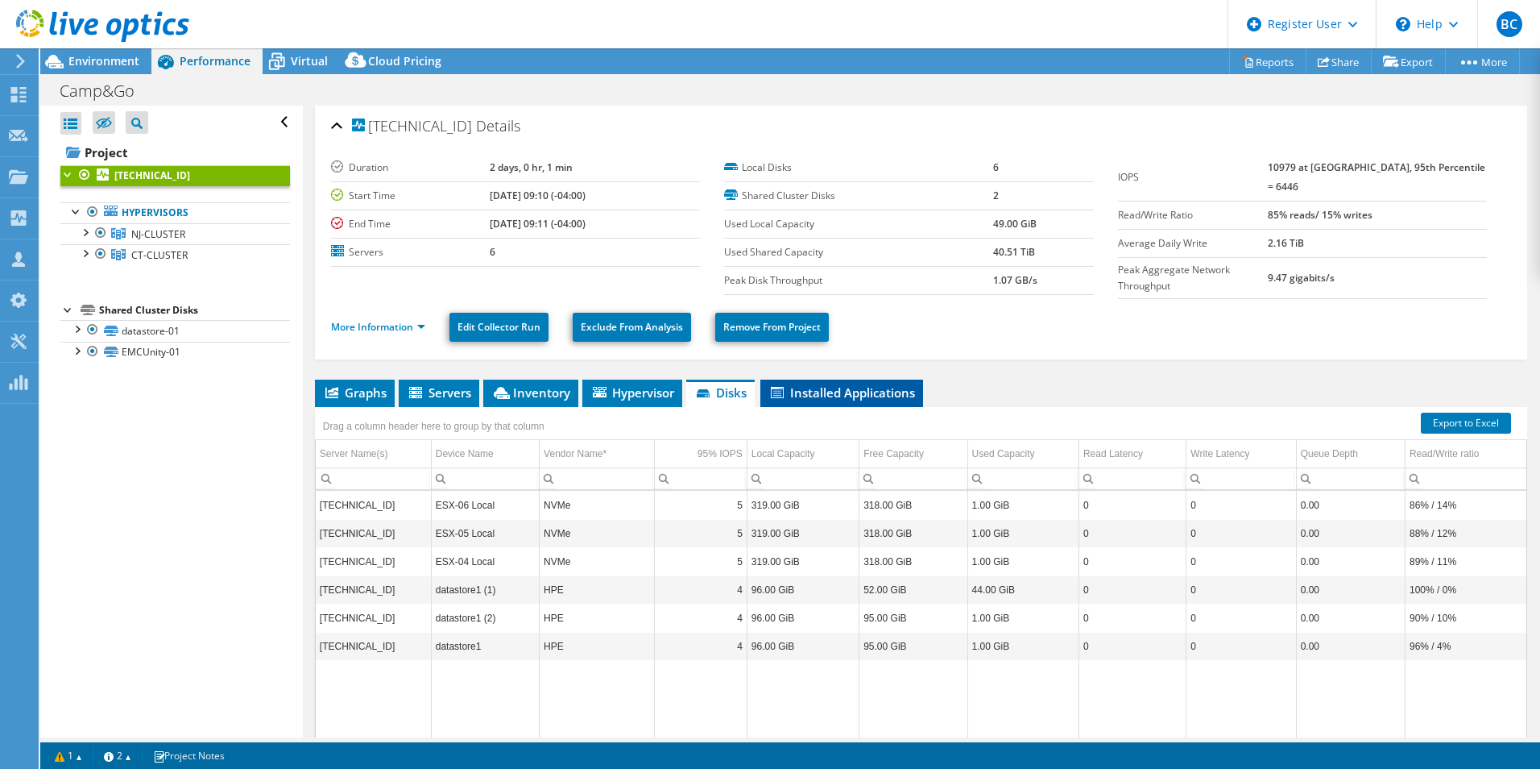
click at [833, 395] on span "Installed Applications" at bounding box center [842, 392] width 147 height 16
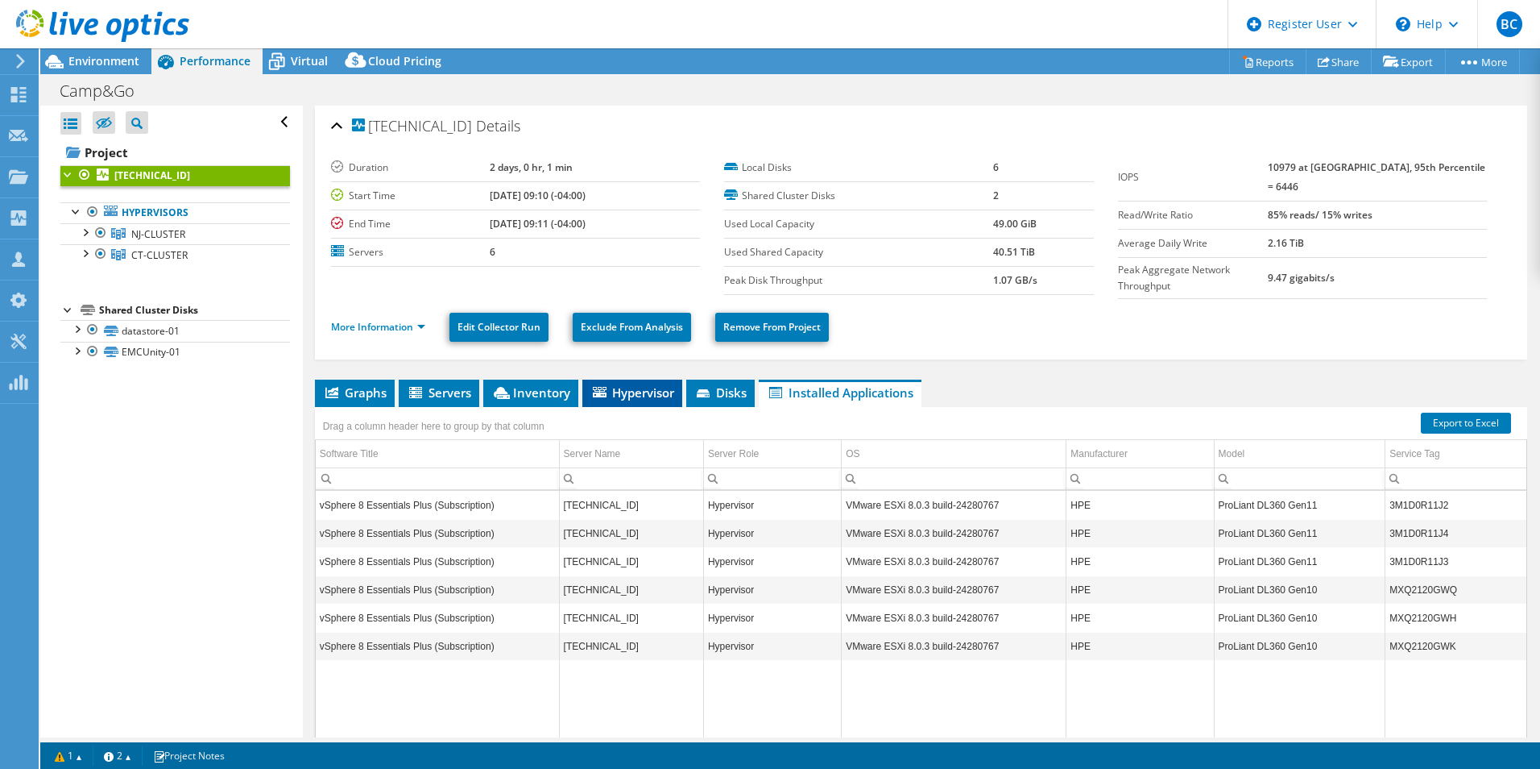
click at [617, 387] on span "Hypervisor" at bounding box center [633, 392] width 84 height 16
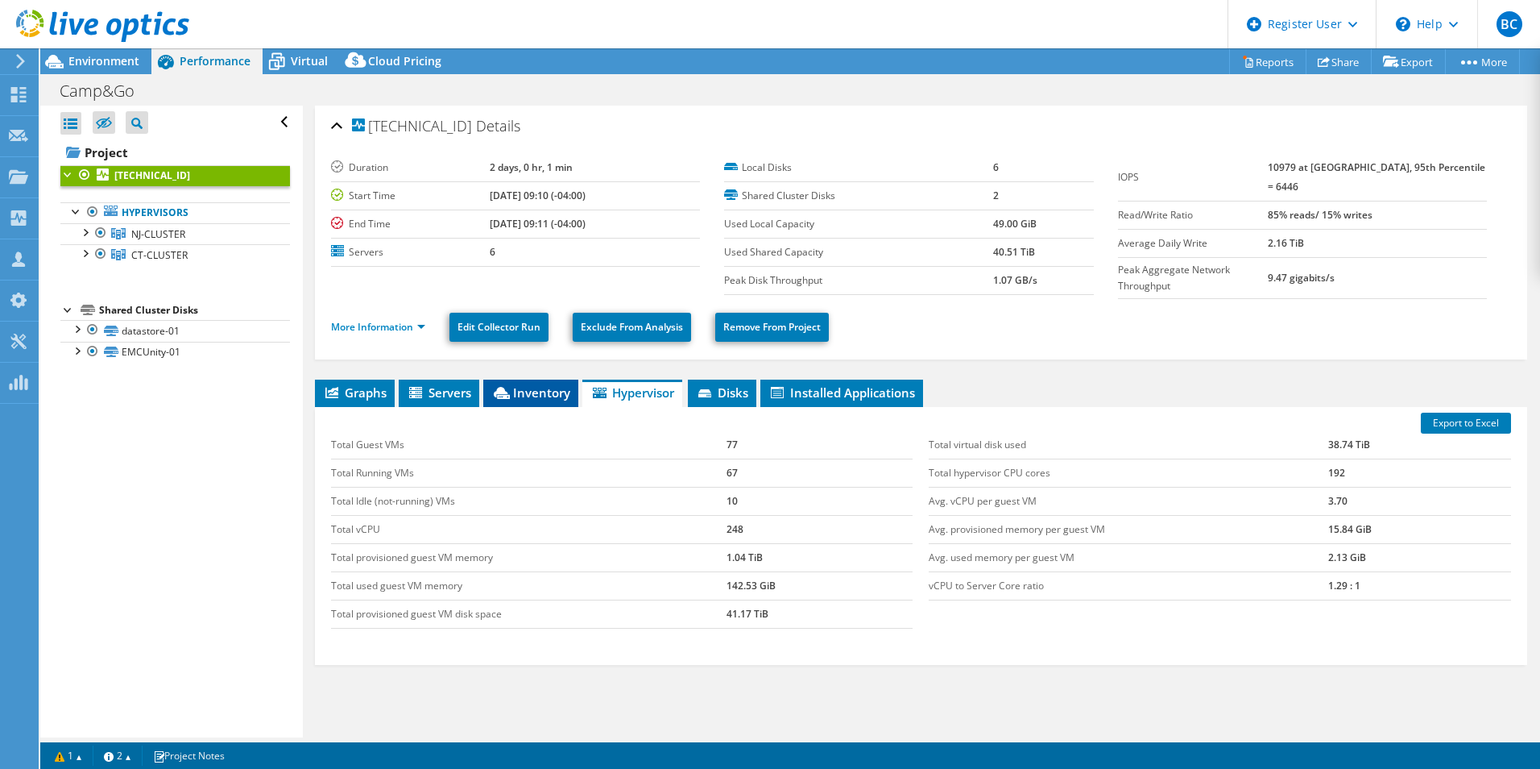
click at [542, 390] on span "Inventory" at bounding box center [530, 392] width 79 height 16
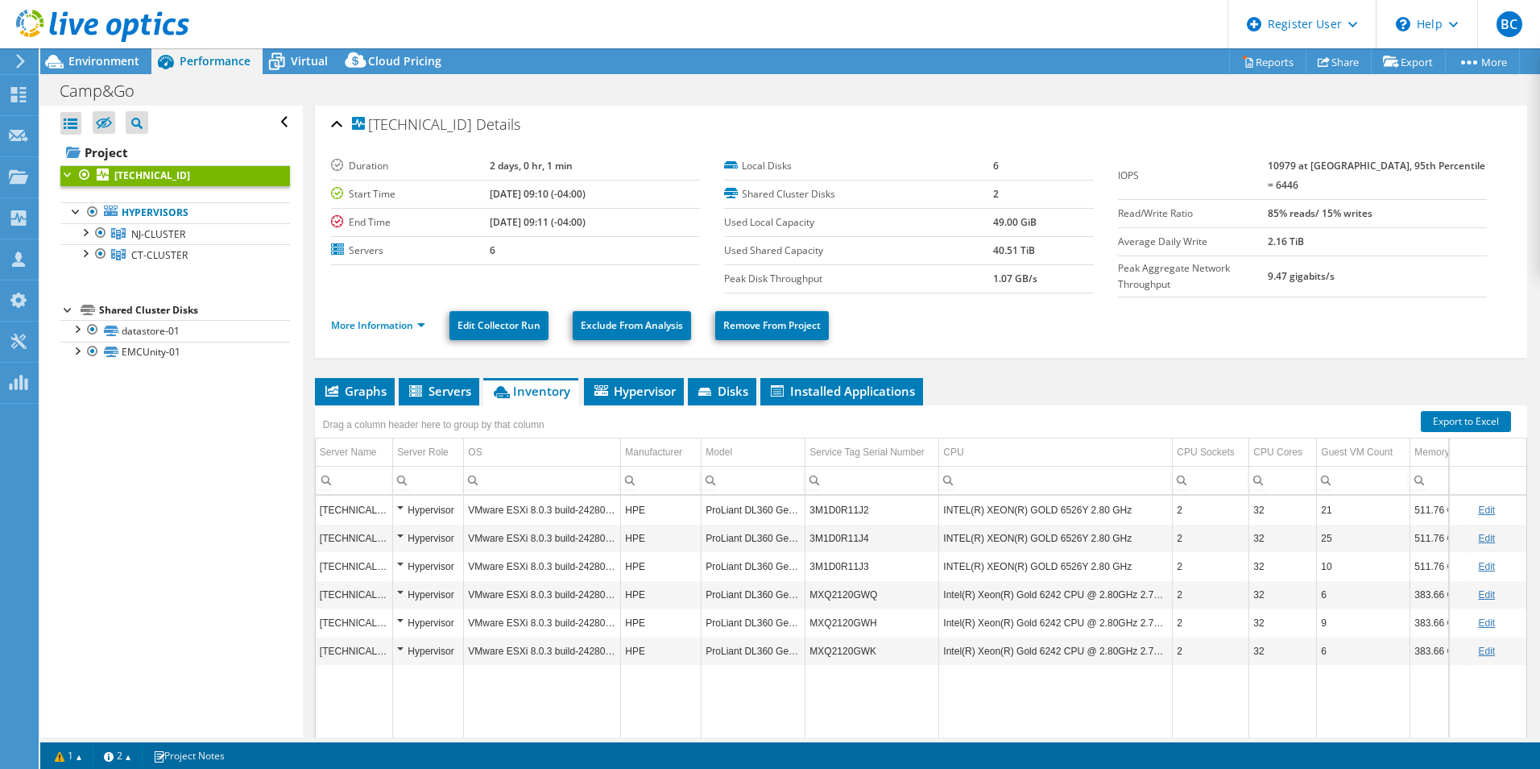
scroll to position [3, 0]
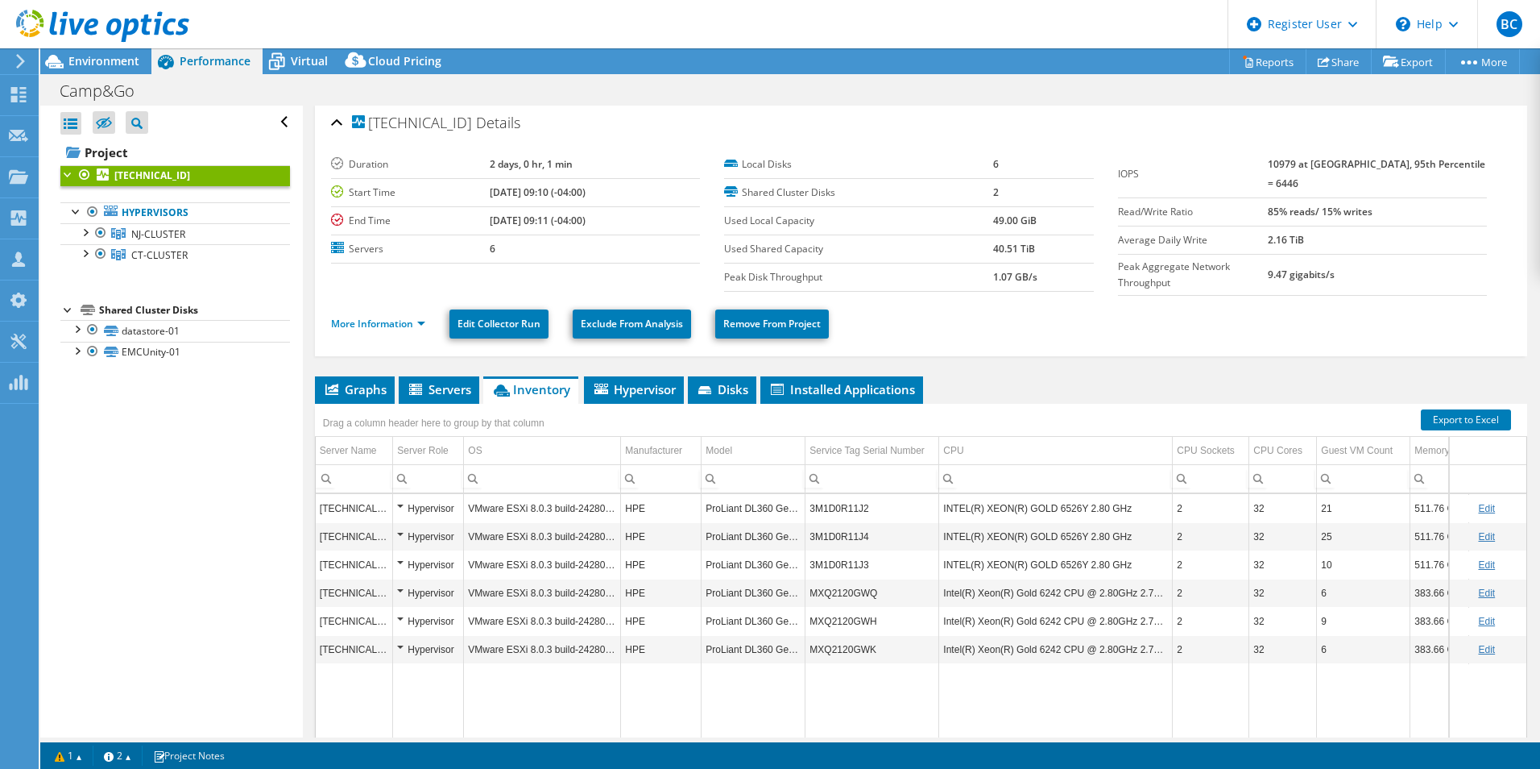
drag, startPoint x: 787, startPoint y: 679, endPoint x: 1149, endPoint y: 686, distance: 361.8
drag, startPoint x: 1305, startPoint y: 688, endPoint x: 1505, endPoint y: 688, distance: 199.8
click at [454, 385] on span "Servers" at bounding box center [439, 389] width 64 height 16
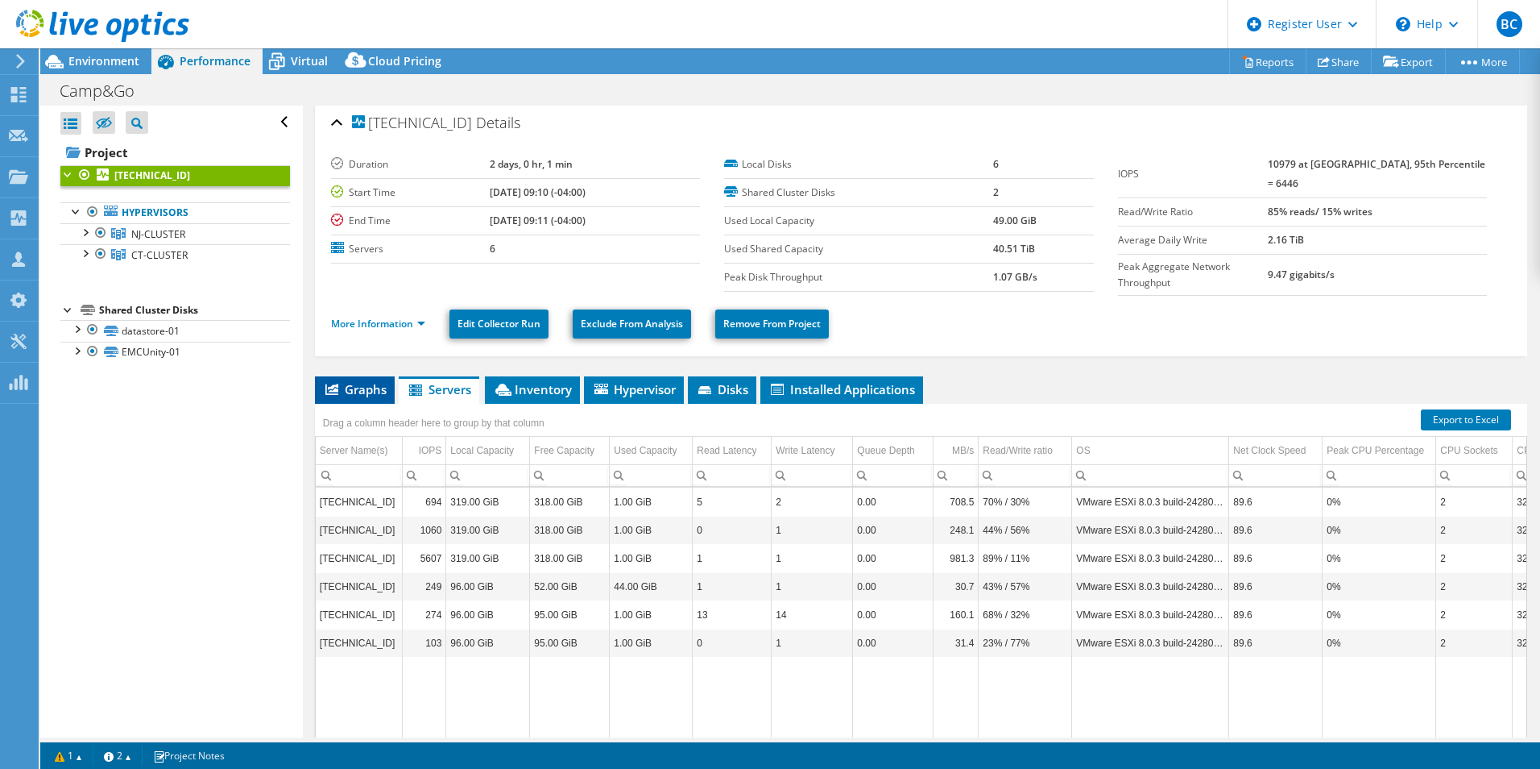
click at [346, 381] on span "Graphs" at bounding box center [355, 389] width 64 height 16
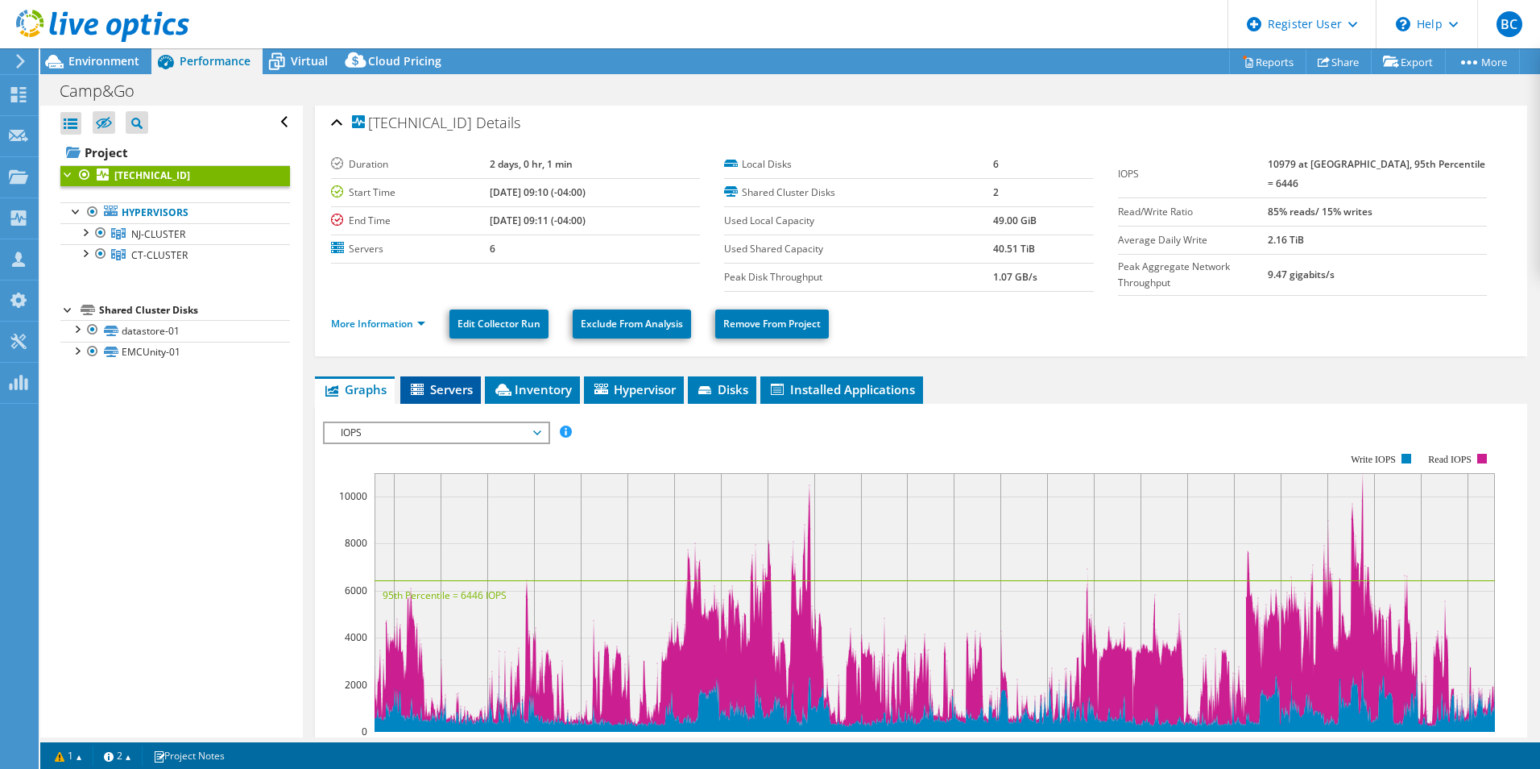
click at [458, 376] on li "Servers" at bounding box center [440, 389] width 81 height 27
